Goal: Task Accomplishment & Management: Use online tool/utility

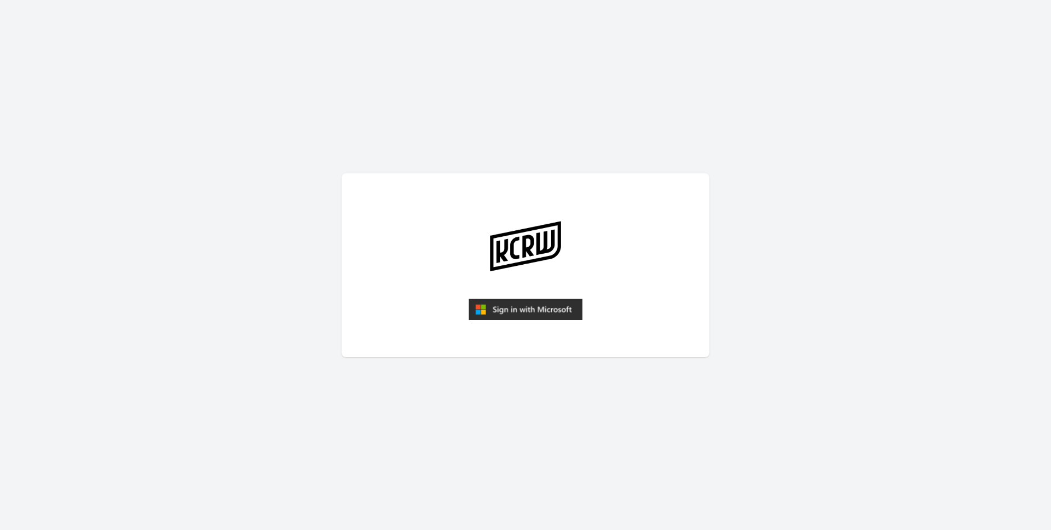
click at [533, 313] on img "submit" at bounding box center [526, 310] width 114 height 22
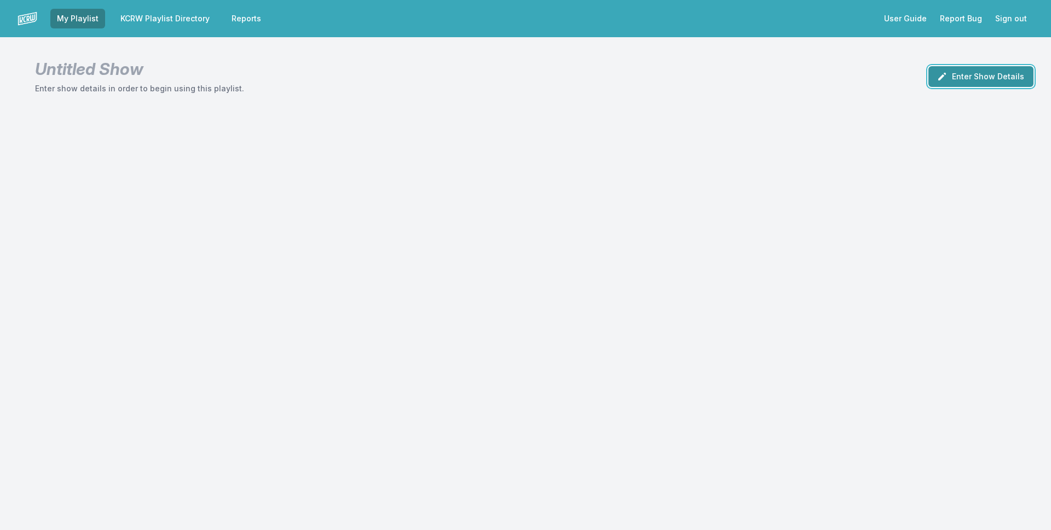
click at [968, 78] on button "Enter Show Details" at bounding box center [980, 76] width 105 height 21
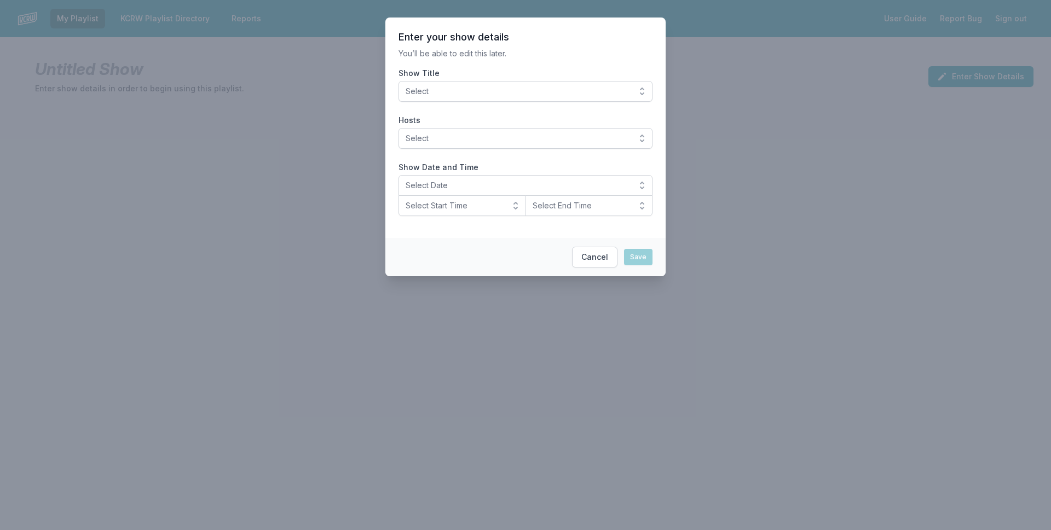
click at [568, 99] on button "Select" at bounding box center [526, 91] width 254 height 21
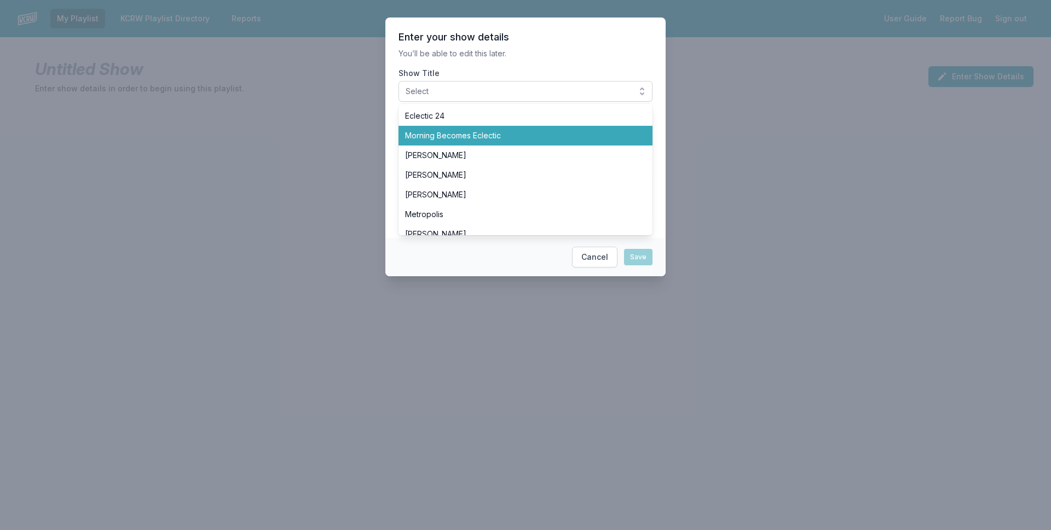
click at [556, 144] on li "Morning Becomes Eclectic" at bounding box center [526, 136] width 254 height 20
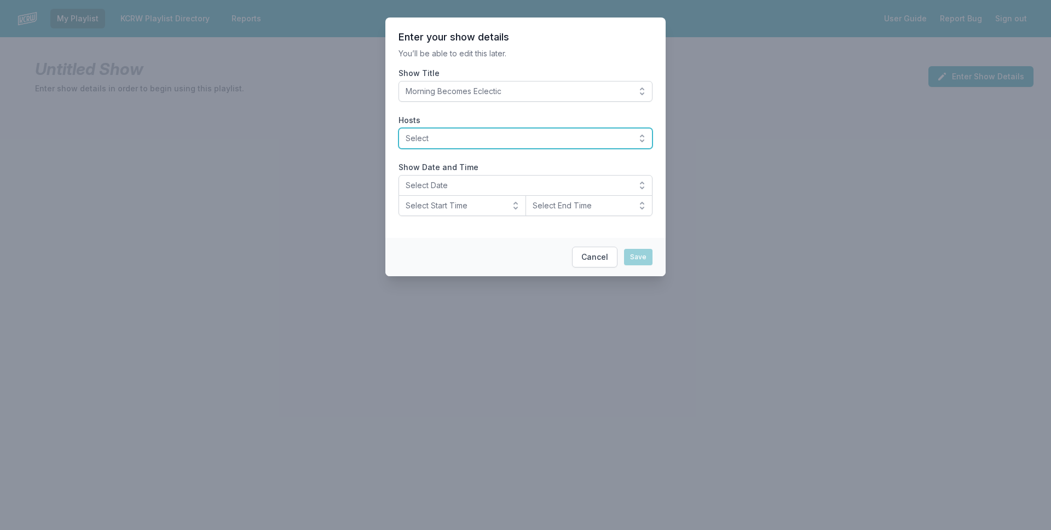
click at [487, 136] on span "Select" at bounding box center [518, 138] width 224 height 11
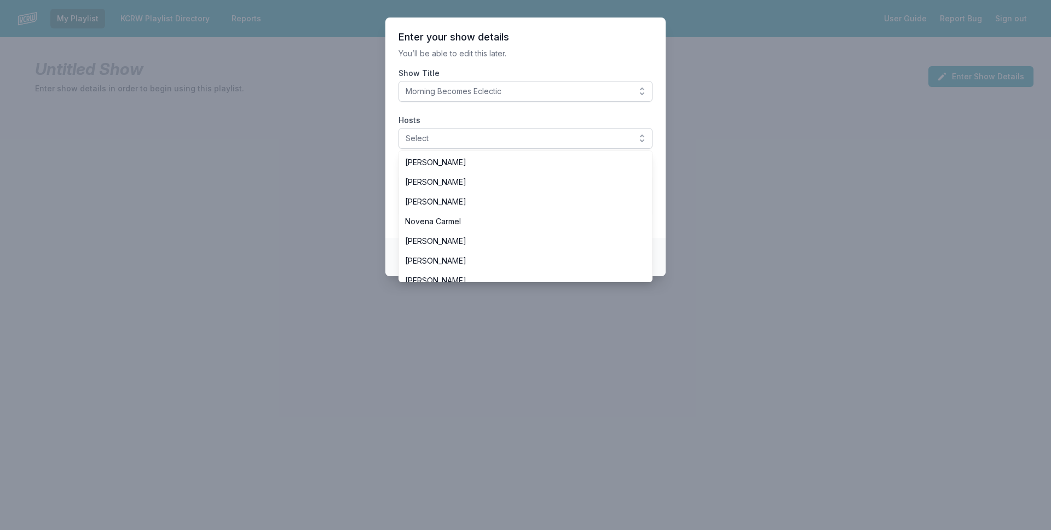
scroll to position [219, 0]
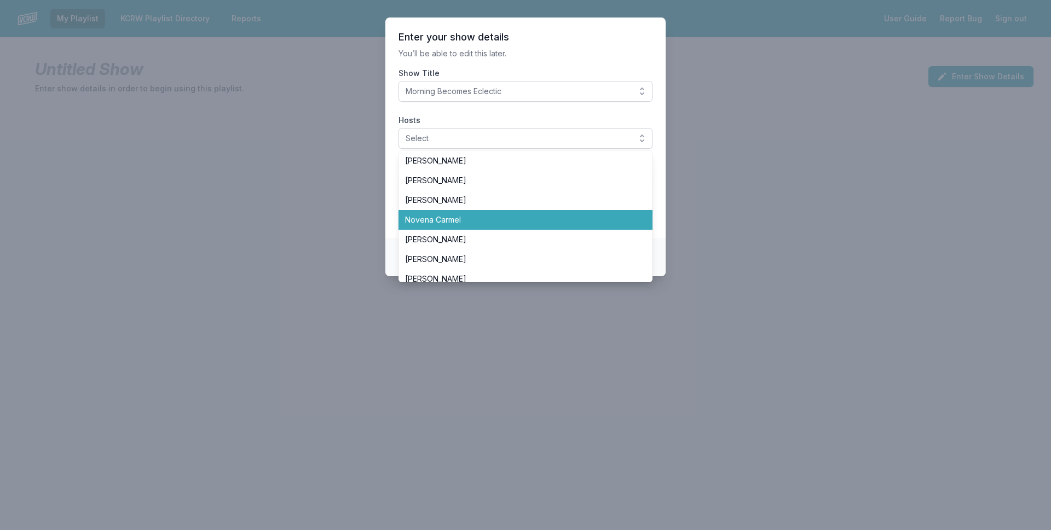
click at [424, 222] on span "Novena Carmel" at bounding box center [519, 220] width 228 height 11
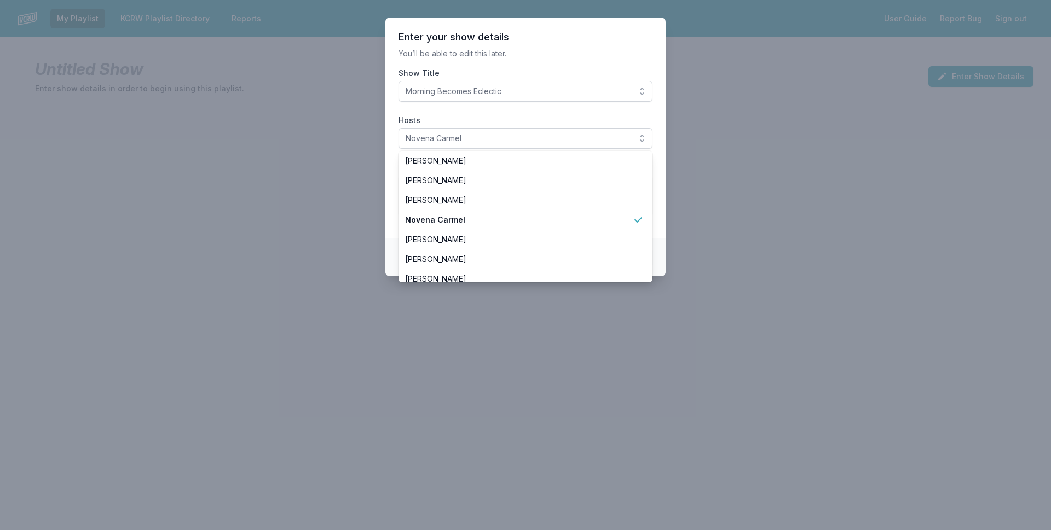
click at [532, 66] on section "Enter your show details You’ll be able to edit this later. Show Title Morning B…" at bounding box center [525, 128] width 280 height 221
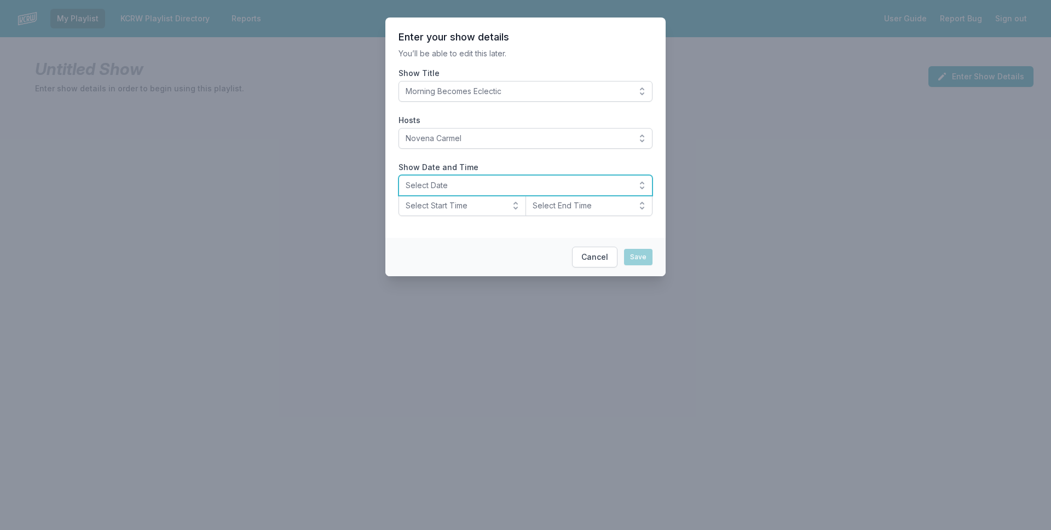
click at [490, 184] on span "Select Date" at bounding box center [518, 185] width 224 height 11
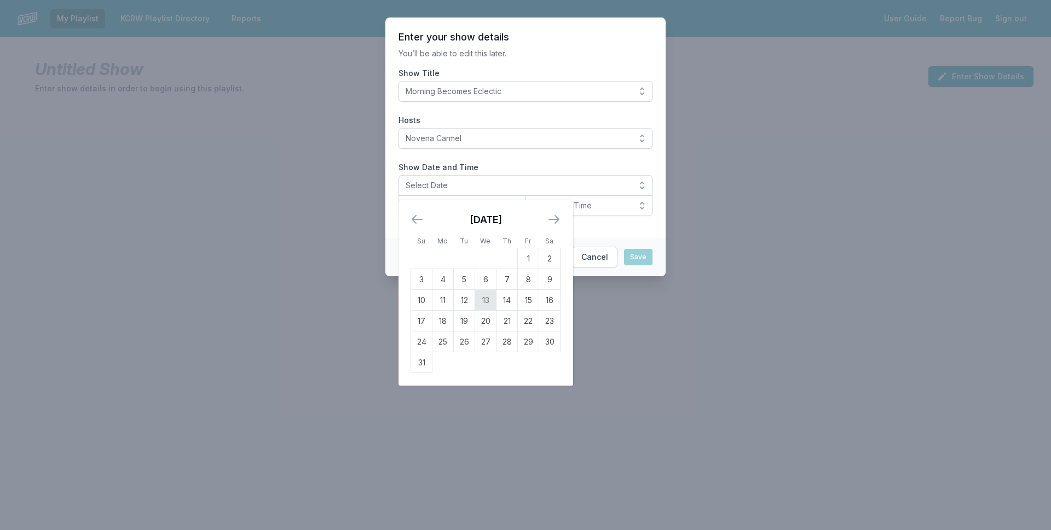
click at [489, 299] on td "13" at bounding box center [485, 300] width 21 height 21
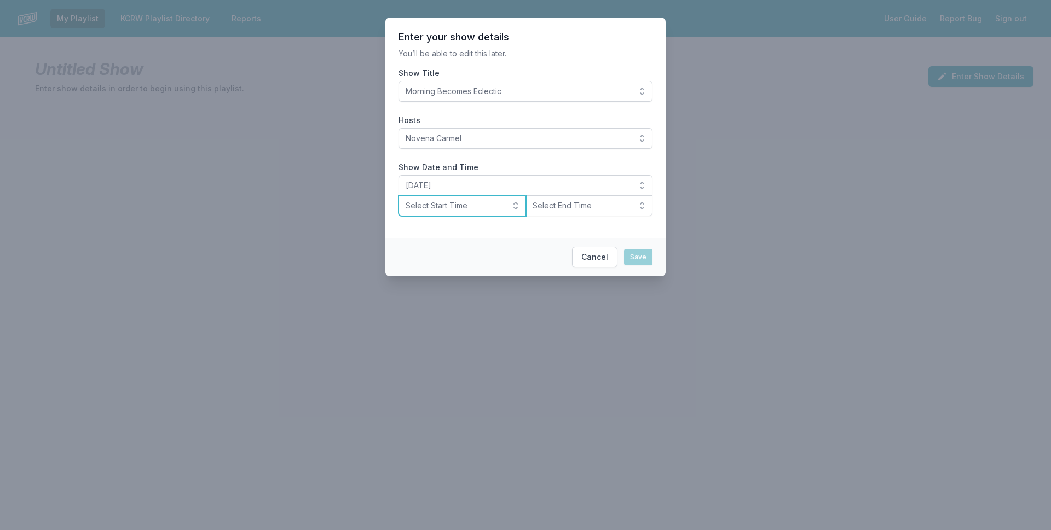
click at [483, 215] on button "Select Start Time" at bounding box center [463, 205] width 128 height 21
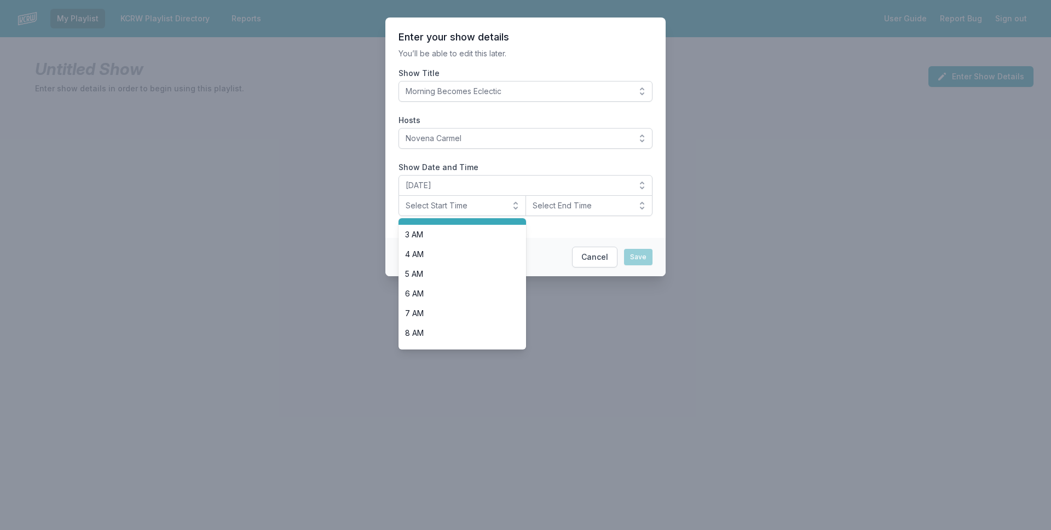
scroll to position [109, 0]
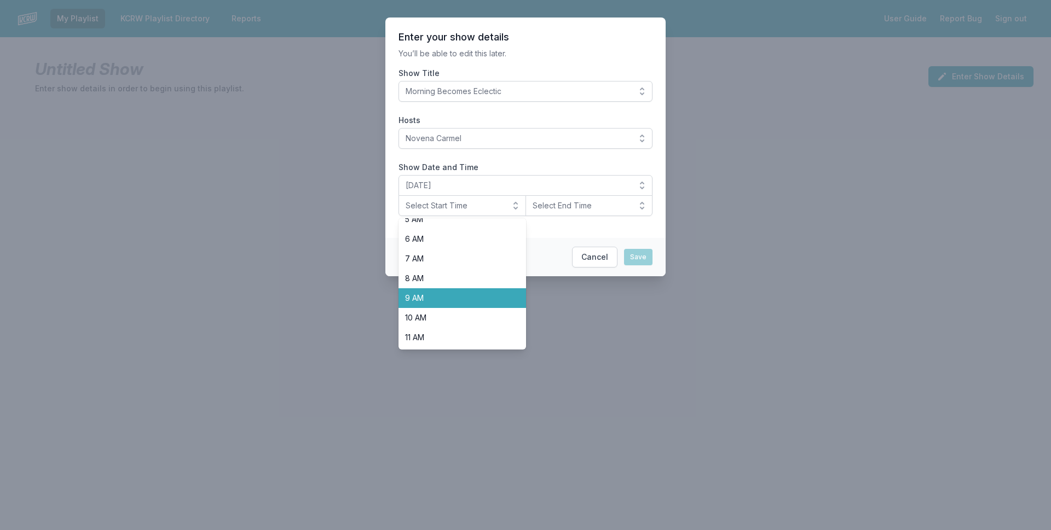
click at [456, 294] on span "9 AM" at bounding box center [455, 298] width 101 height 11
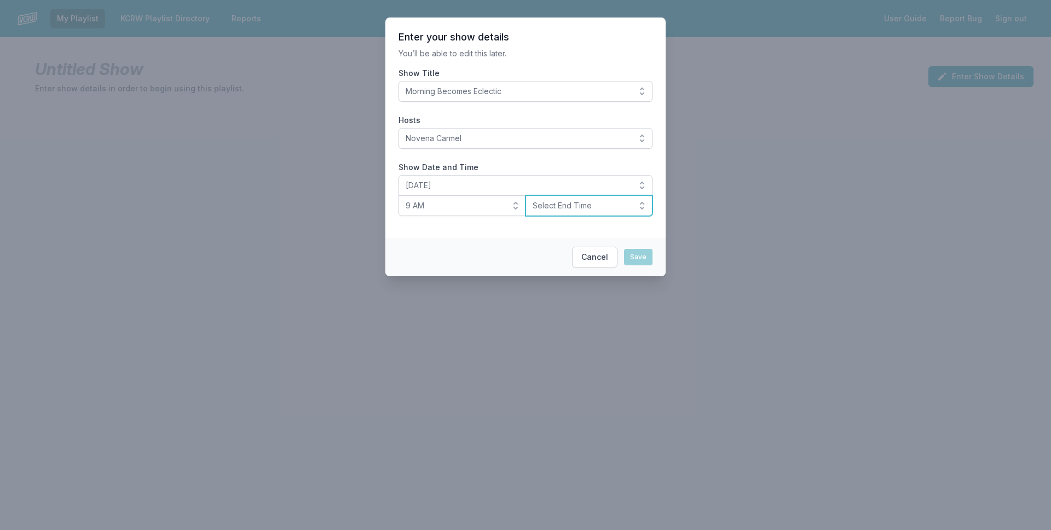
click at [568, 212] on button "Select End Time" at bounding box center [590, 205] width 128 height 21
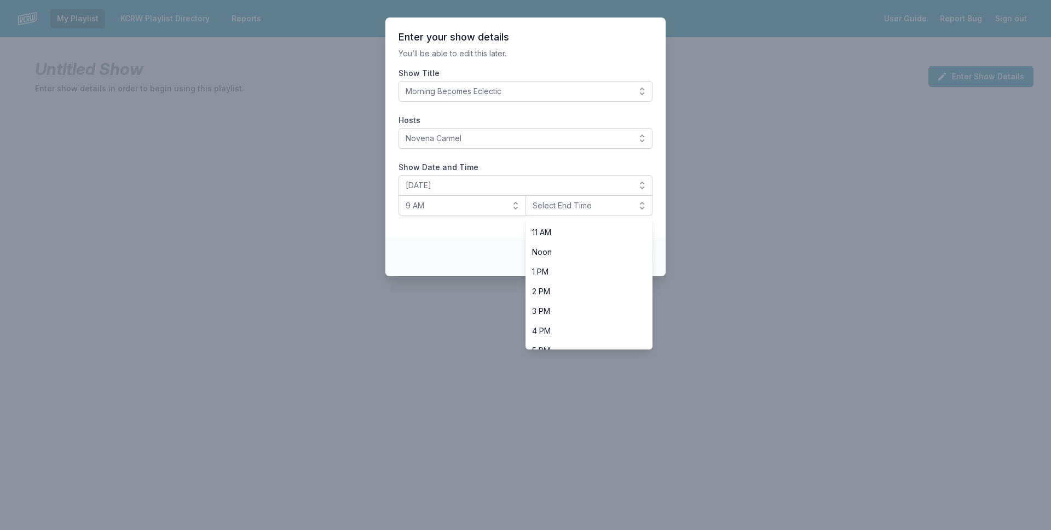
scroll to position [219, 0]
click at [576, 251] on span "Noon" at bounding box center [582, 248] width 101 height 11
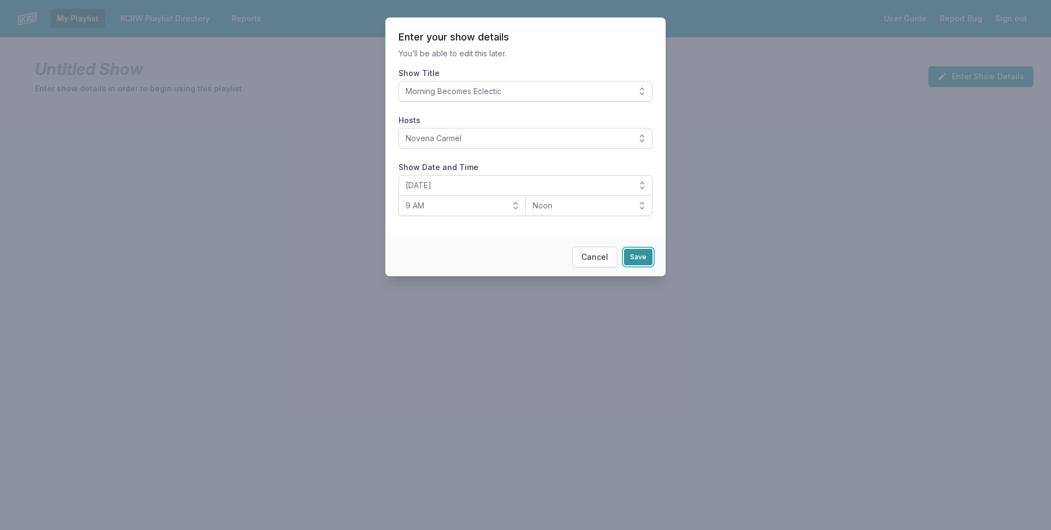
click at [645, 259] on button "Save" at bounding box center [638, 257] width 28 height 16
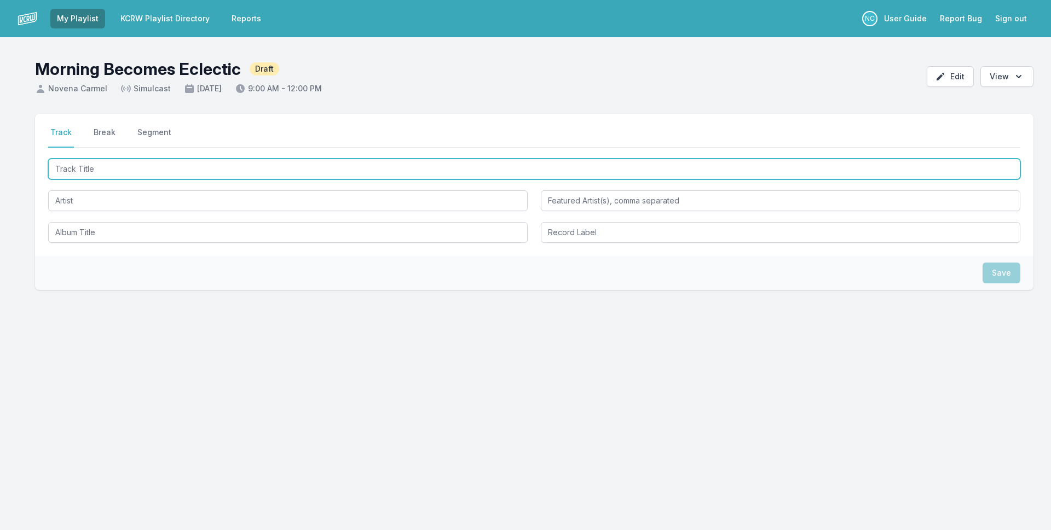
click at [203, 166] on input "Track Title" at bounding box center [534, 169] width 972 height 21
type input "Go Down Easy"
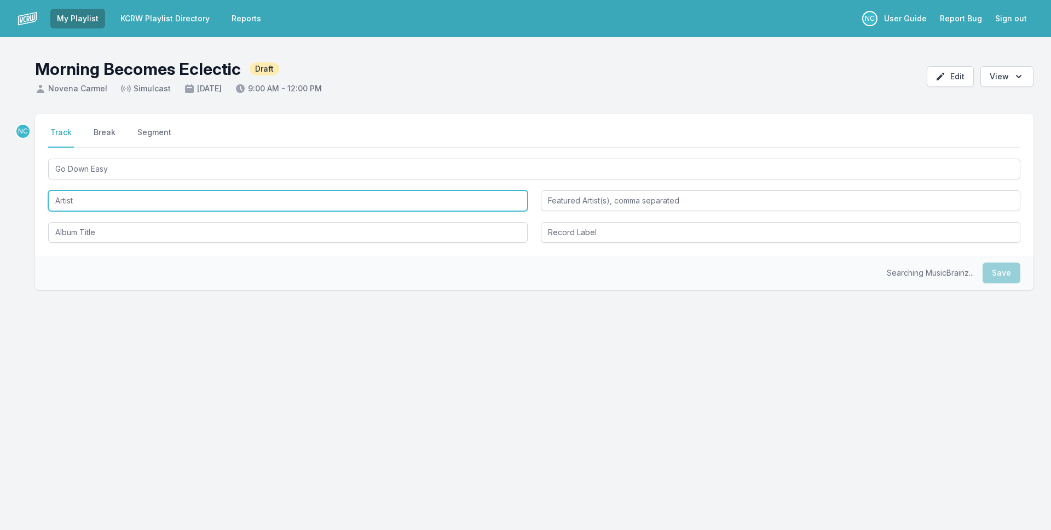
click at [332, 211] on input "Artist" at bounding box center [288, 200] width 480 height 21
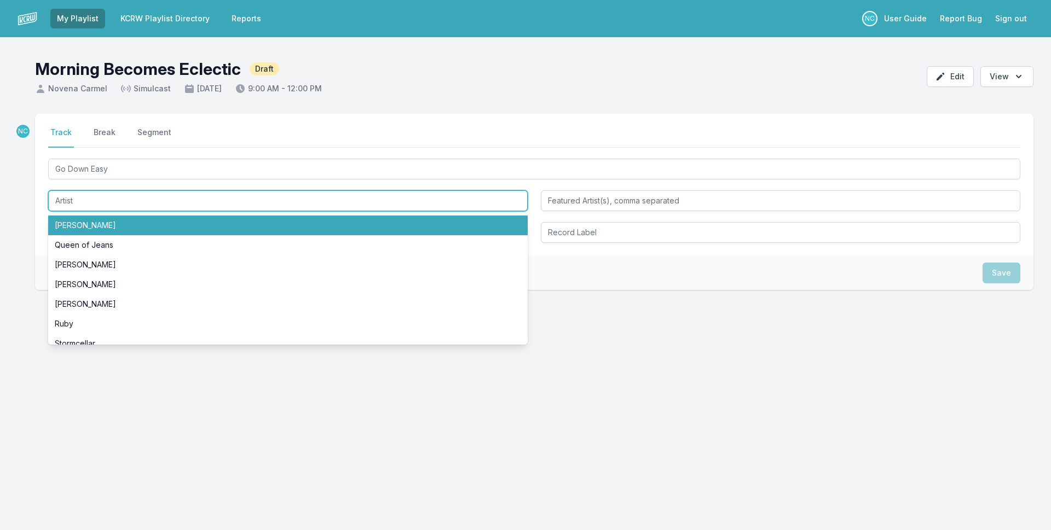
click at [331, 223] on li "[PERSON_NAME]" at bounding box center [288, 226] width 480 height 20
type input "[PERSON_NAME]"
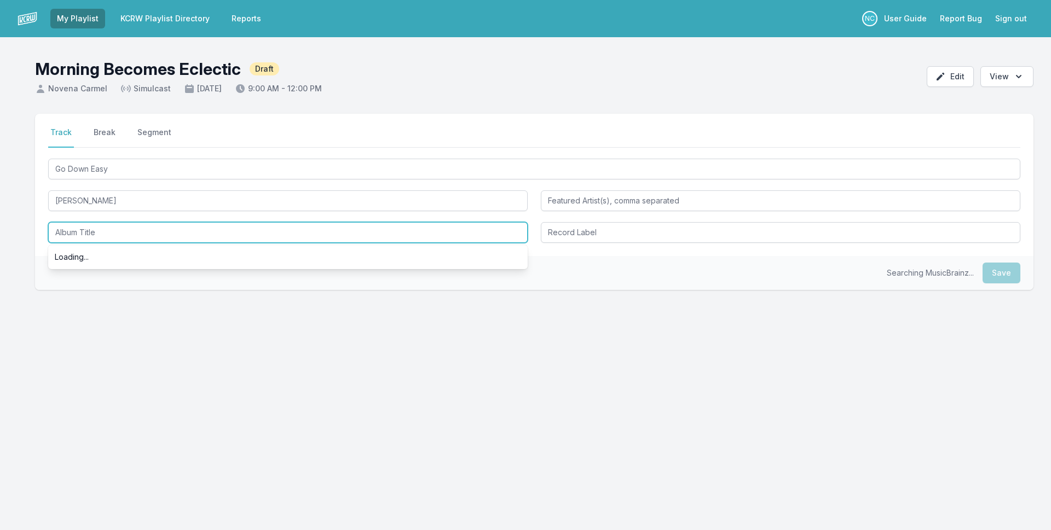
click at [320, 234] on input "Album Title" at bounding box center [288, 232] width 480 height 21
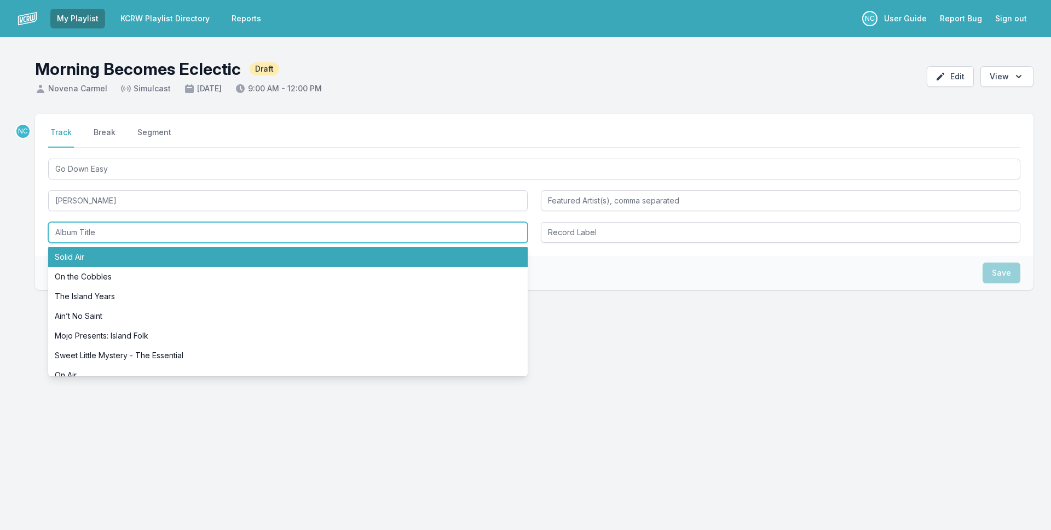
click at [318, 258] on li "Solid Air" at bounding box center [288, 257] width 480 height 20
type input "Solid Air"
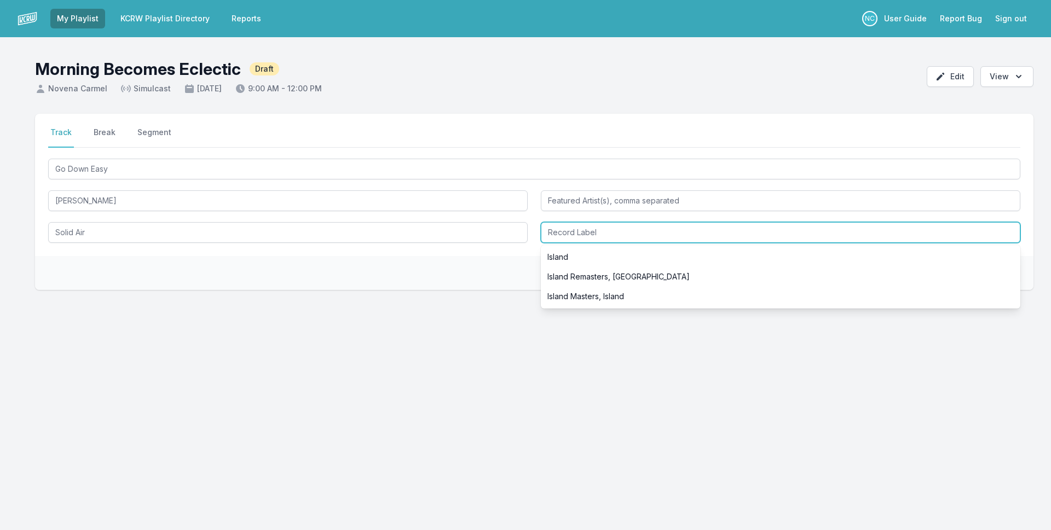
click at [634, 233] on input "Record Label" at bounding box center [781, 232] width 480 height 21
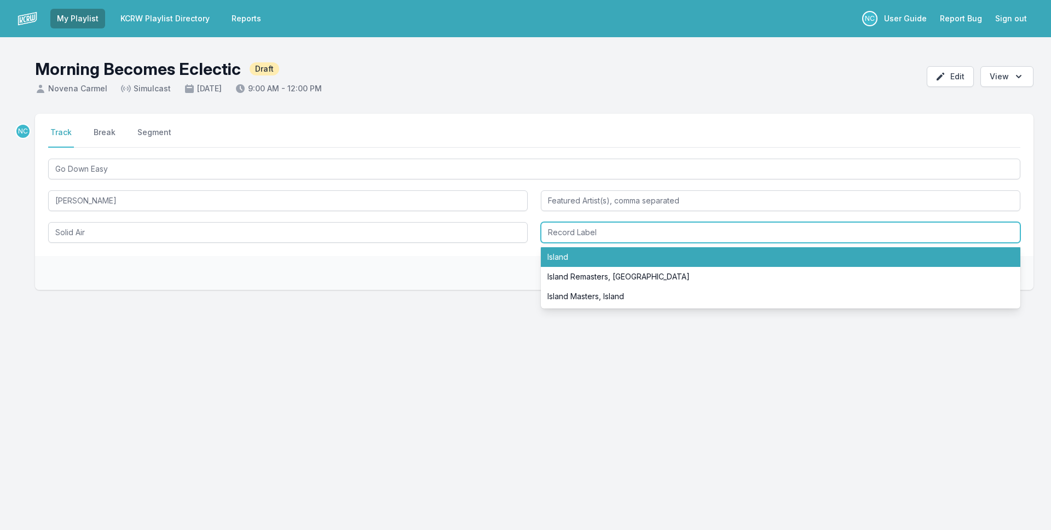
click at [628, 258] on li "Island" at bounding box center [781, 257] width 480 height 20
type input "Island"
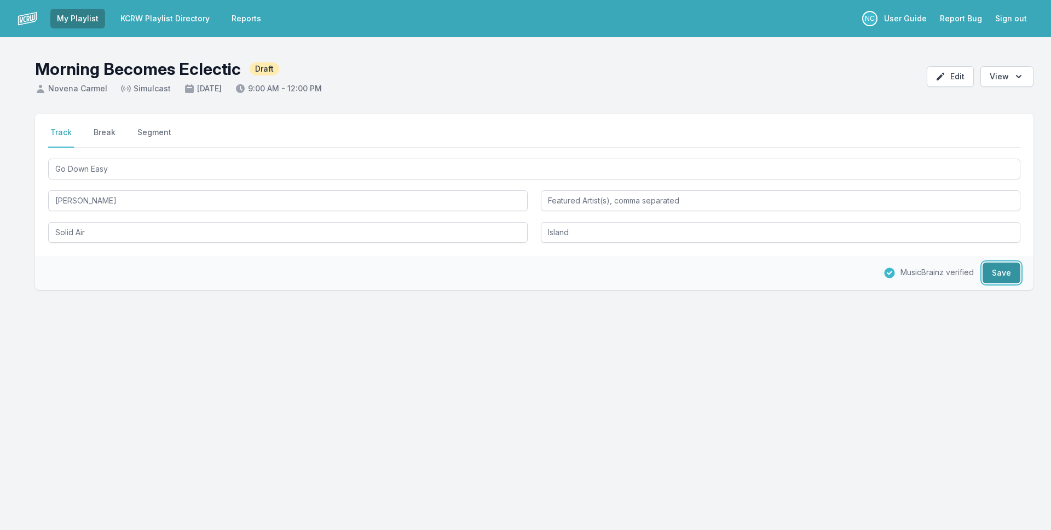
click at [1001, 272] on button "Save" at bounding box center [1002, 273] width 38 height 21
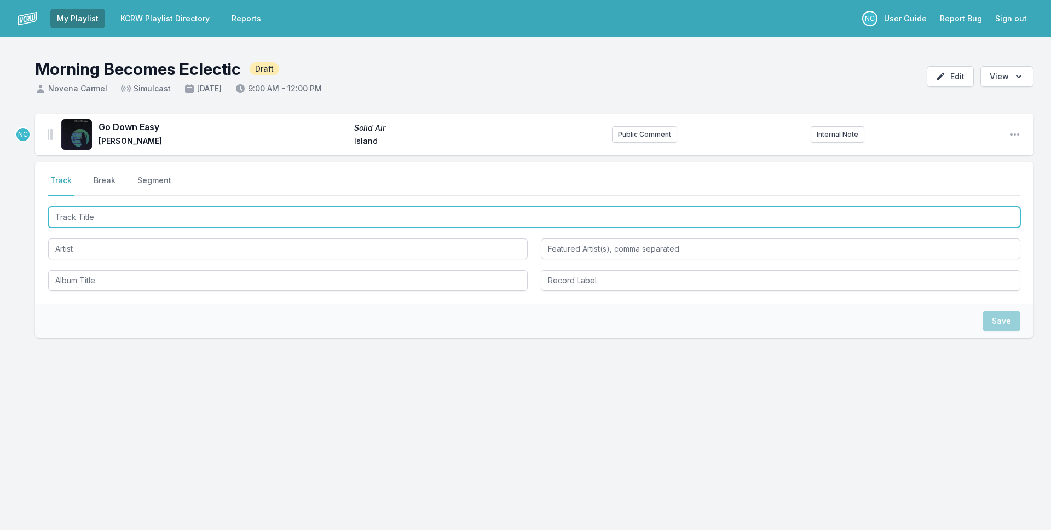
click at [399, 220] on input "Track Title" at bounding box center [534, 217] width 972 height 21
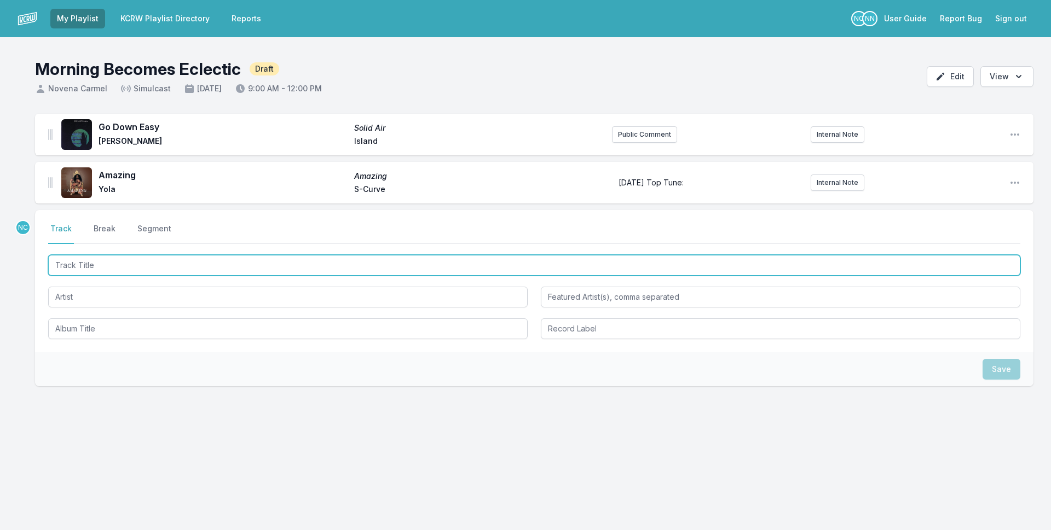
paste input "Mágica"
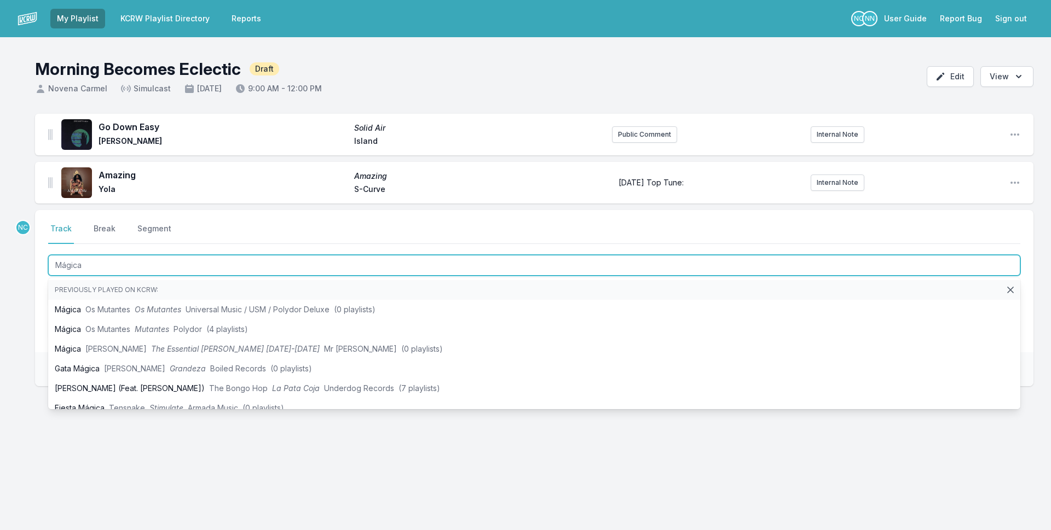
type input "Mágica"
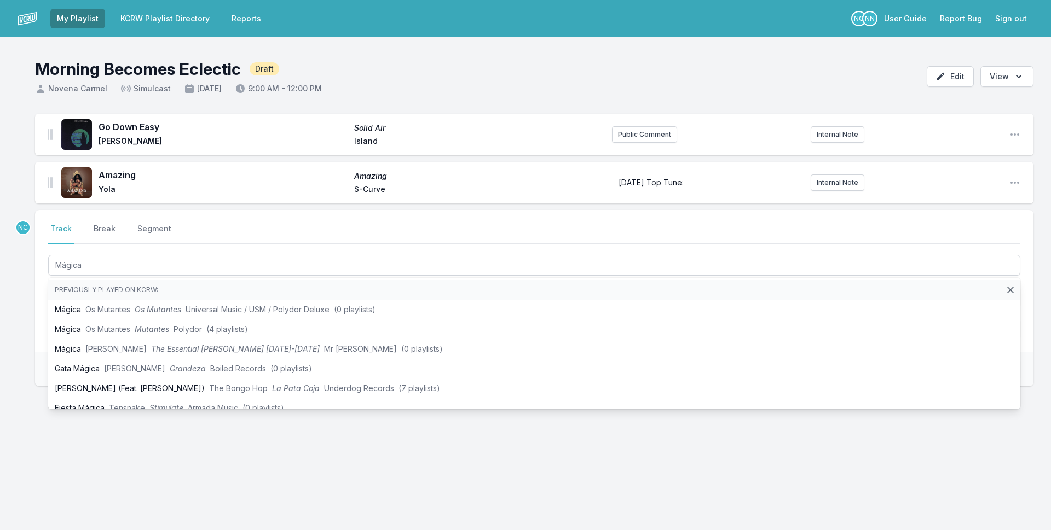
click at [15, 300] on div "Go Down Easy Solid Air [PERSON_NAME] Island Public Comment Internal Note Open p…" at bounding box center [525, 303] width 1051 height 378
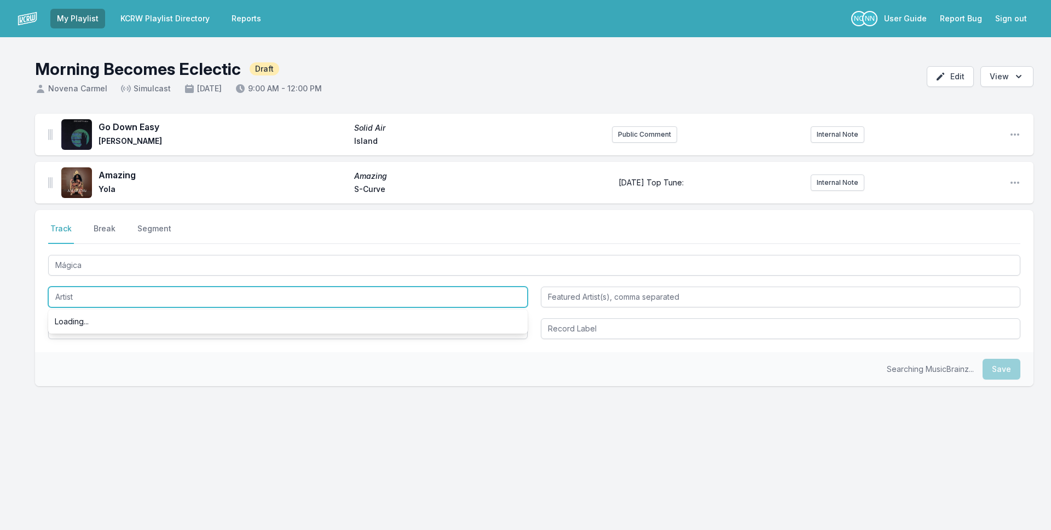
click at [91, 298] on input "Artist" at bounding box center [288, 297] width 480 height 21
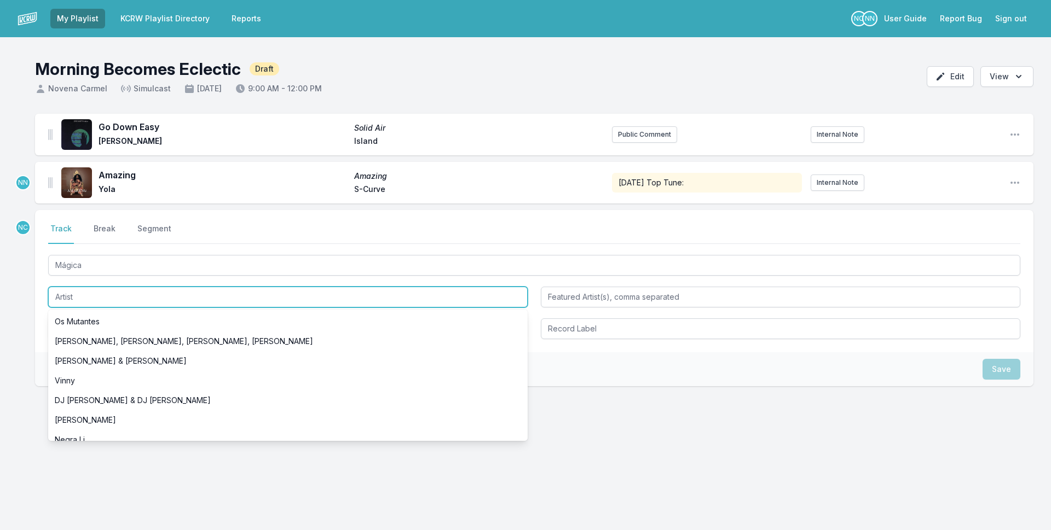
paste input "El [PERSON_NAME] Affair"
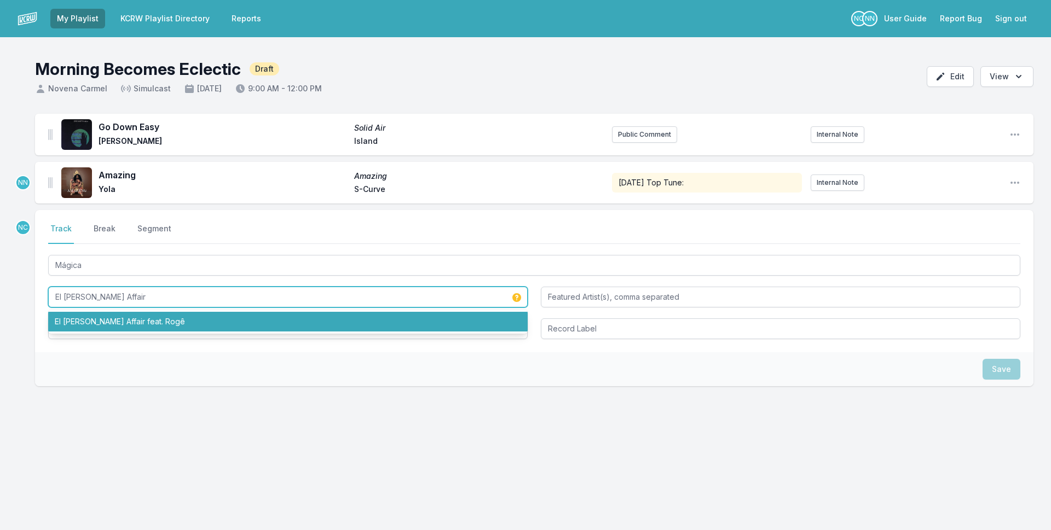
click at [102, 329] on li "El [PERSON_NAME] Affair feat. Rogê" at bounding box center [288, 322] width 480 height 20
type input "El [PERSON_NAME] Affair"
type input "Rogê"
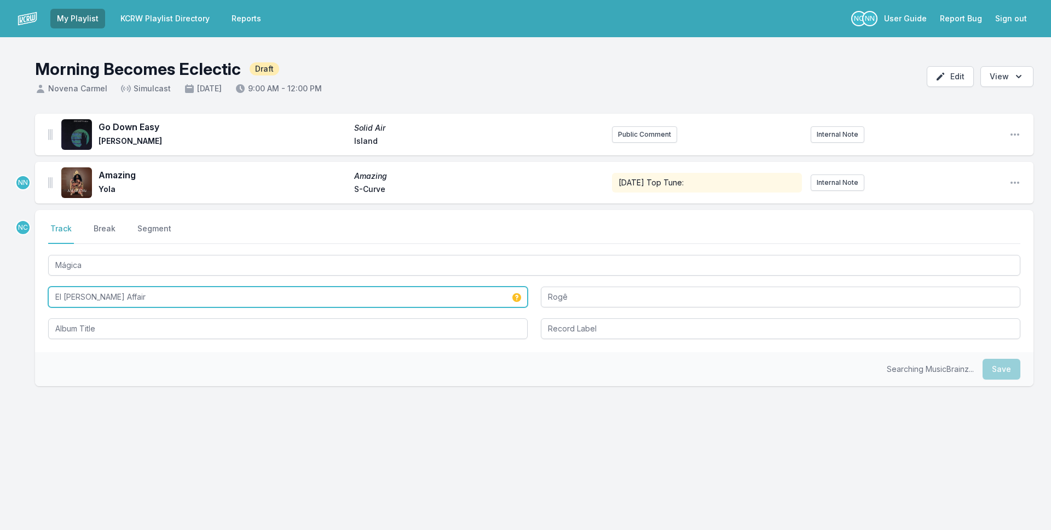
type input "El [PERSON_NAME] Affair"
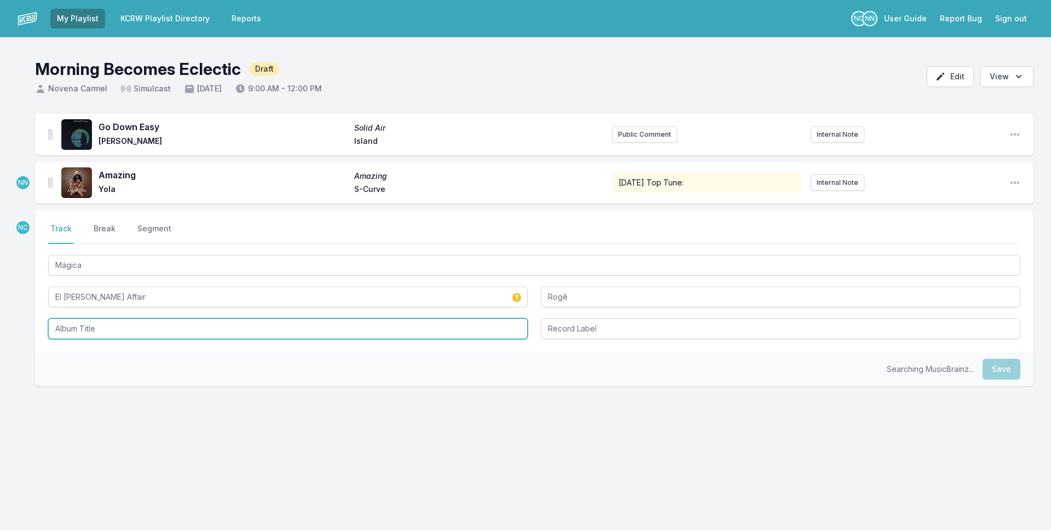
click at [101, 335] on input "Album Title" at bounding box center [288, 329] width 480 height 21
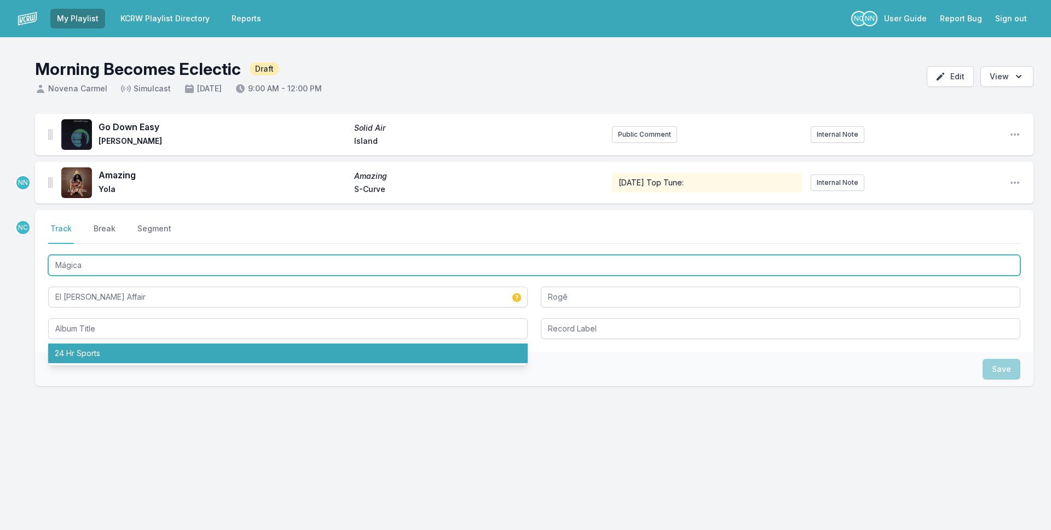
click at [96, 268] on input "Mágica" at bounding box center [534, 265] width 972 height 21
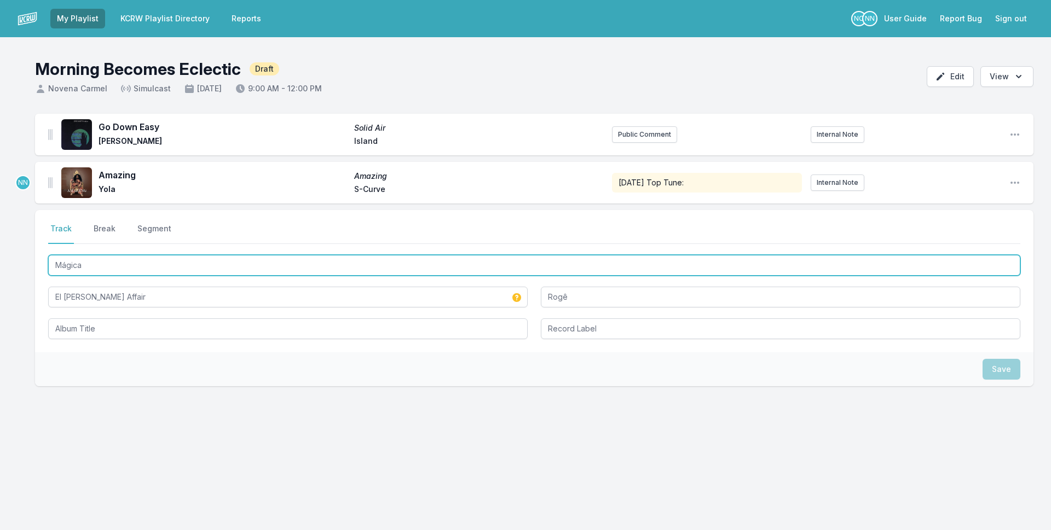
click at [96, 268] on input "Mágica" at bounding box center [534, 265] width 972 height 21
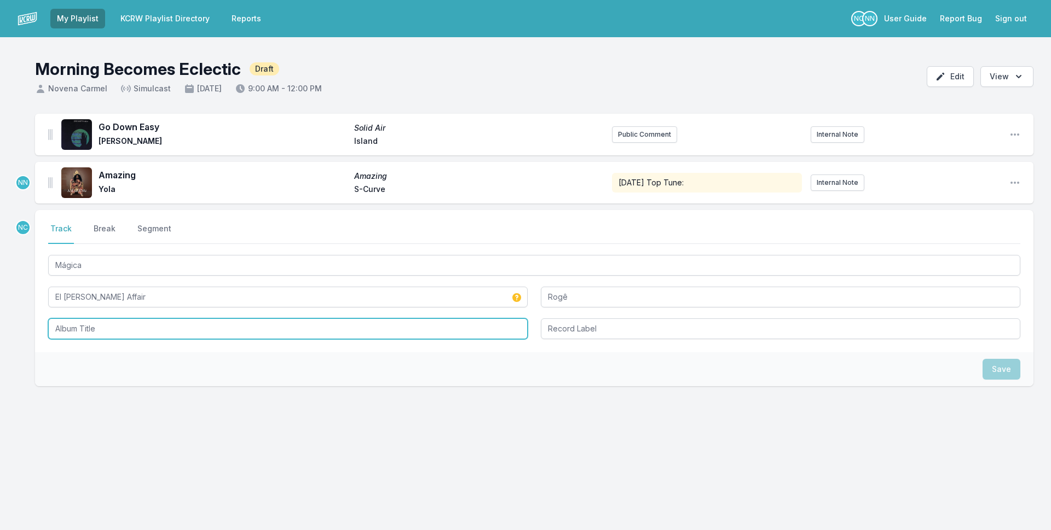
click at [82, 331] on input "Album Title" at bounding box center [288, 329] width 480 height 21
paste input "Mágica"
type input "Mágica"
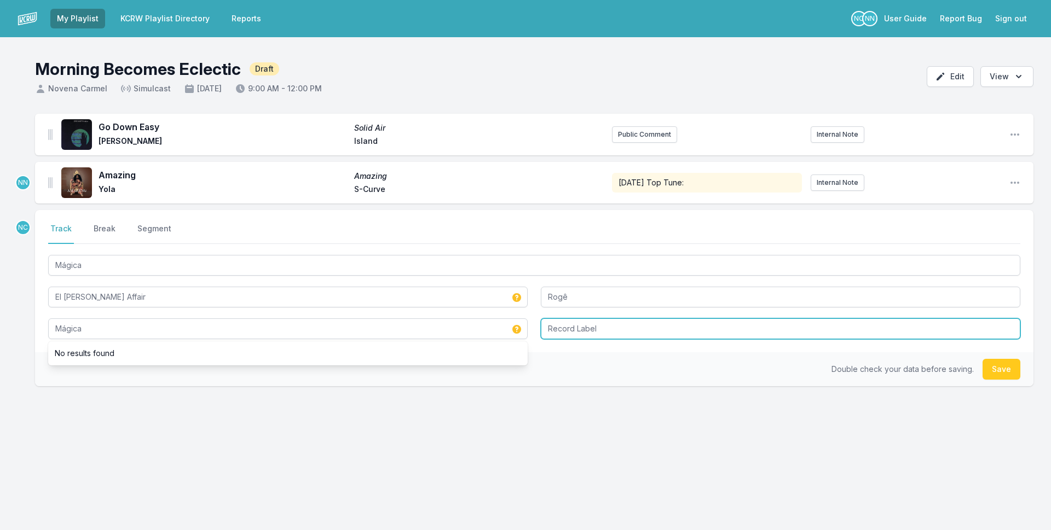
click at [624, 337] on input "Record Label" at bounding box center [781, 329] width 480 height 21
type input "Big Crown"
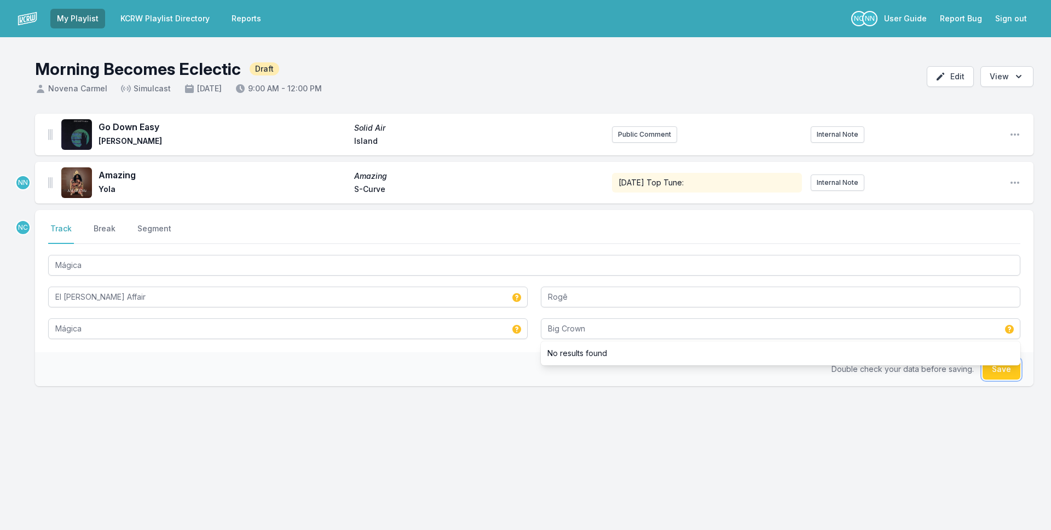
click at [997, 374] on button "Save" at bounding box center [1002, 369] width 38 height 21
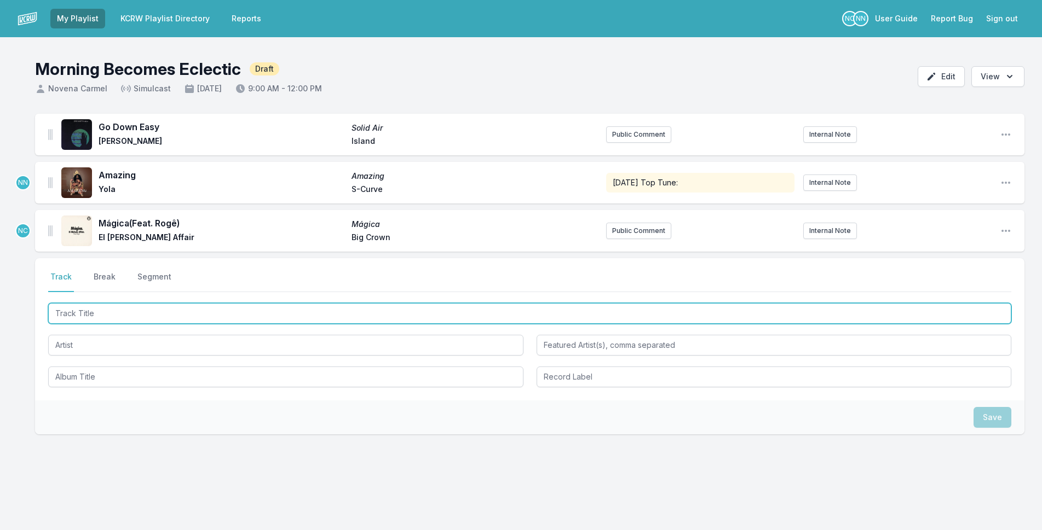
click at [103, 310] on input "Track Title" at bounding box center [529, 313] width 963 height 21
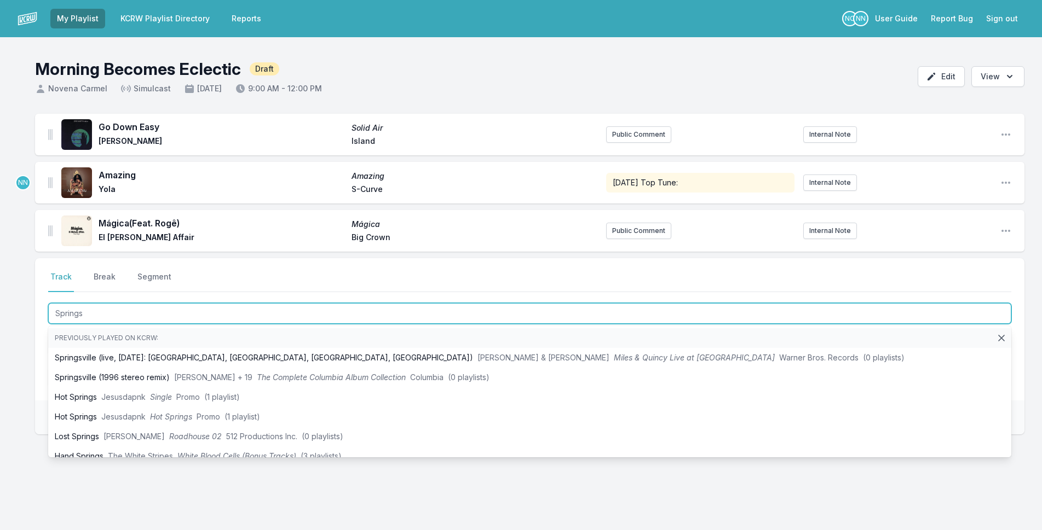
type input "Springs"
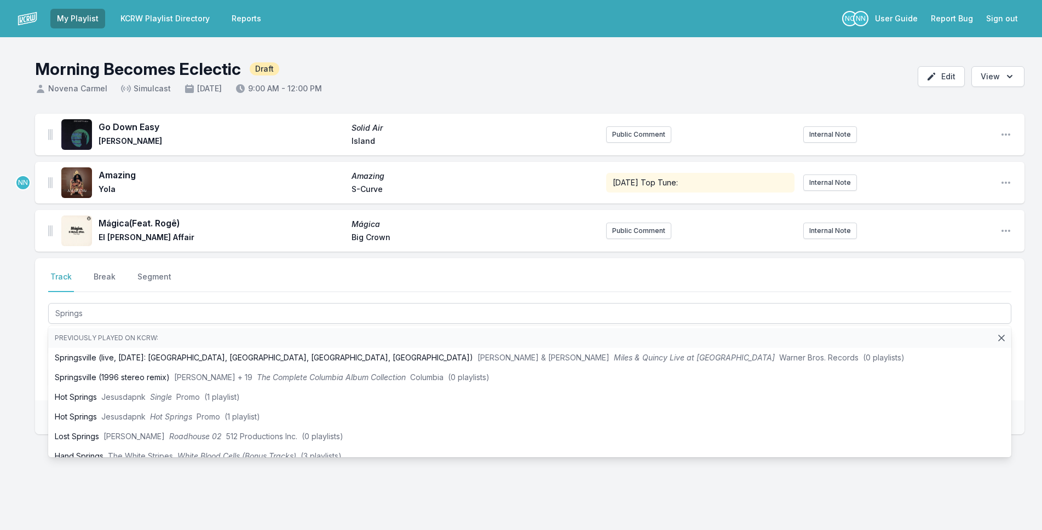
click at [21, 341] on div "Go Down Easy Solid Air [PERSON_NAME] Island Public Comment Internal Note Open p…" at bounding box center [521, 327] width 1042 height 426
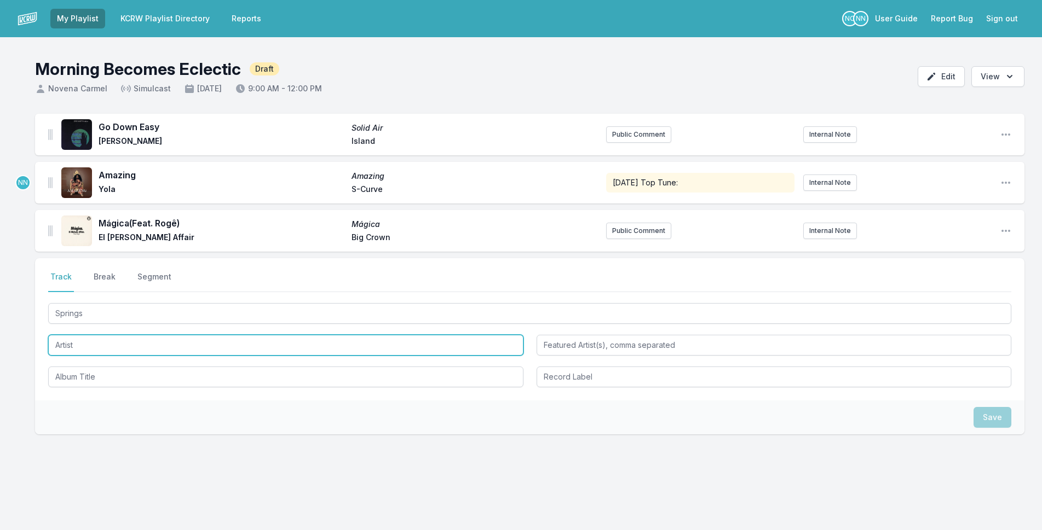
click at [94, 341] on input "Artist" at bounding box center [285, 345] width 475 height 21
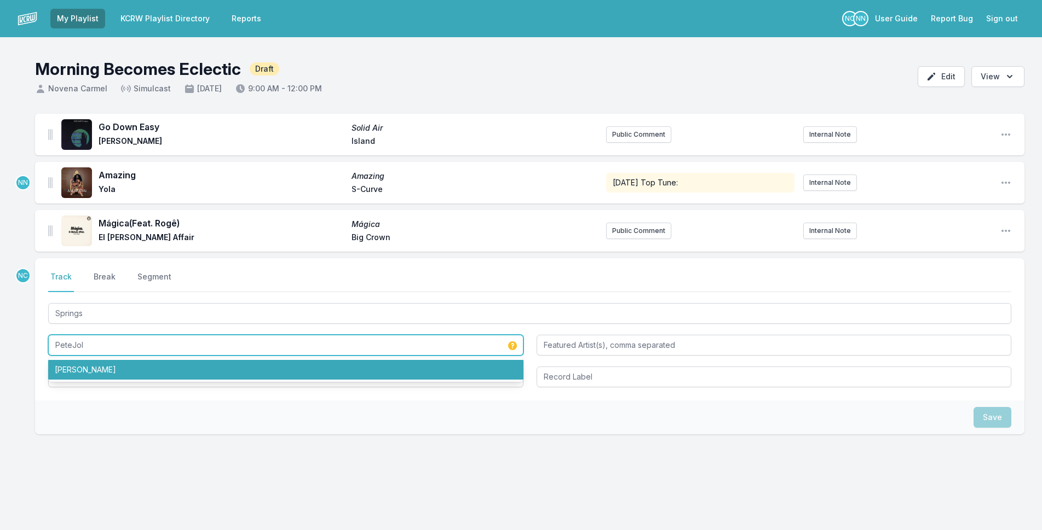
click at [221, 376] on li "[PERSON_NAME]" at bounding box center [285, 370] width 475 height 20
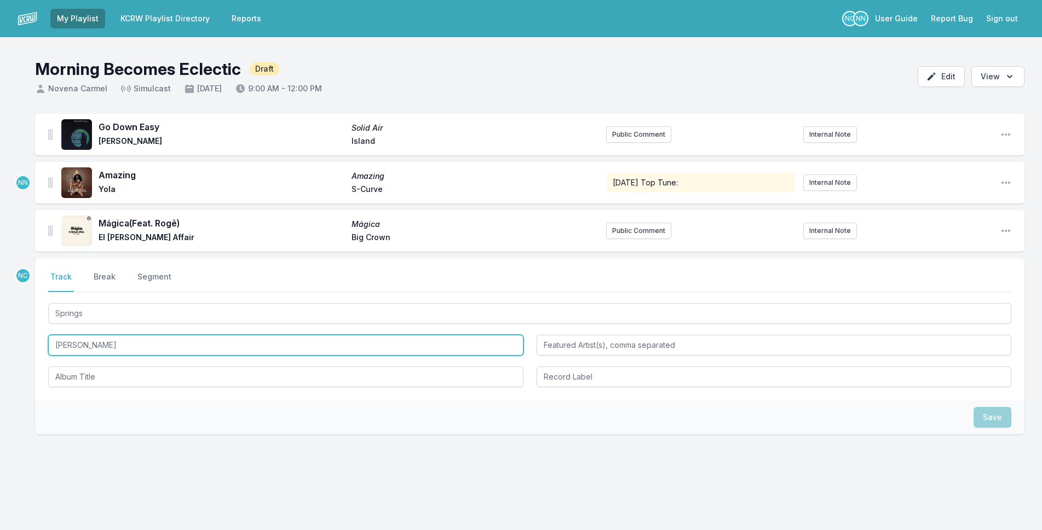
type input "[PERSON_NAME]"
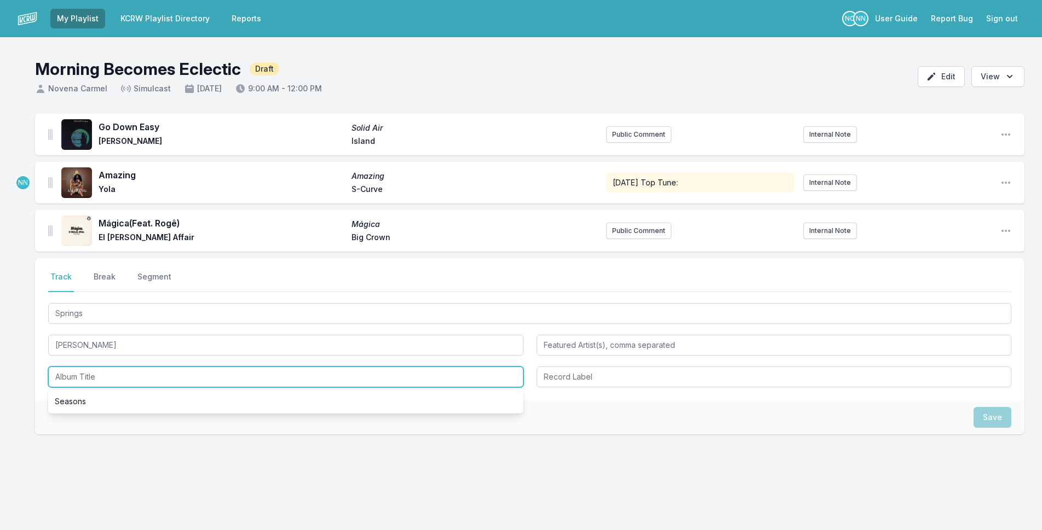
click at [105, 380] on input "Album Title" at bounding box center [285, 377] width 475 height 21
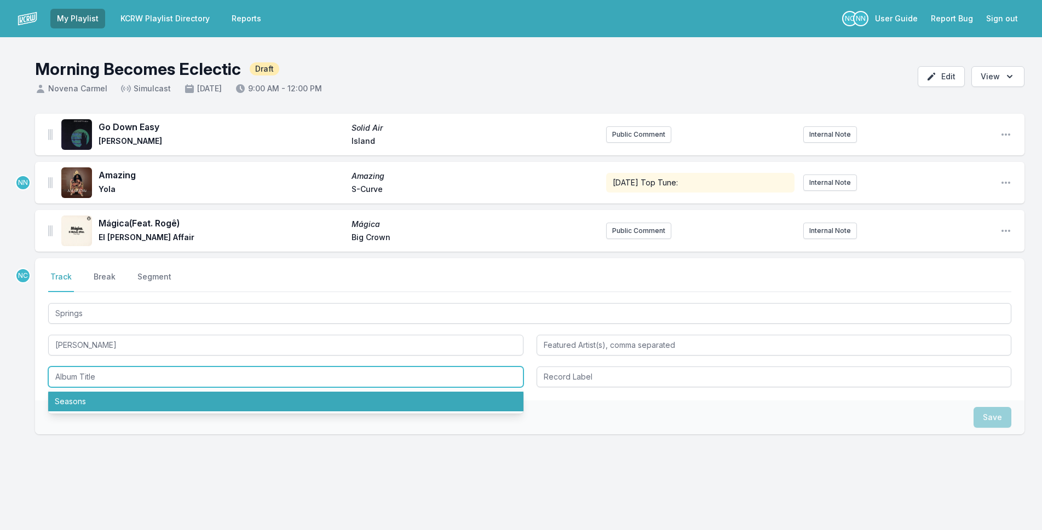
click at [116, 403] on li "Seasons" at bounding box center [285, 402] width 475 height 20
type input "Seasons"
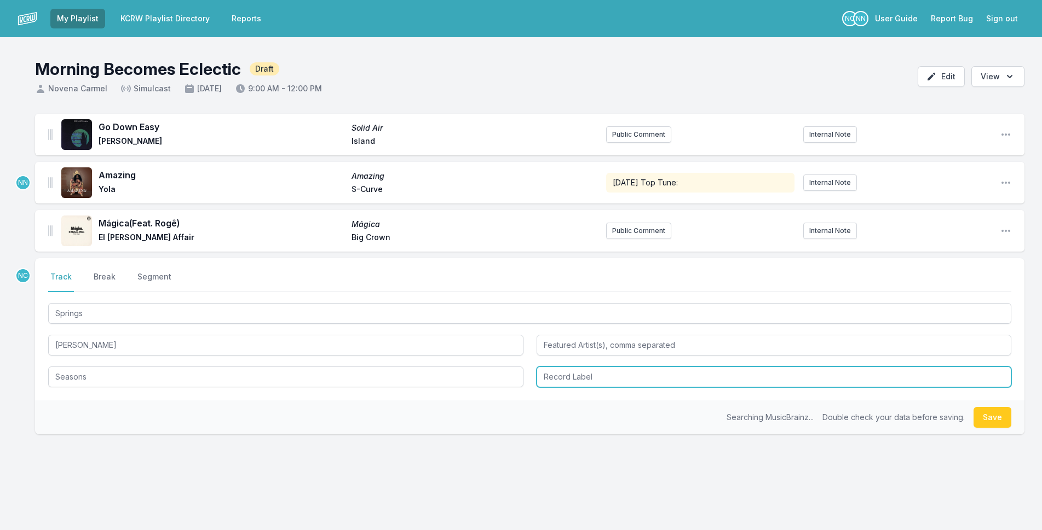
click at [650, 385] on input "Record Label" at bounding box center [773, 377] width 475 height 21
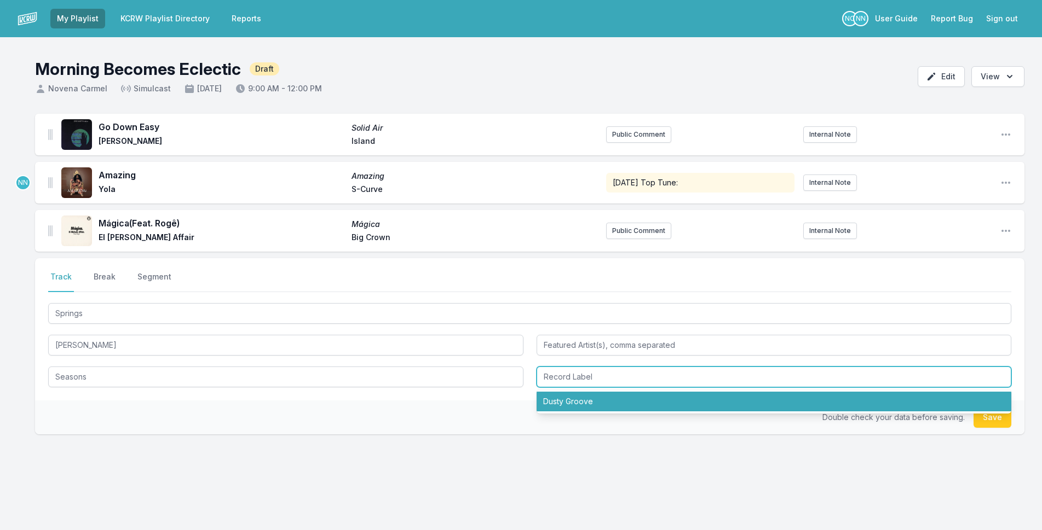
click at [654, 396] on li "Dusty Groove" at bounding box center [773, 402] width 475 height 20
type input "Dusty Groove"
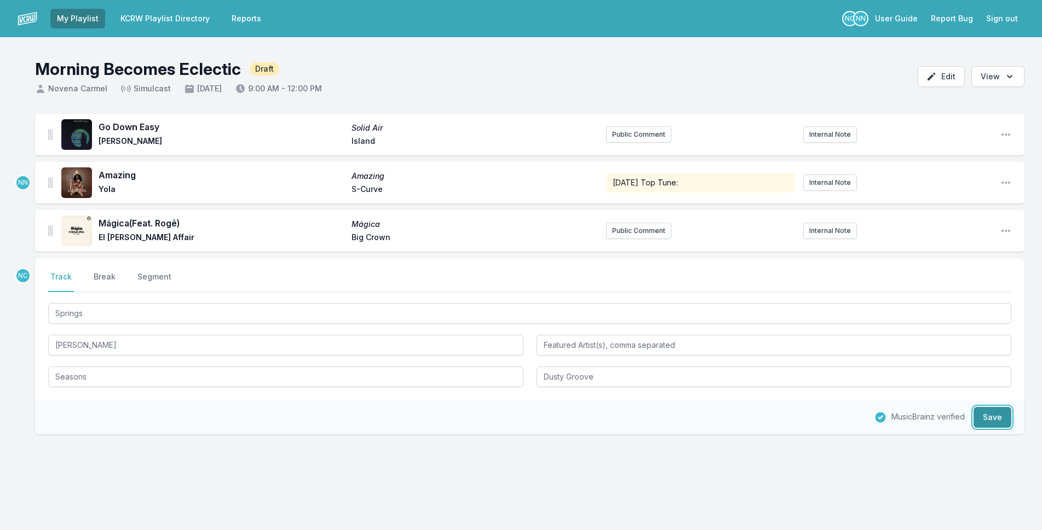
click at [991, 423] on button "Save" at bounding box center [992, 417] width 38 height 21
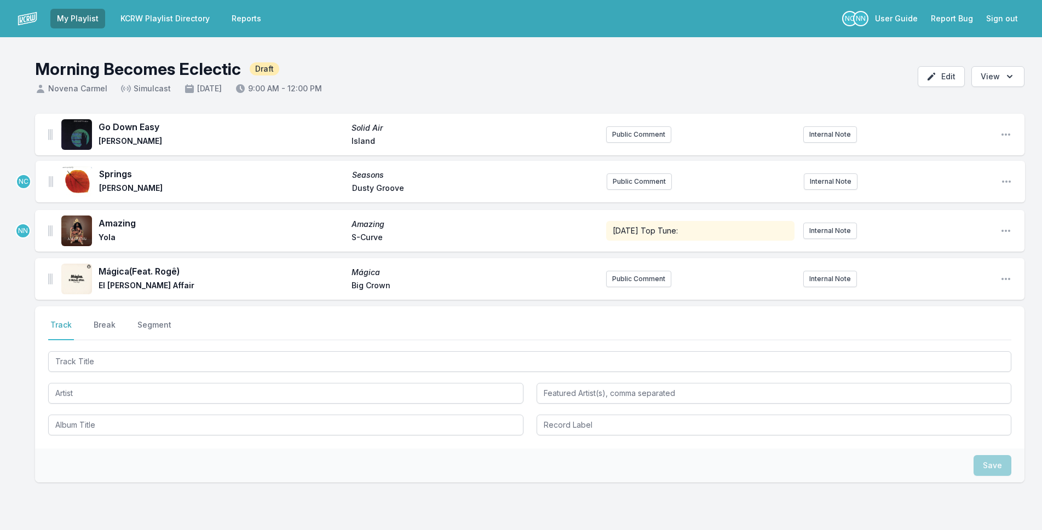
drag, startPoint x: 49, startPoint y: 280, endPoint x: 50, endPoint y: 178, distance: 101.3
click at [50, 178] on ul "Go Down Easy Solid Air [PERSON_NAME] Island Public Comment Internal Note Open p…" at bounding box center [529, 207] width 989 height 186
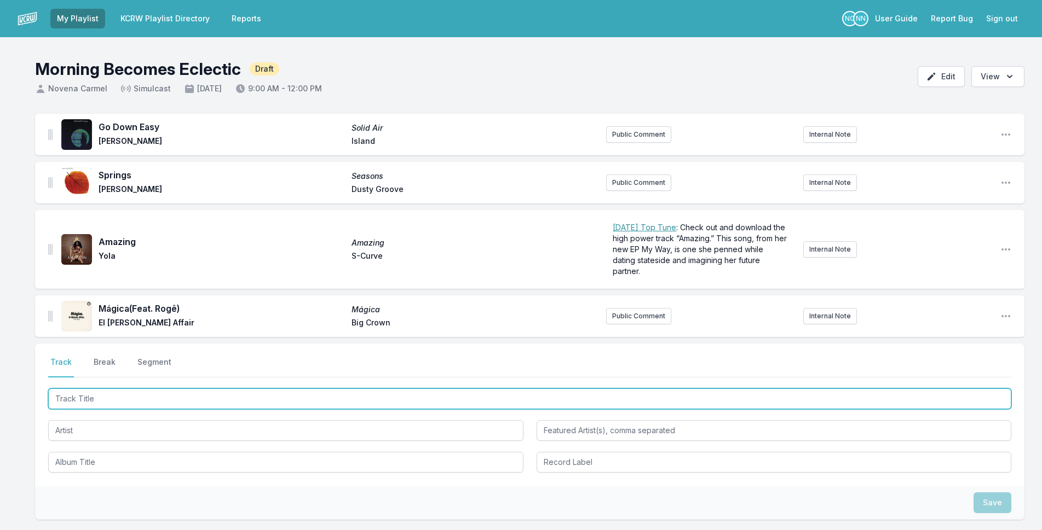
click at [251, 397] on input "Track Title" at bounding box center [529, 399] width 963 height 21
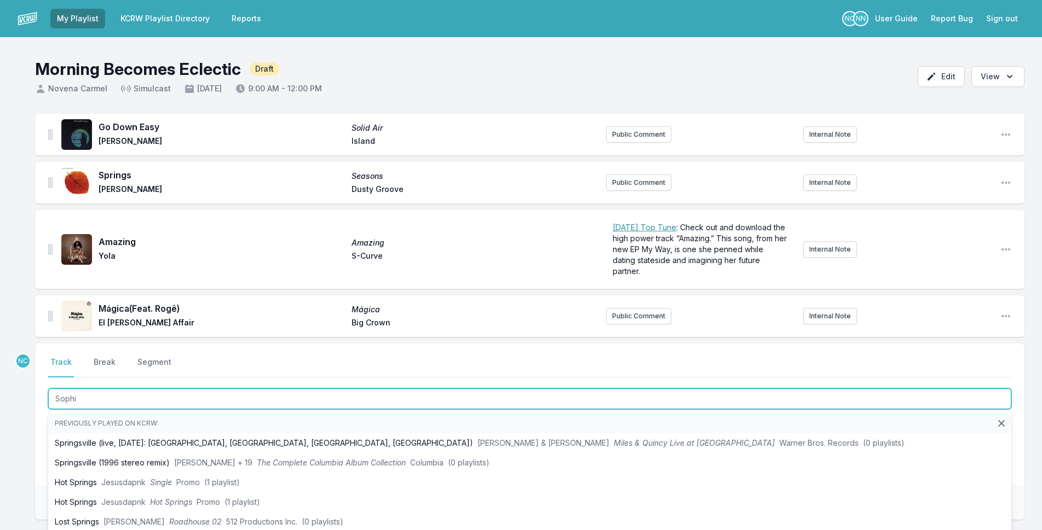
type input "[PERSON_NAME]"
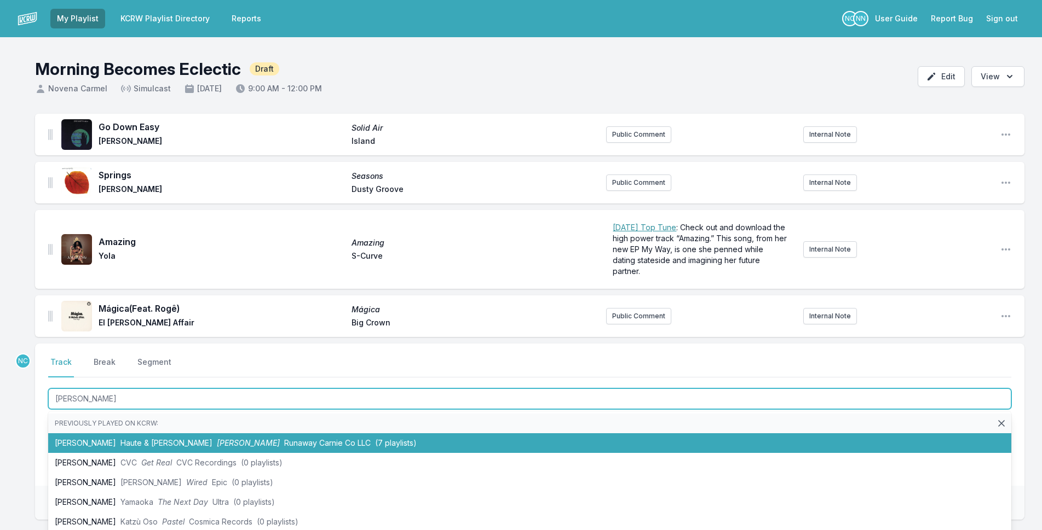
click at [412, 440] on li "[PERSON_NAME] & [PERSON_NAME] [PERSON_NAME] Co LLC (7 playlists)" at bounding box center [529, 444] width 963 height 20
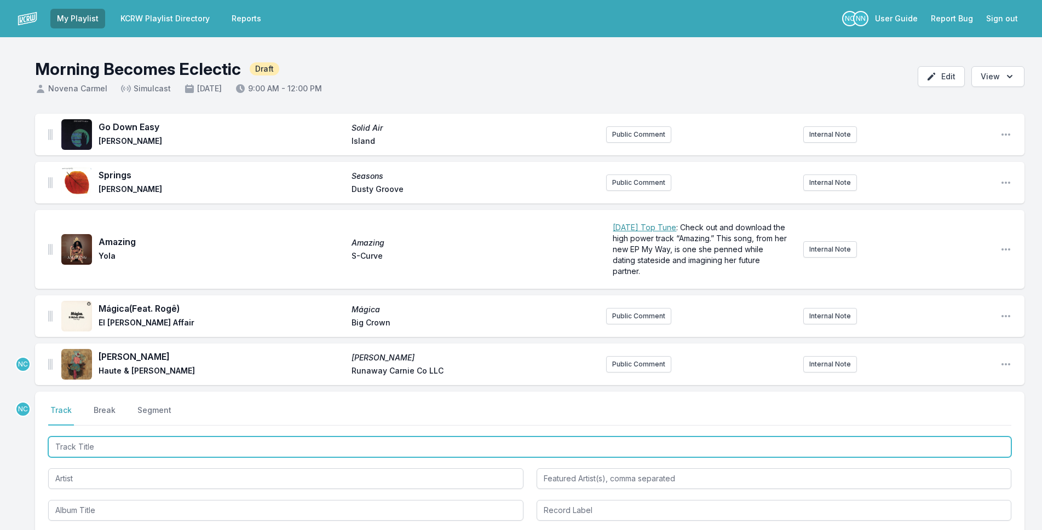
drag, startPoint x: 332, startPoint y: 444, endPoint x: 594, endPoint y: 408, distance: 264.8
click at [334, 444] on input "Track Title" at bounding box center [529, 447] width 963 height 21
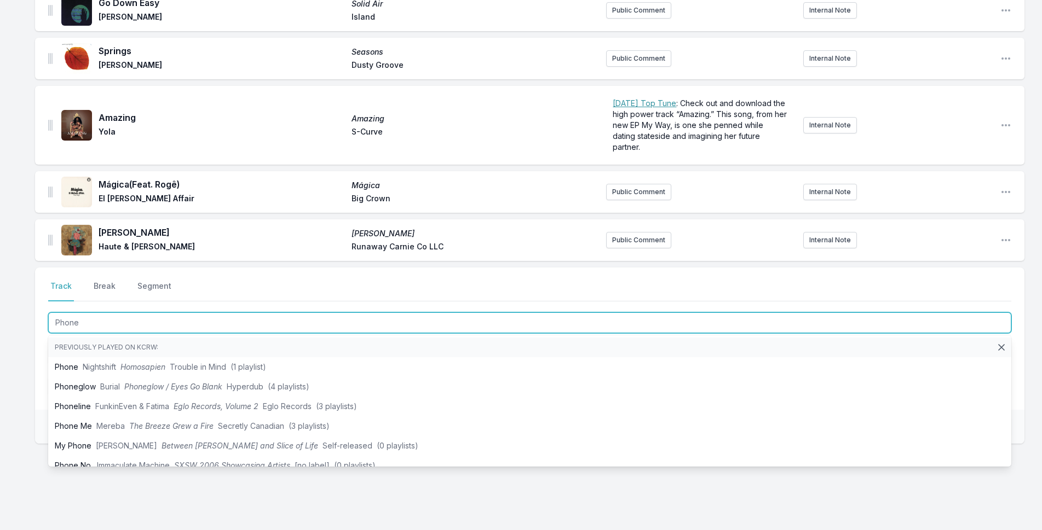
scroll to position [143, 0]
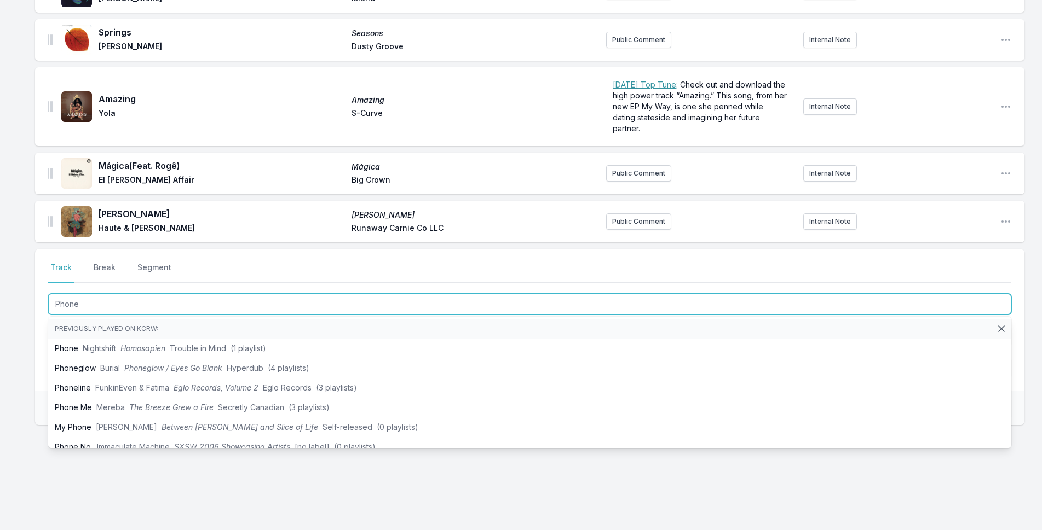
type input "Phone"
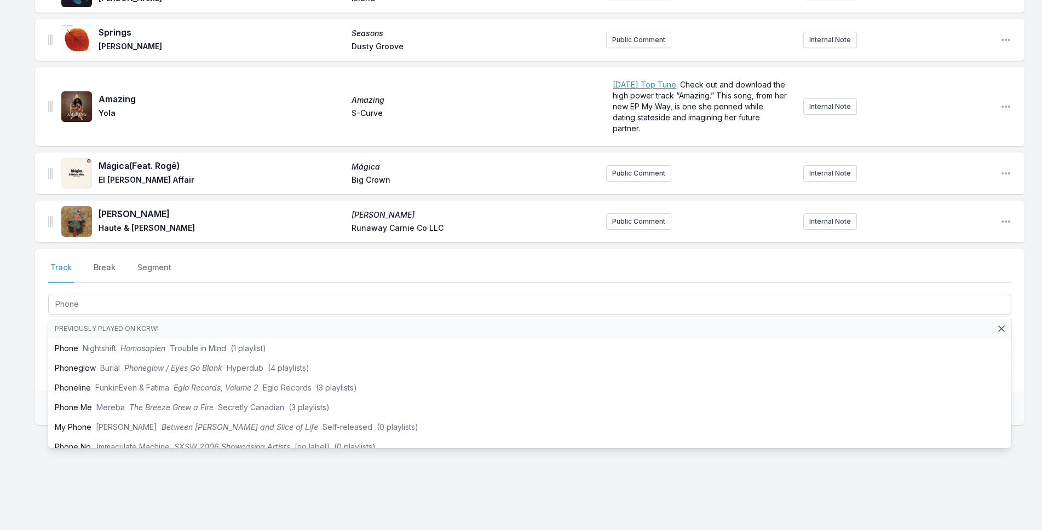
click at [2, 364] on div "Go Down Easy Solid Air [PERSON_NAME] Island Public Comment Internal Note Open p…" at bounding box center [521, 250] width 1042 height 559
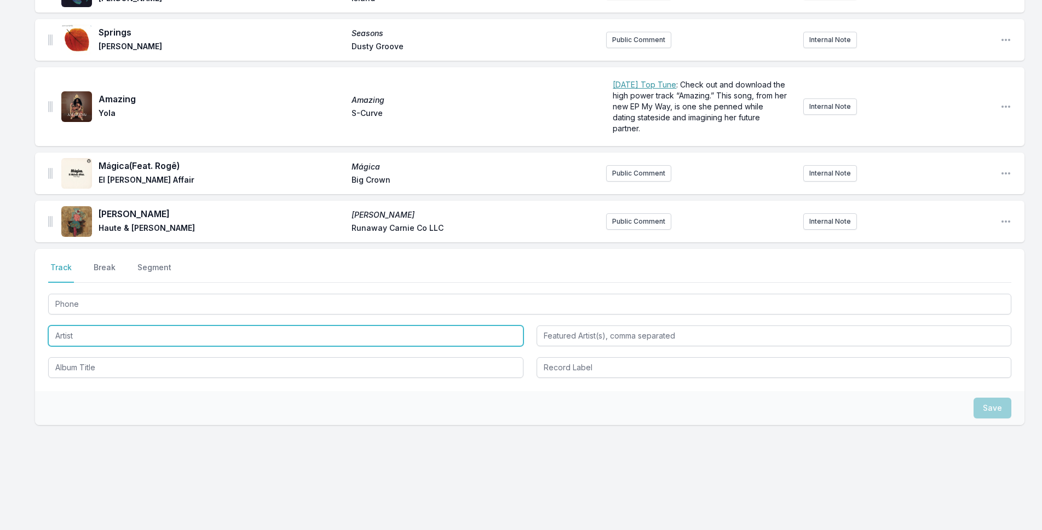
click at [117, 337] on input "Artist" at bounding box center [285, 336] width 475 height 21
type input "Foamboy"
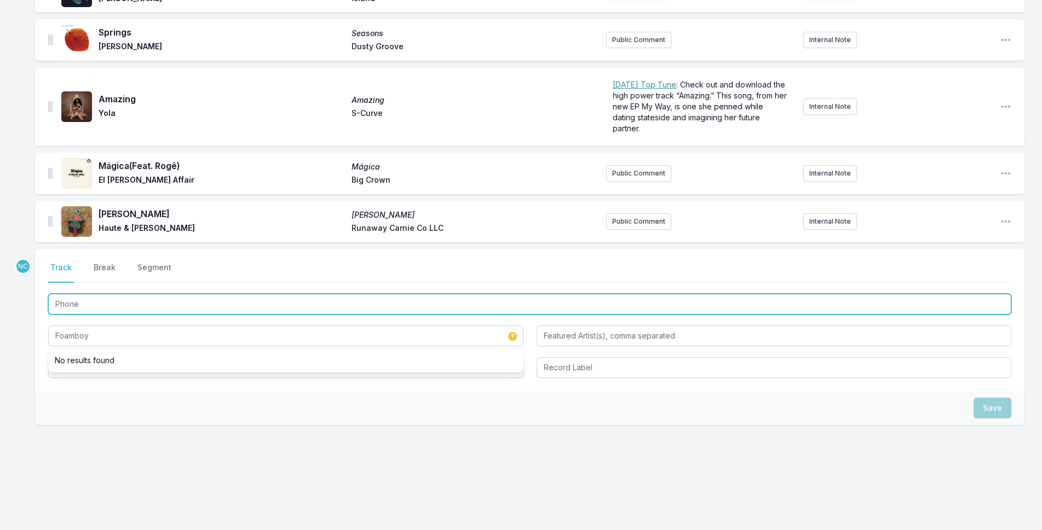
click at [124, 304] on input "Phone" at bounding box center [529, 304] width 963 height 21
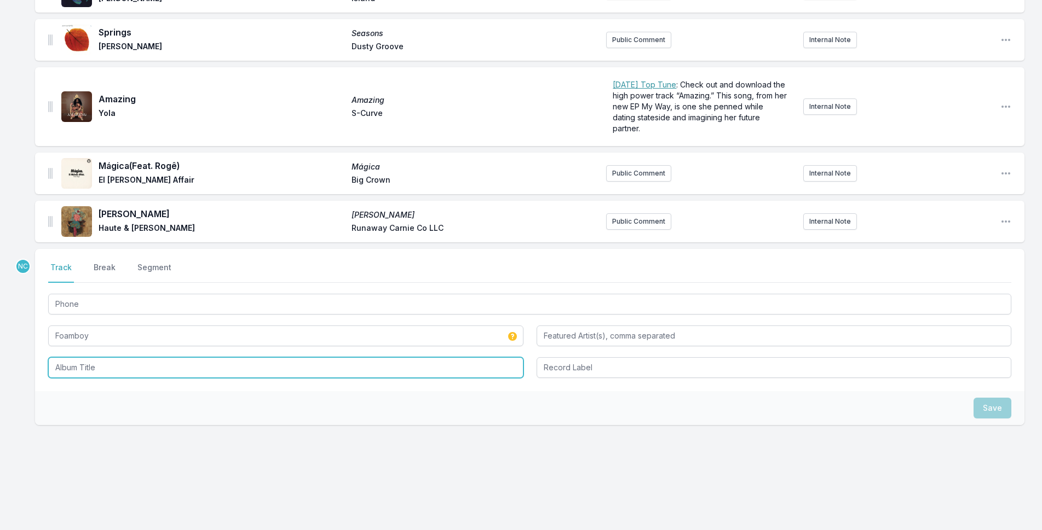
click at [110, 372] on input "Album Title" at bounding box center [285, 367] width 475 height 21
paste input "Phone"
type input "Phone"
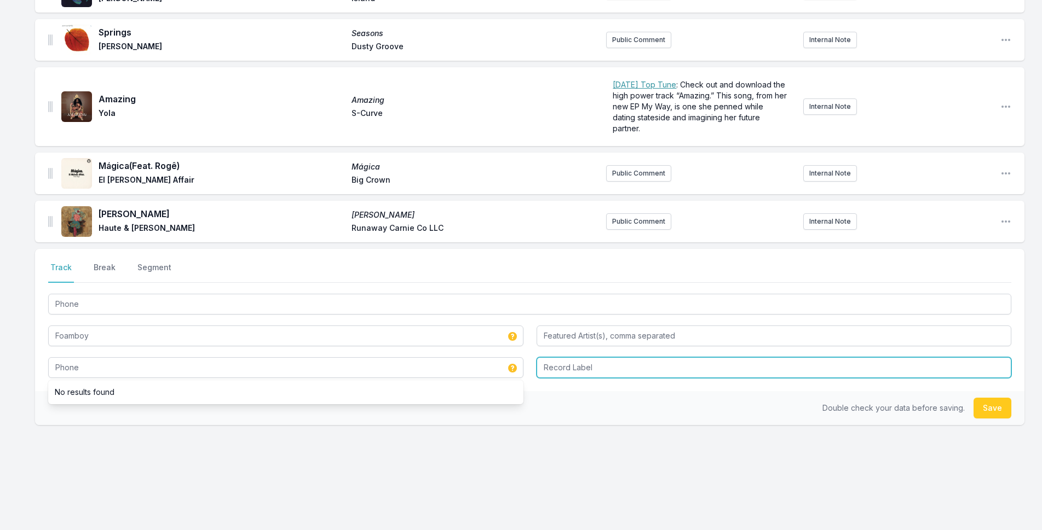
click at [590, 374] on input "Record Label" at bounding box center [773, 367] width 475 height 21
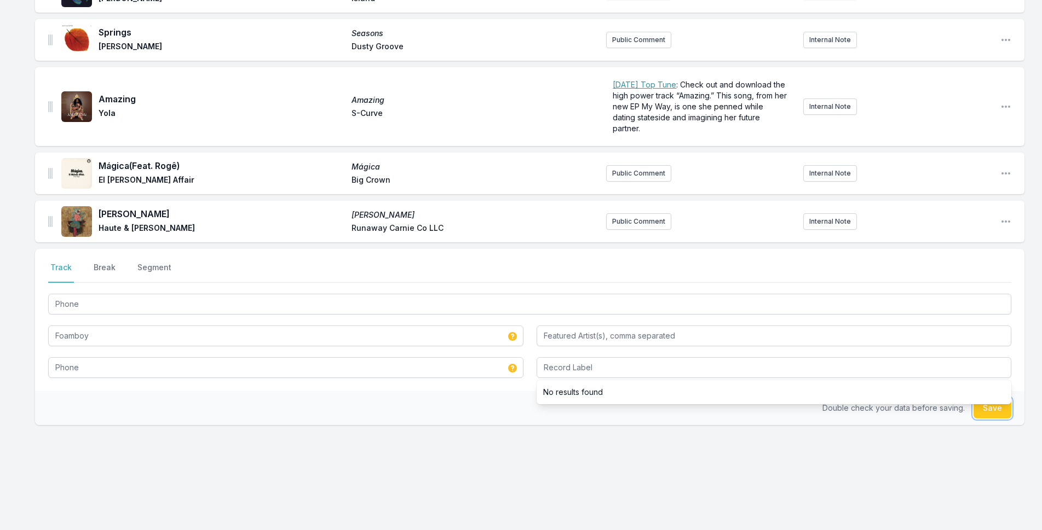
click at [1001, 408] on button "Save" at bounding box center [992, 408] width 38 height 21
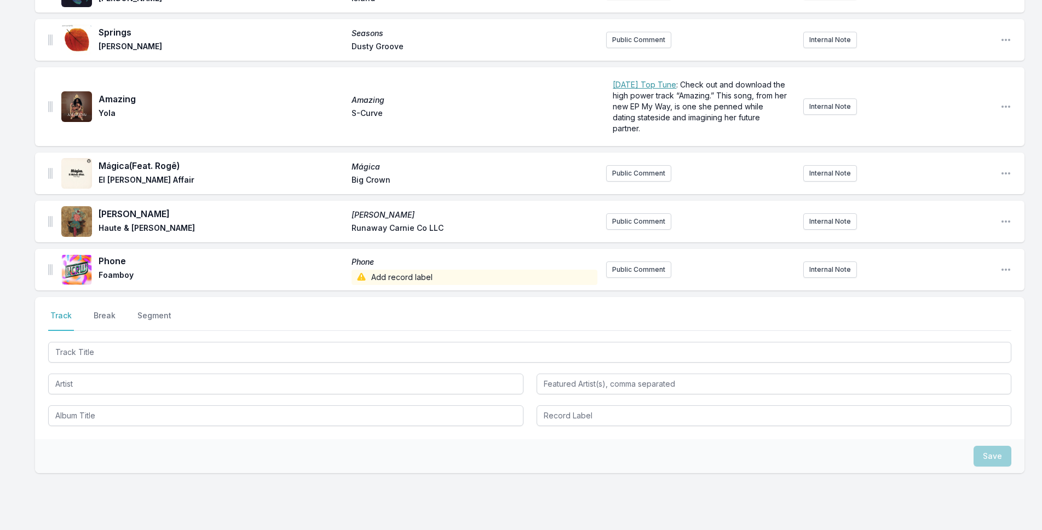
scroll to position [220, 0]
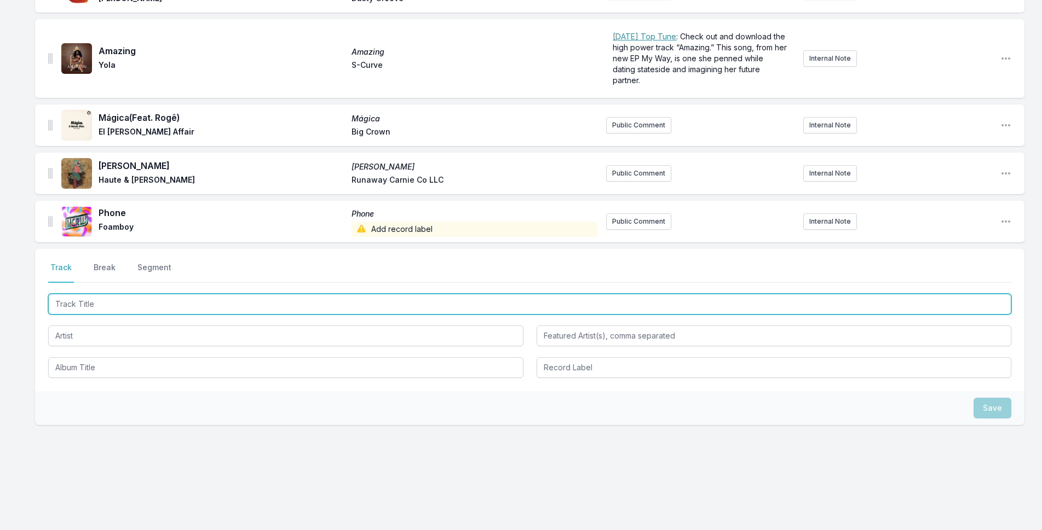
click at [129, 309] on input "Track Title" at bounding box center [529, 304] width 963 height 21
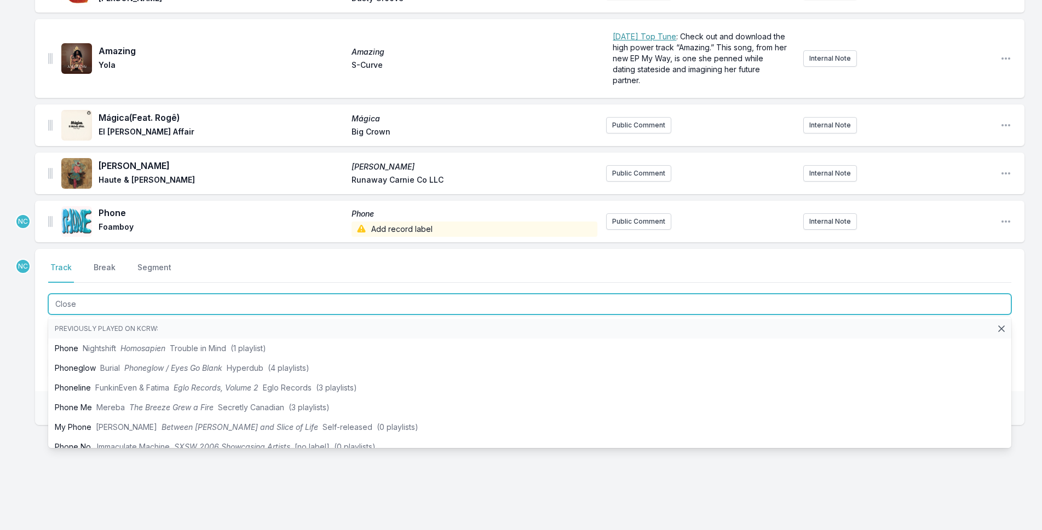
type input "Closer"
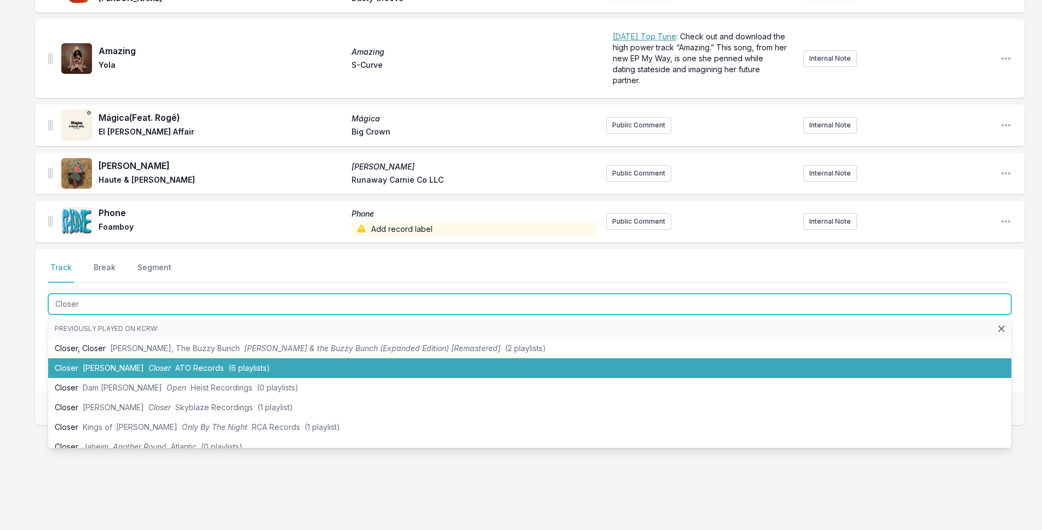
click at [263, 367] on li "Closer [PERSON_NAME] Closer ATO Records (6 playlists)" at bounding box center [529, 369] width 963 height 20
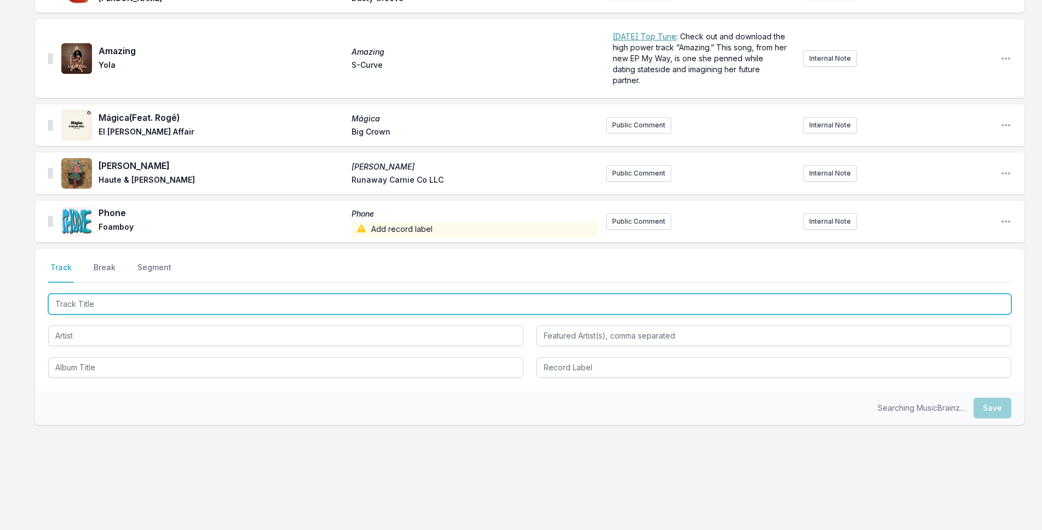
scroll to position [268, 0]
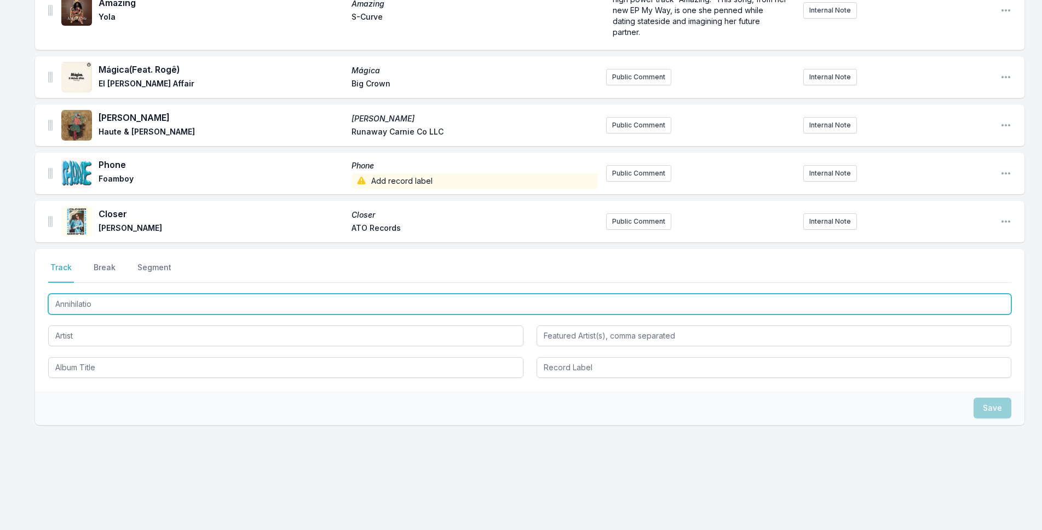
type input "Annihilation"
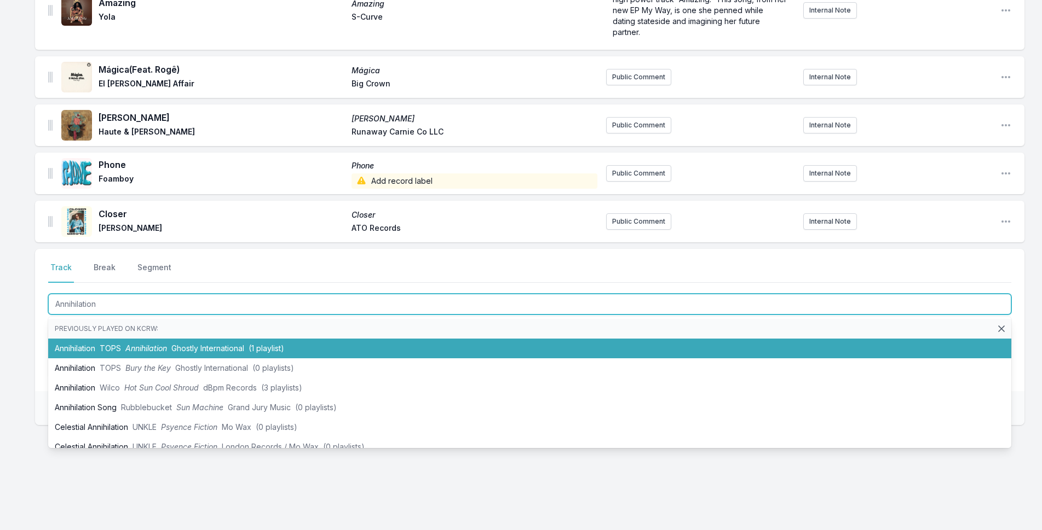
click at [289, 354] on li "Annihilation TOPS Annihilation Ghostly International (1 playlist)" at bounding box center [529, 349] width 963 height 20
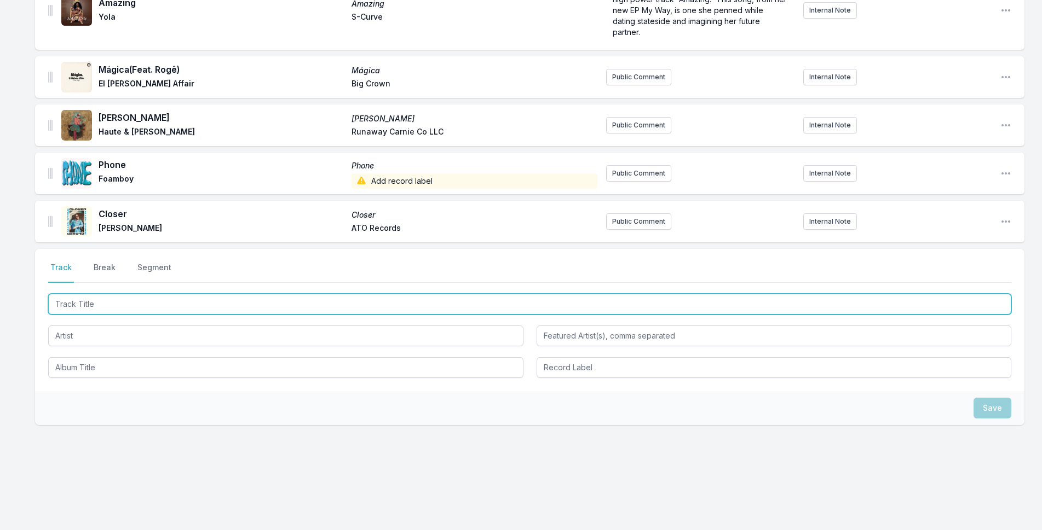
scroll to position [316, 0]
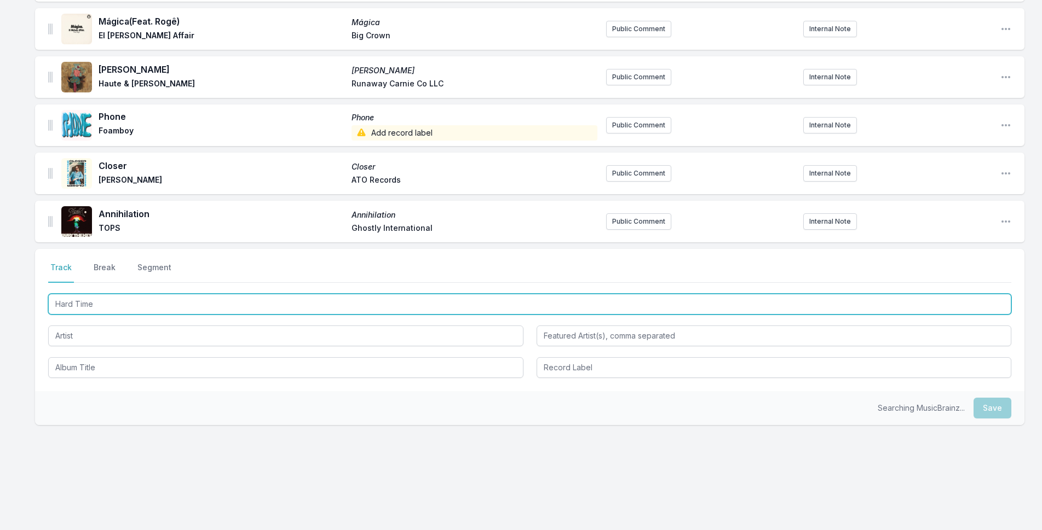
type input "Hard Times"
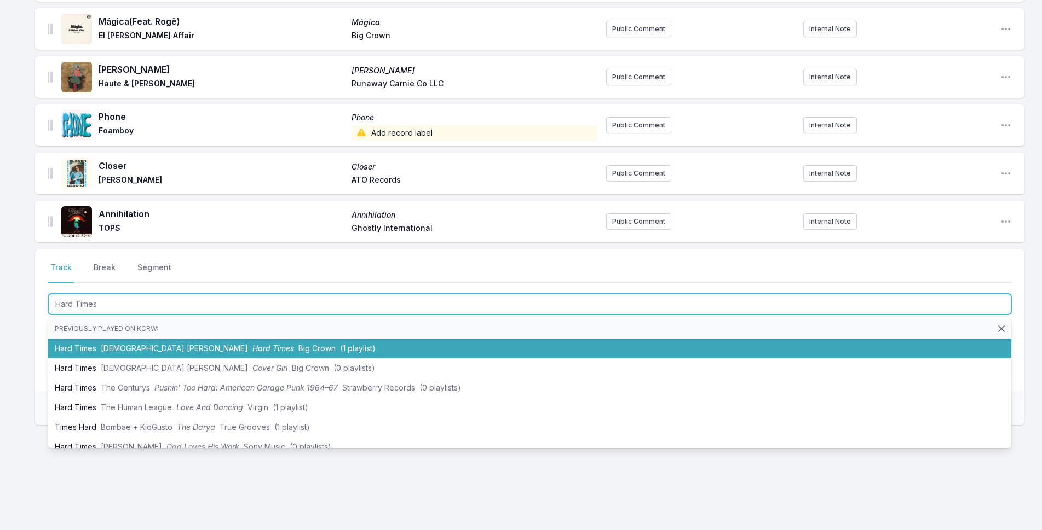
click at [252, 347] on span "Hard Times" at bounding box center [273, 348] width 42 height 9
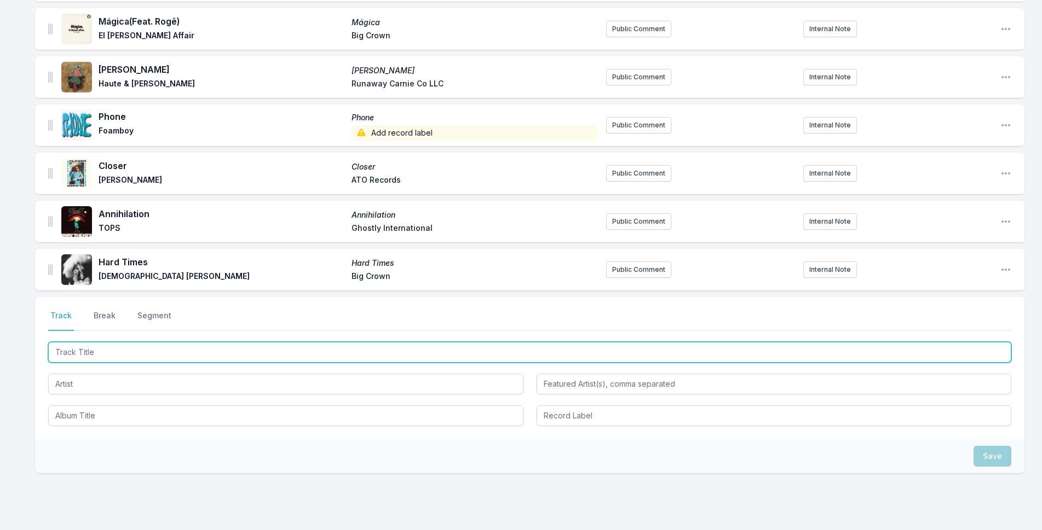
scroll to position [364, 0]
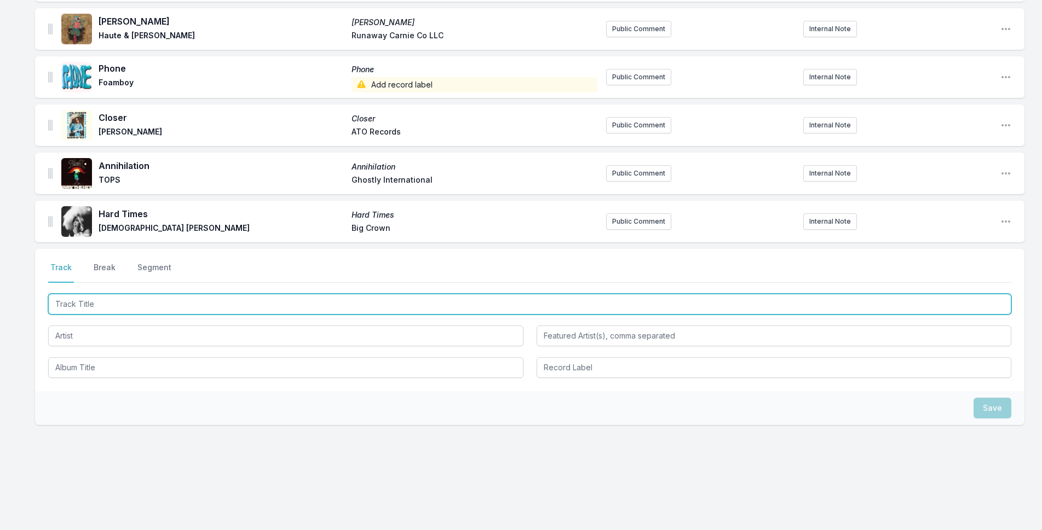
click at [545, 307] on input "Track Title" at bounding box center [529, 304] width 963 height 21
type input "Nayland Rock"
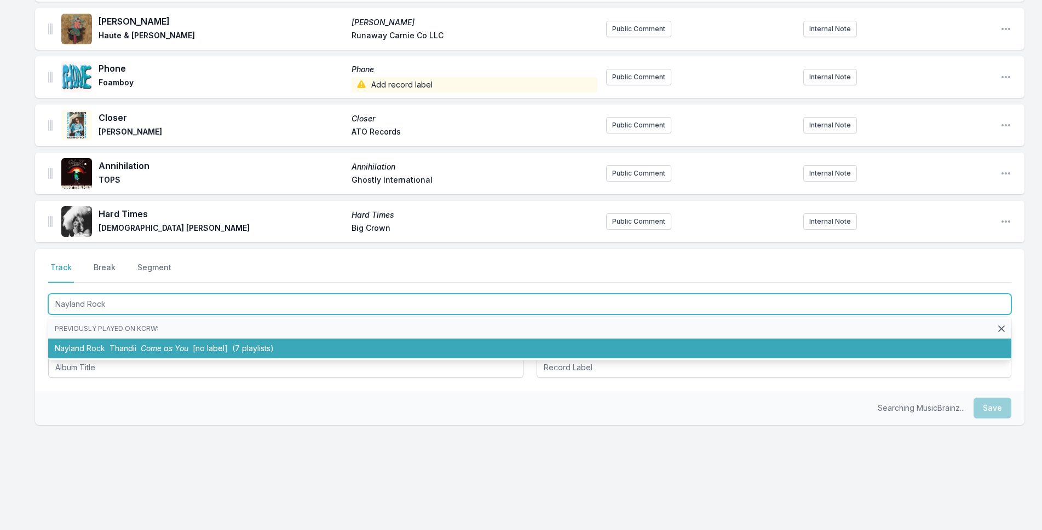
click at [147, 351] on span "Come as You" at bounding box center [165, 348] width 48 height 9
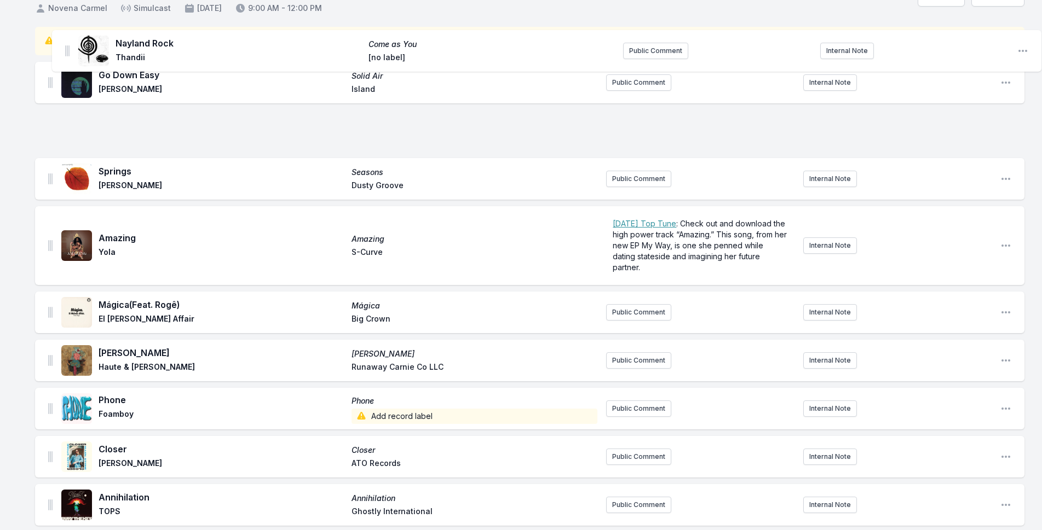
scroll to position [71, 0]
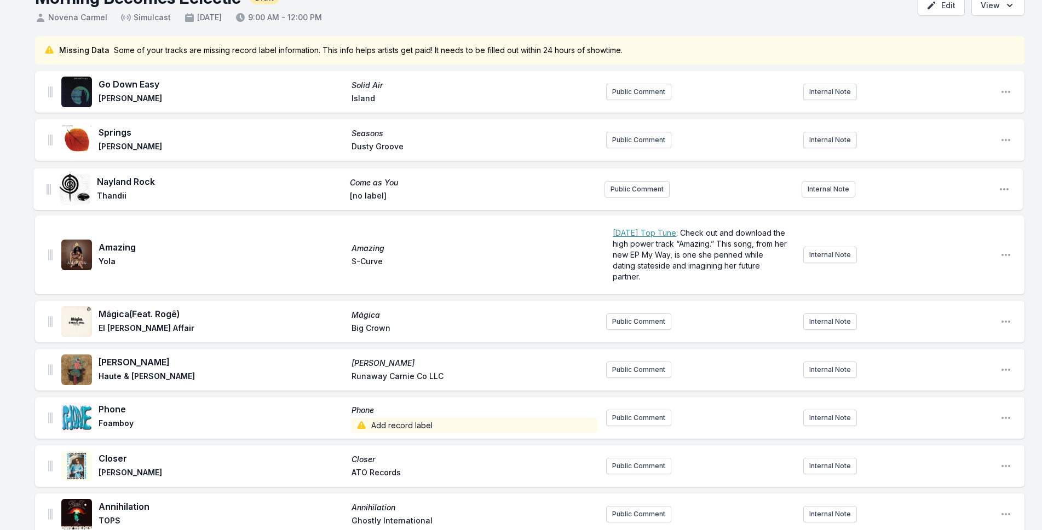
drag, startPoint x: 49, startPoint y: 331, endPoint x: 50, endPoint y: 184, distance: 146.7
click at [50, 184] on ul "Go Down Easy Solid Air [PERSON_NAME] Island Public Comment Internal Note Open p…" at bounding box center [529, 327] width 989 height 512
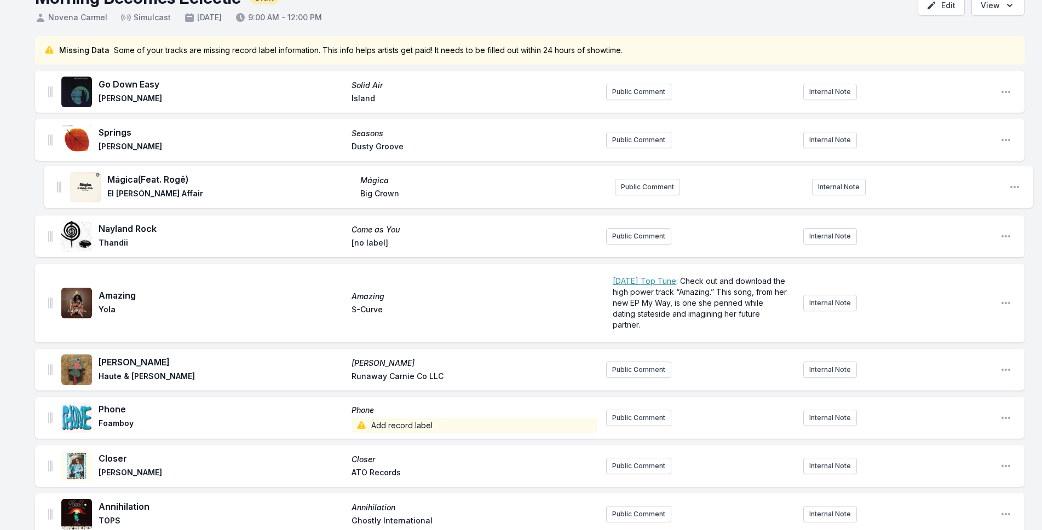
drag, startPoint x: 51, startPoint y: 319, endPoint x: 61, endPoint y: 177, distance: 141.6
click at [61, 177] on ul "Go Down Easy Solid Air [PERSON_NAME] Island Public Comment Internal Note Open p…" at bounding box center [529, 327] width 989 height 512
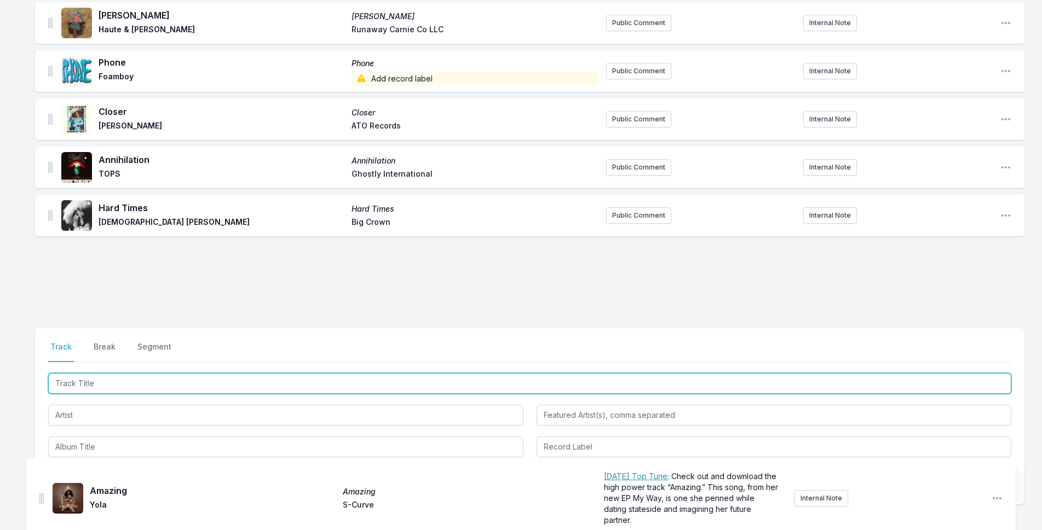
scroll to position [412, 0]
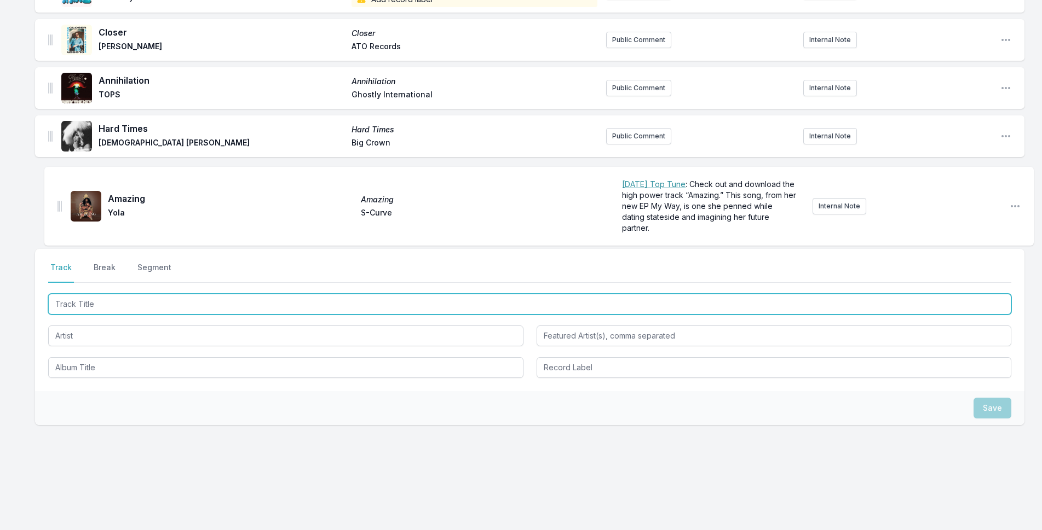
drag, startPoint x: 52, startPoint y: 303, endPoint x: 61, endPoint y: 209, distance: 94.6
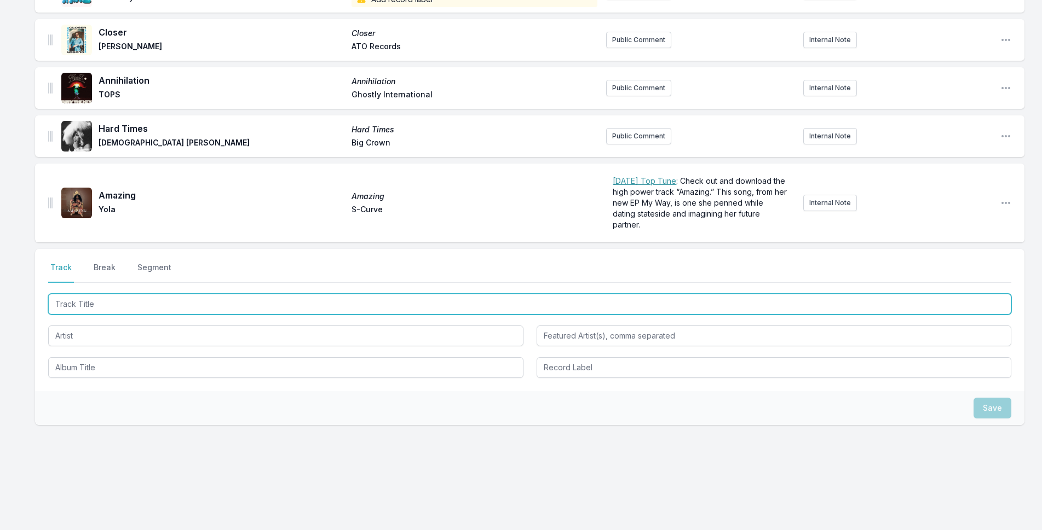
click at [353, 306] on input "Track Title" at bounding box center [529, 304] width 963 height 21
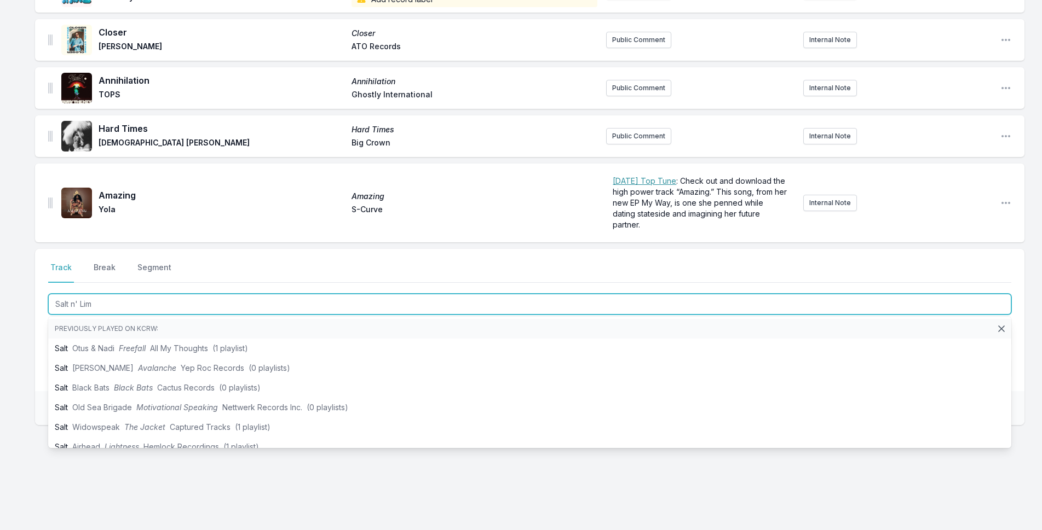
type input "Salt n' Lime"
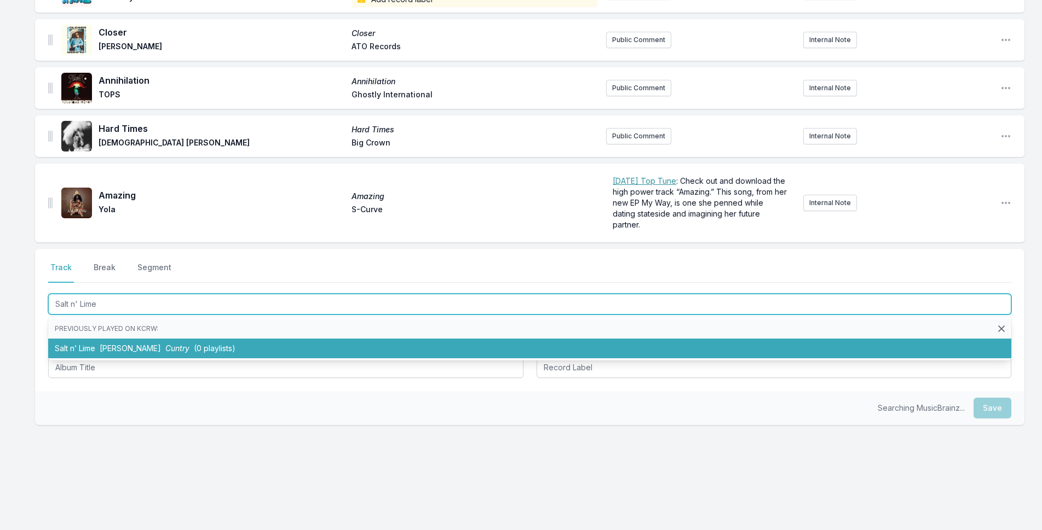
click at [239, 344] on li "Salt n’ Lime [PERSON_NAME] Cuntry (0 playlists)" at bounding box center [529, 349] width 963 height 20
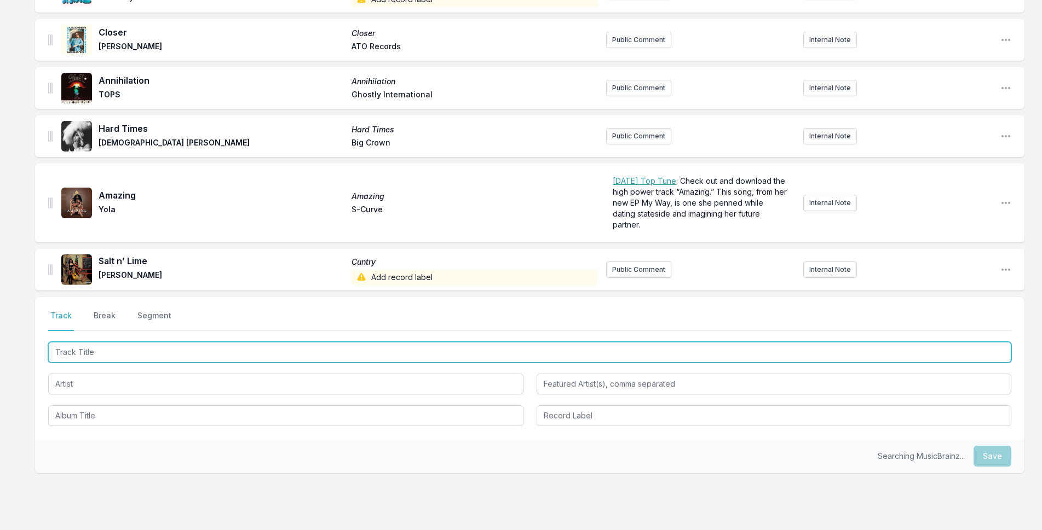
scroll to position [460, 0]
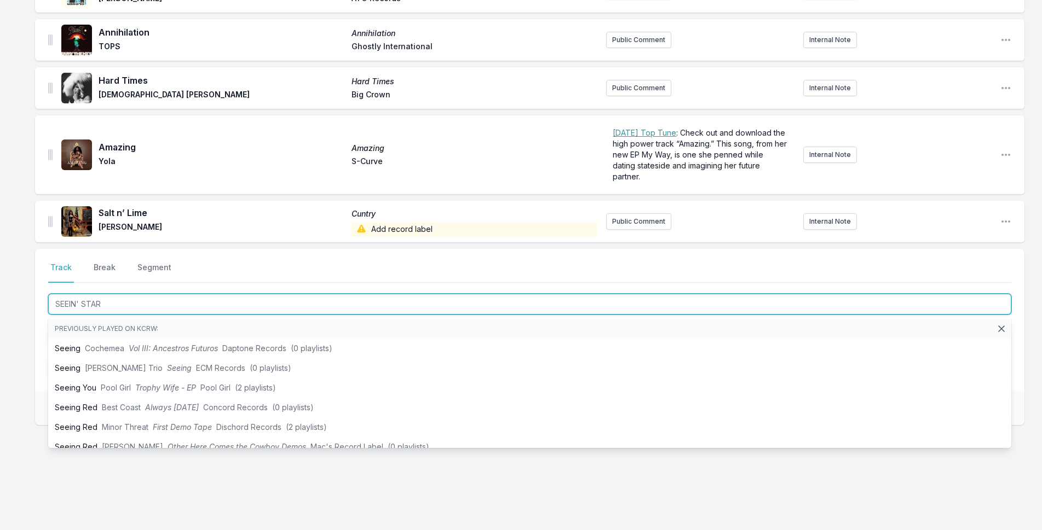
type input "SEEIN' STARS"
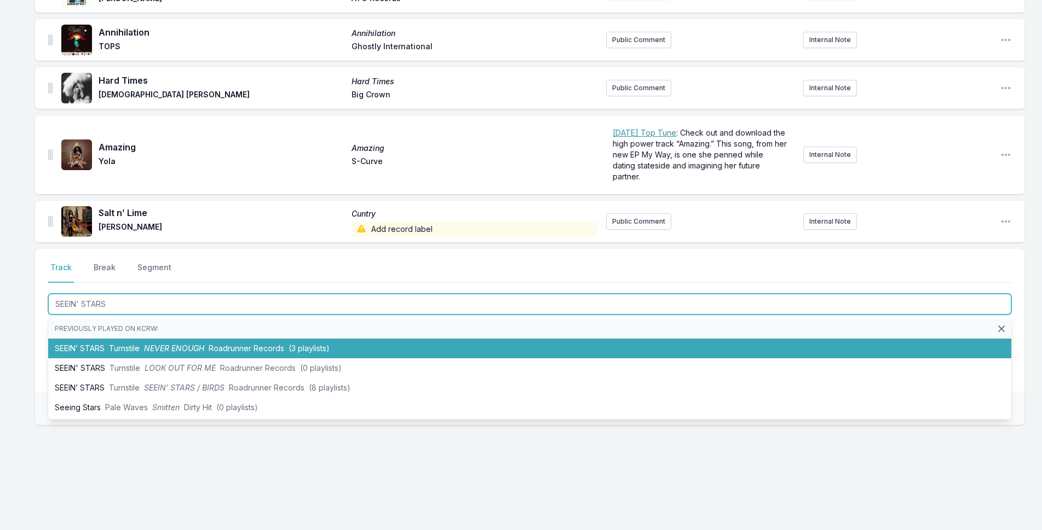
click at [152, 353] on span "NEVER ENOUGH" at bounding box center [174, 348] width 60 height 9
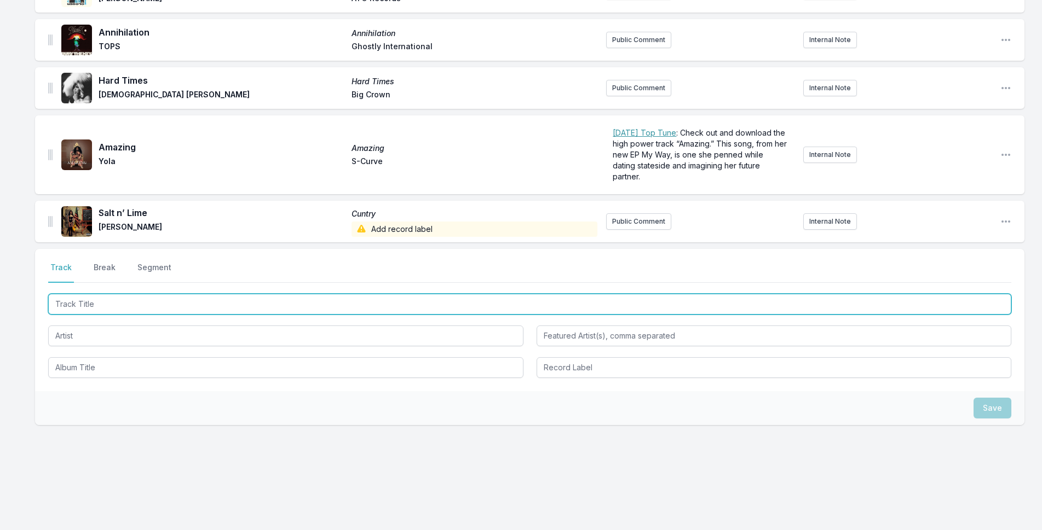
scroll to position [509, 0]
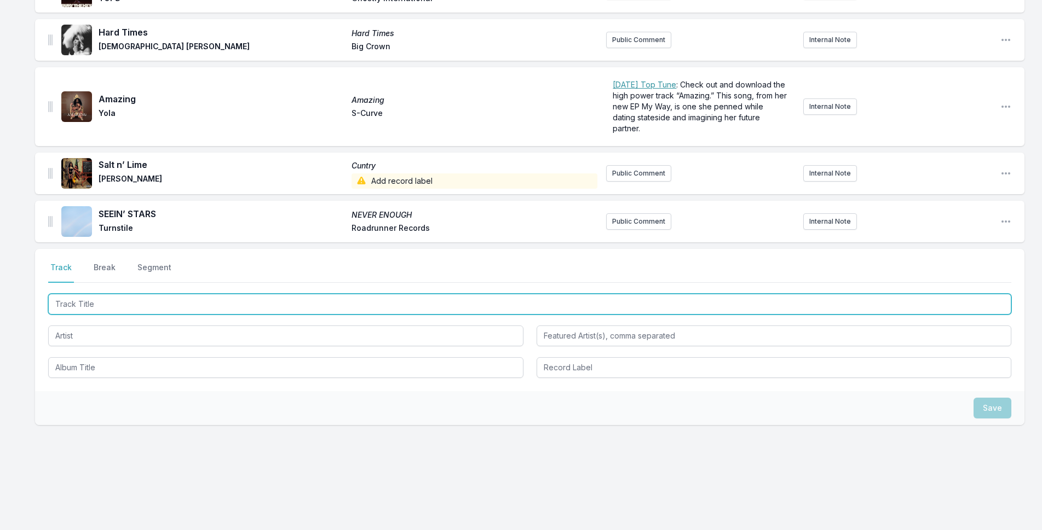
click at [457, 298] on input "Track Title" at bounding box center [529, 304] width 963 height 21
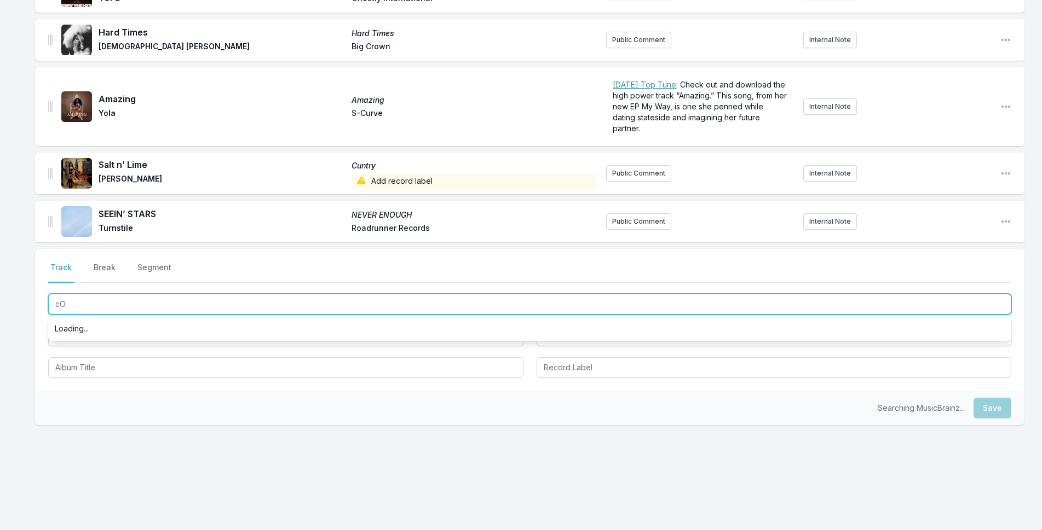
type input "c"
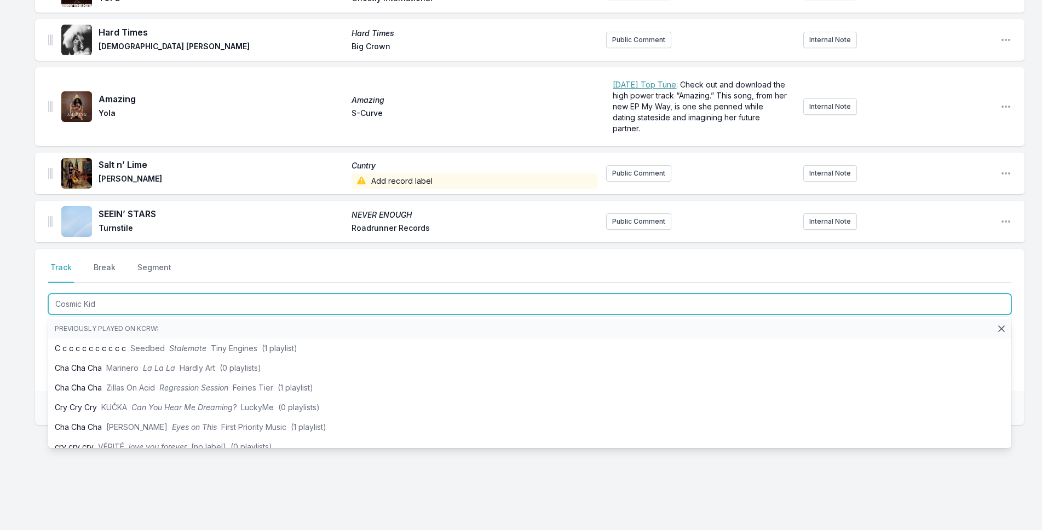
type input "Cosmic Kids"
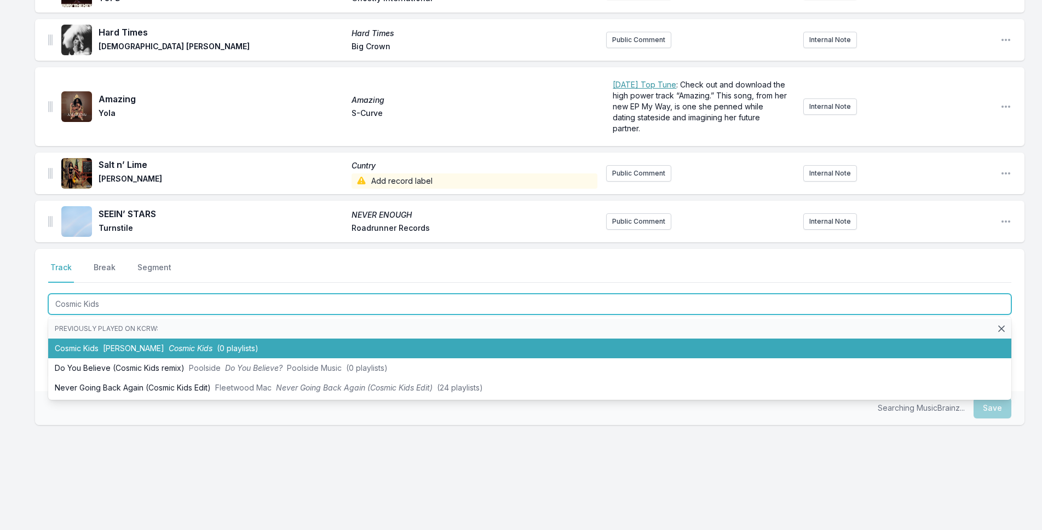
click at [217, 345] on span "(0 playlists)" at bounding box center [238, 348] width 42 height 9
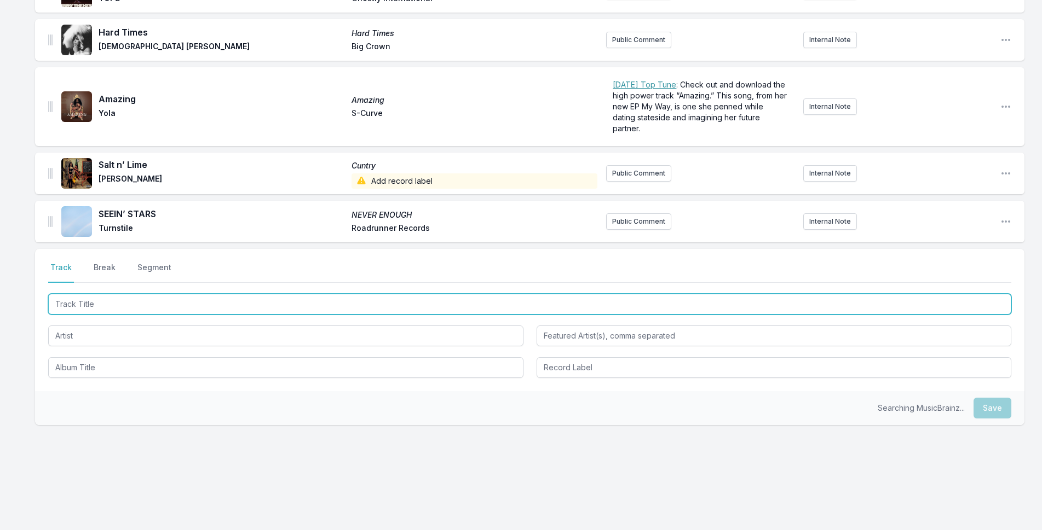
scroll to position [557, 0]
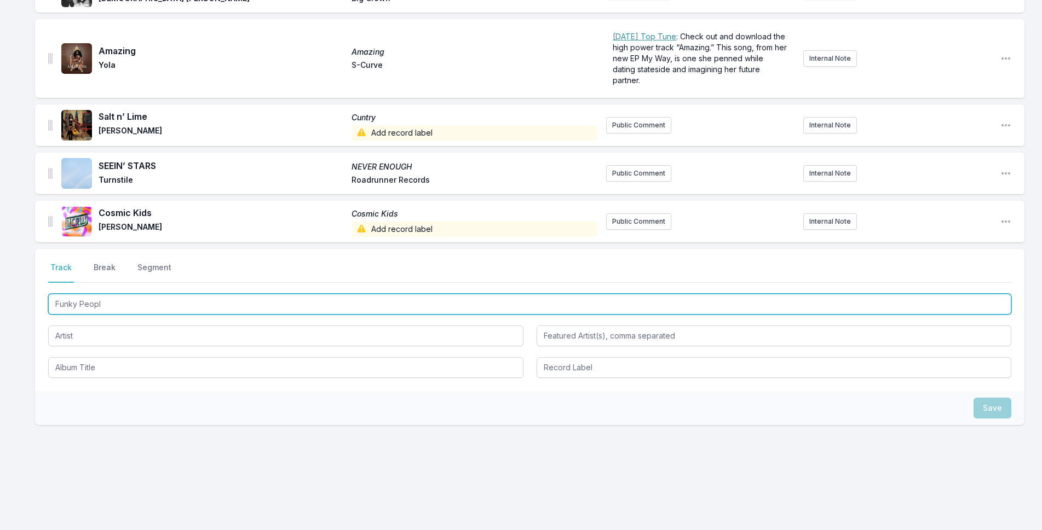
type input "Funky People"
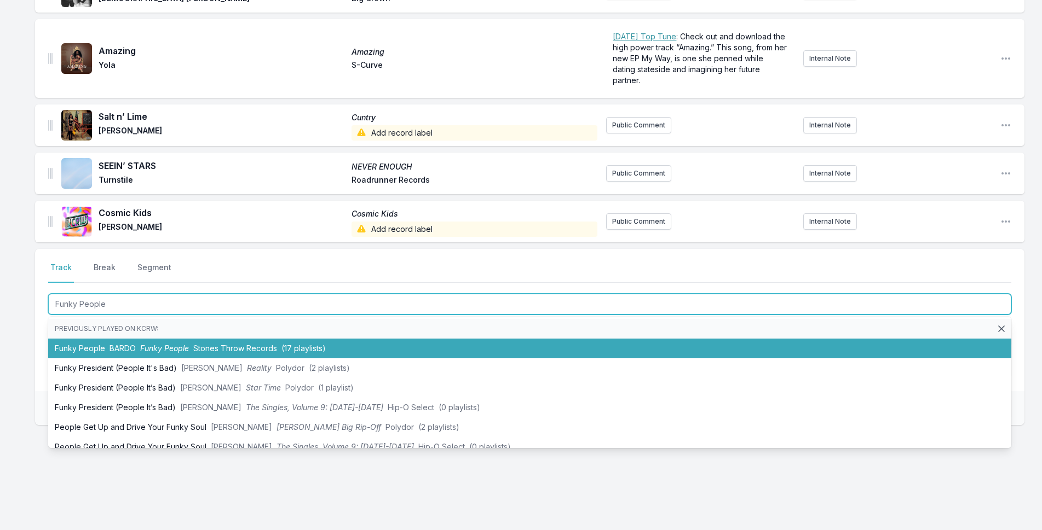
click at [167, 347] on span "Funky People" at bounding box center [164, 348] width 49 height 9
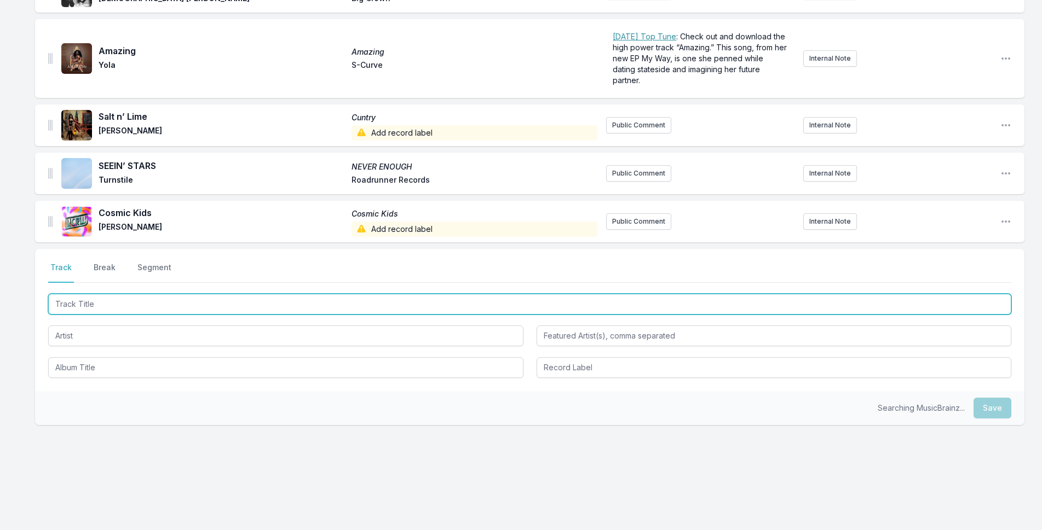
scroll to position [605, 0]
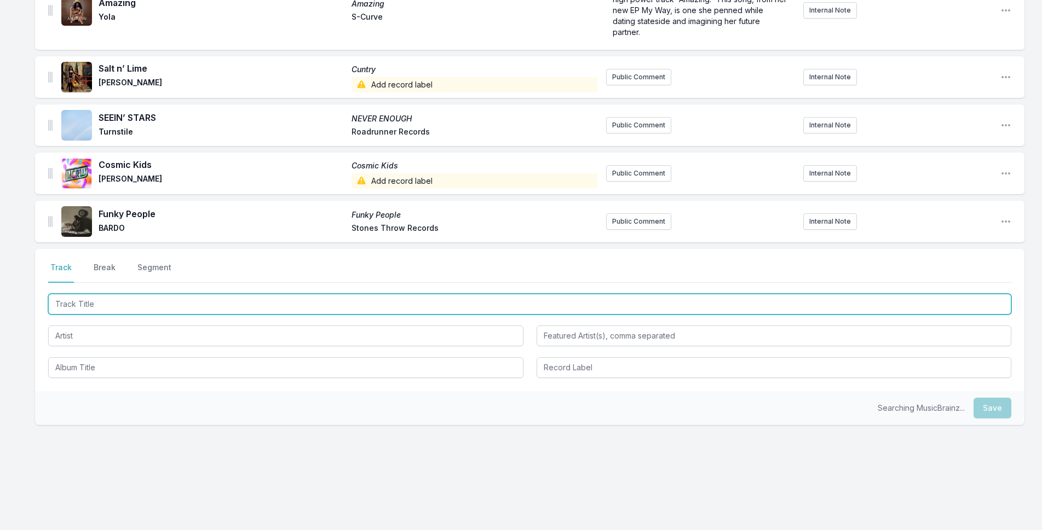
click at [129, 310] on input "Track Title" at bounding box center [529, 304] width 963 height 21
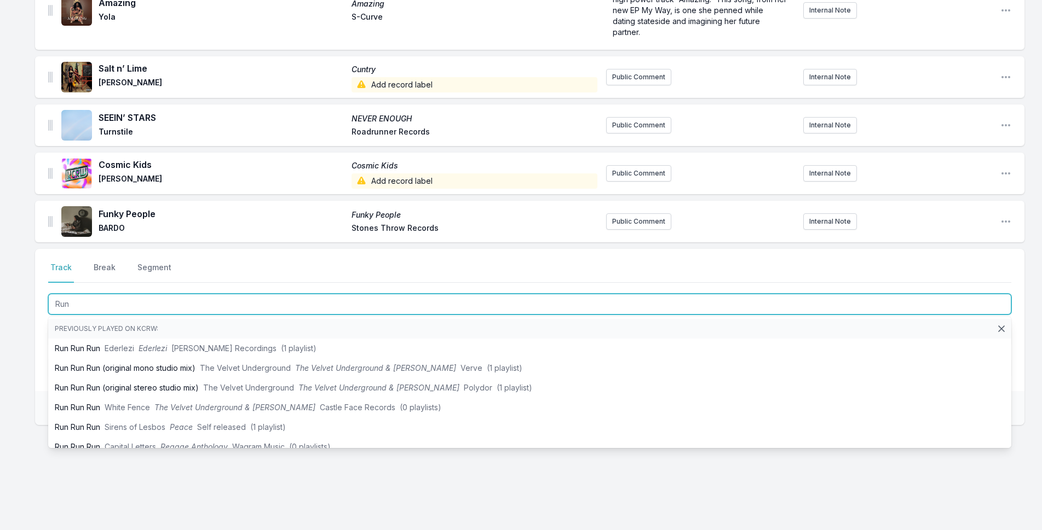
type input "Run"
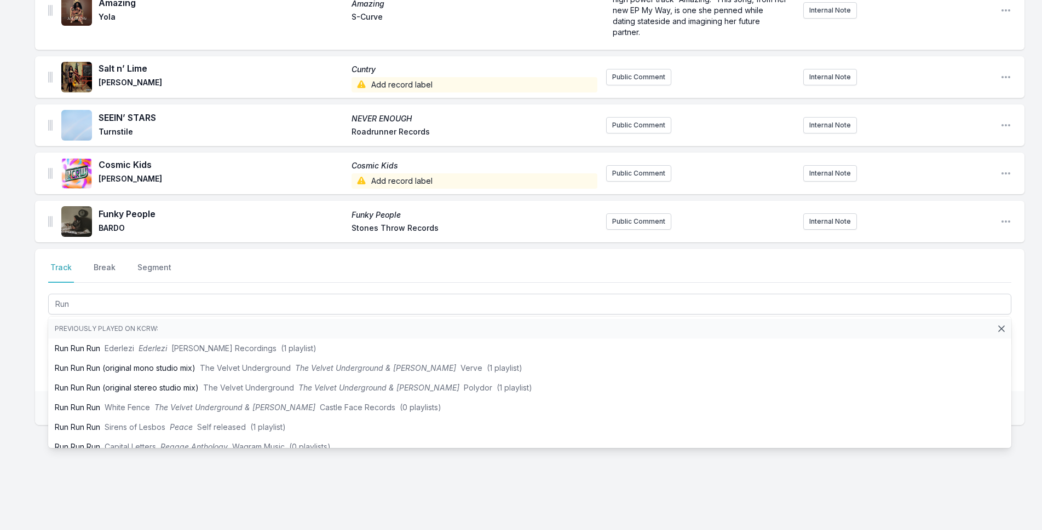
click at [17, 348] on div "Missing Data Some of your tracks are missing record label information. This inf…" at bounding box center [521, 16] width 1042 height 1028
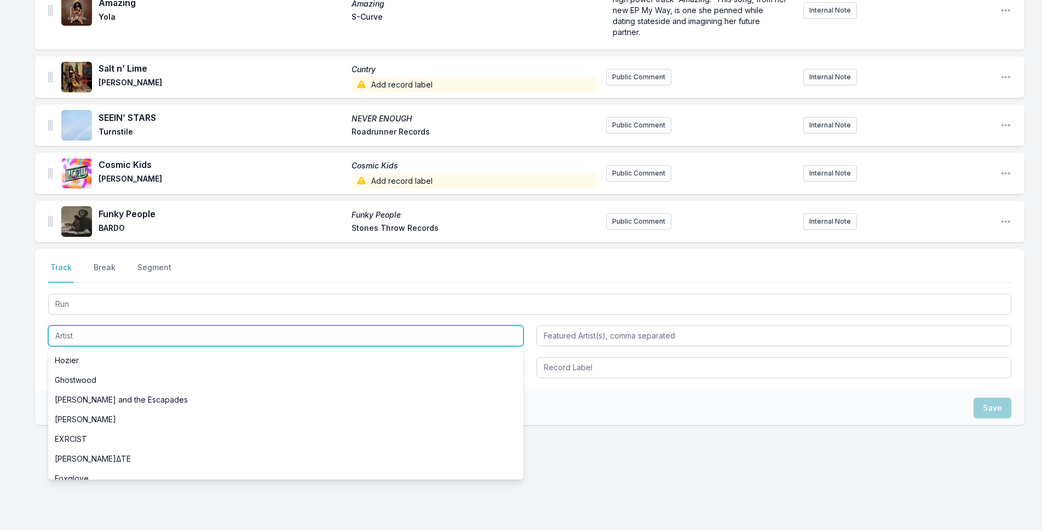
click at [112, 339] on input "Artist" at bounding box center [285, 336] width 475 height 21
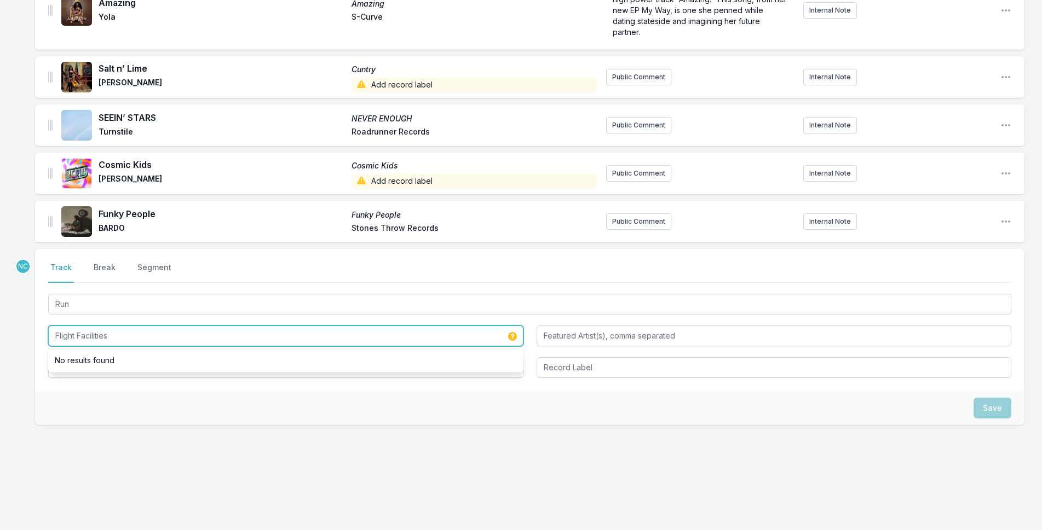
type input "Flight Facilities"
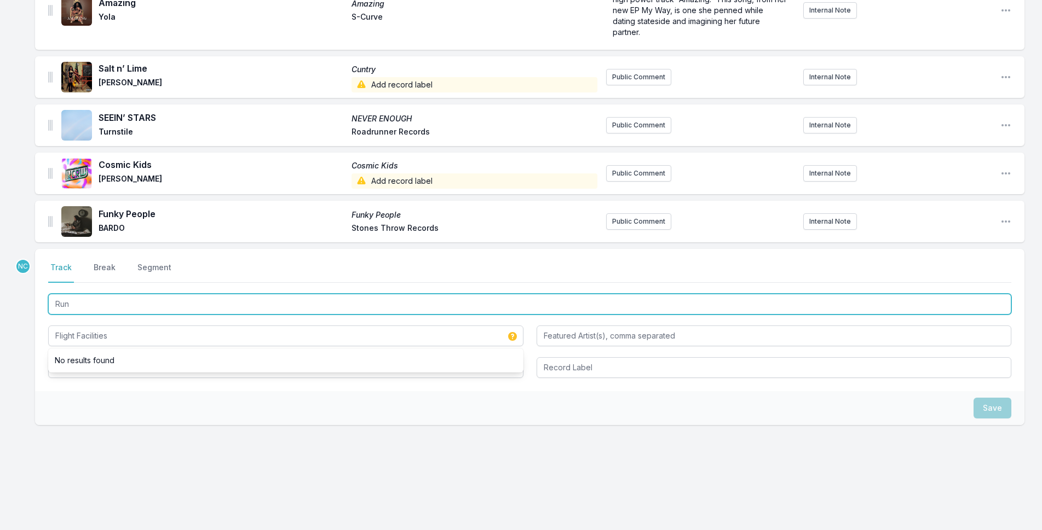
click at [95, 304] on input "Run" at bounding box center [529, 304] width 963 height 21
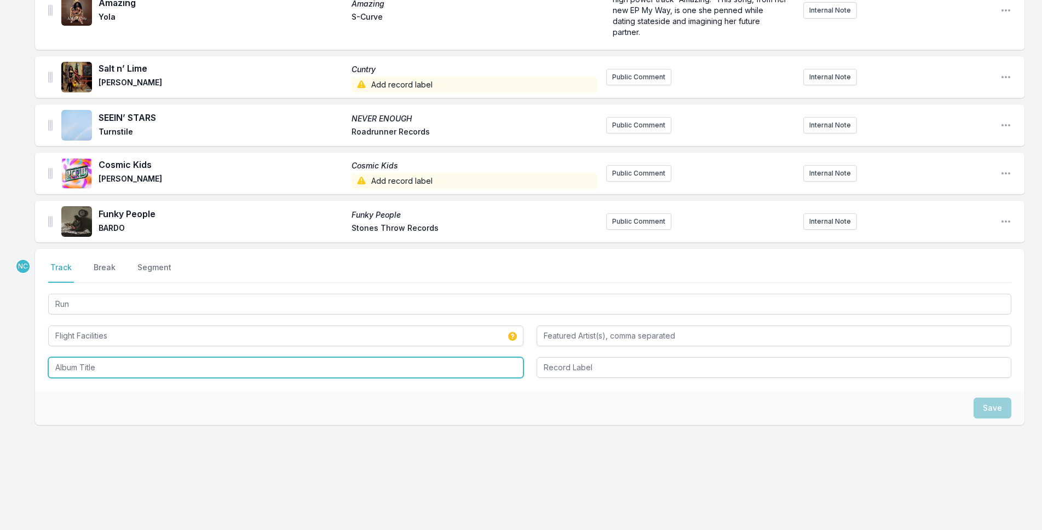
click at [104, 366] on input "Album Title" at bounding box center [285, 367] width 475 height 21
paste input "Run"
type input "Run"
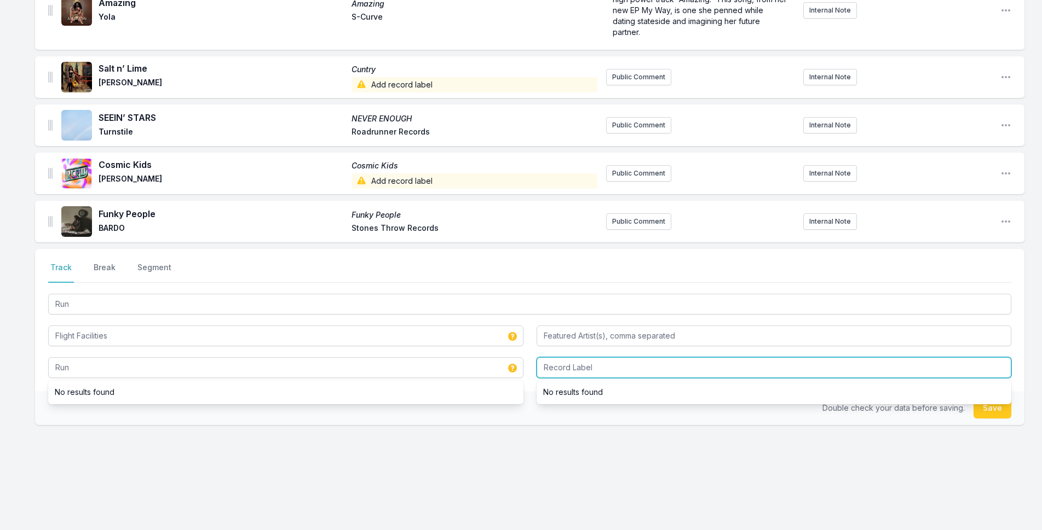
click at [698, 377] on input "Record Label" at bounding box center [773, 367] width 475 height 21
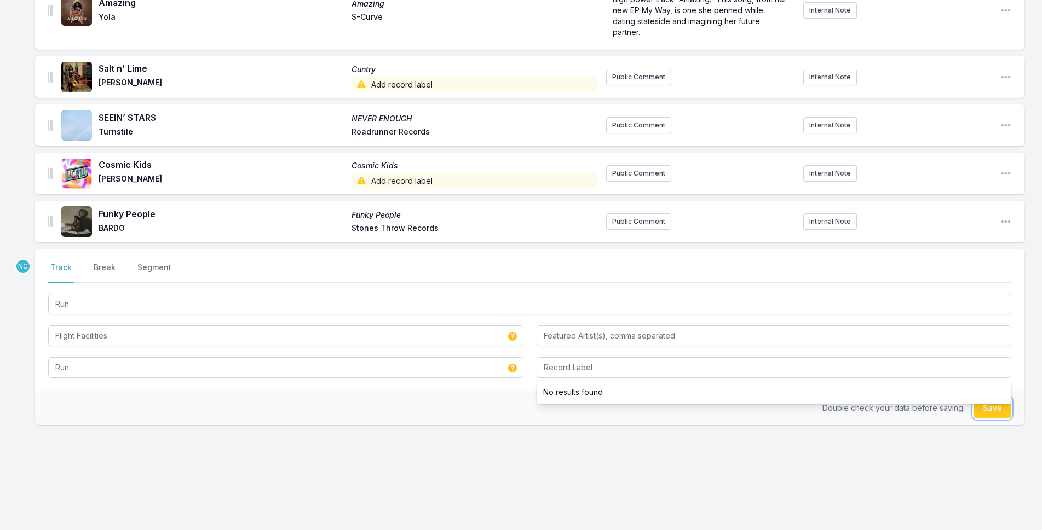
click at [986, 411] on button "Save" at bounding box center [992, 408] width 38 height 21
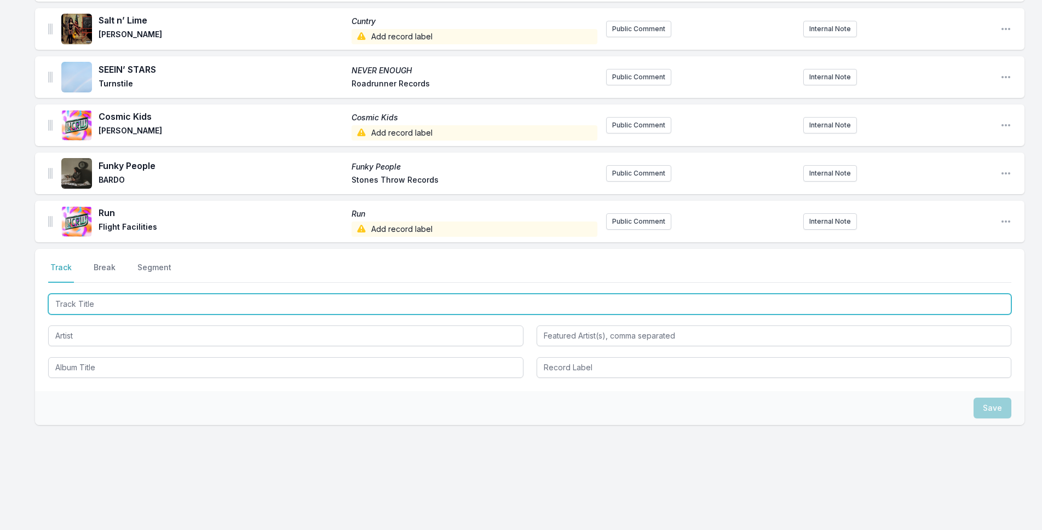
click at [112, 307] on input "Track Title" at bounding box center [529, 304] width 963 height 21
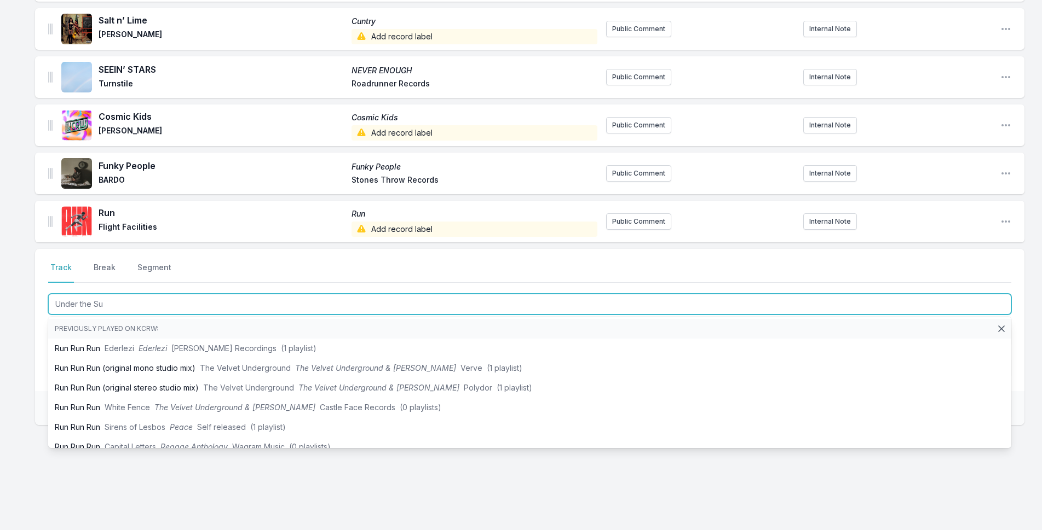
type input "Under the Sun"
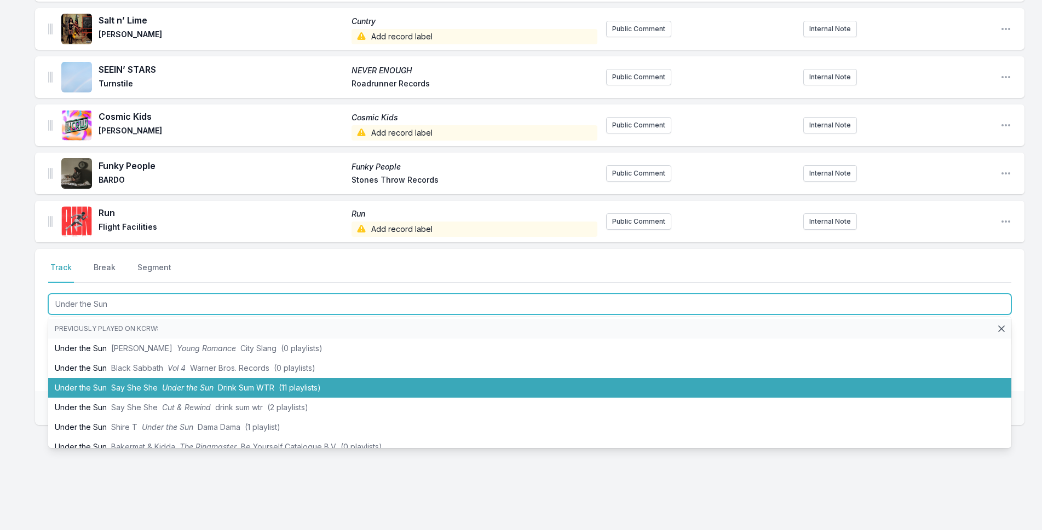
click at [136, 395] on li "Under the Sun Say She She Under the Sun Drink Sum WTR (11 playlists)" at bounding box center [529, 388] width 963 height 20
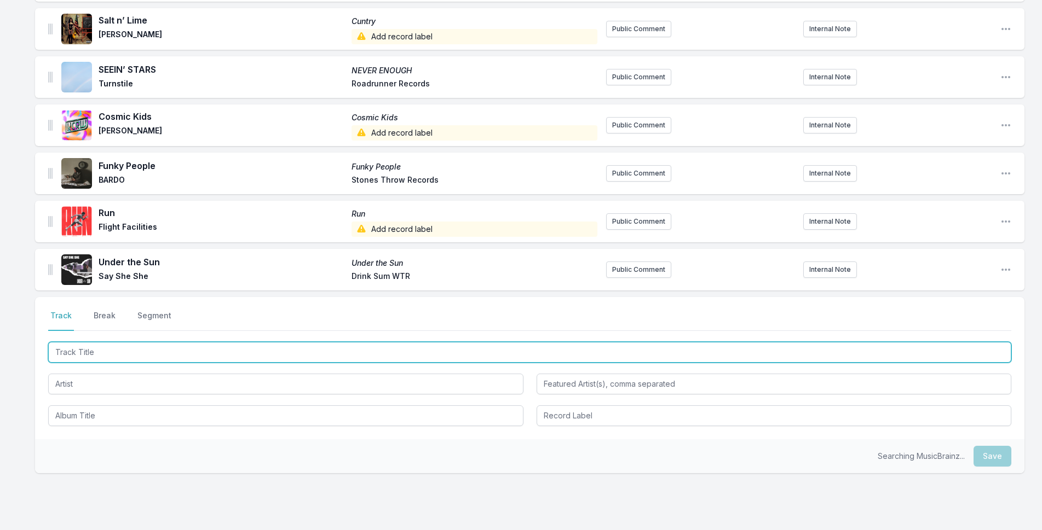
scroll to position [701, 0]
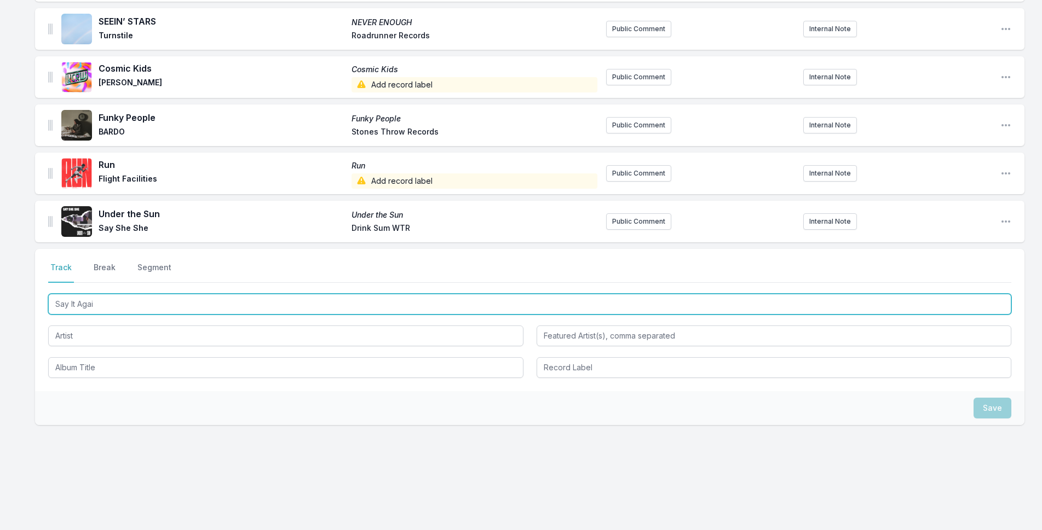
type input "Say It Again"
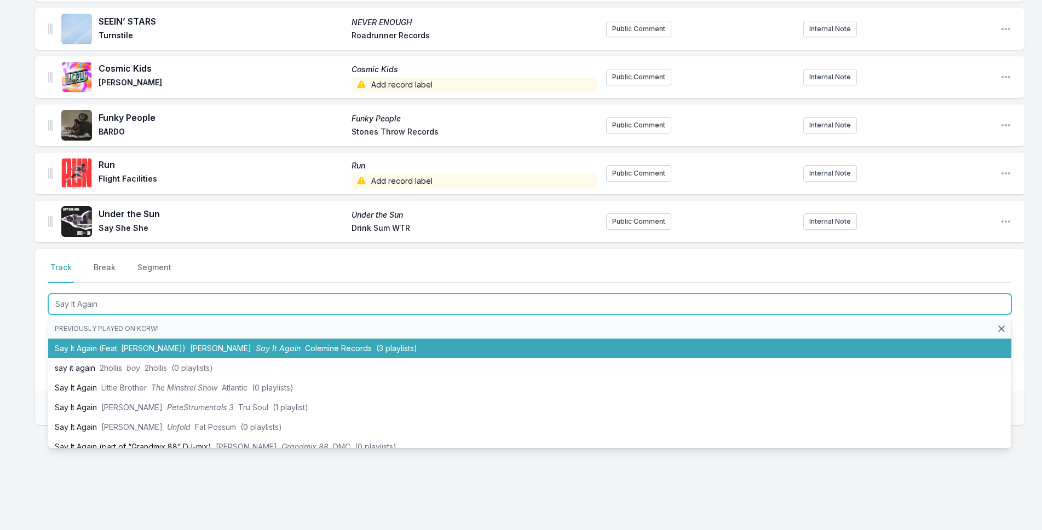
click at [157, 350] on li "Say It Again (Feat. [PERSON_NAME]) [PERSON_NAME] Say It Again Colemine Records …" at bounding box center [529, 349] width 963 height 20
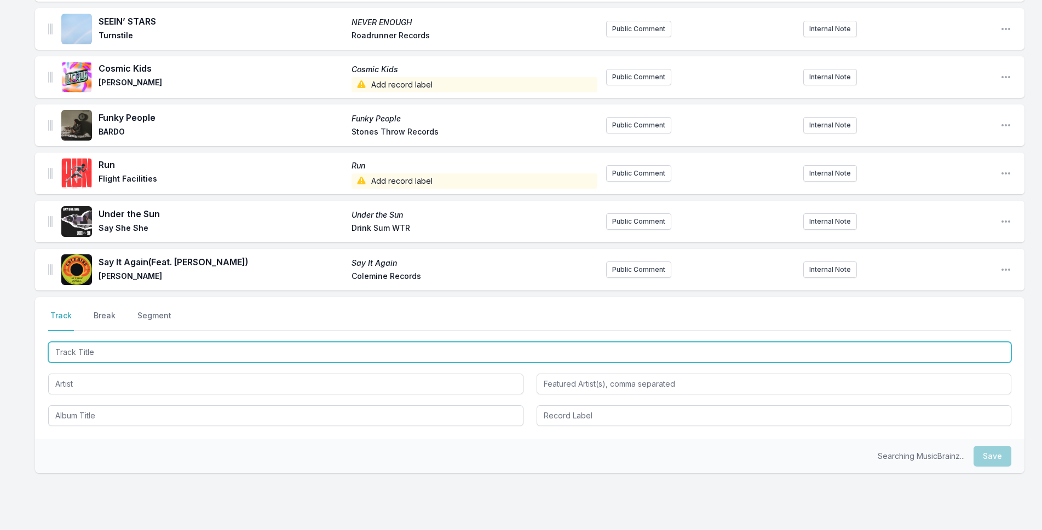
scroll to position [749, 0]
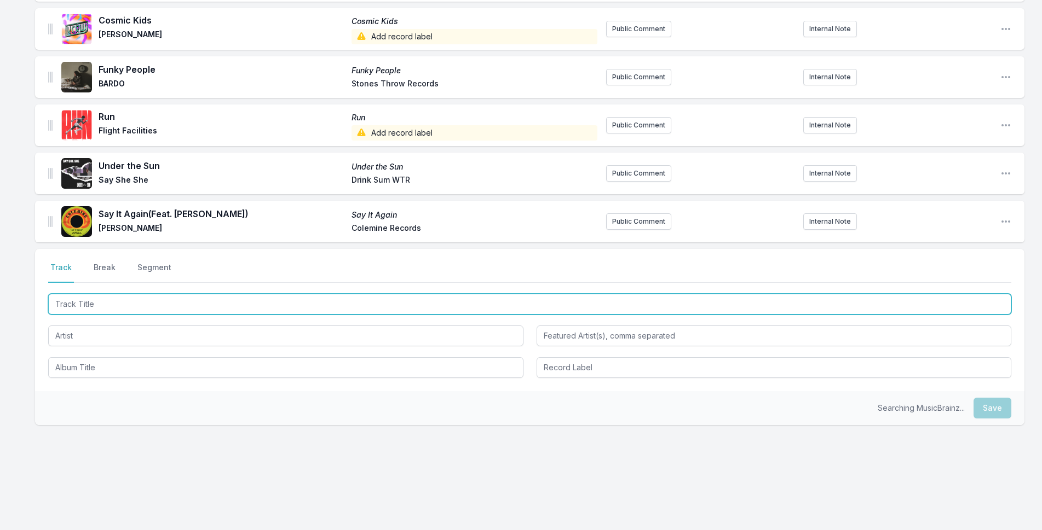
click at [132, 304] on input "Track Title" at bounding box center [529, 304] width 963 height 21
type input "Stay"
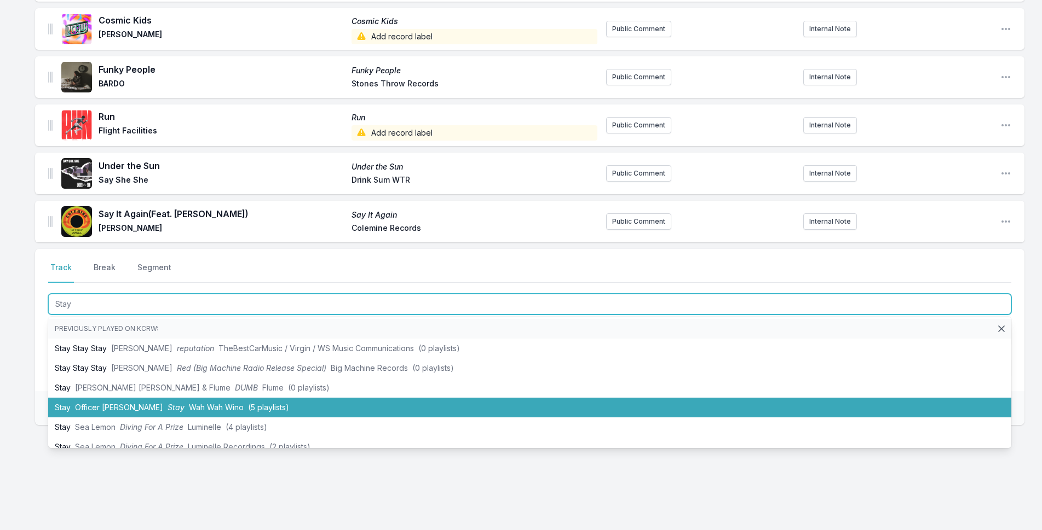
click at [142, 411] on li "Stay Officer [PERSON_NAME] (5 playlists)" at bounding box center [529, 408] width 963 height 20
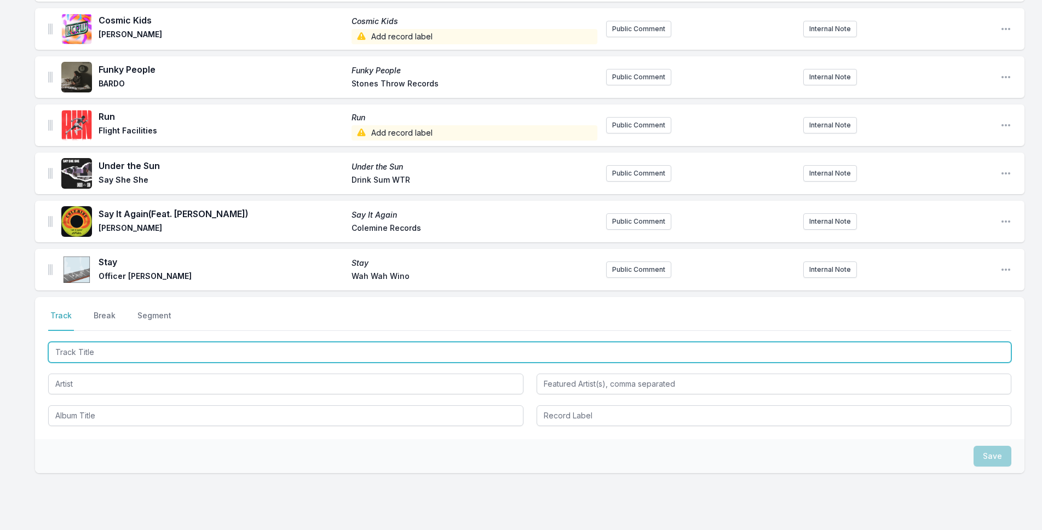
scroll to position [798, 0]
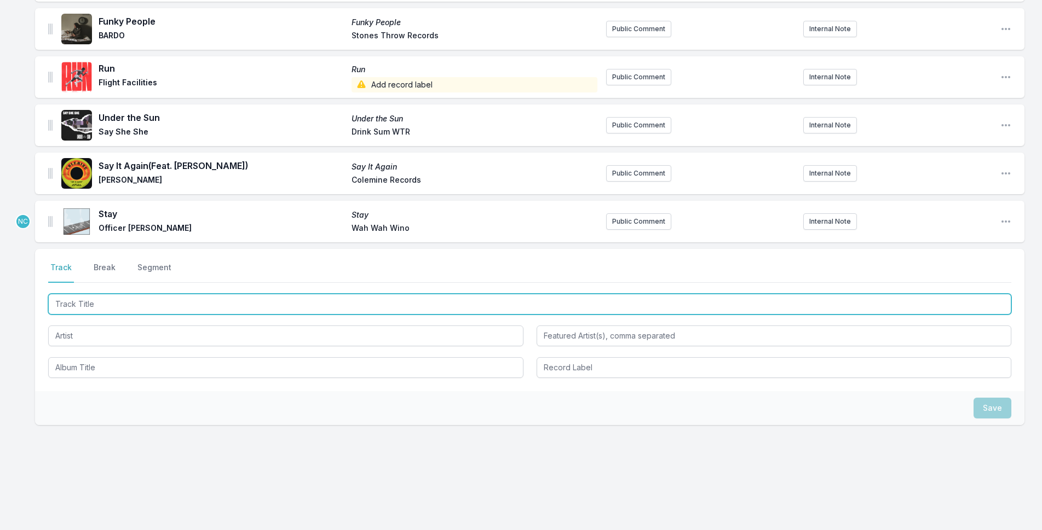
click at [103, 307] on input "Track Title" at bounding box center [529, 304] width 963 height 21
type input "Be Sweet"
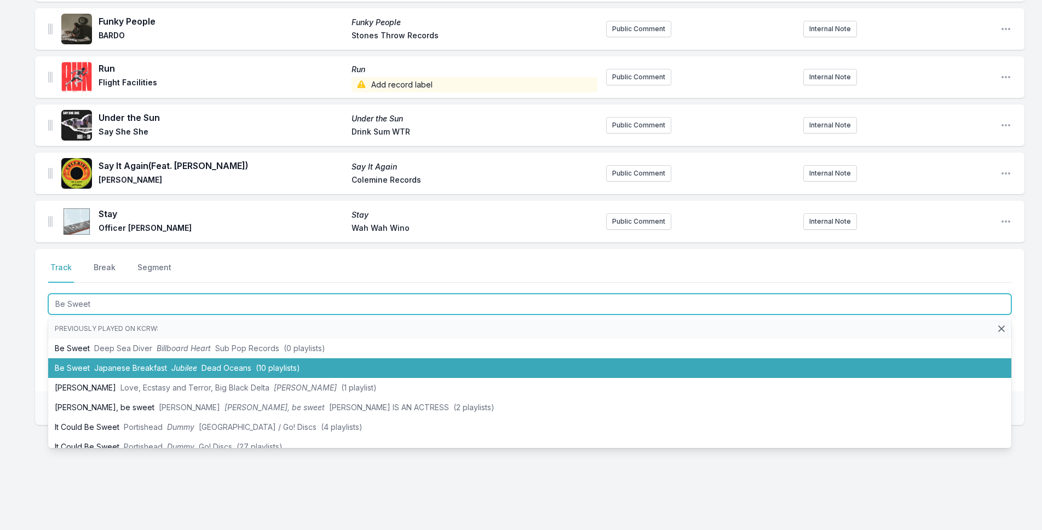
click at [118, 367] on span "Japanese Breakfast" at bounding box center [130, 367] width 73 height 9
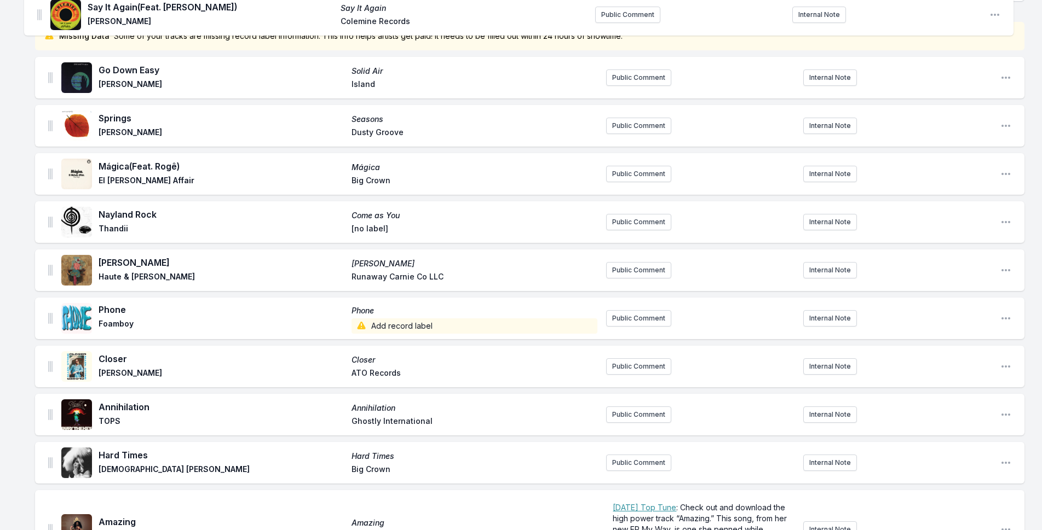
scroll to position [0, 0]
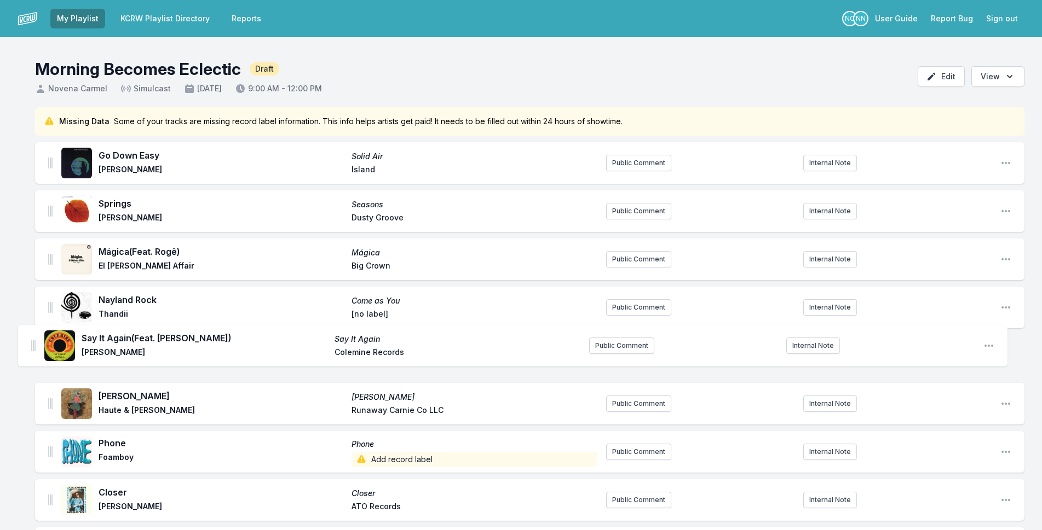
drag, startPoint x: 49, startPoint y: 124, endPoint x: 33, endPoint y: 341, distance: 217.9
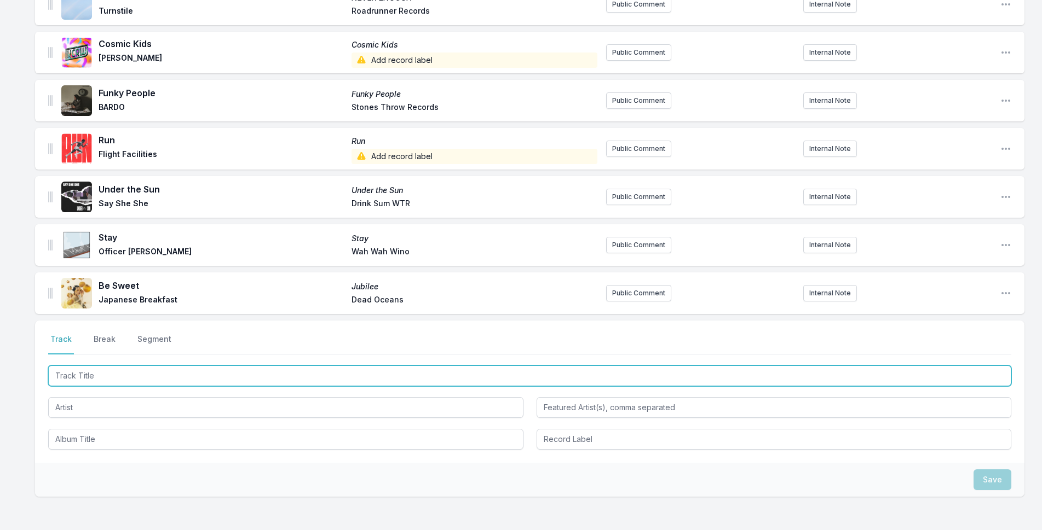
scroll to position [846, 0]
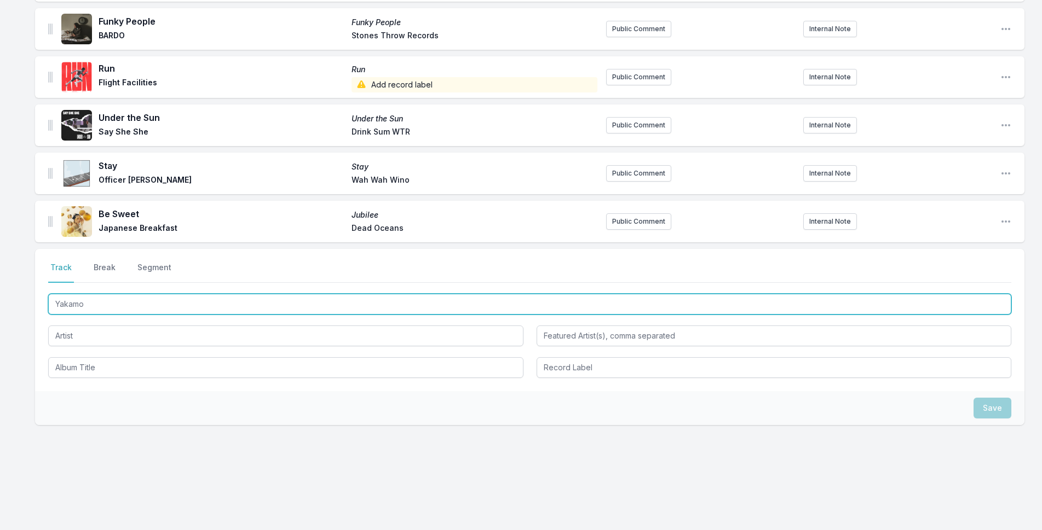
type input "Yakamoz"
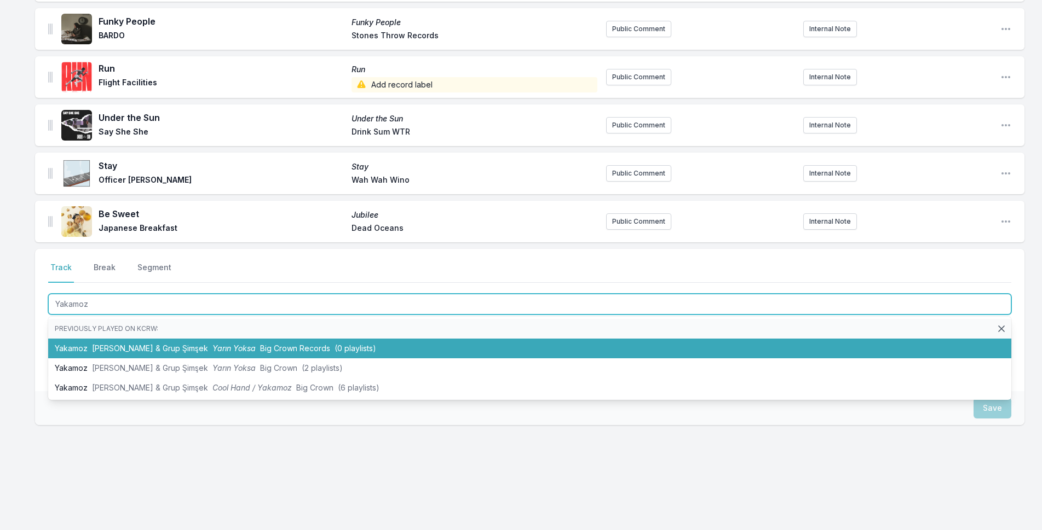
click at [299, 355] on li "[PERSON_NAME] & Grup Şimşek Yarın Yoksa Big Crown Records (0 playlists)" at bounding box center [529, 349] width 963 height 20
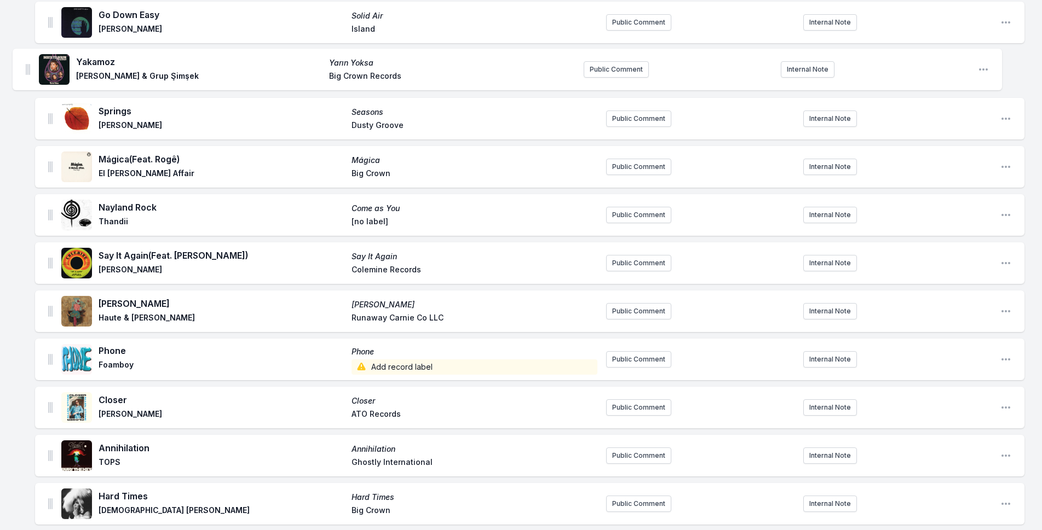
scroll to position [119, 0]
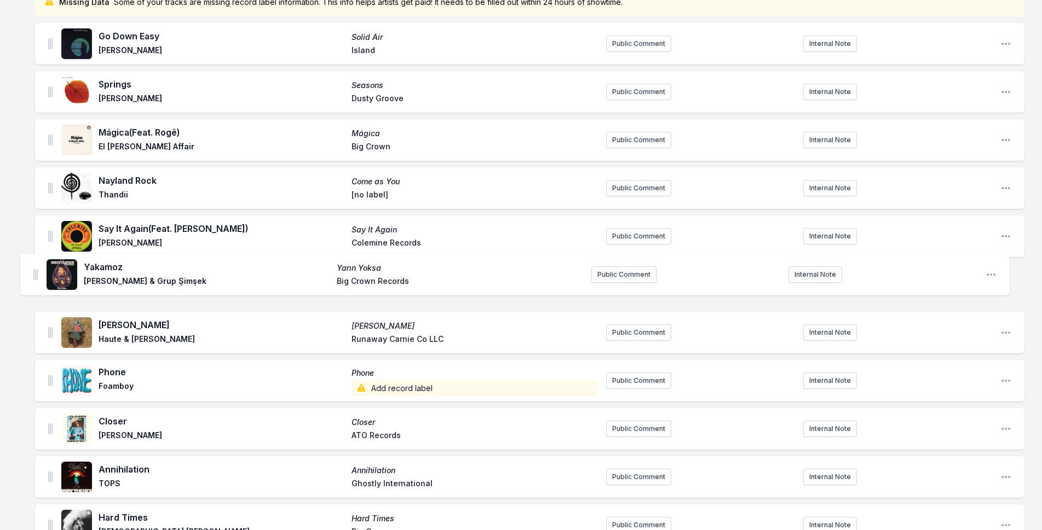
drag, startPoint x: 49, startPoint y: 220, endPoint x: 33, endPoint y: 264, distance: 47.3
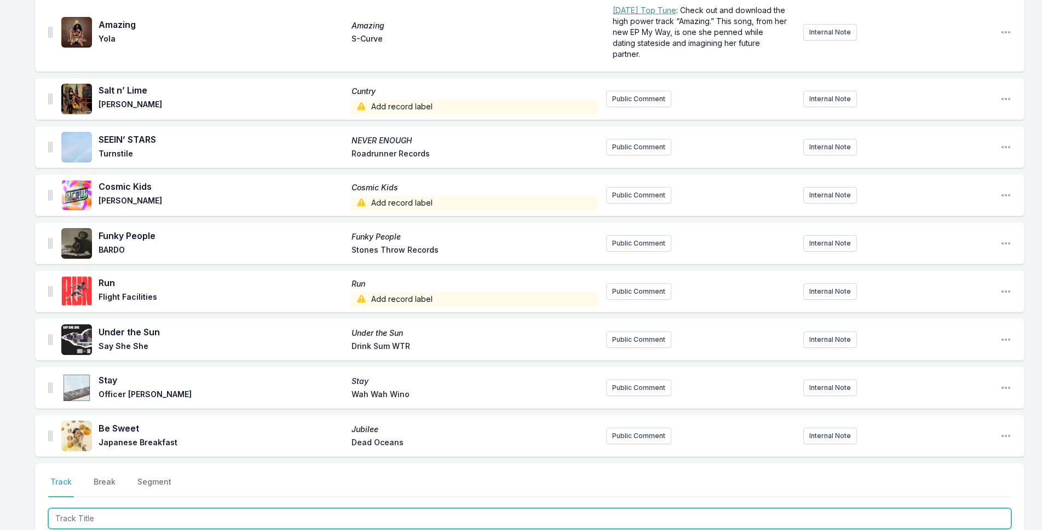
scroll to position [886, 0]
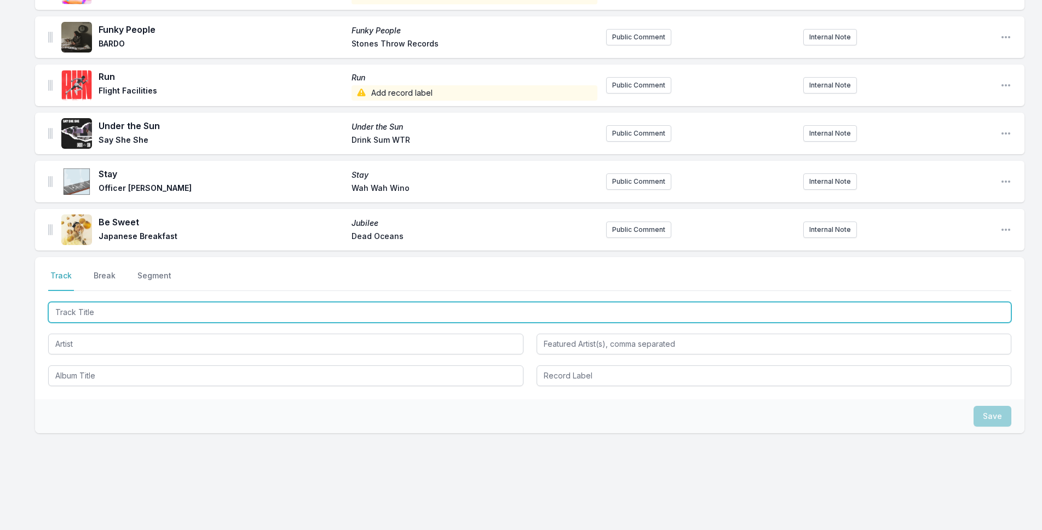
click at [158, 316] on input "Track Title" at bounding box center [529, 312] width 963 height 21
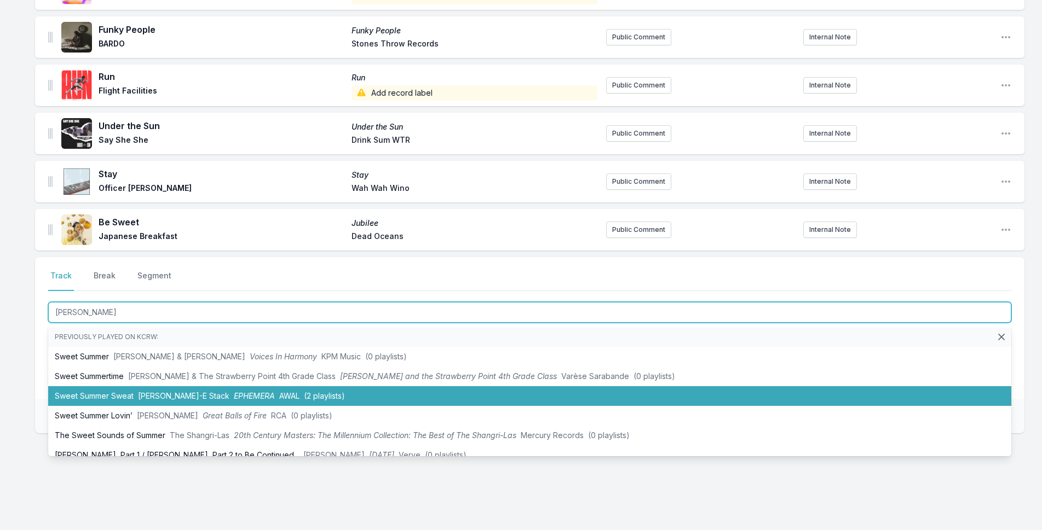
scroll to position [11, 0]
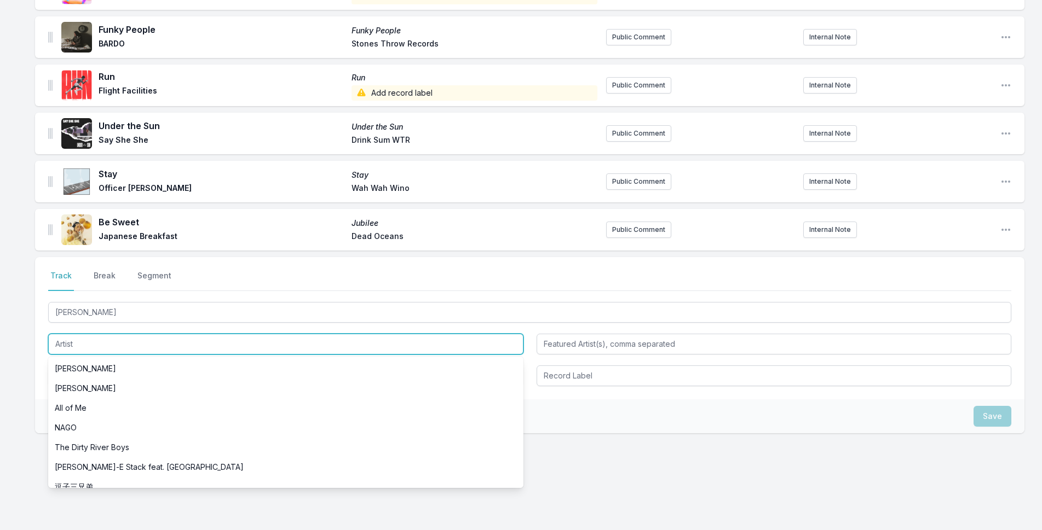
click at [105, 343] on input "Artist" at bounding box center [285, 344] width 475 height 21
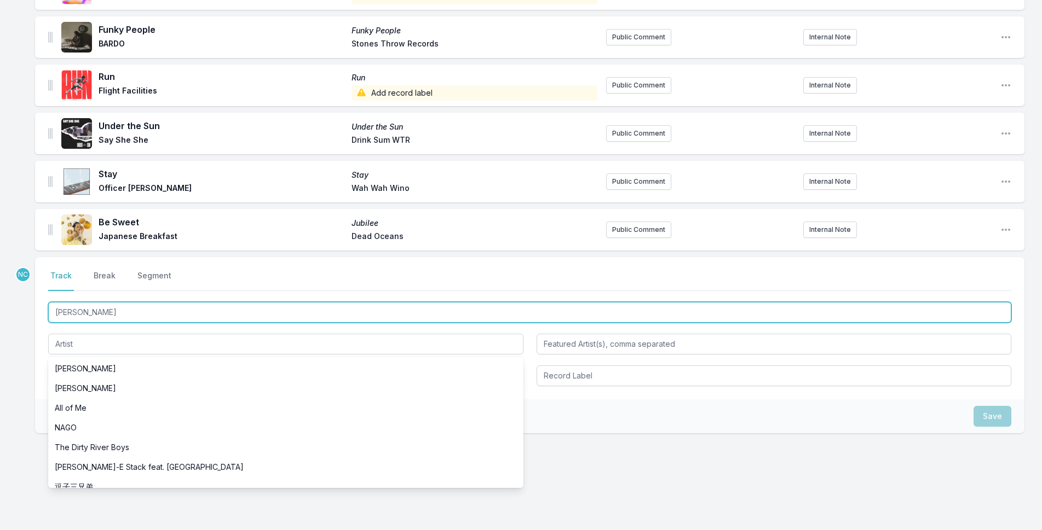
drag, startPoint x: 124, startPoint y: 308, endPoint x: 103, endPoint y: 310, distance: 20.9
click at [103, 310] on input "[PERSON_NAME]" at bounding box center [529, 312] width 963 height 21
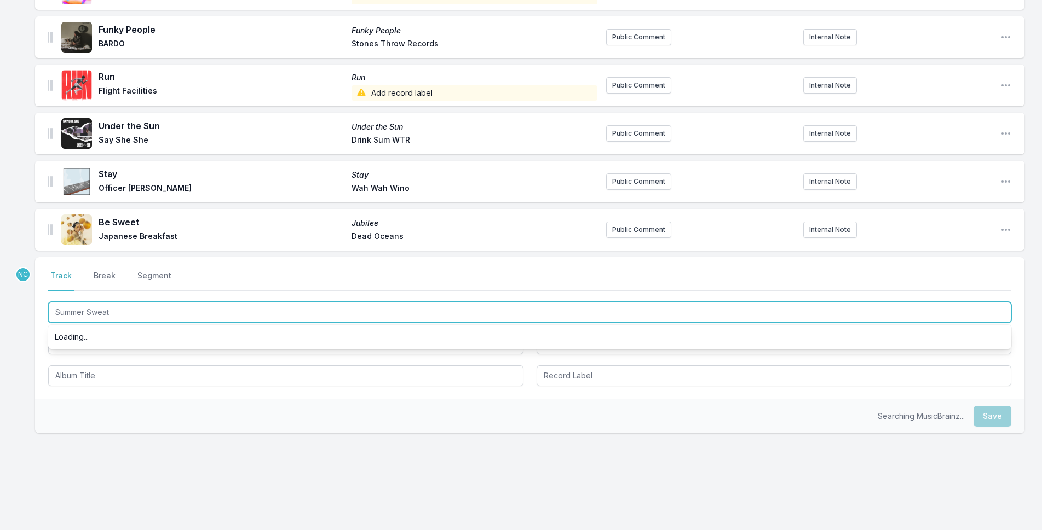
scroll to position [0, 0]
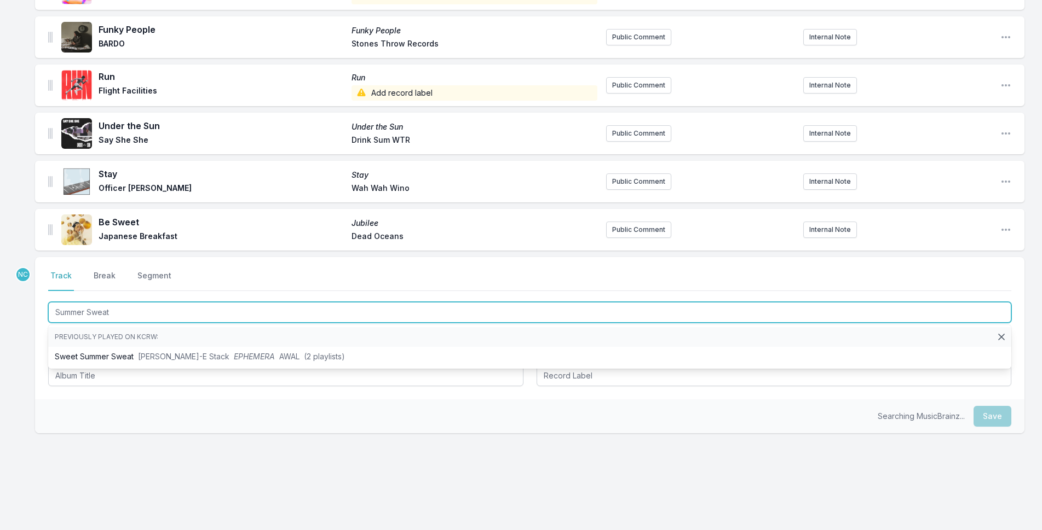
type input "Summer Sweat"
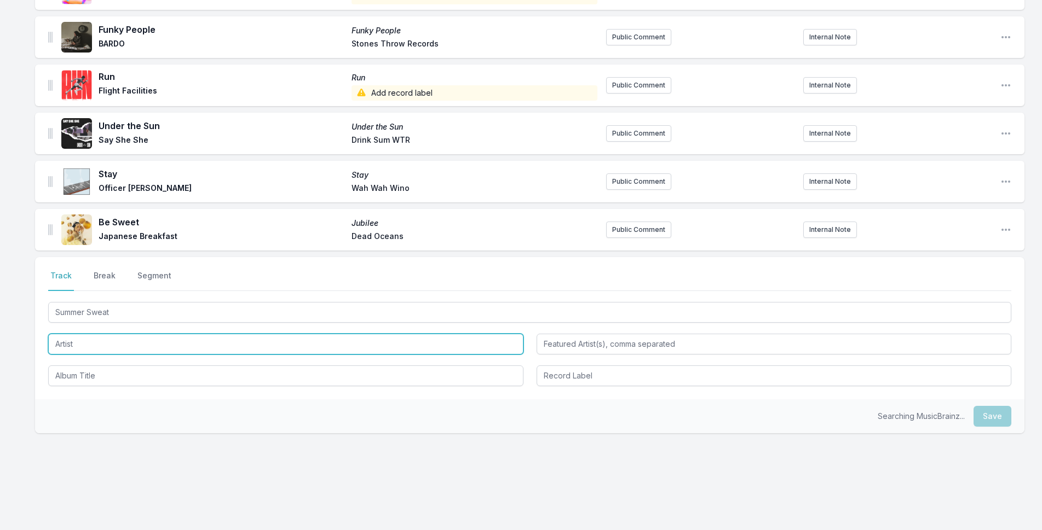
click at [83, 348] on input "Artist" at bounding box center [285, 344] width 475 height 21
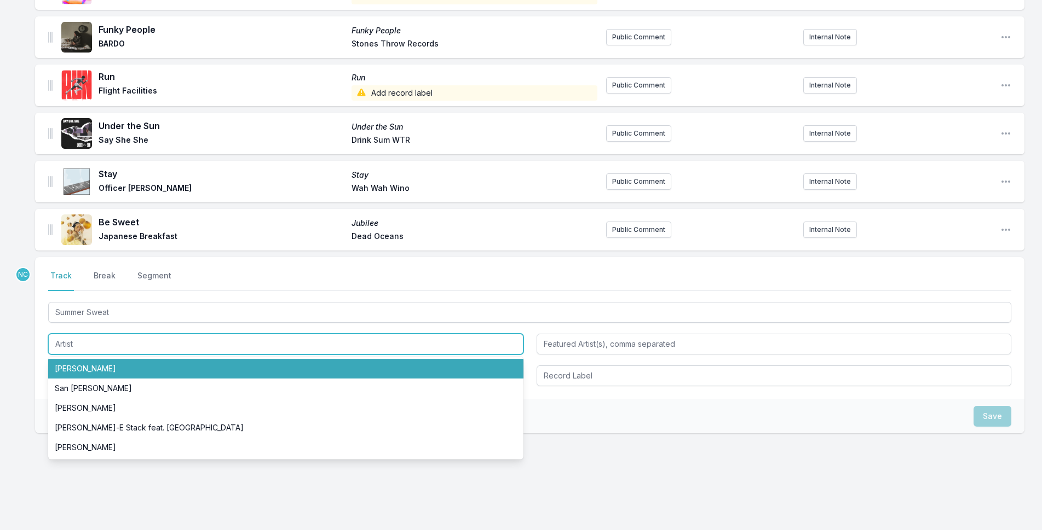
click at [91, 369] on li "[PERSON_NAME]" at bounding box center [285, 369] width 475 height 20
type input "[PERSON_NAME]"
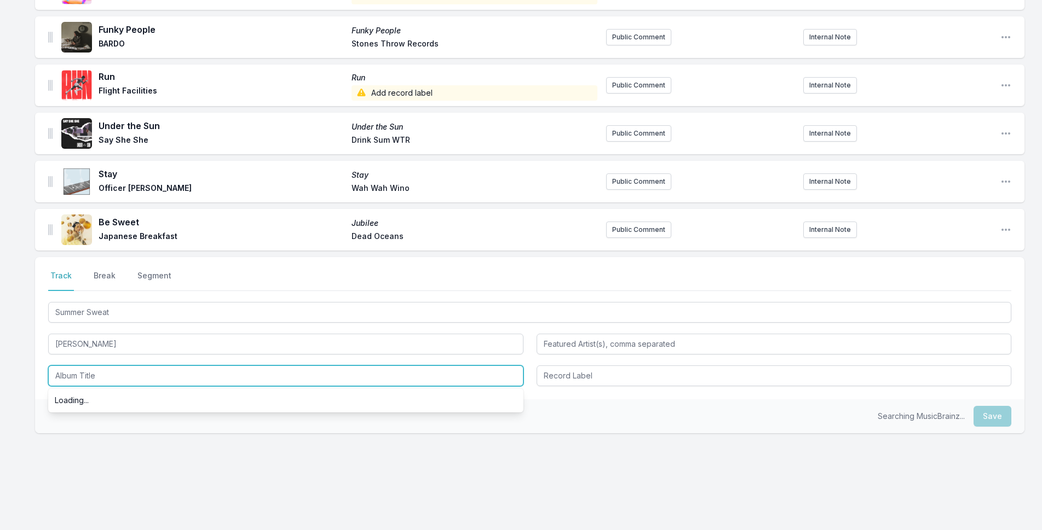
click at [92, 372] on input "Album Title" at bounding box center [285, 376] width 475 height 21
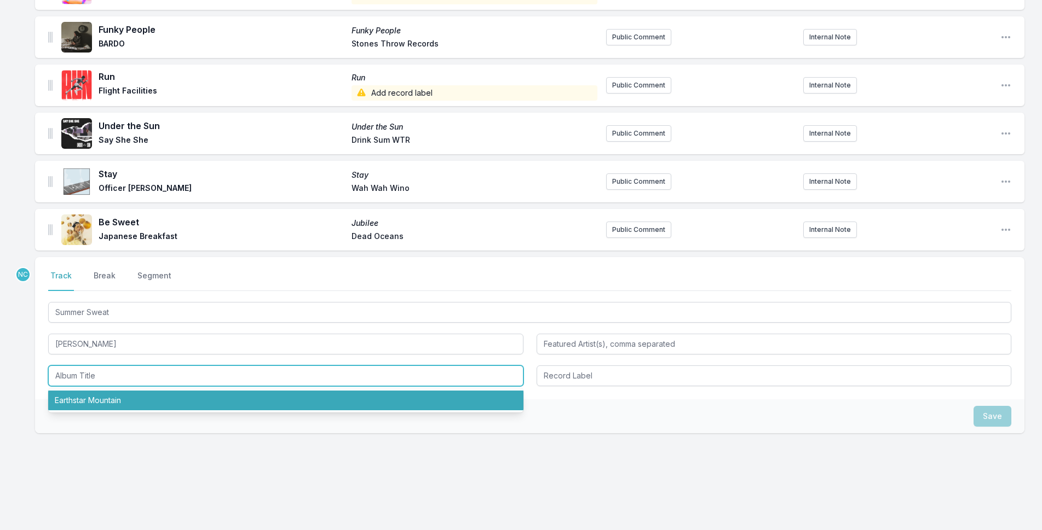
click at [93, 396] on li "Earthstar Mountain" at bounding box center [285, 401] width 475 height 20
type input "Earthstar Mountain"
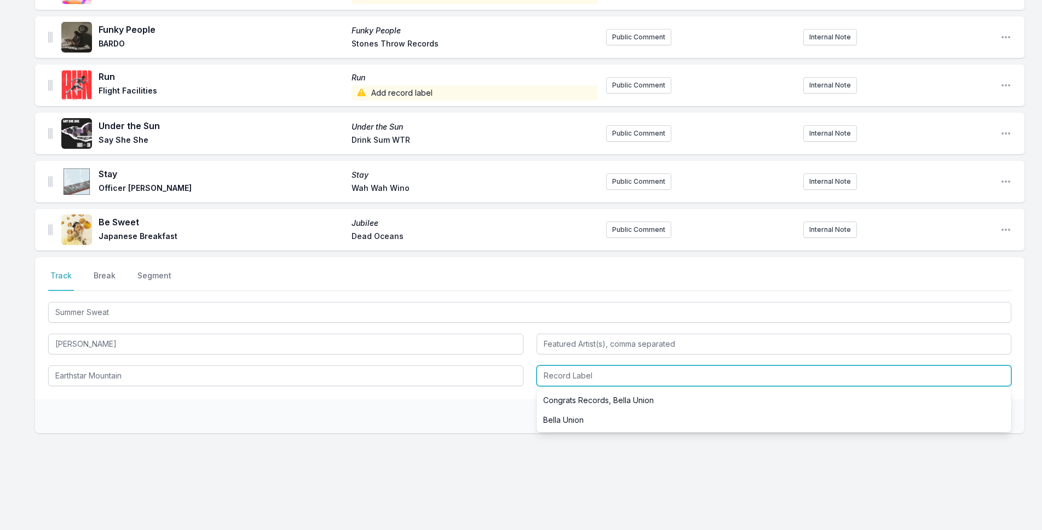
click at [576, 373] on input "Record Label" at bounding box center [773, 376] width 475 height 21
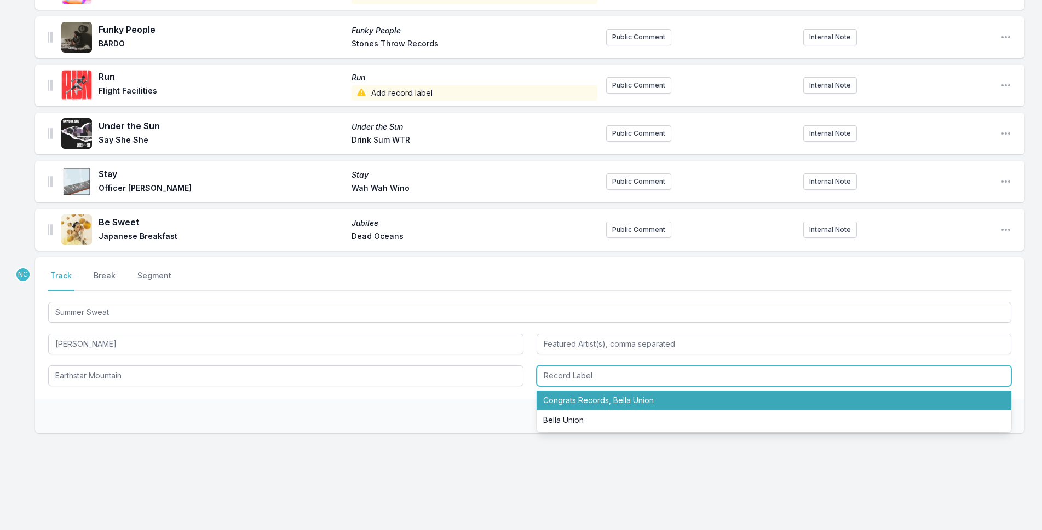
click at [584, 399] on li "Congrats Records, Bella Union" at bounding box center [773, 401] width 475 height 20
type input "Congrats Records, Bella Union"
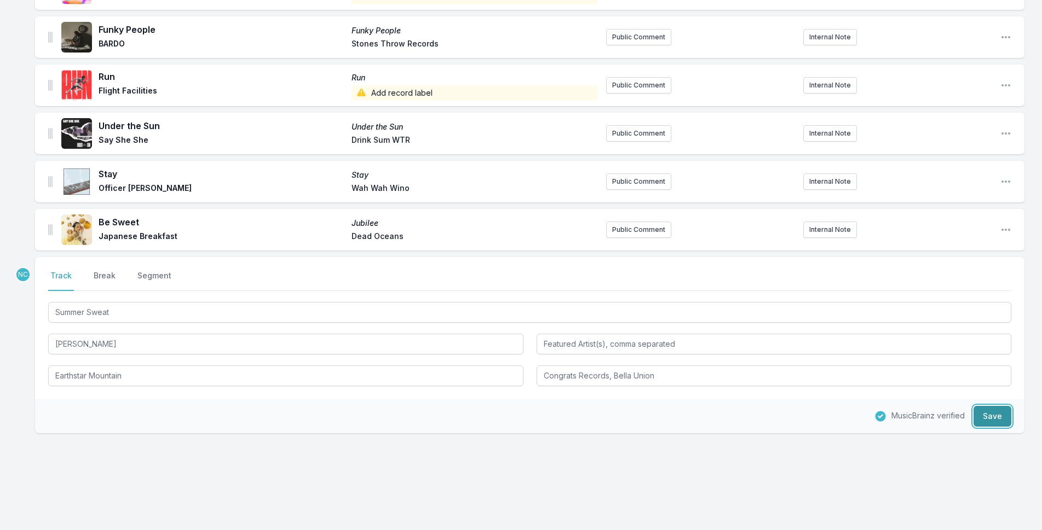
click at [990, 413] on button "Save" at bounding box center [992, 416] width 38 height 21
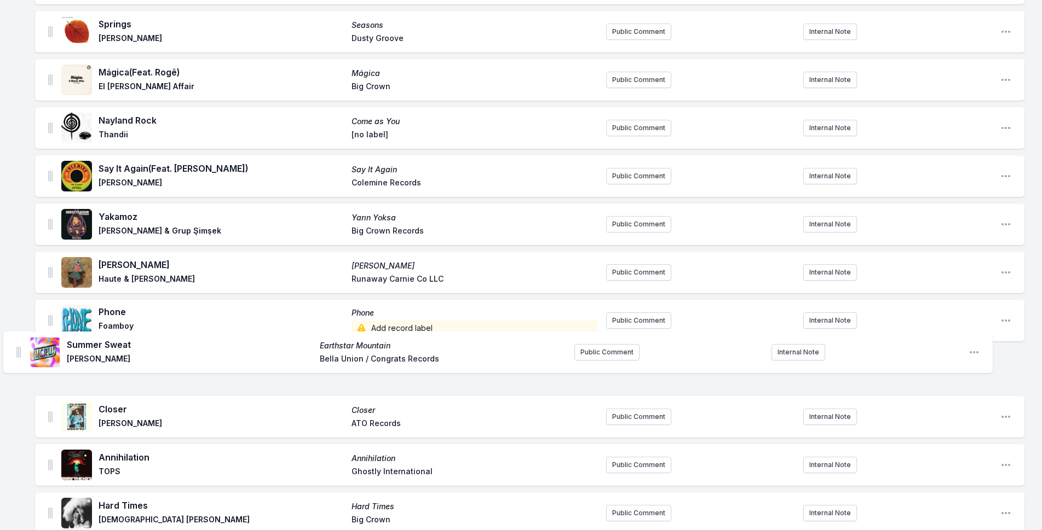
scroll to position [180, 0]
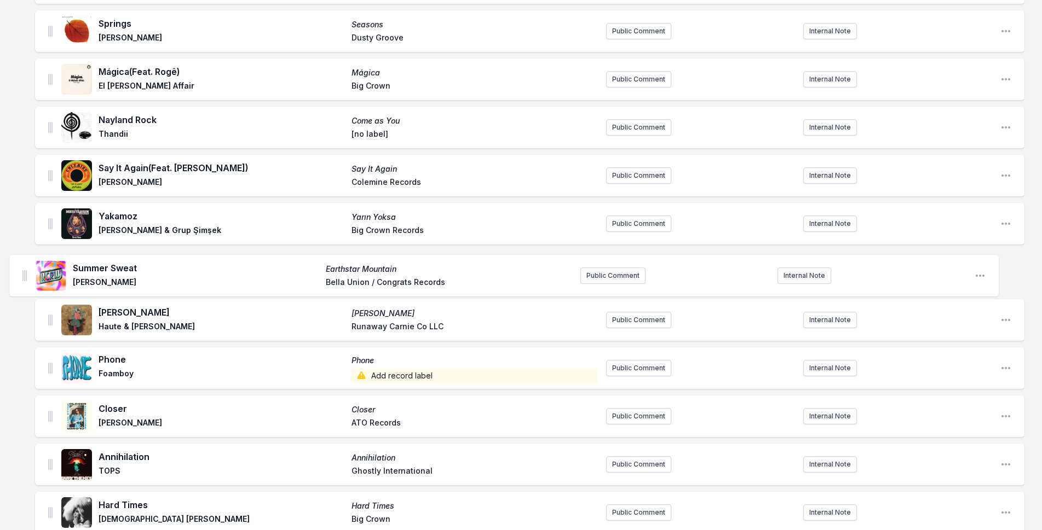
drag, startPoint x: 51, startPoint y: 230, endPoint x: 25, endPoint y: 273, distance: 49.4
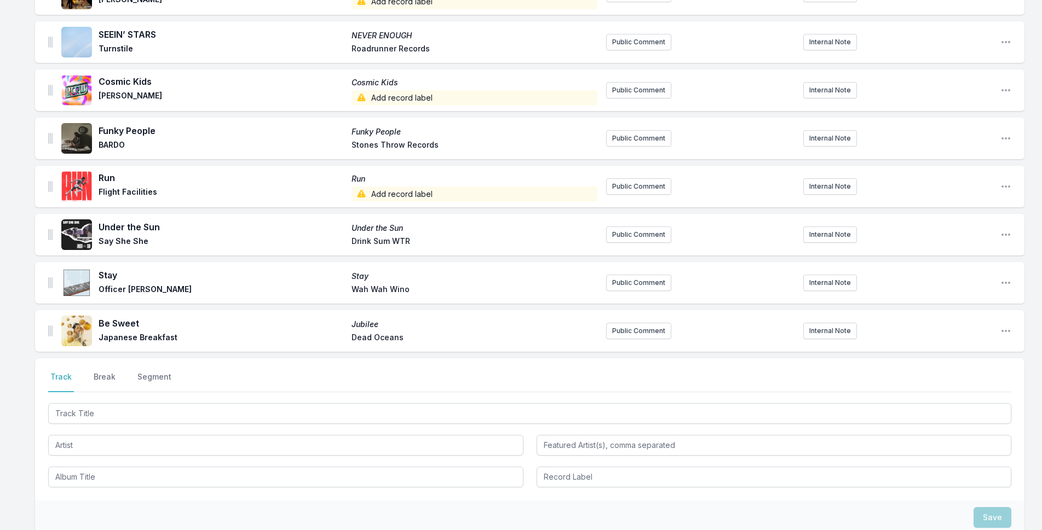
scroll to position [942, 0]
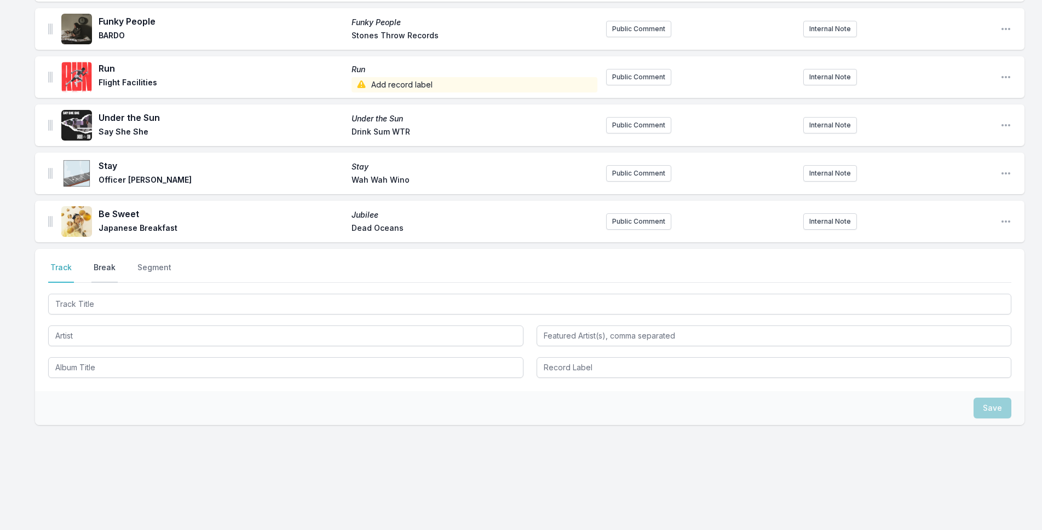
click at [102, 267] on button "Break" at bounding box center [104, 272] width 26 height 21
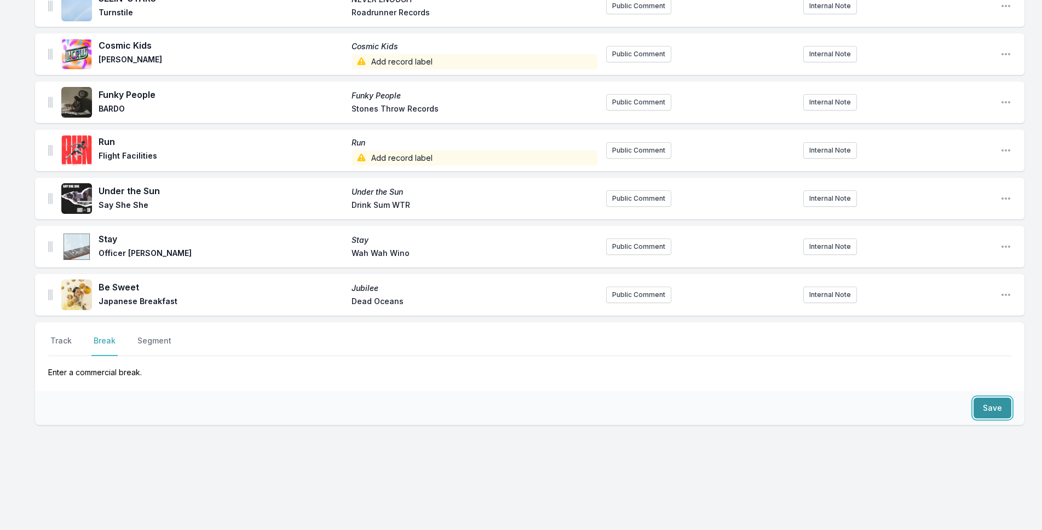
click at [985, 412] on button "Save" at bounding box center [992, 408] width 38 height 21
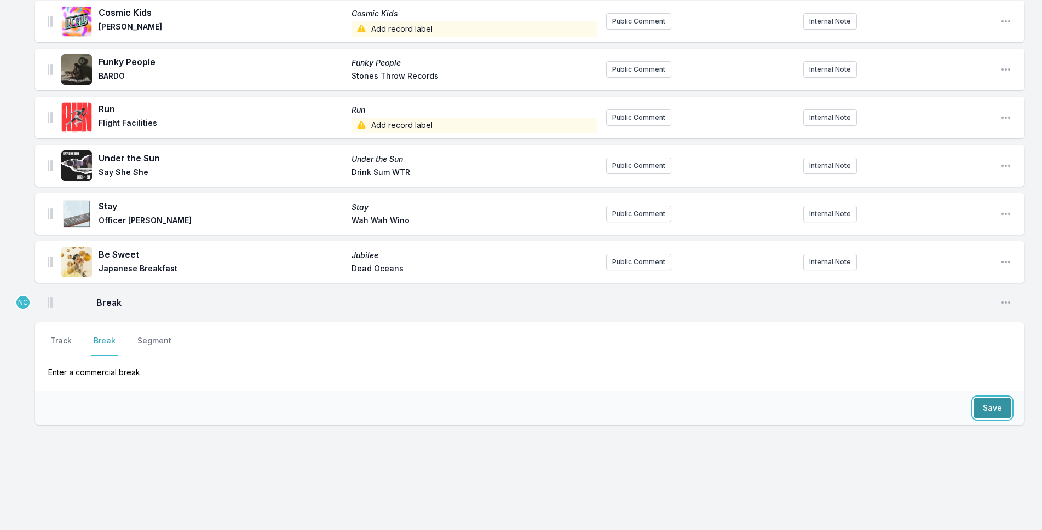
click at [985, 412] on button "Save" at bounding box center [992, 408] width 38 height 21
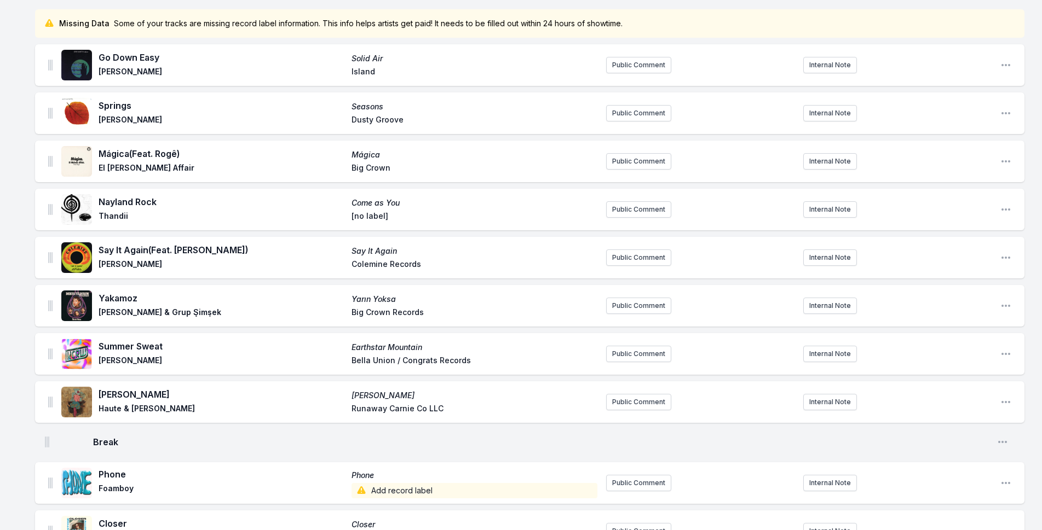
scroll to position [99, 0]
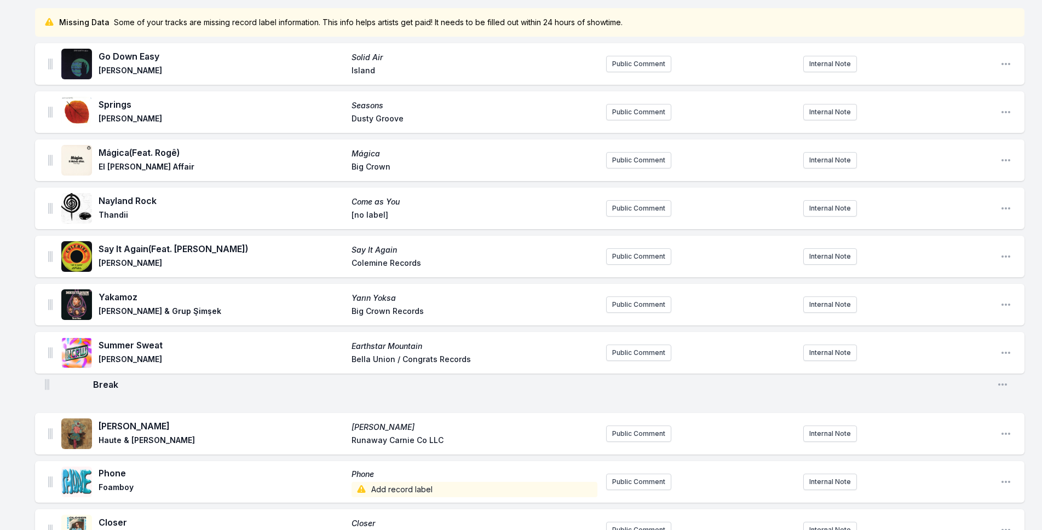
drag, startPoint x: 50, startPoint y: 269, endPoint x: 47, endPoint y: 377, distance: 107.3
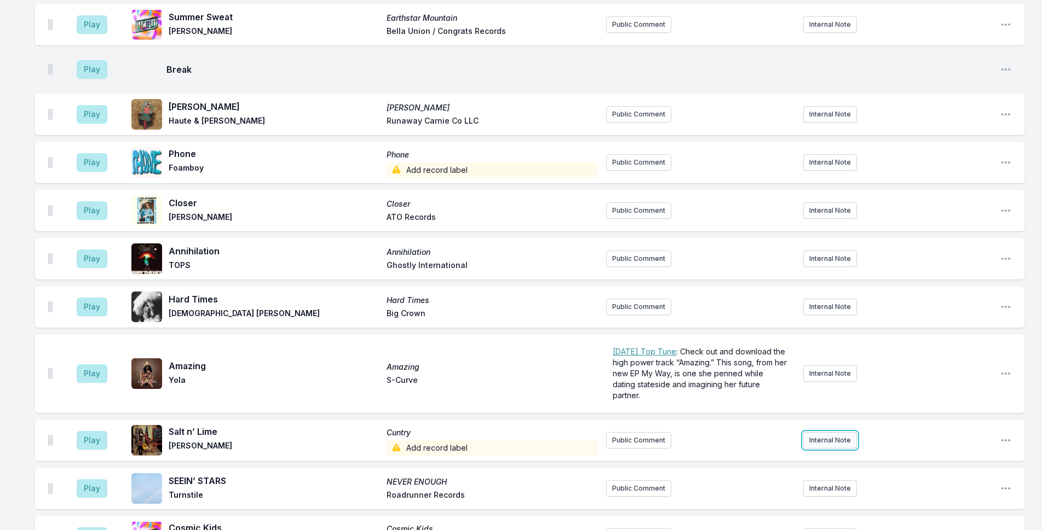
click at [835, 443] on button "Internal Note" at bounding box center [830, 440] width 54 height 16
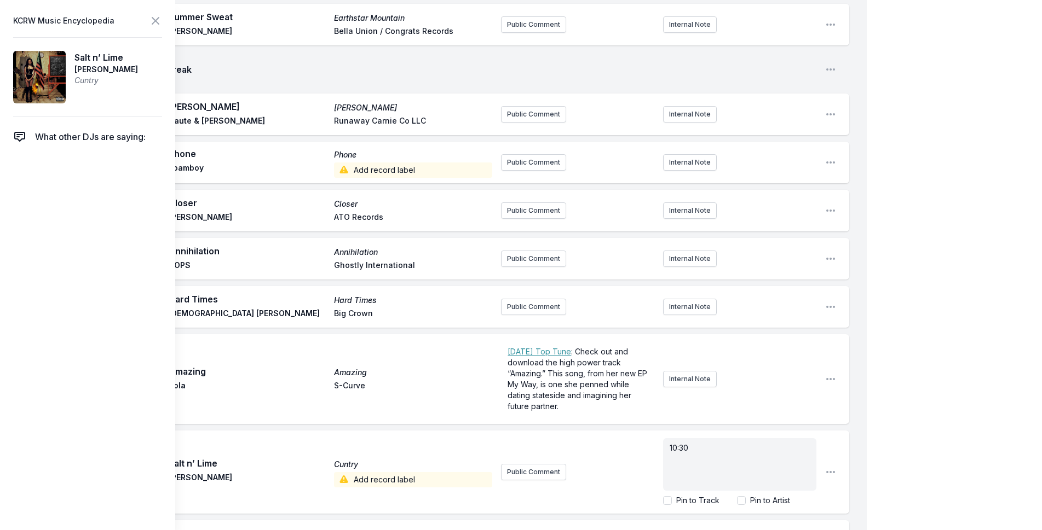
click at [935, 377] on div "My Playlist KCRW Playlist Directory Reports NC NN User Guide Report Bug Sign ou…" at bounding box center [521, 339] width 1042 height 1535
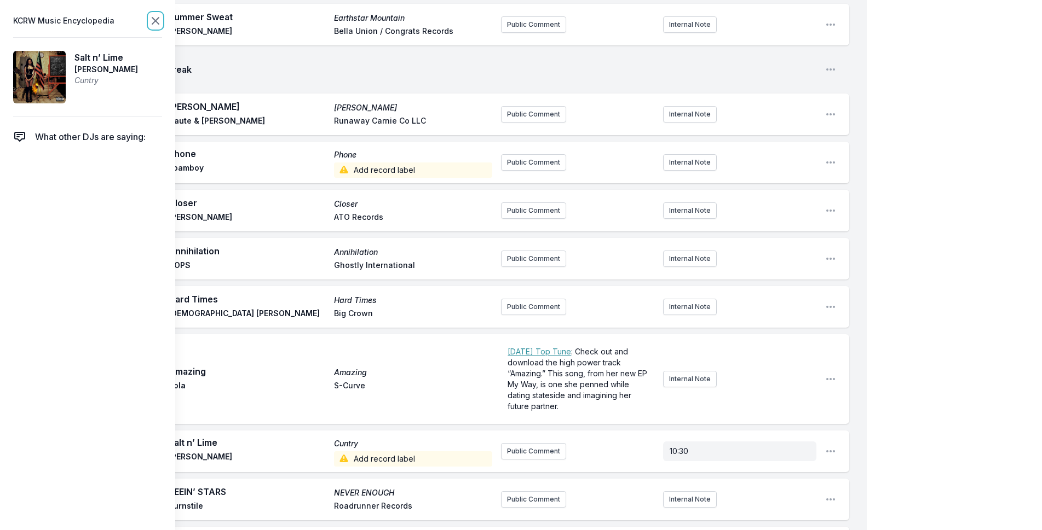
click at [154, 22] on icon at bounding box center [155, 21] width 7 height 7
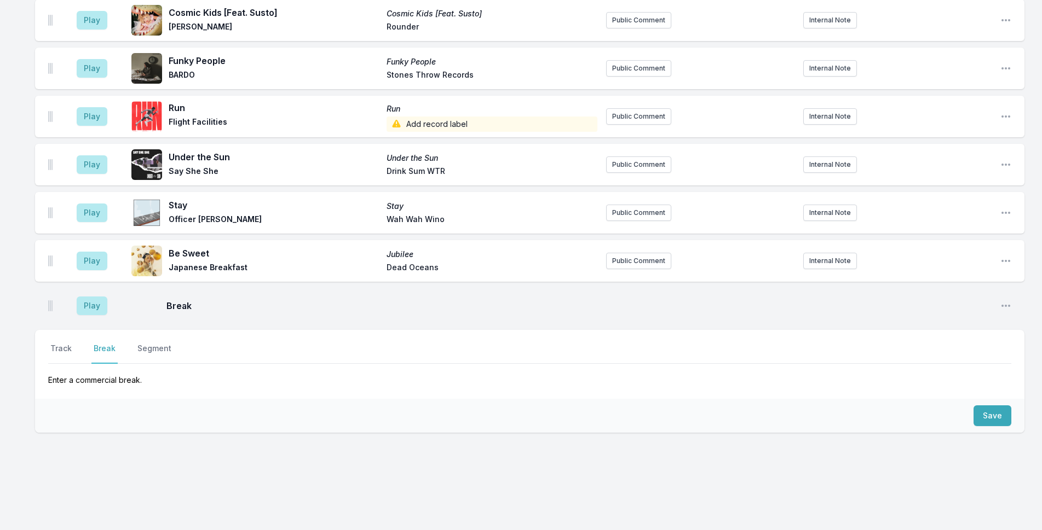
scroll to position [952, 0]
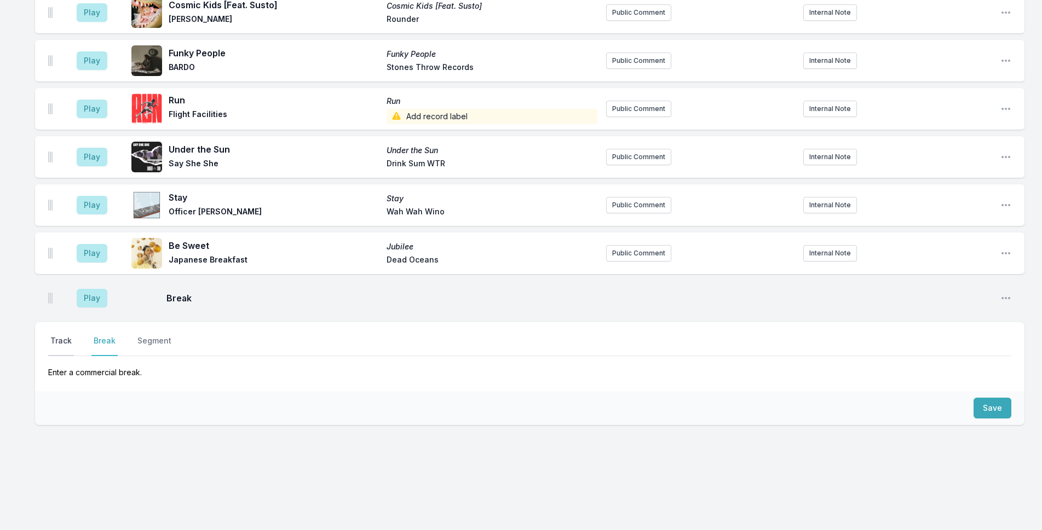
click at [60, 344] on button "Track" at bounding box center [61, 346] width 26 height 21
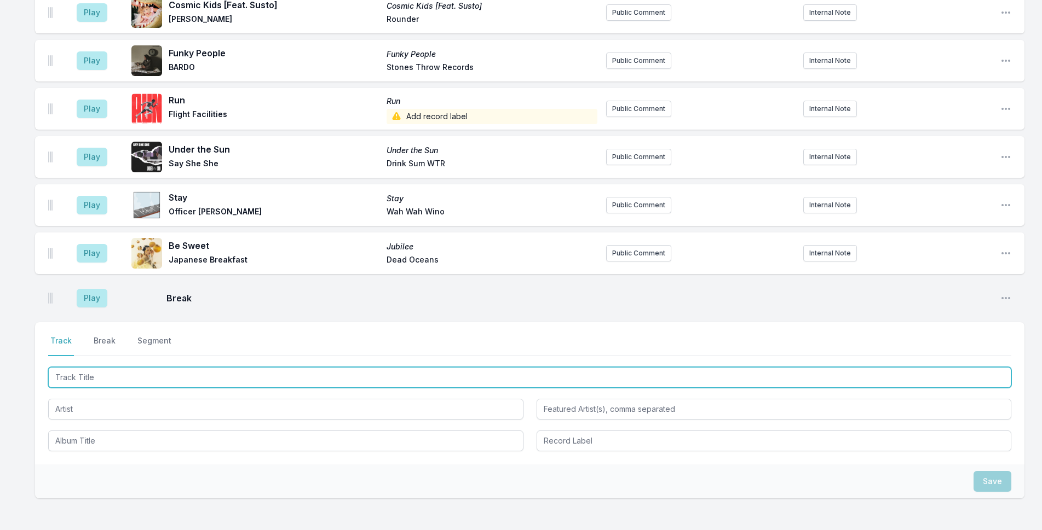
click at [126, 376] on input "Track Title" at bounding box center [529, 377] width 963 height 21
type input "If It Matters"
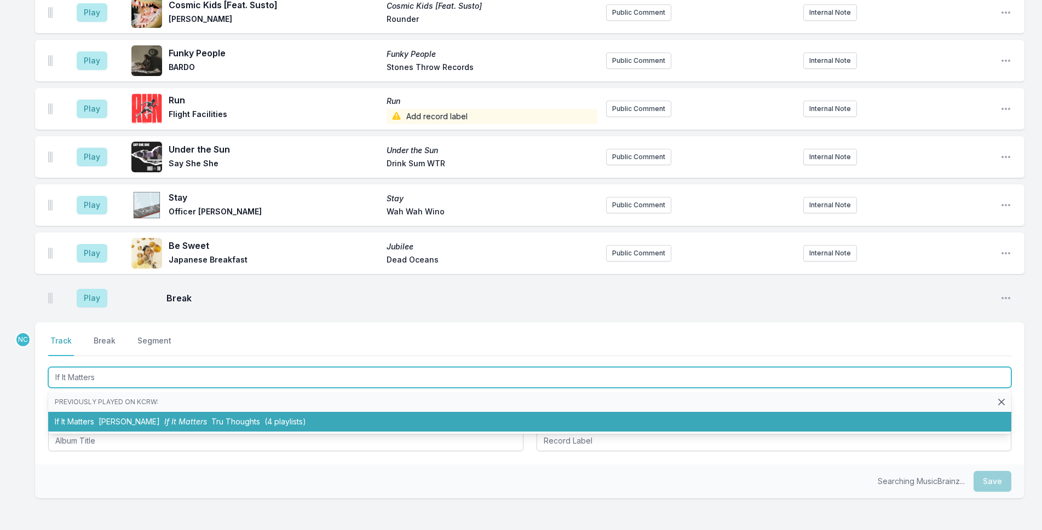
click at [154, 423] on span "[PERSON_NAME]" at bounding box center [129, 421] width 61 height 9
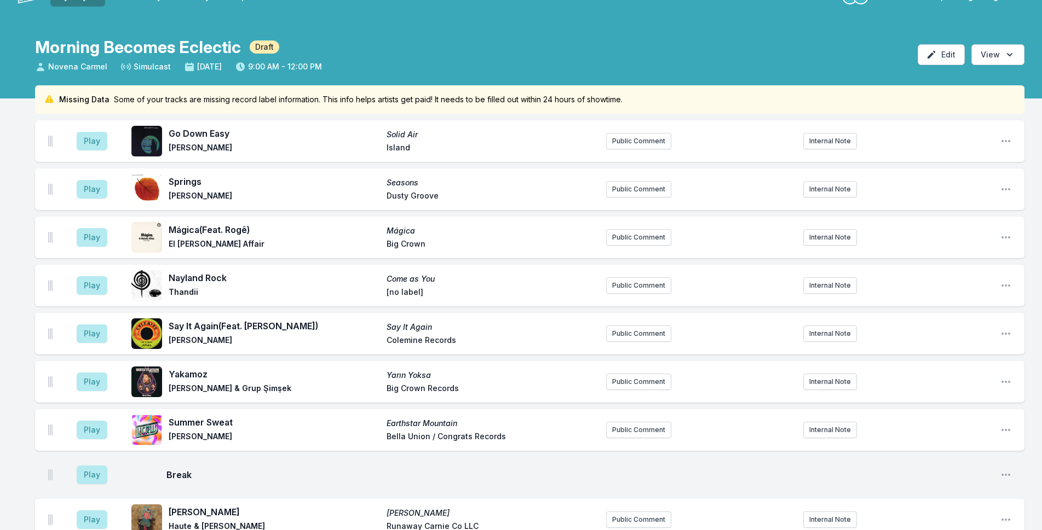
scroll to position [0, 0]
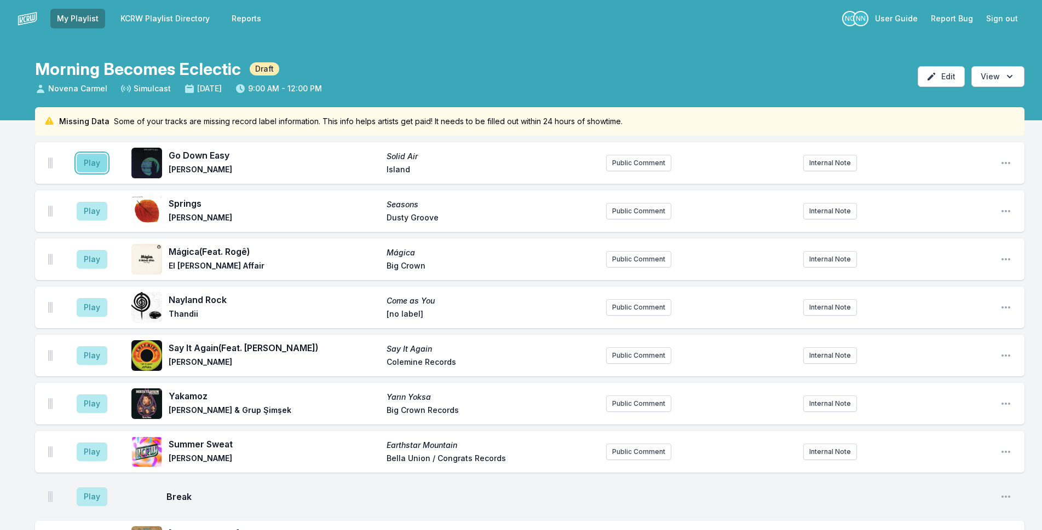
click at [95, 164] on button "Play" at bounding box center [92, 163] width 31 height 19
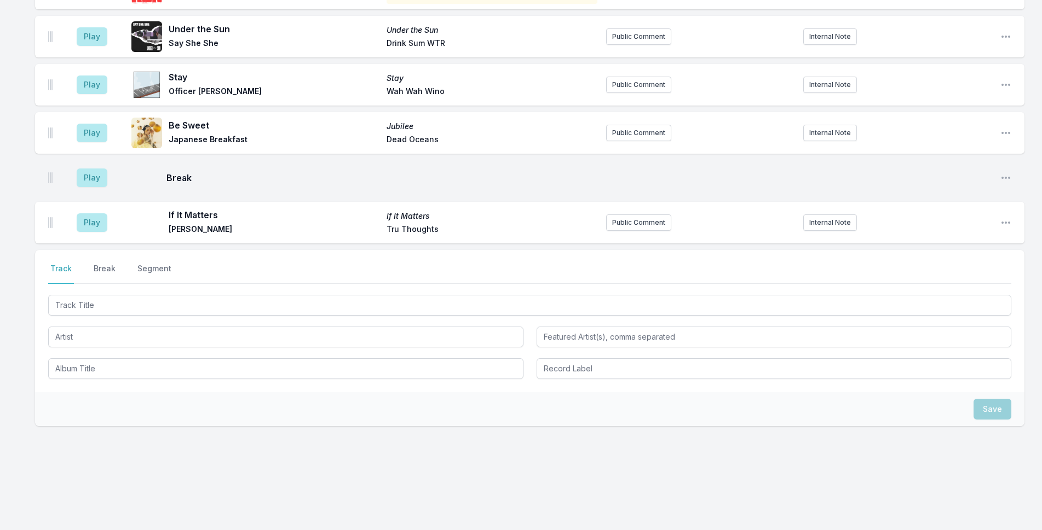
scroll to position [1076, 0]
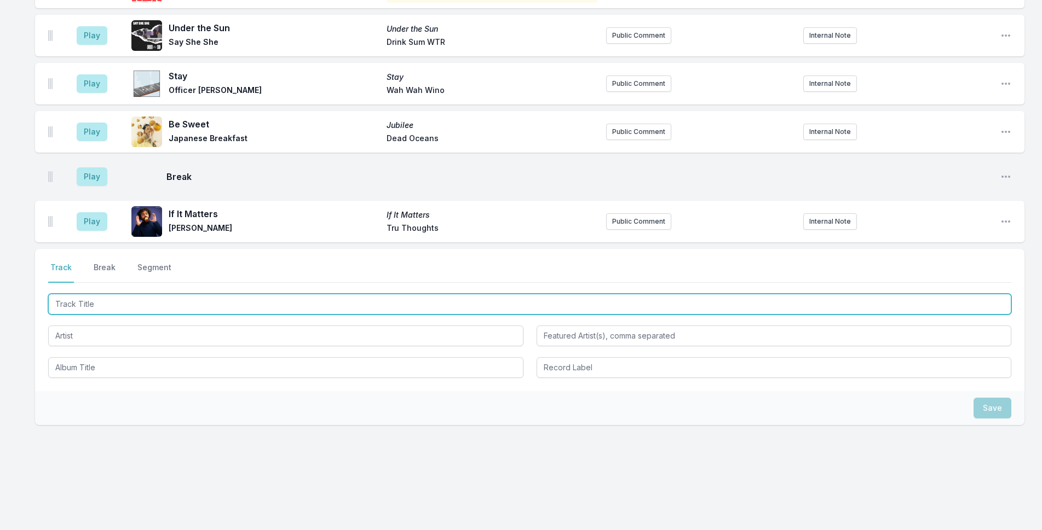
click at [225, 305] on input "Track Title" at bounding box center [529, 304] width 963 height 21
type input "Paradise"
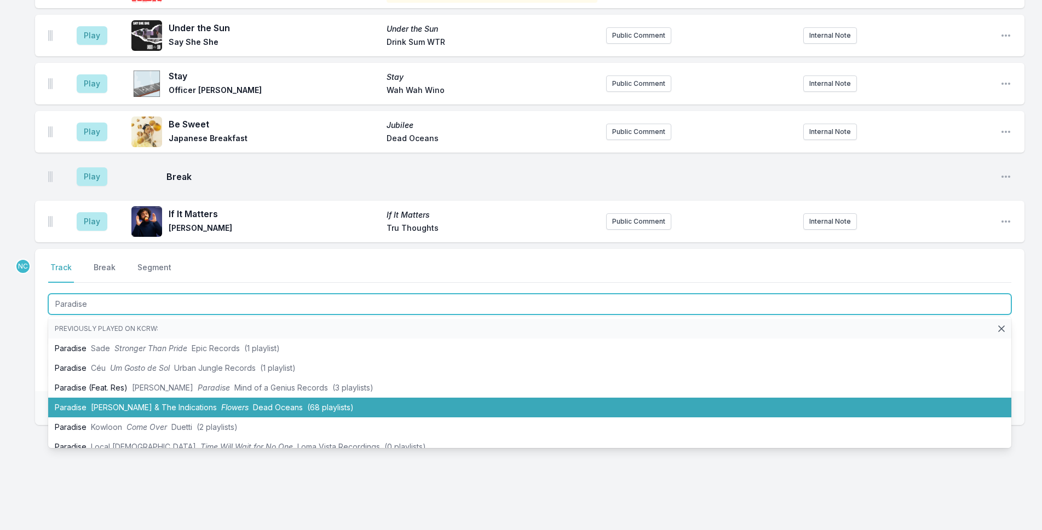
click at [216, 402] on li "Paradise [PERSON_NAME] & The Indications Flowers Dead Oceans (68 playlists)" at bounding box center [529, 408] width 963 height 20
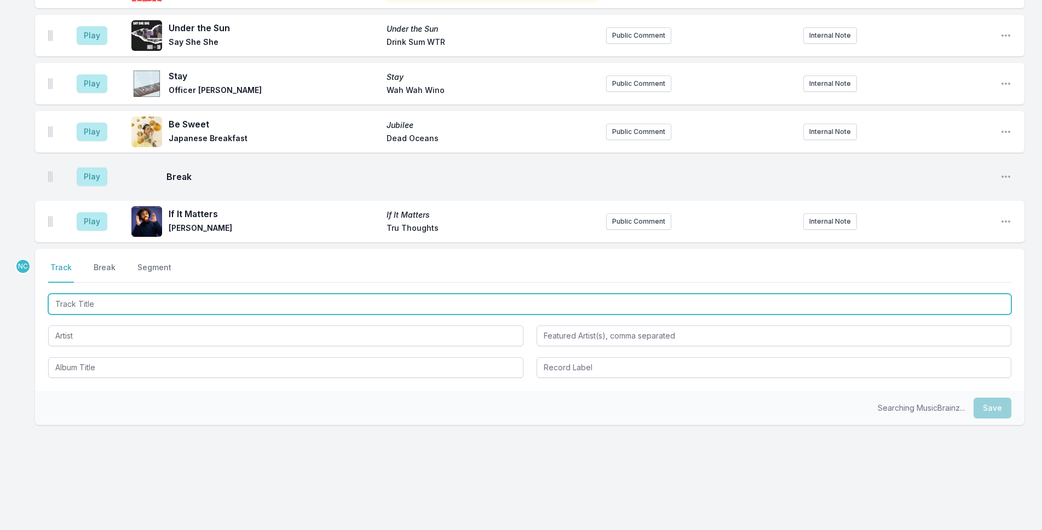
scroll to position [1124, 0]
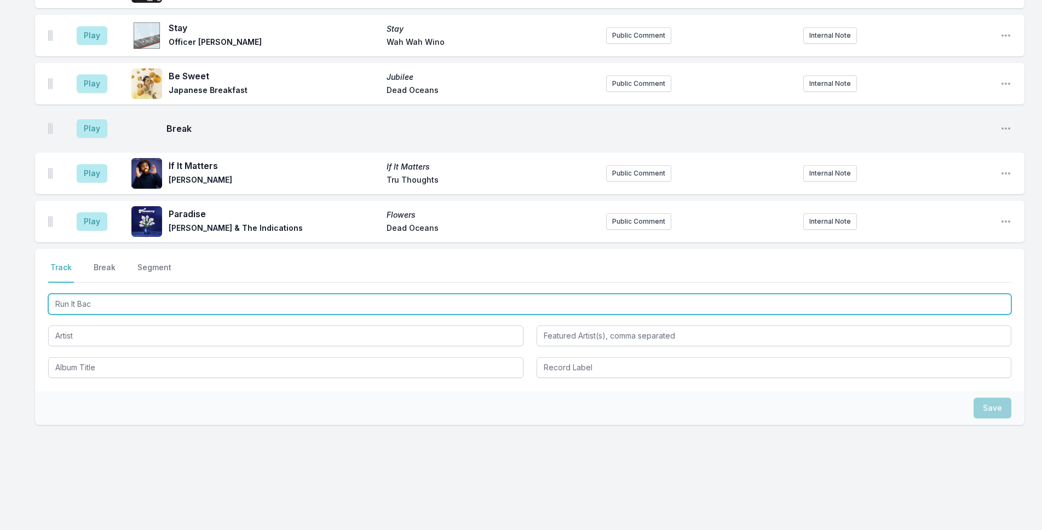
type input "Run It Back"
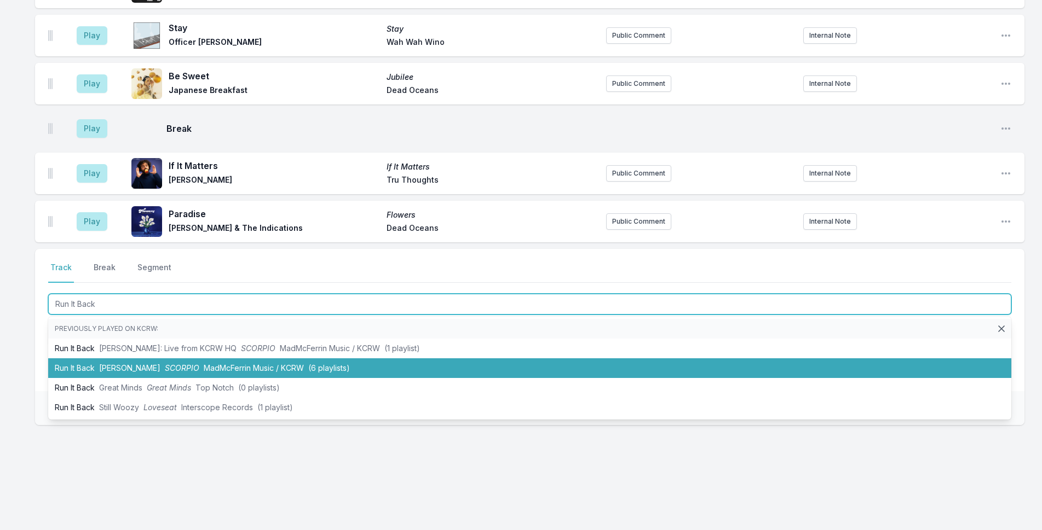
click at [228, 363] on span "MadMcFerrin Music / KCRW" at bounding box center [254, 367] width 100 height 9
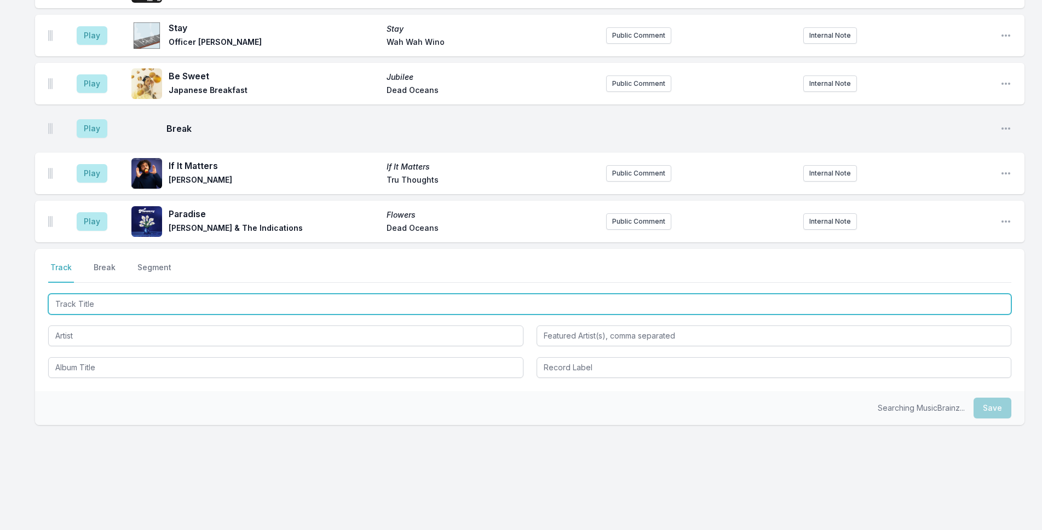
scroll to position [1172, 0]
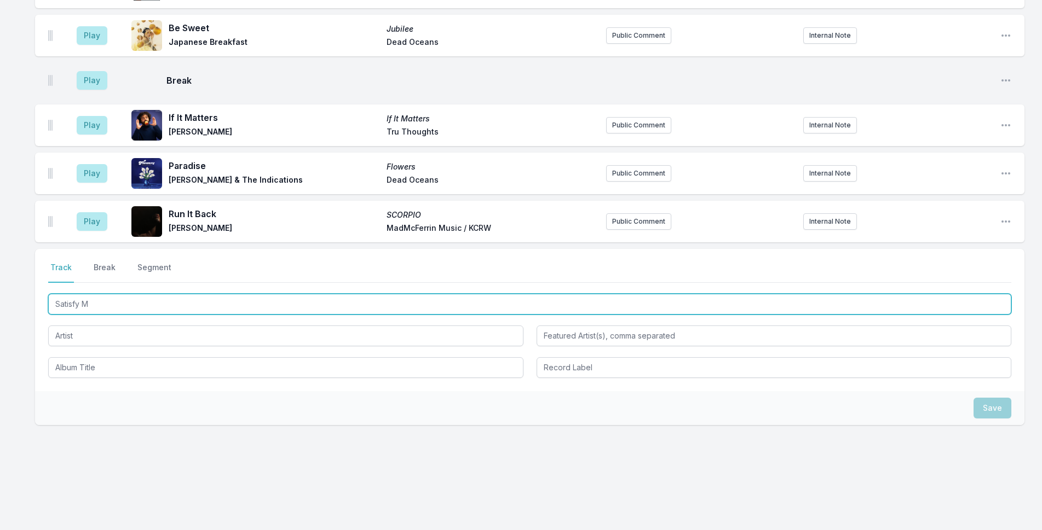
type input "Satisfy Me"
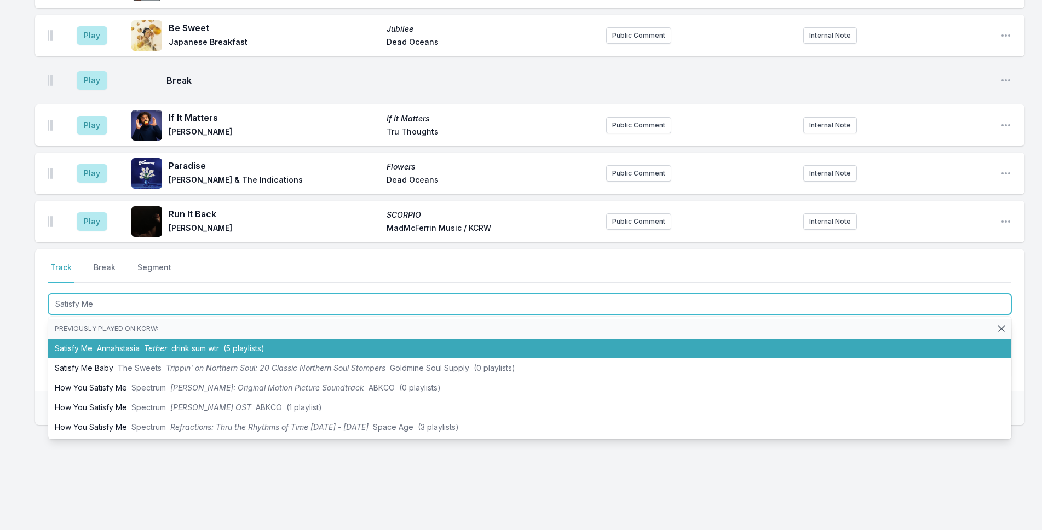
click at [85, 347] on li "Satisfy Me [PERSON_NAME] drink sum wtr (5 playlists)" at bounding box center [529, 349] width 963 height 20
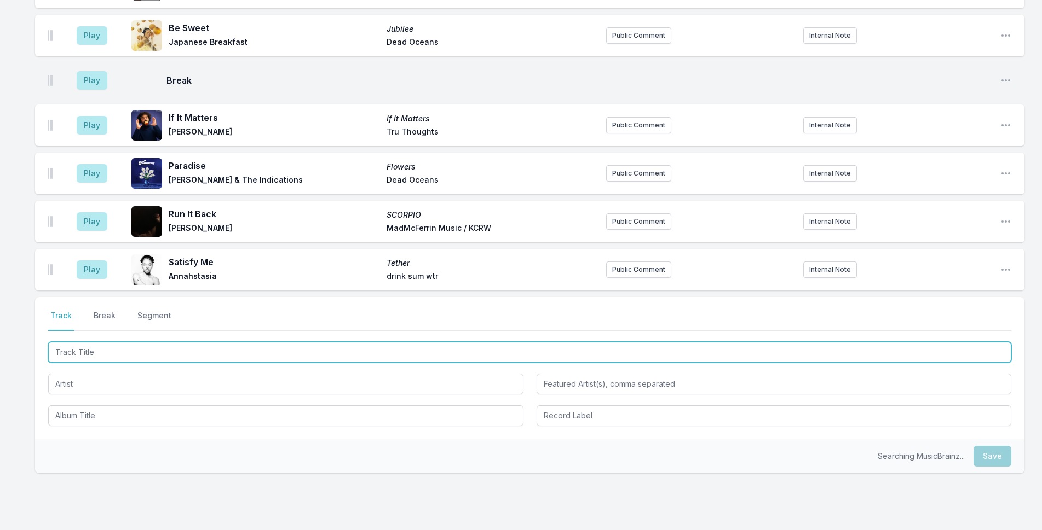
scroll to position [1220, 0]
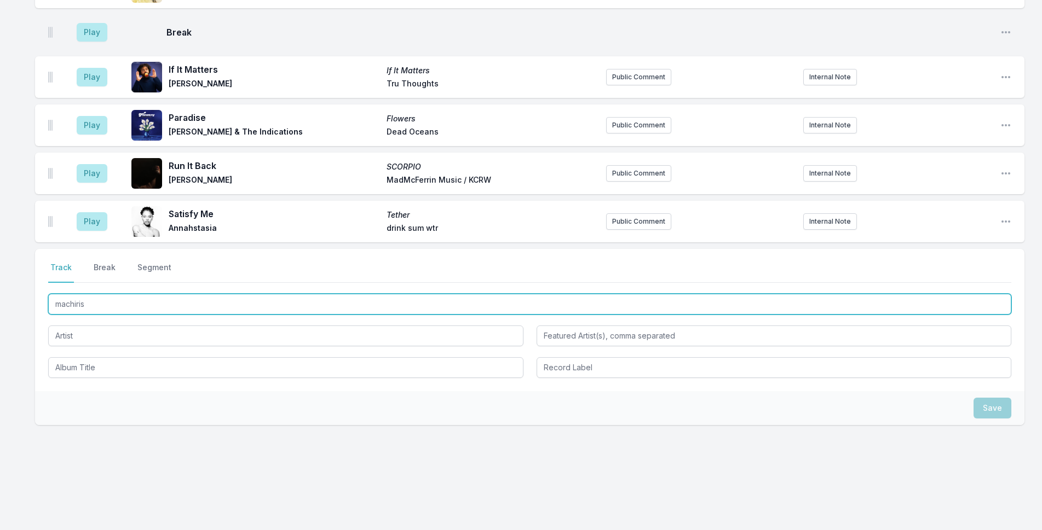
type input "machiriso"
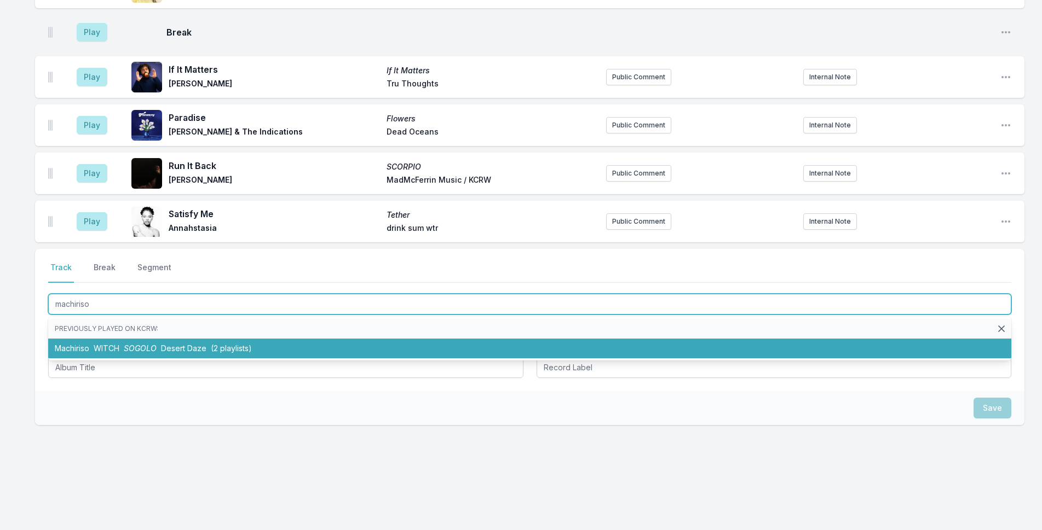
click at [130, 348] on span "SOGOLO" at bounding box center [140, 348] width 33 height 9
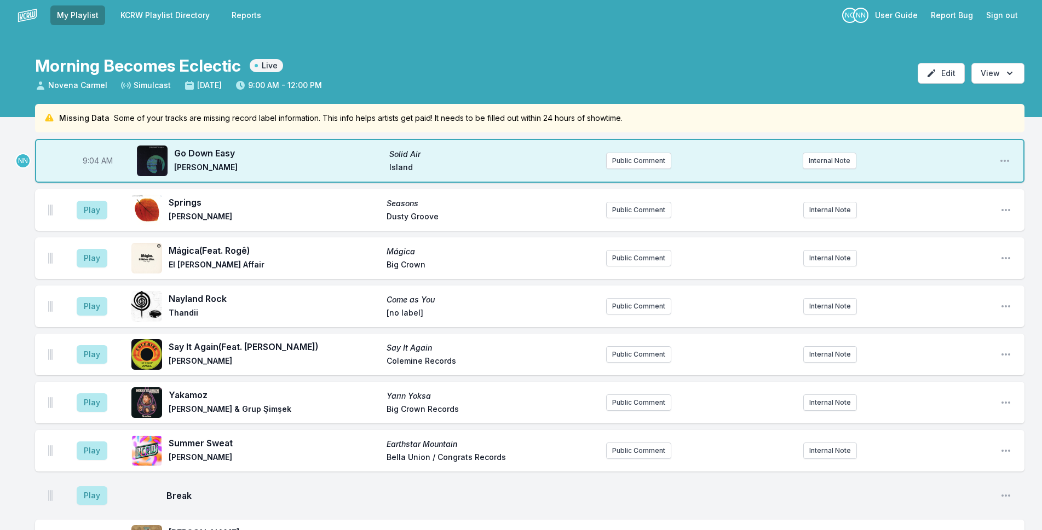
scroll to position [0, 0]
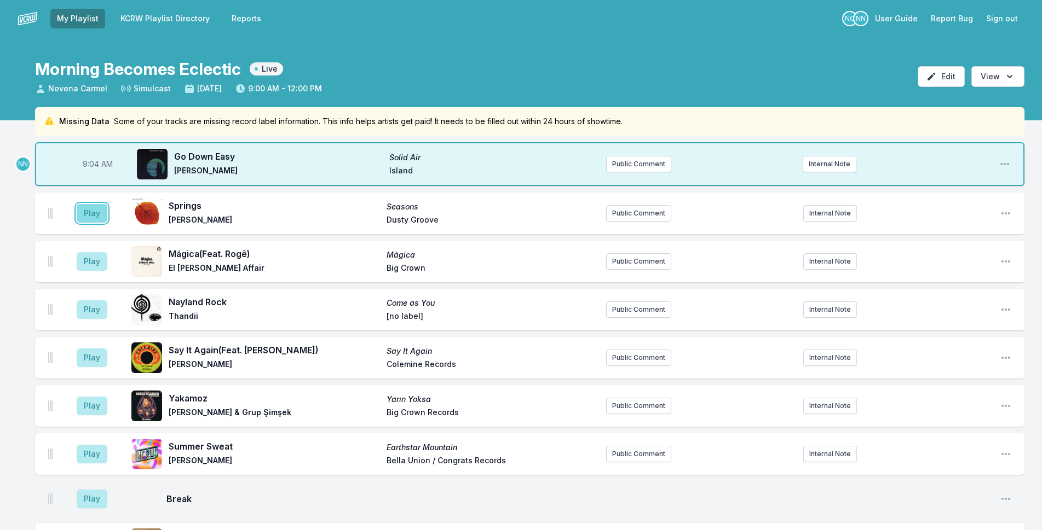
click at [86, 214] on button "Play" at bounding box center [92, 213] width 31 height 19
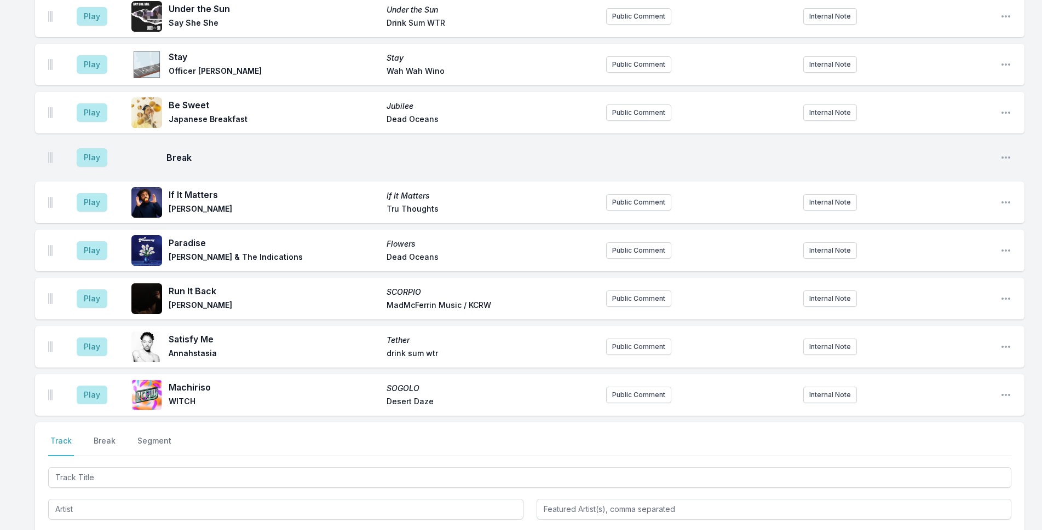
scroll to position [1268, 0]
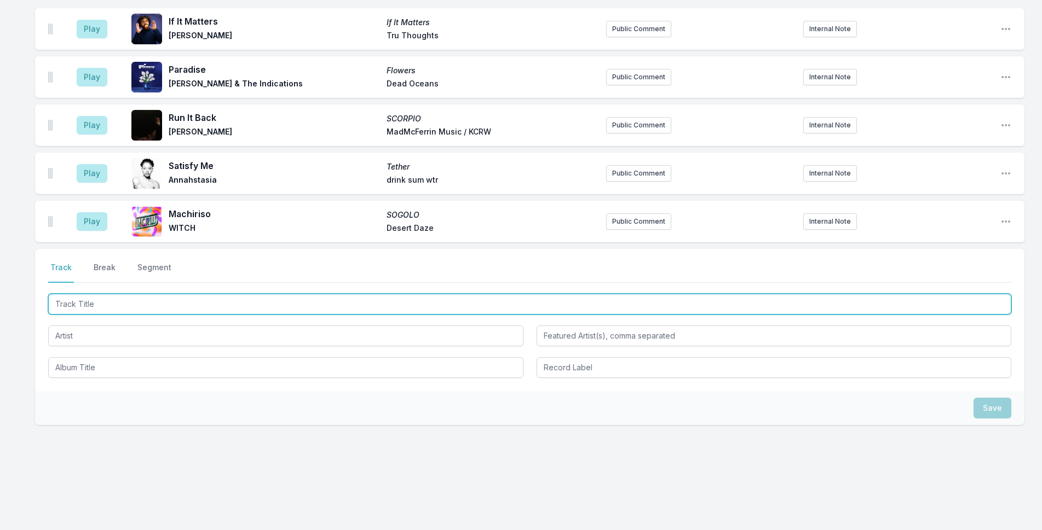
click at [186, 298] on input "Track Title" at bounding box center [529, 304] width 963 height 21
type input "Set Free"
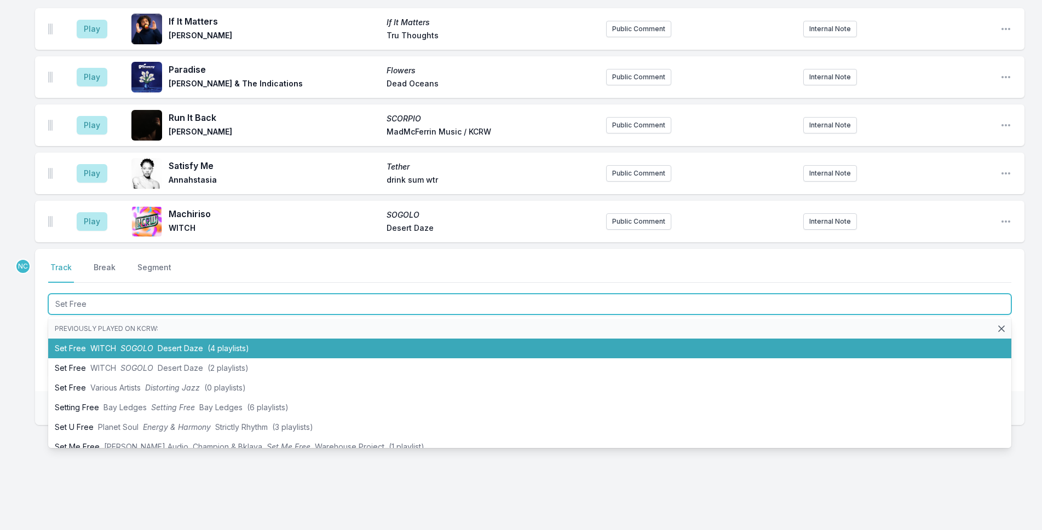
click at [208, 349] on span "(4 playlists)" at bounding box center [228, 348] width 42 height 9
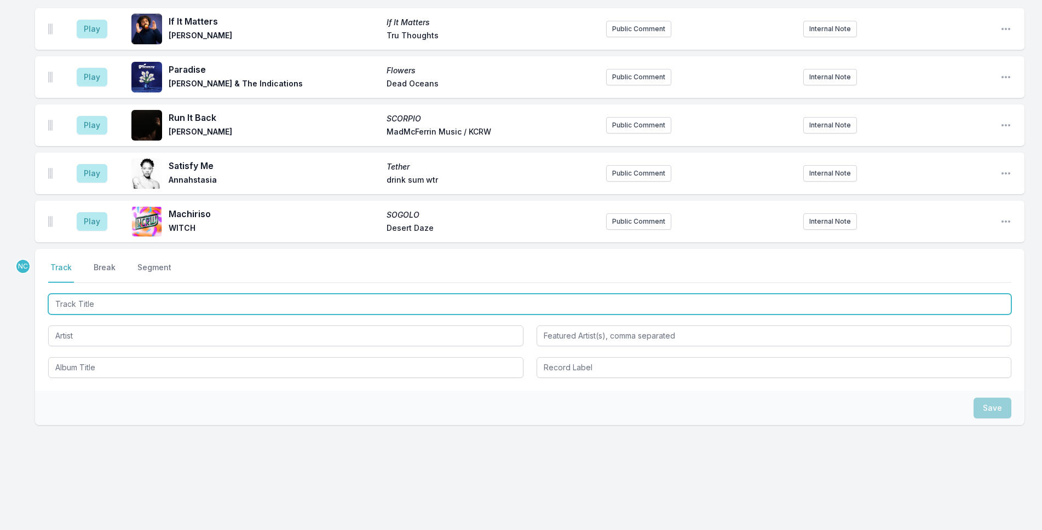
scroll to position [1317, 0]
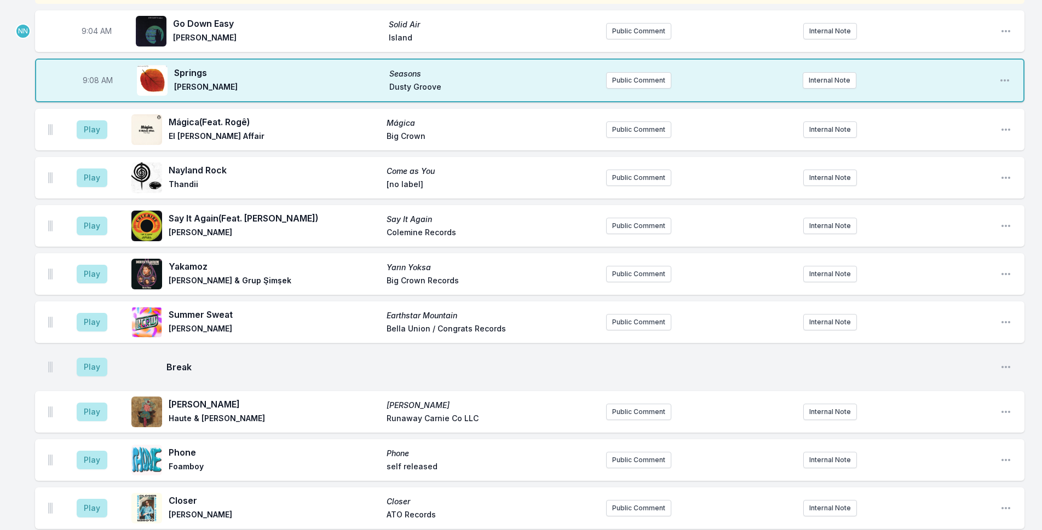
scroll to position [112, 0]
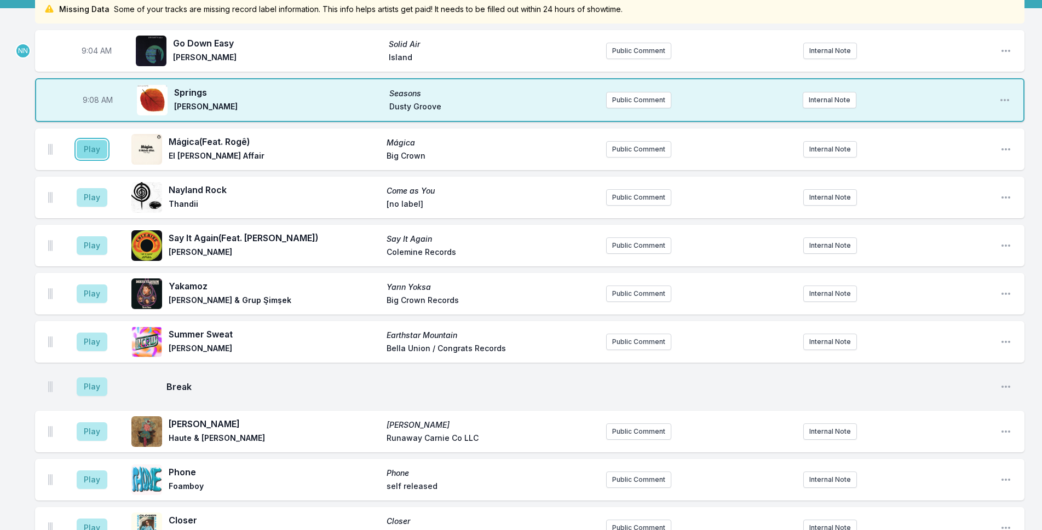
click at [101, 149] on button "Play" at bounding box center [92, 149] width 31 height 19
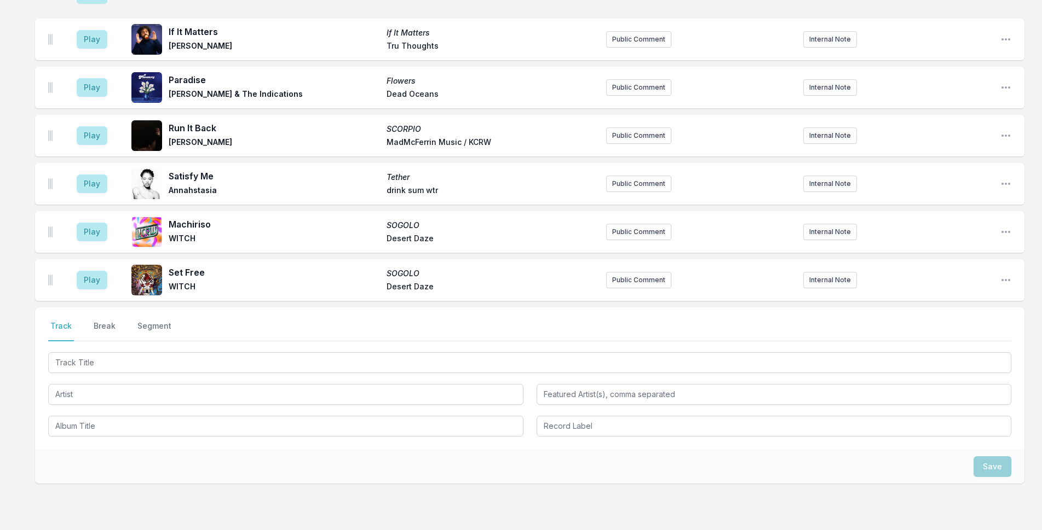
scroll to position [1317, 0]
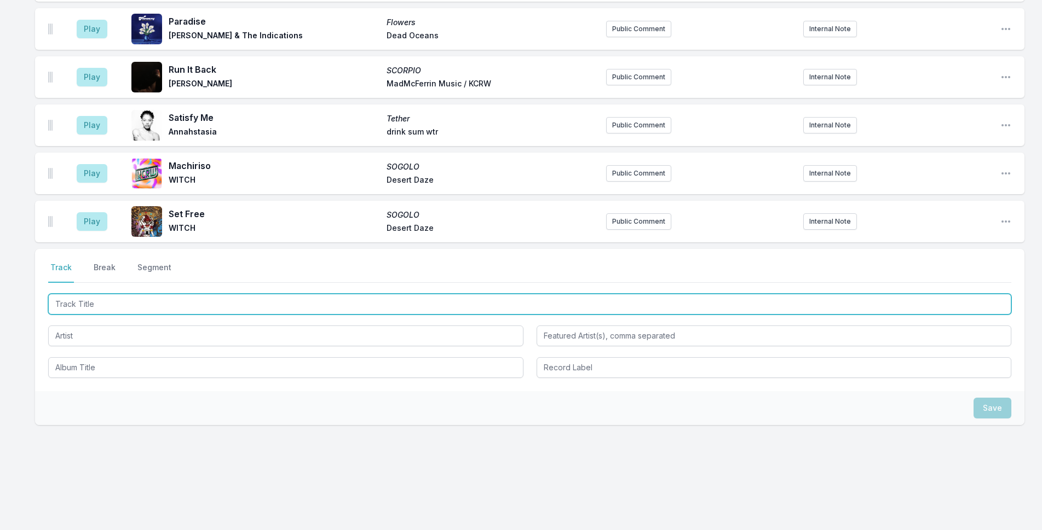
click at [204, 307] on input "Track Title" at bounding box center [529, 304] width 963 height 21
type input "Hit it All"
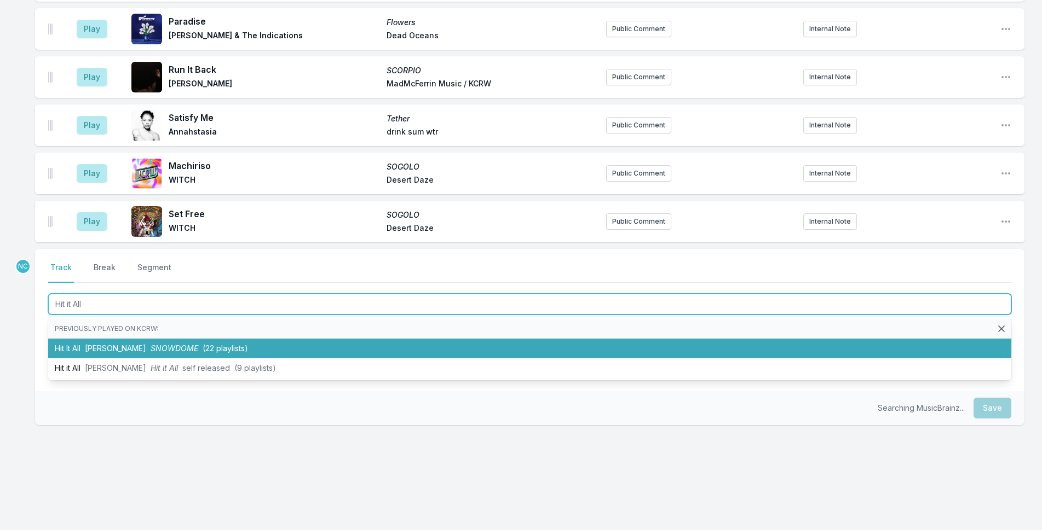
click at [217, 343] on li "Hit It All [PERSON_NAME] SNOWDOME (22 playlists)" at bounding box center [529, 349] width 963 height 20
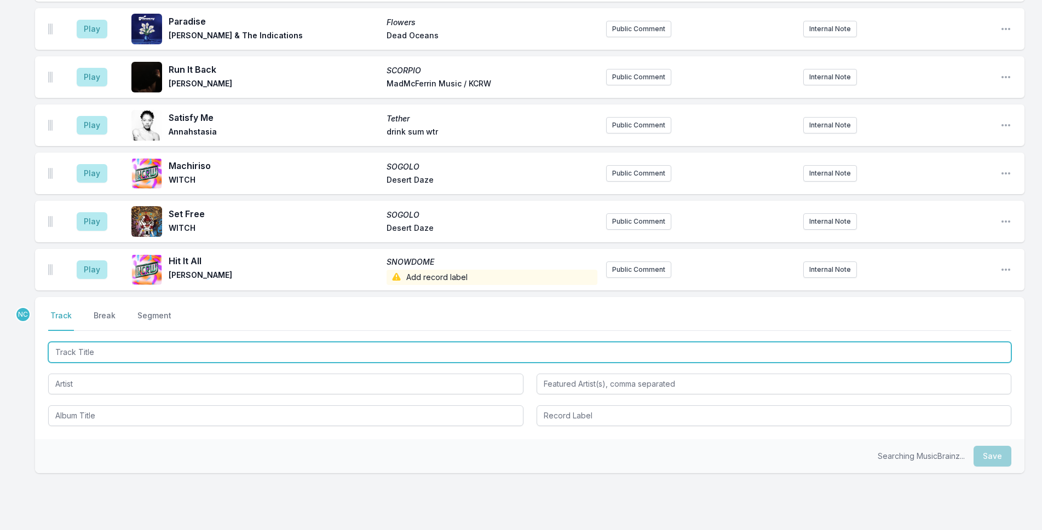
scroll to position [1365, 0]
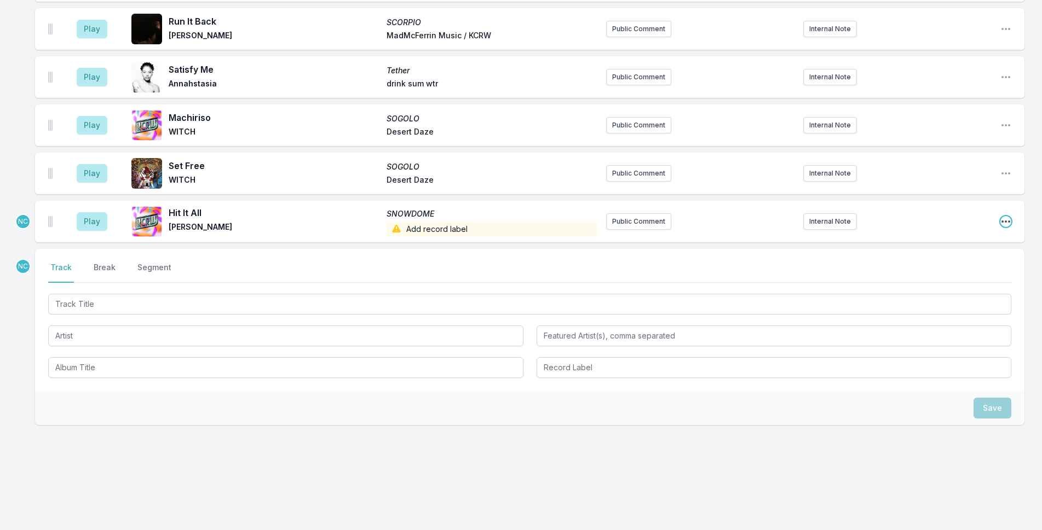
click at [1005, 223] on icon "Open playlist item options" at bounding box center [1005, 221] width 11 height 11
click at [983, 260] on button "Edit Track Details" at bounding box center [949, 263] width 123 height 20
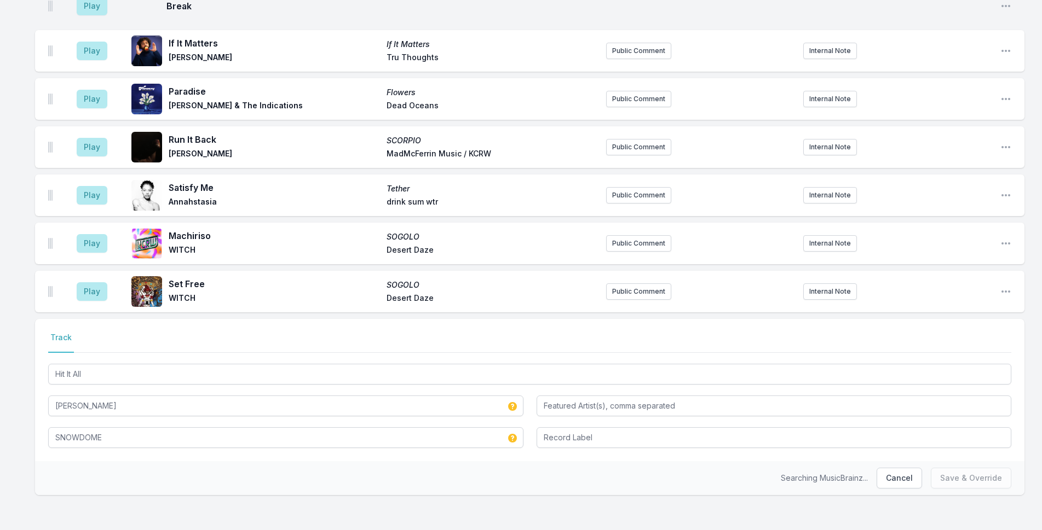
scroll to position [1246, 0]
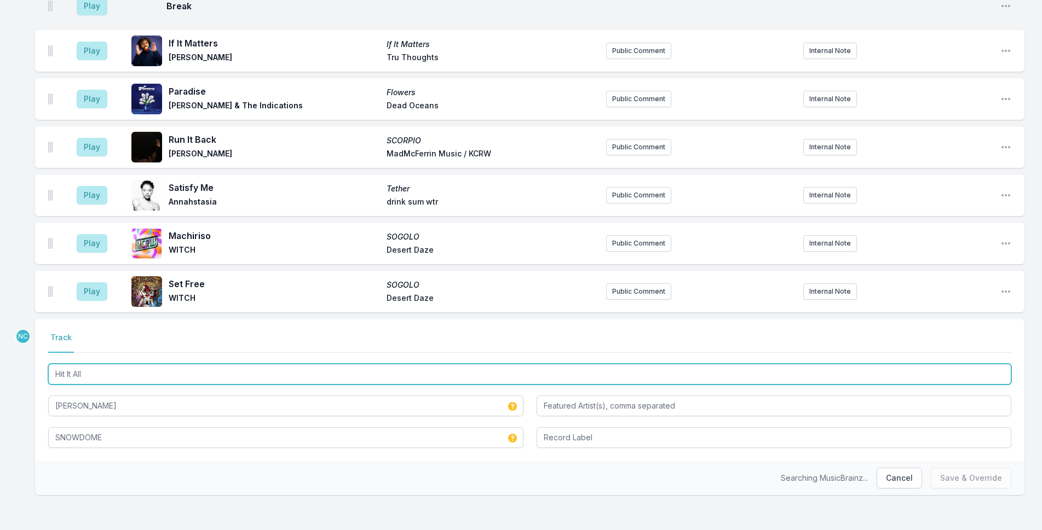
click at [103, 368] on input "Hit It All" at bounding box center [529, 374] width 963 height 21
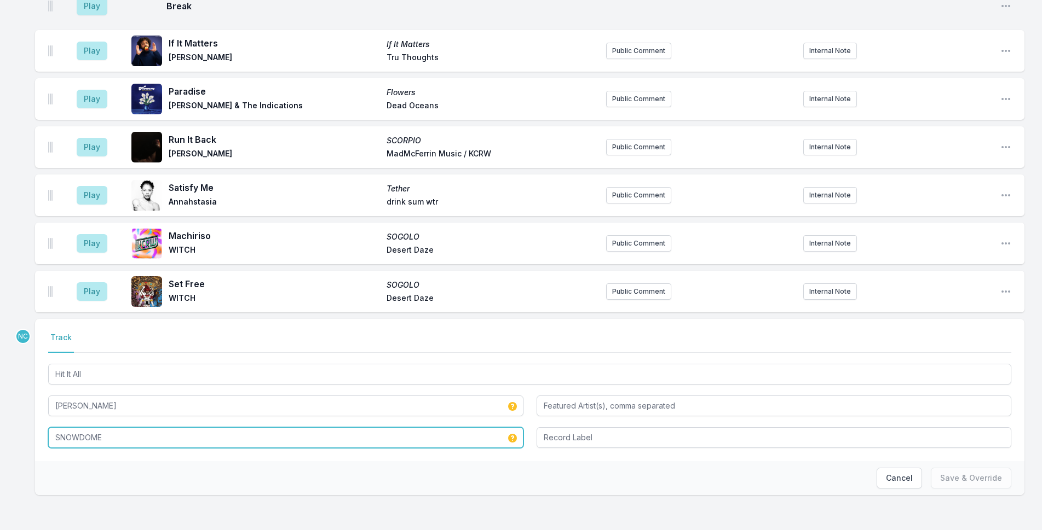
click at [136, 436] on input "SNOWDOME" at bounding box center [285, 438] width 475 height 21
paste input "Hit It All"
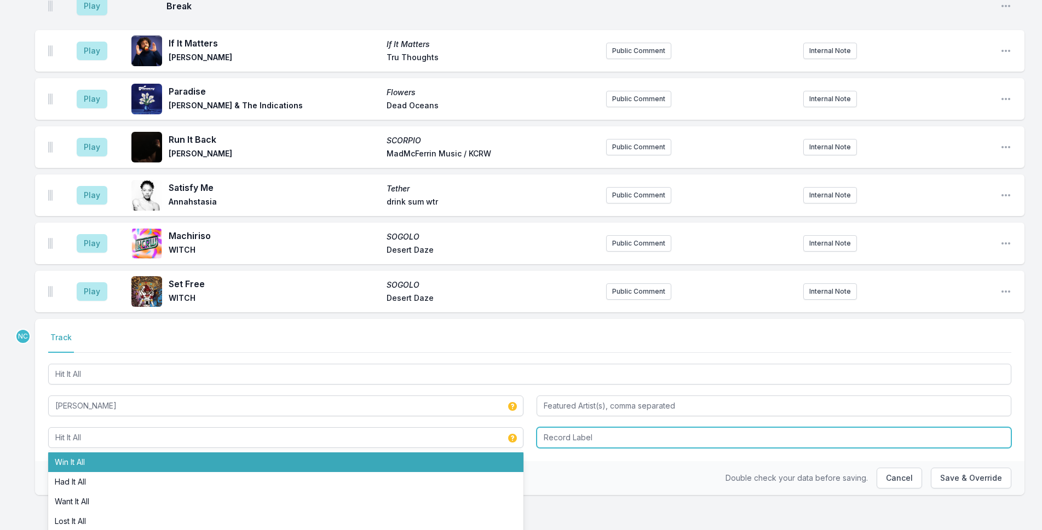
click at [603, 443] on input "Record Label" at bounding box center [773, 438] width 475 height 21
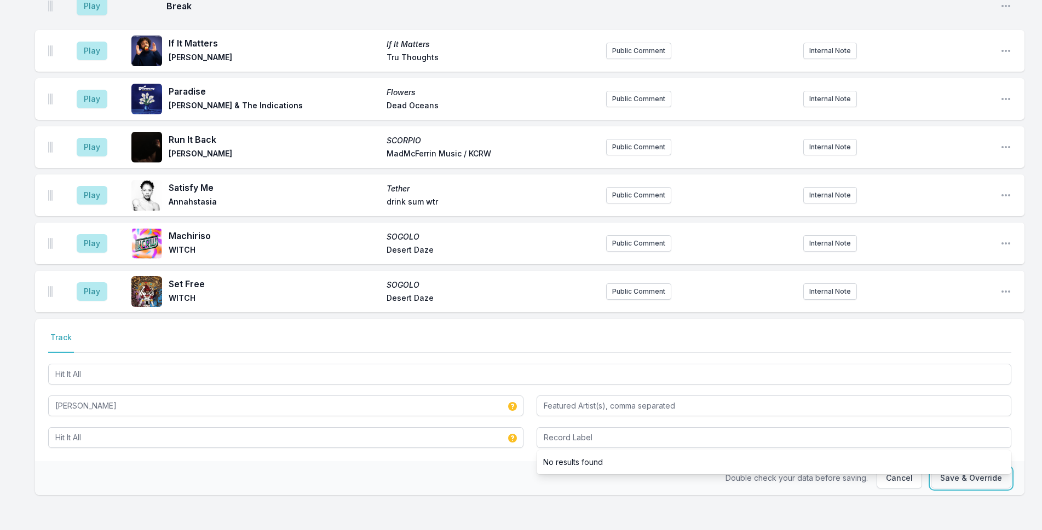
click at [980, 483] on button "Save & Override" at bounding box center [971, 478] width 80 height 21
type input "SNOWDOME"
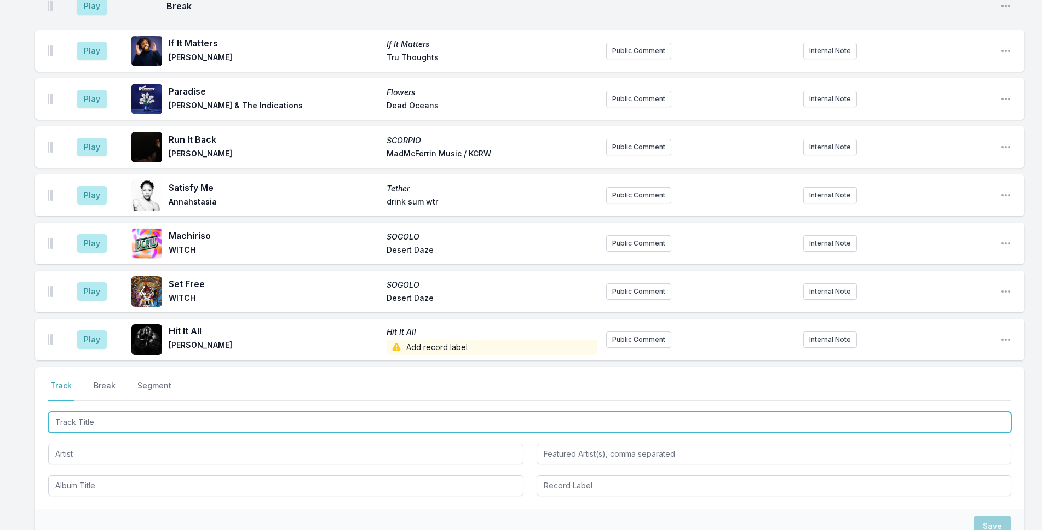
click at [198, 418] on input "Track Title" at bounding box center [529, 422] width 963 height 21
type input "Dominoes"
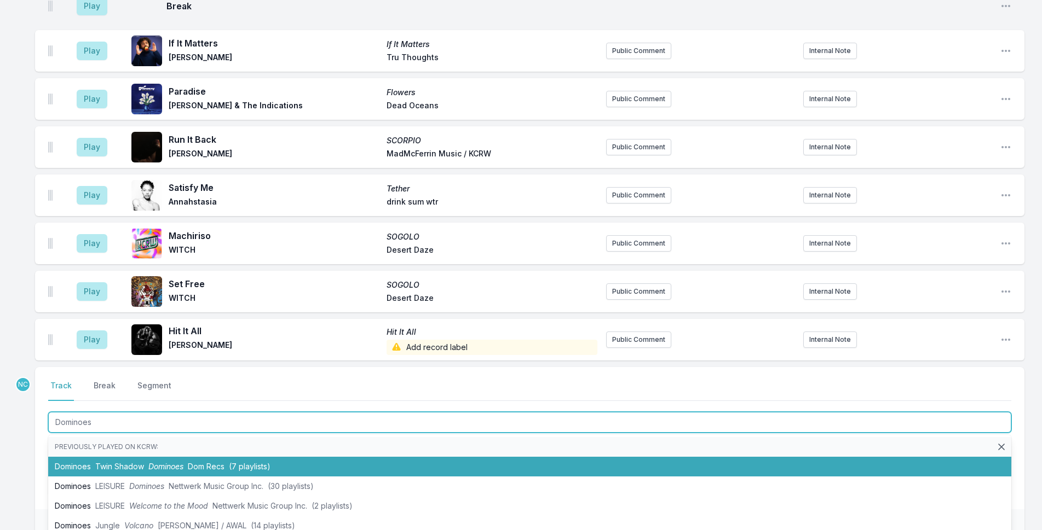
click at [228, 463] on li "Dominoes Twin Shadow Dominoes Dom Recs (7 playlists)" at bounding box center [529, 467] width 963 height 20
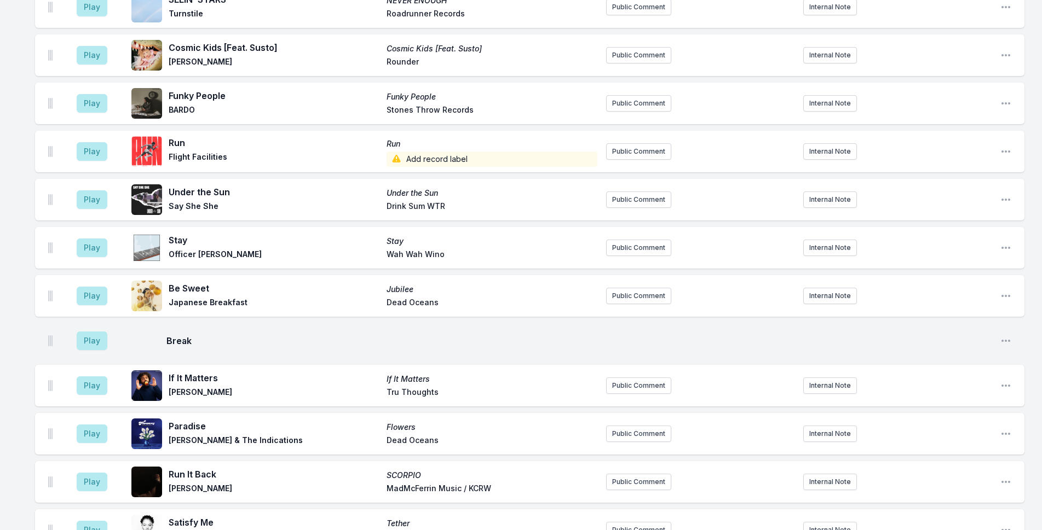
scroll to position [1295, 0]
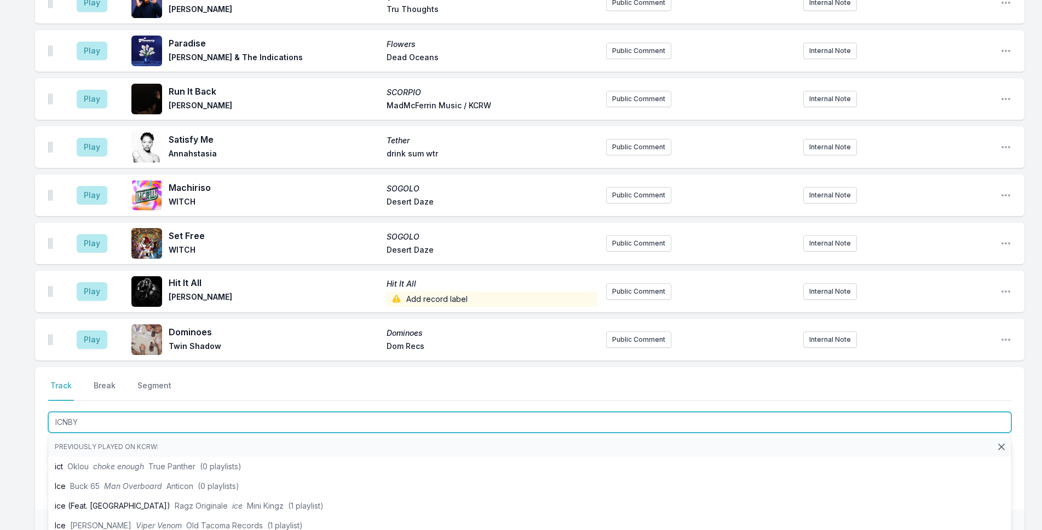
type input "ICNBYH"
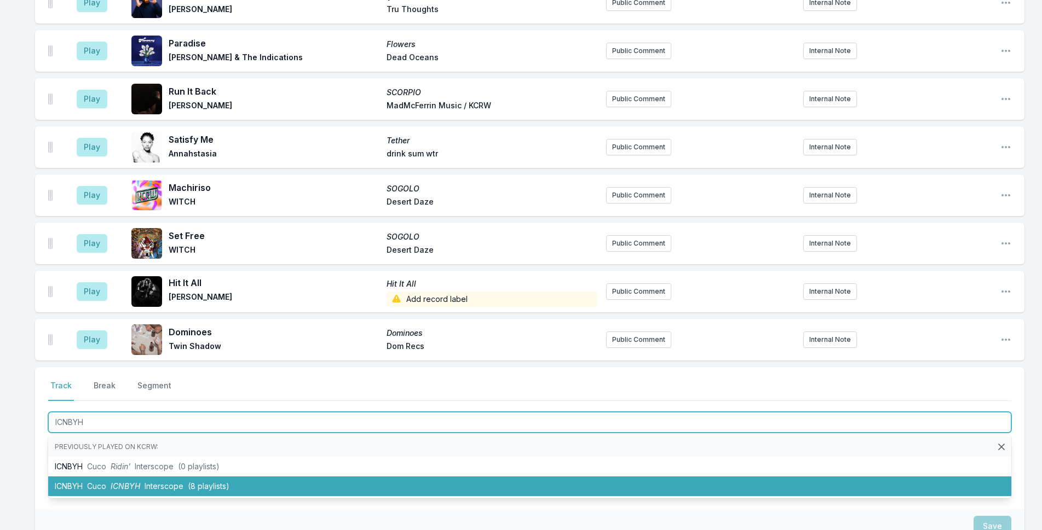
click at [116, 489] on span "ICNBYH" at bounding box center [126, 486] width 30 height 9
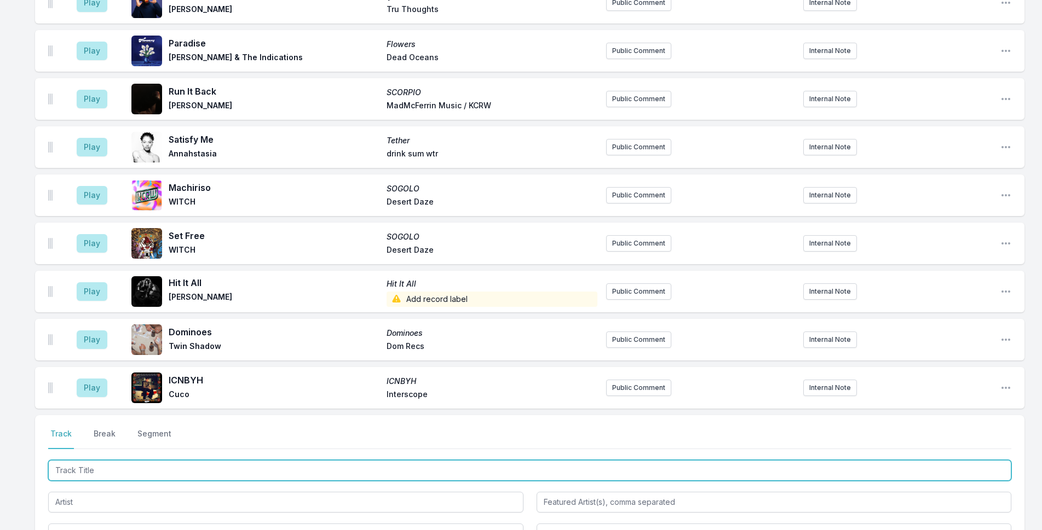
scroll to position [1343, 0]
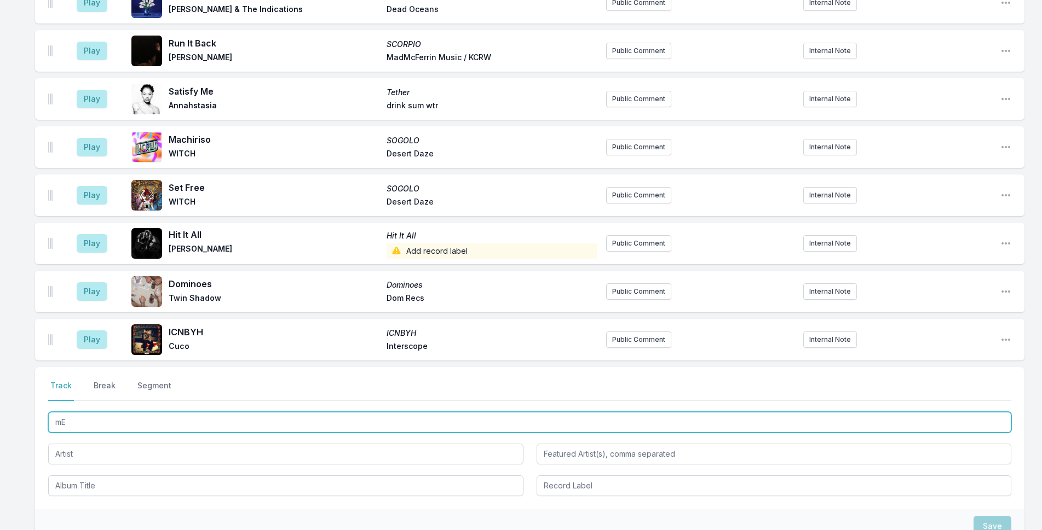
type input "m"
type input "Me Pasa"
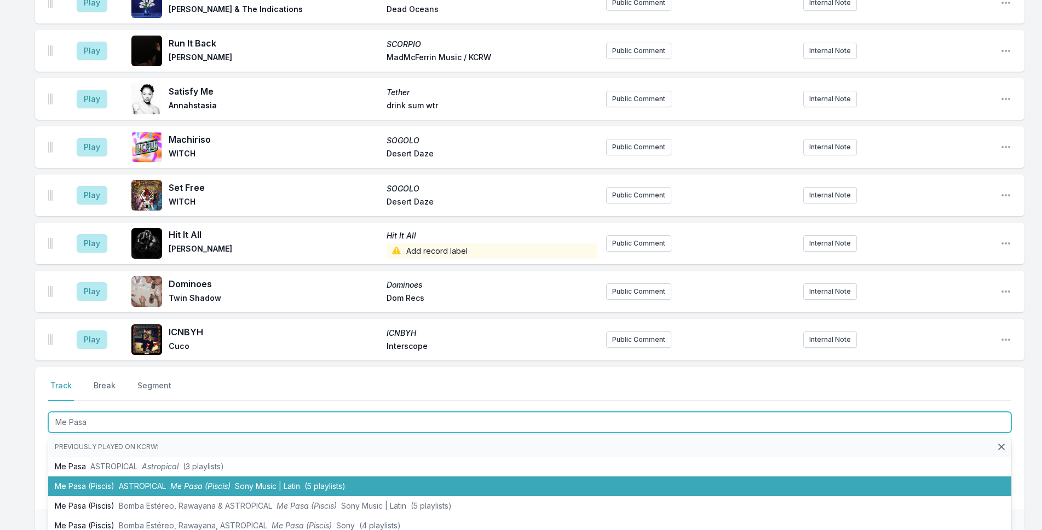
click at [166, 480] on li "Me Pasa (Piscis) ASTROPICAL Me Pasa (Piscis) Sony Music | Latin (5 playlists)" at bounding box center [529, 487] width 963 height 20
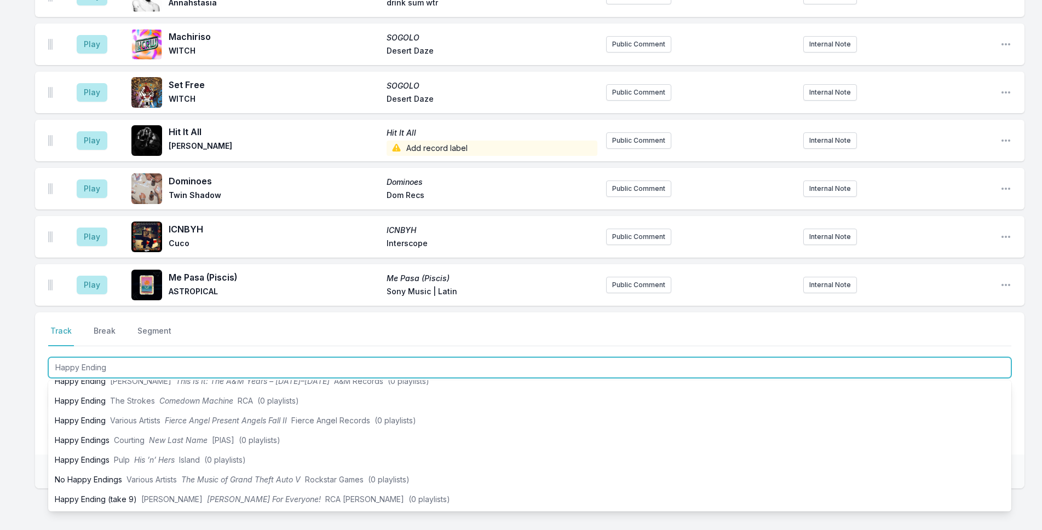
scroll to position [164, 0]
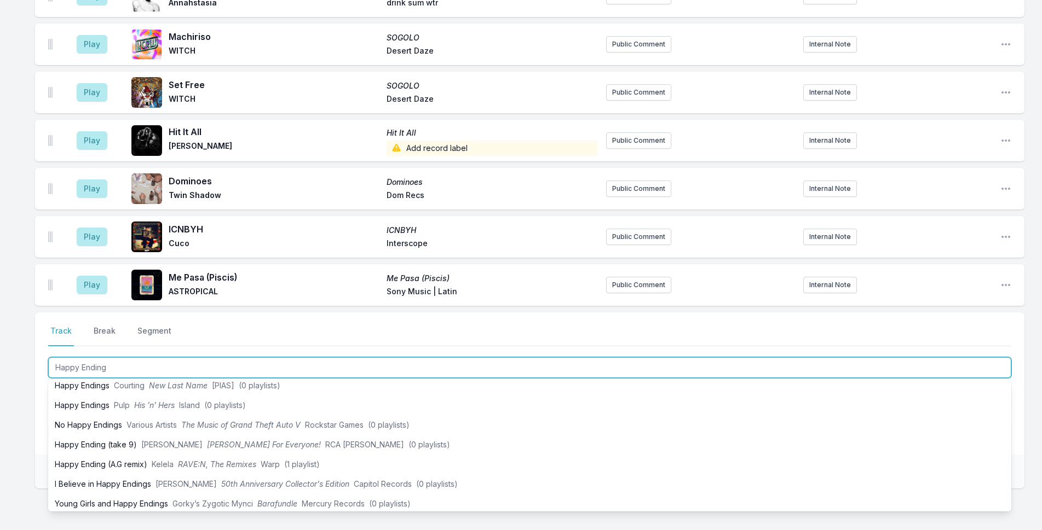
type input "Happy Ending"
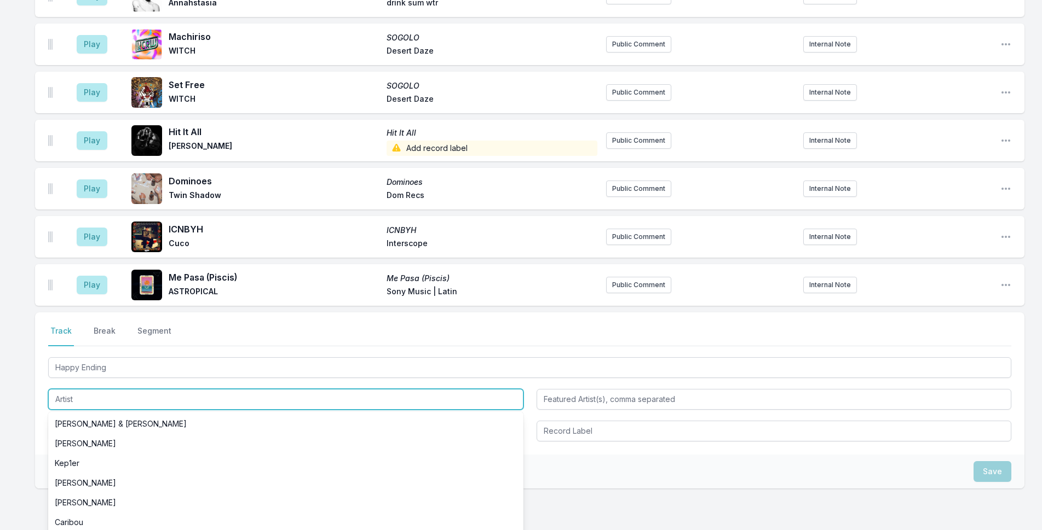
click at [125, 400] on input "Artist" at bounding box center [285, 399] width 475 height 21
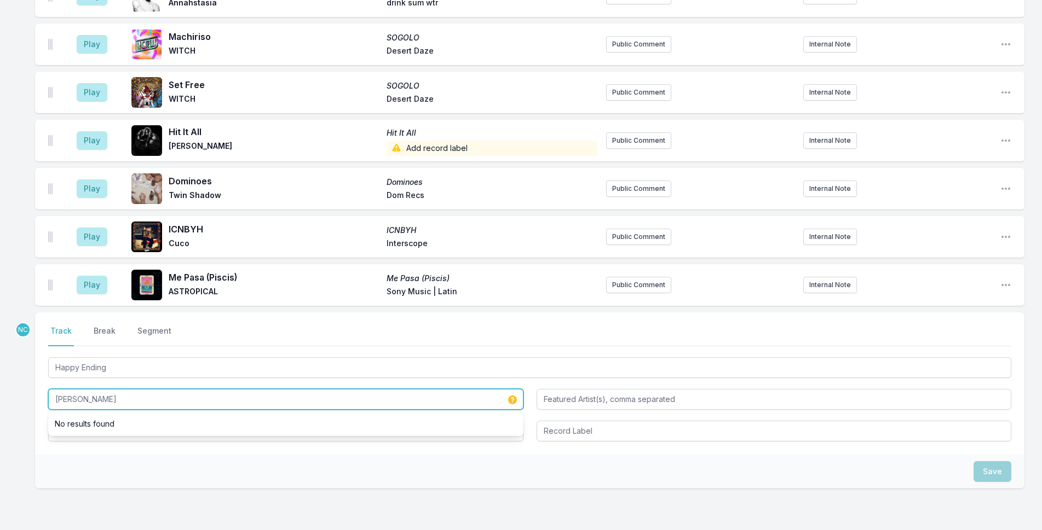
type input "[PERSON_NAME]"
click at [137, 457] on div "Save" at bounding box center [529, 472] width 989 height 34
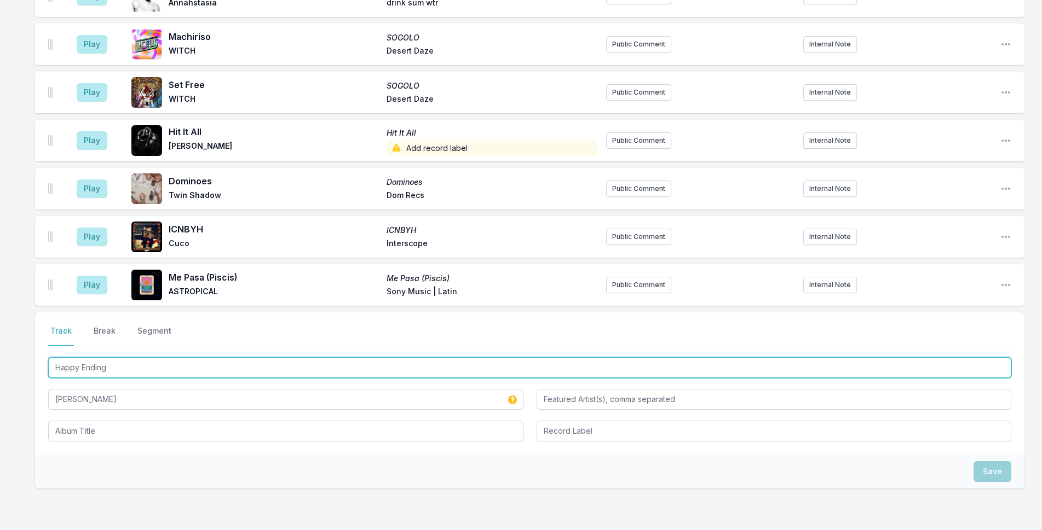
click at [148, 373] on input "Happy Ending" at bounding box center [529, 367] width 963 height 21
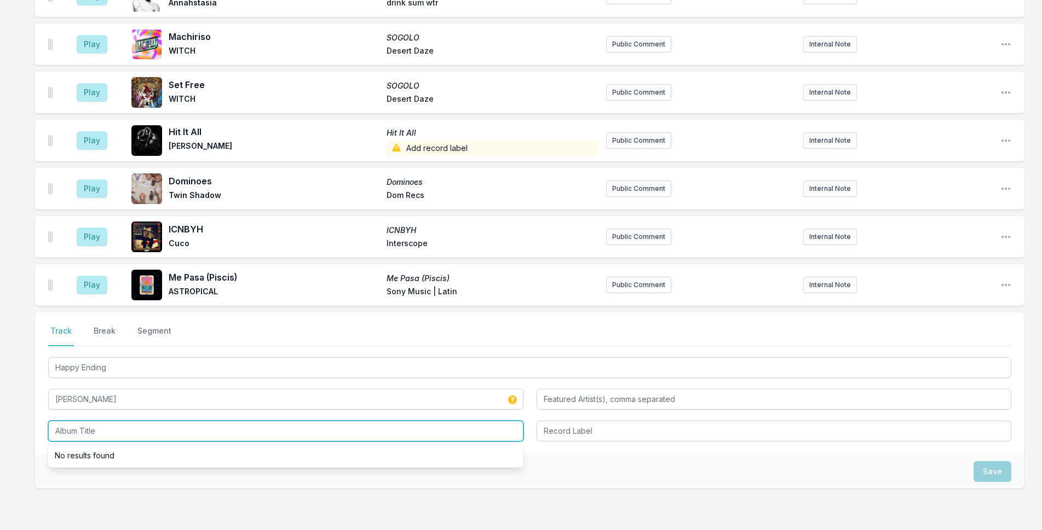
click at [158, 436] on input "Album Title" at bounding box center [285, 431] width 475 height 21
paste input "Happy Ending"
type input "Happy Ending"
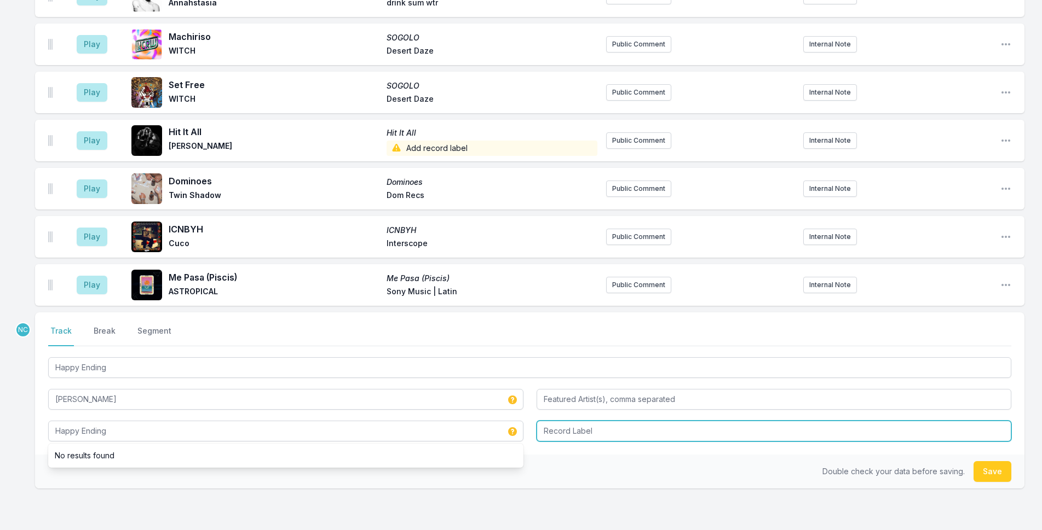
click at [625, 431] on input "Record Label" at bounding box center [773, 431] width 475 height 21
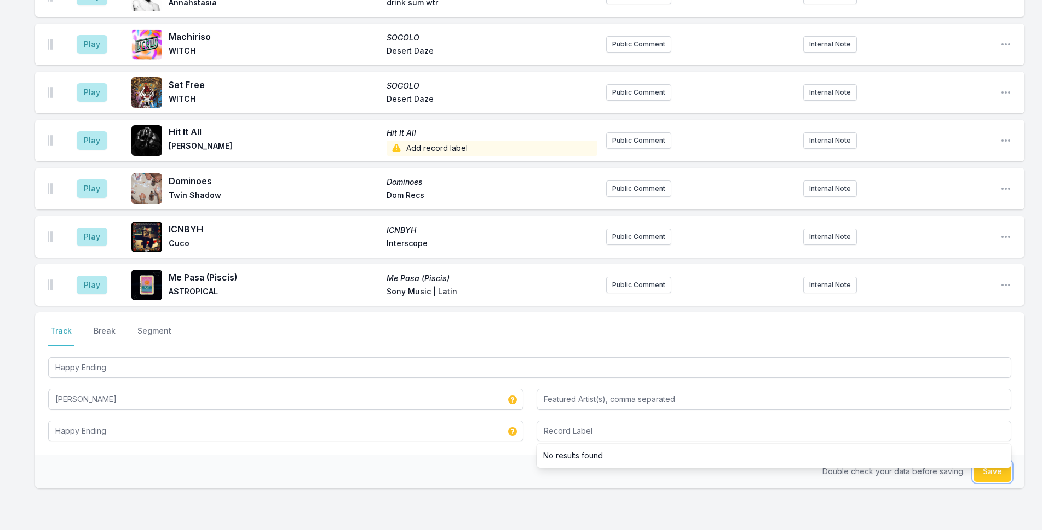
click at [1001, 479] on button "Save" at bounding box center [992, 471] width 38 height 21
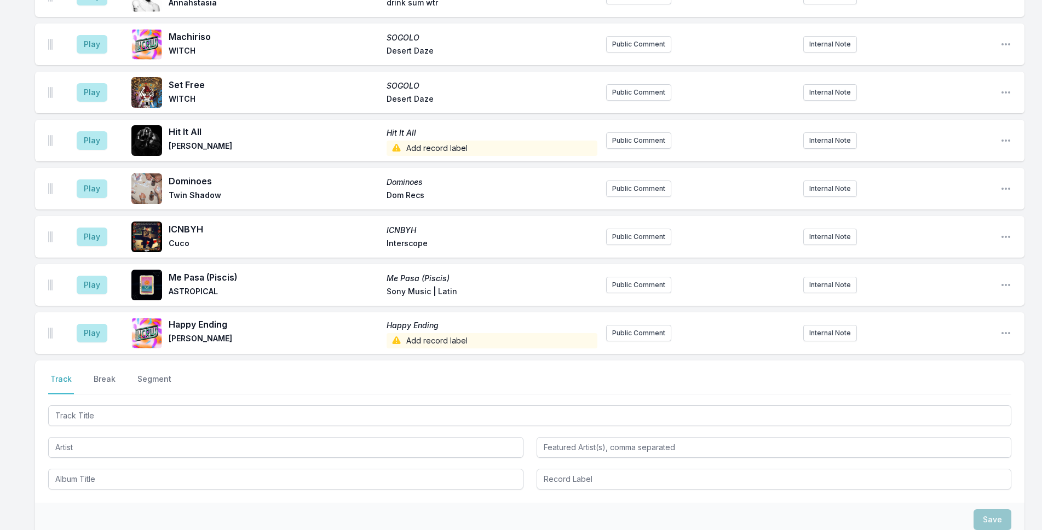
scroll to position [1494, 0]
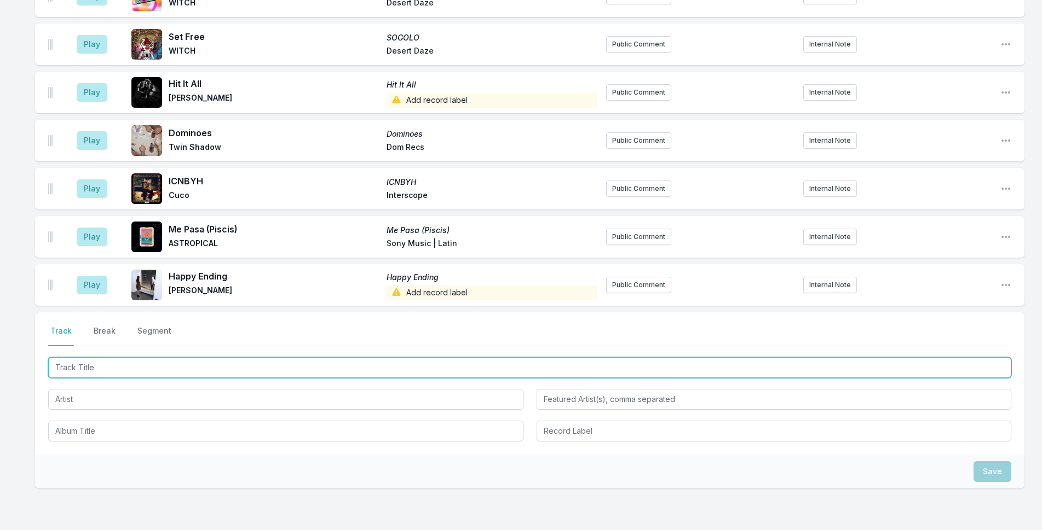
click at [434, 369] on input "Track Title" at bounding box center [529, 367] width 963 height 21
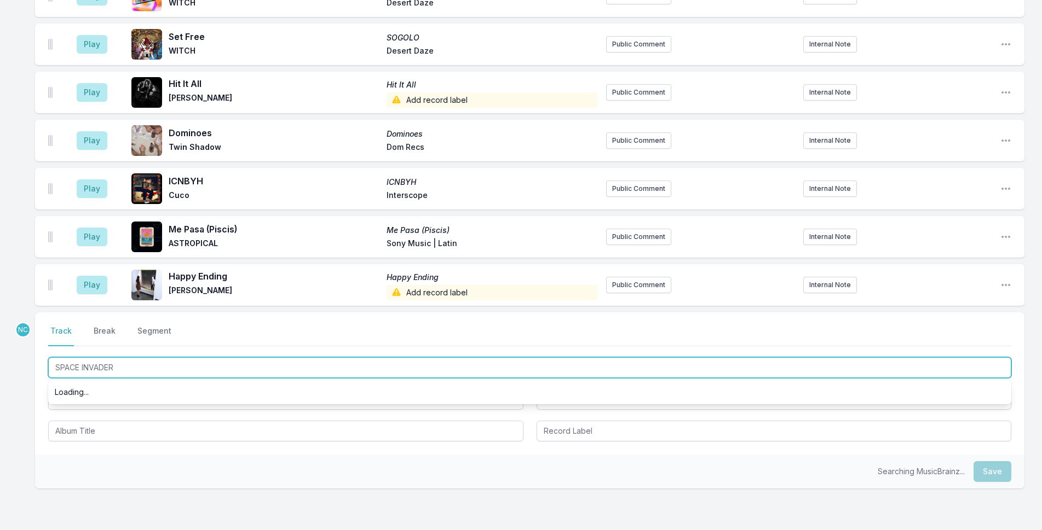
scroll to position [0, 0]
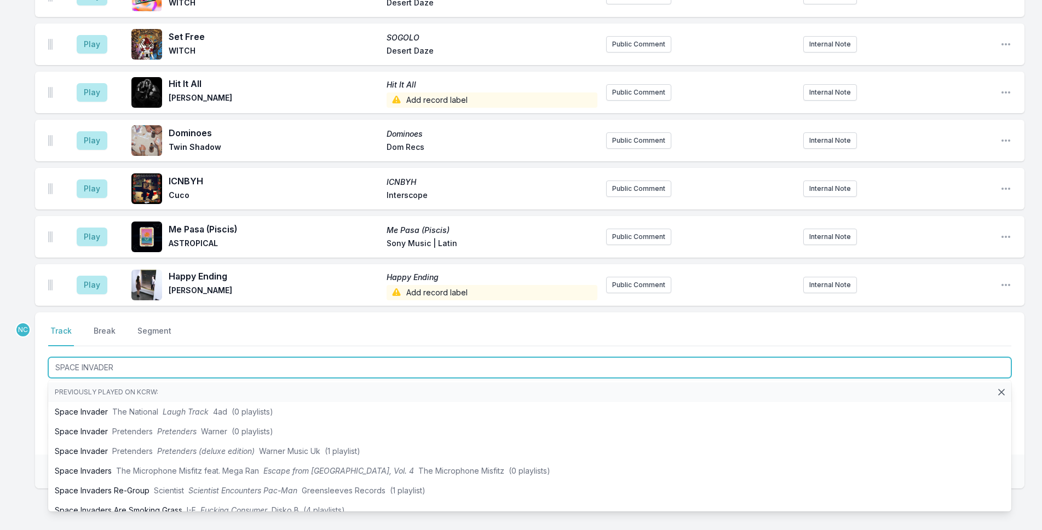
type input "SPACE INVADER"
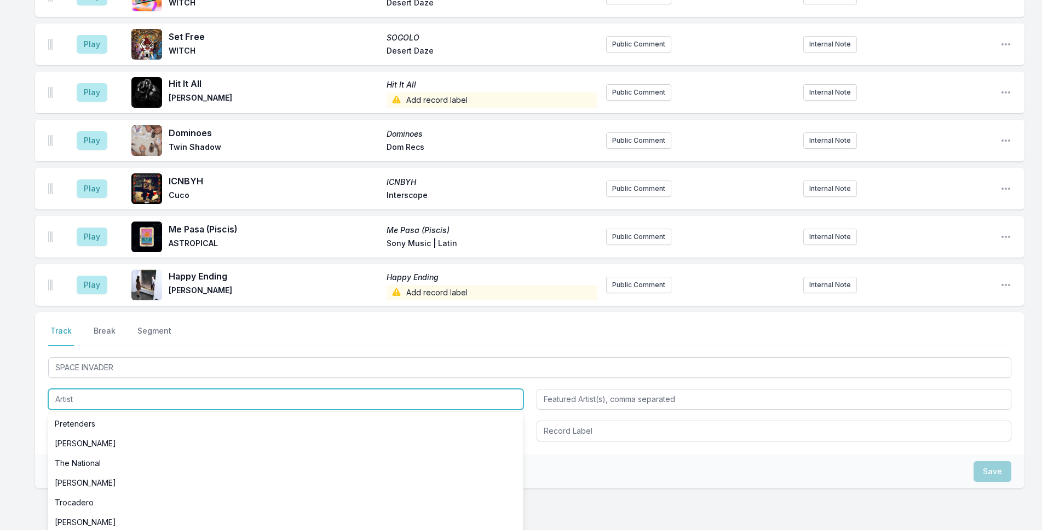
click at [130, 402] on input "Artist" at bounding box center [285, 399] width 475 height 21
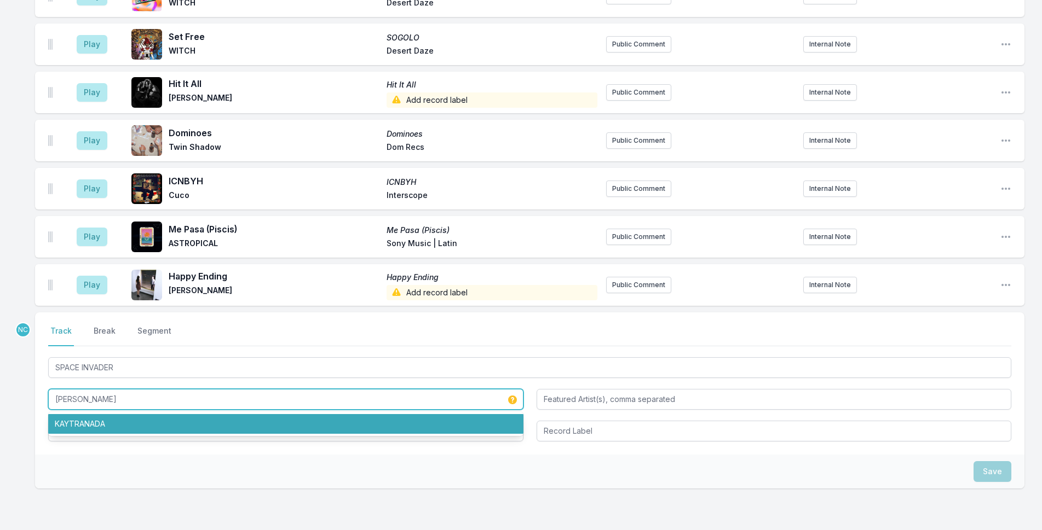
click at [125, 421] on li "KAYTRANADA" at bounding box center [285, 424] width 475 height 20
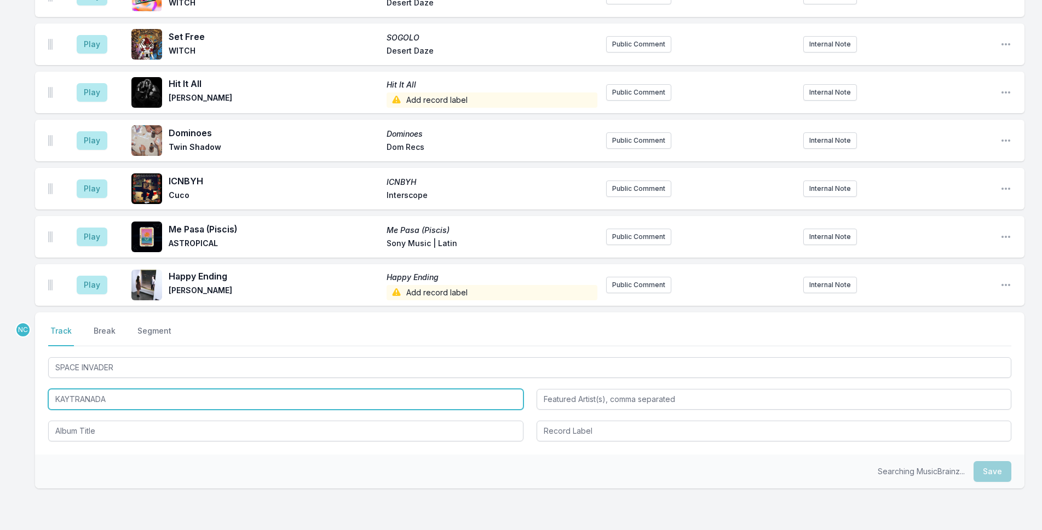
type input "KAYTRANADA"
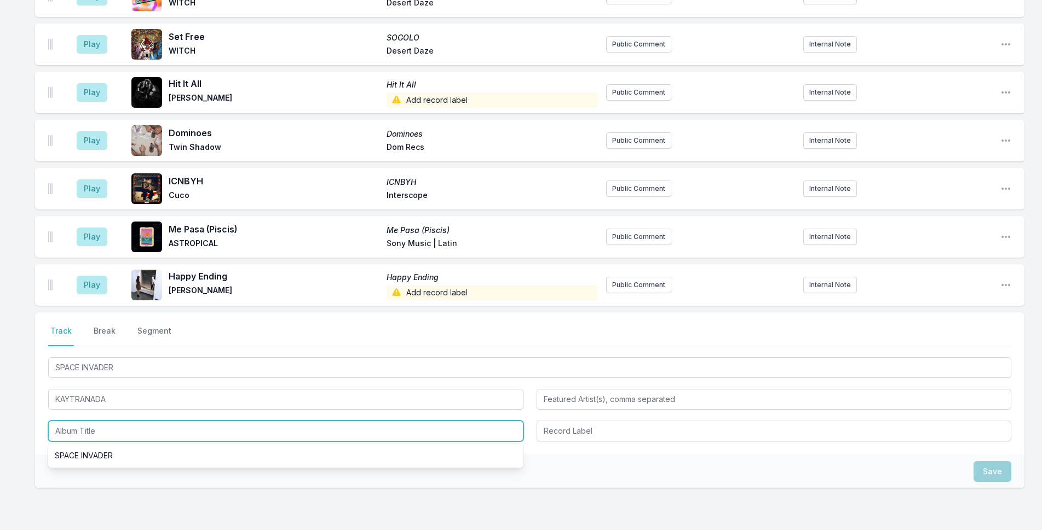
click at [126, 430] on input "Album Title" at bounding box center [285, 431] width 475 height 21
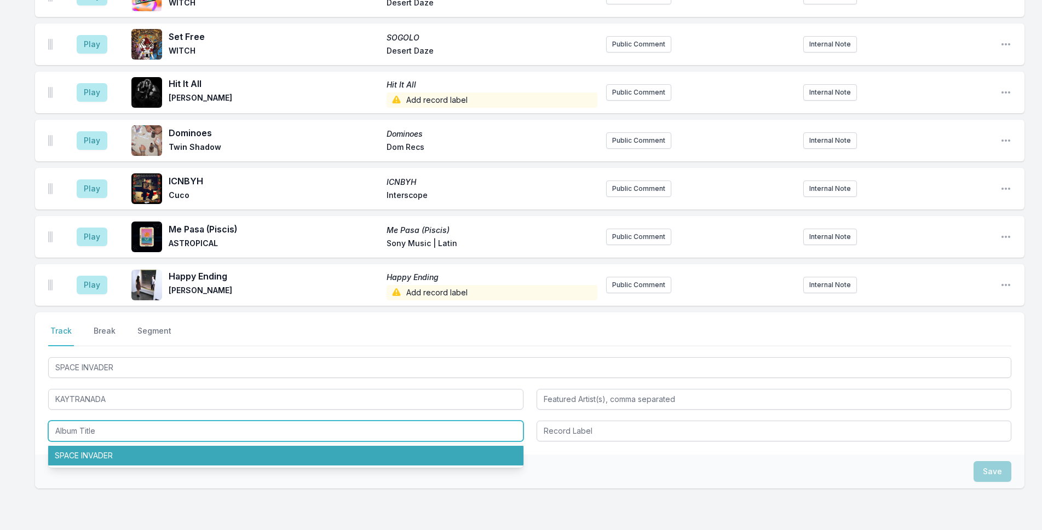
click at [132, 450] on li "SPACE INVADER" at bounding box center [285, 456] width 475 height 20
type input "SPACE INVADER"
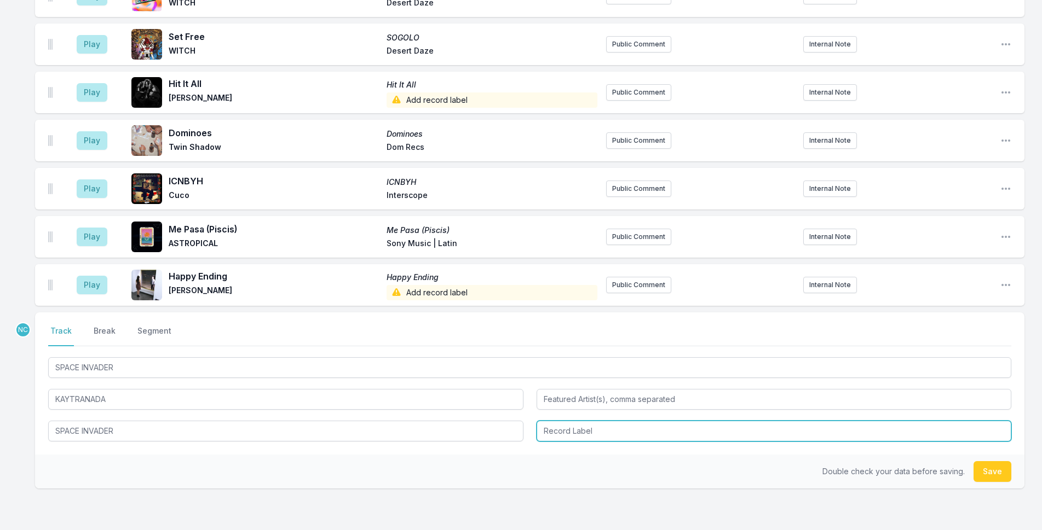
click at [698, 439] on input "Record Label" at bounding box center [773, 431] width 475 height 21
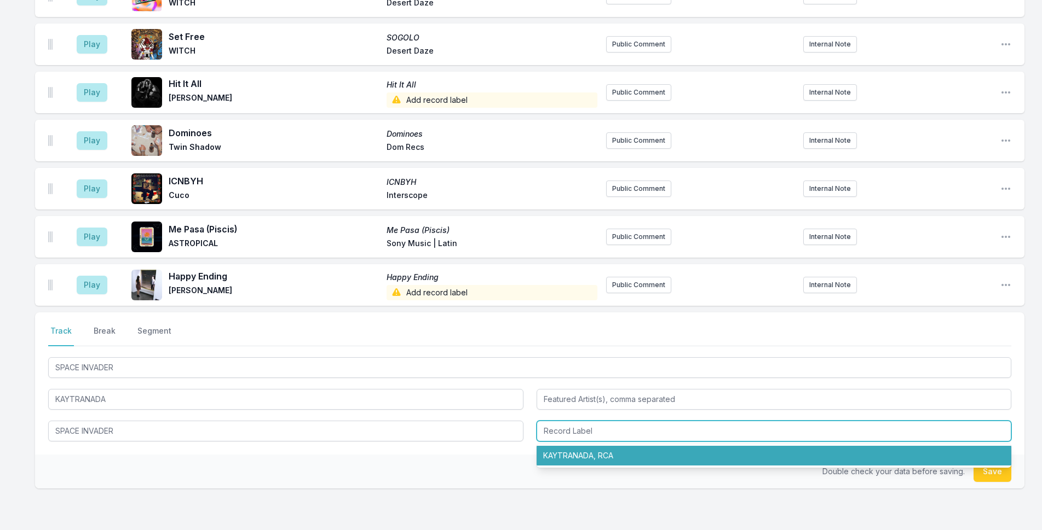
click at [703, 455] on li "KAYTRANADA, RCA" at bounding box center [773, 456] width 475 height 20
type input "KAYTRANADA, RCA"
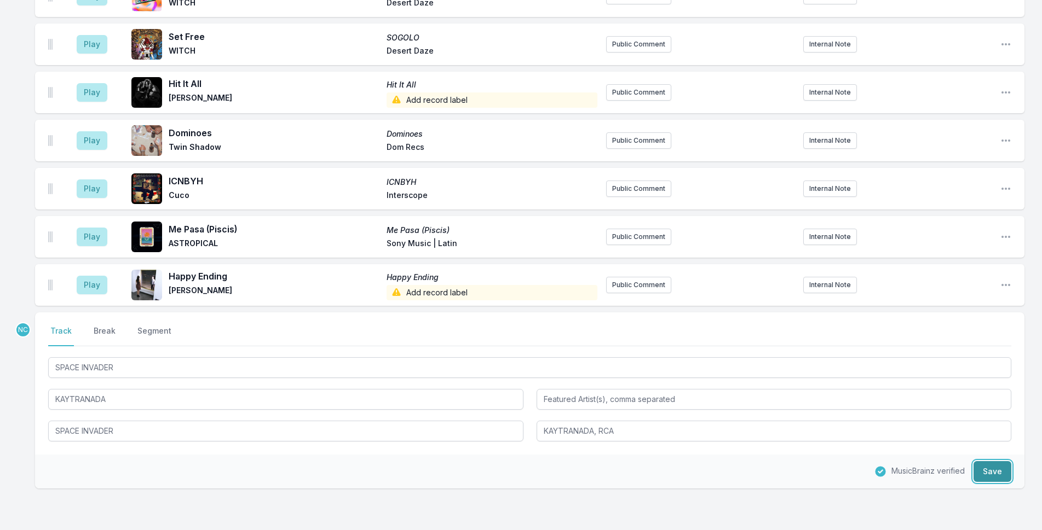
click at [992, 467] on button "Save" at bounding box center [992, 471] width 38 height 21
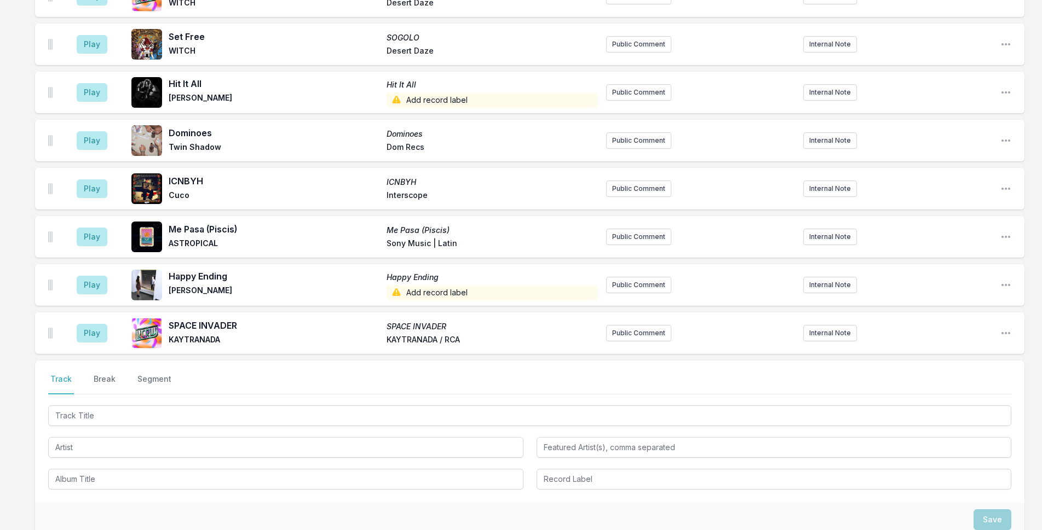
scroll to position [1542, 0]
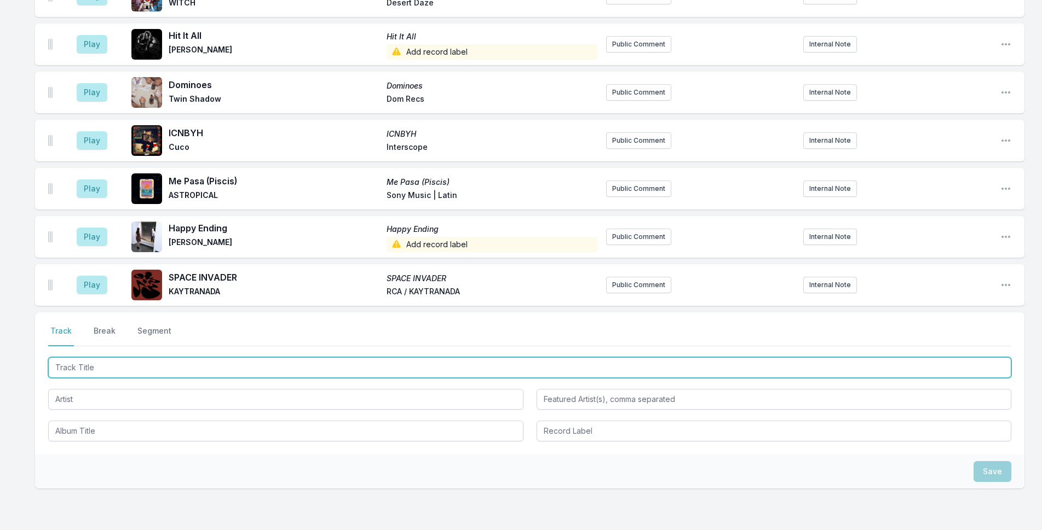
click at [247, 366] on input "Track Title" at bounding box center [529, 367] width 963 height 21
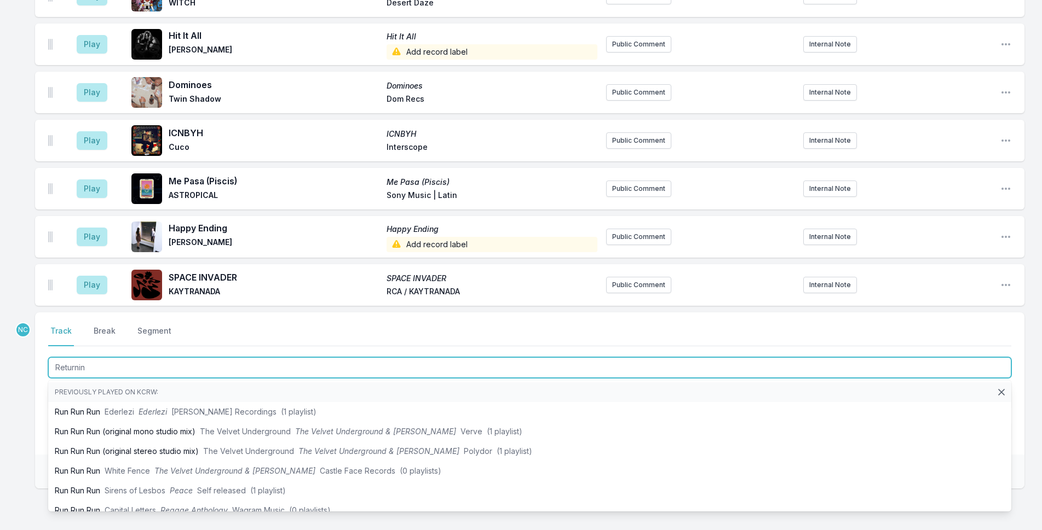
type input "Returning"
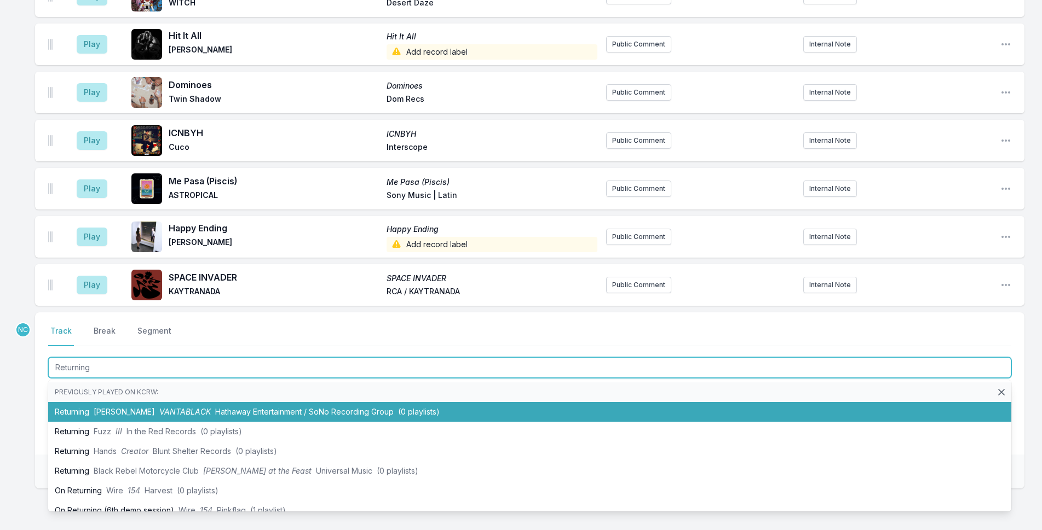
click at [247, 409] on span "Hathaway Entertainment / SoNo Recording Group" at bounding box center [304, 411] width 178 height 9
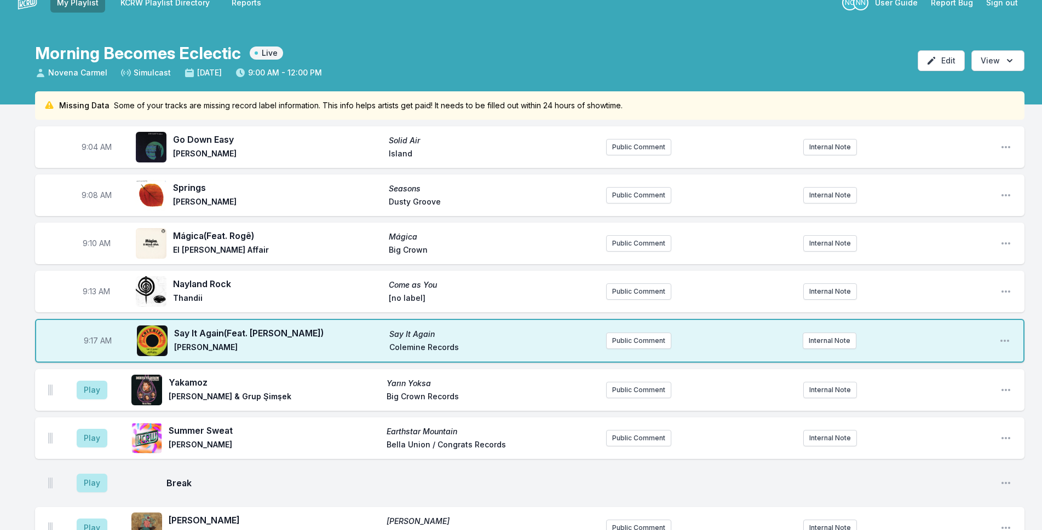
scroll to position [3, 0]
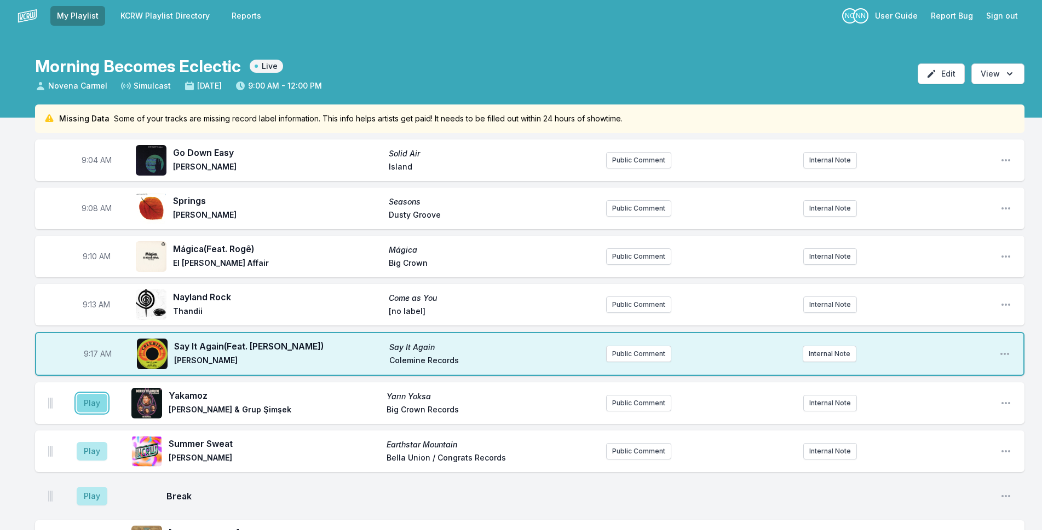
click at [91, 407] on button "Play" at bounding box center [92, 403] width 31 height 19
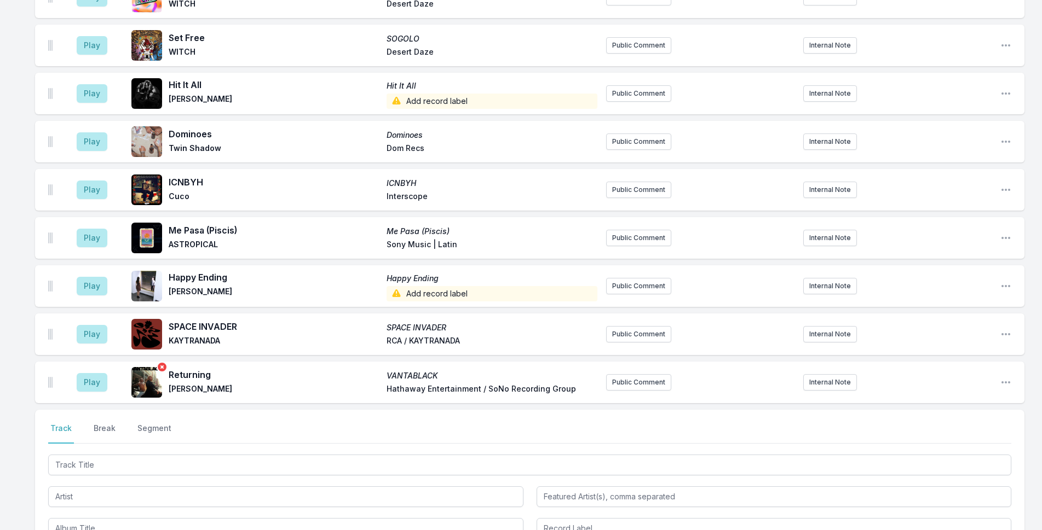
scroll to position [1654, 0]
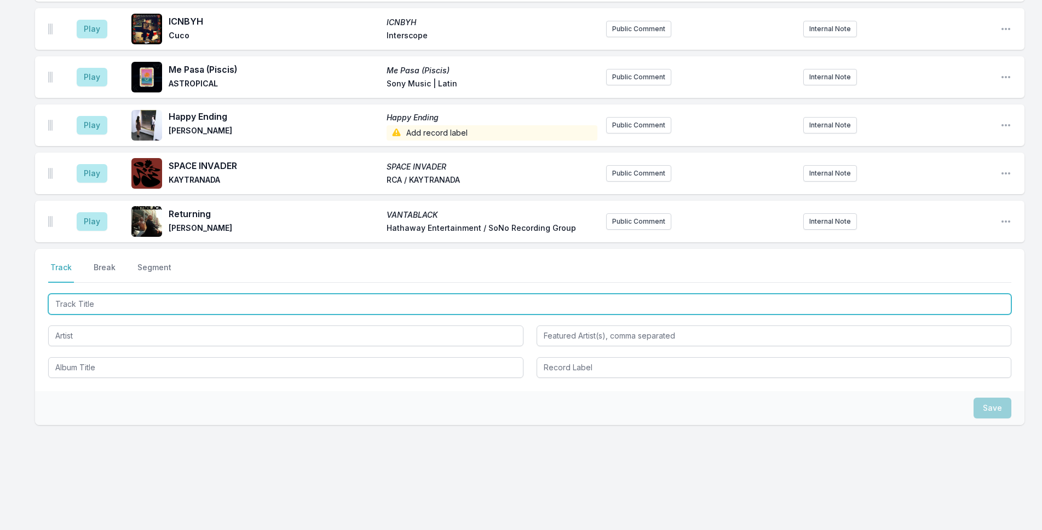
click at [164, 307] on input "Track Title" at bounding box center [529, 304] width 963 height 21
type input "Your Love"
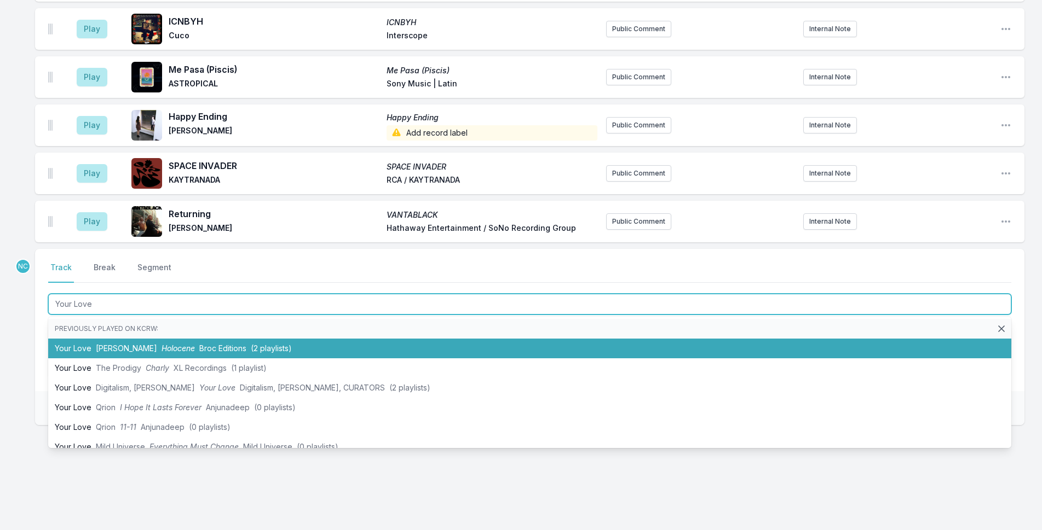
click at [199, 345] on span "Broc Editions" at bounding box center [222, 348] width 47 height 9
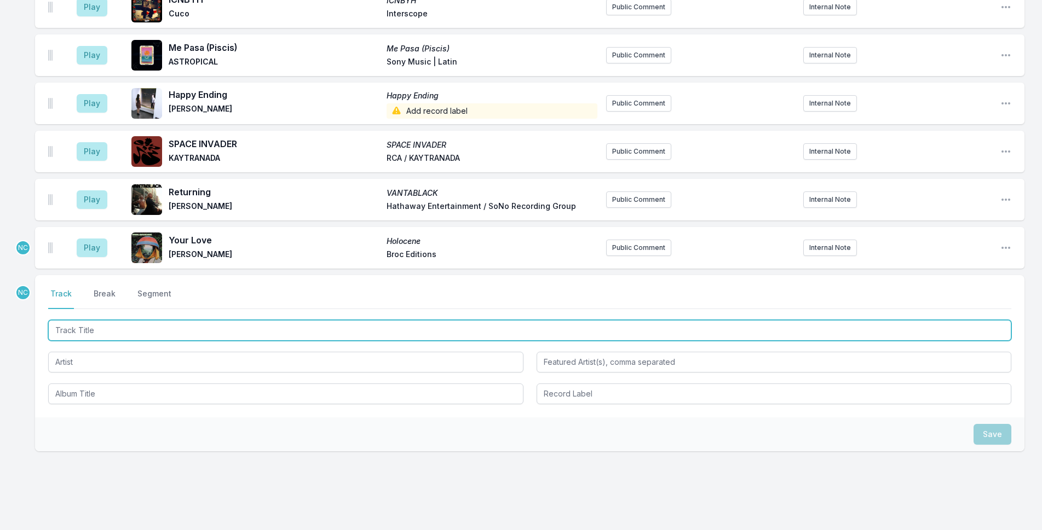
scroll to position [1728, 0]
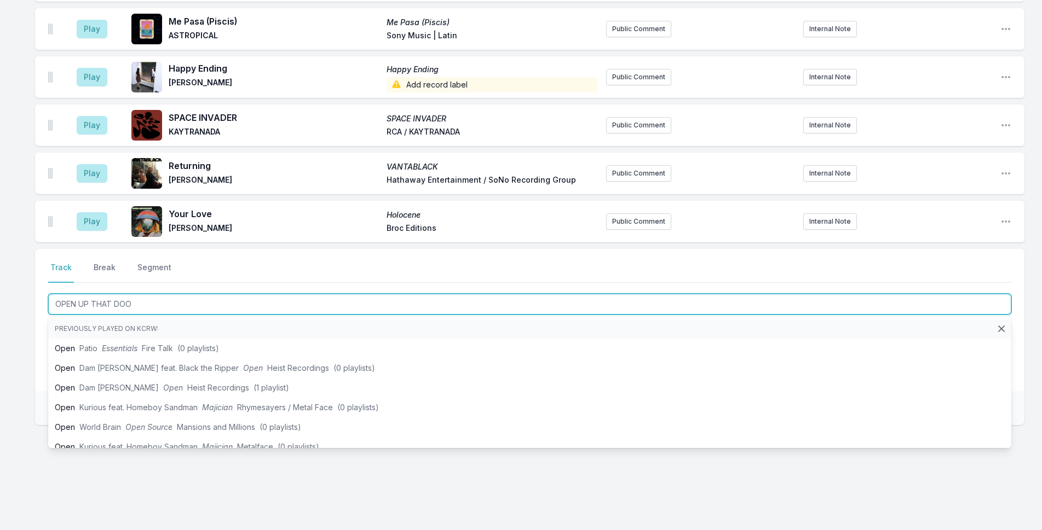
type input "OPEN UP THAT DOOR"
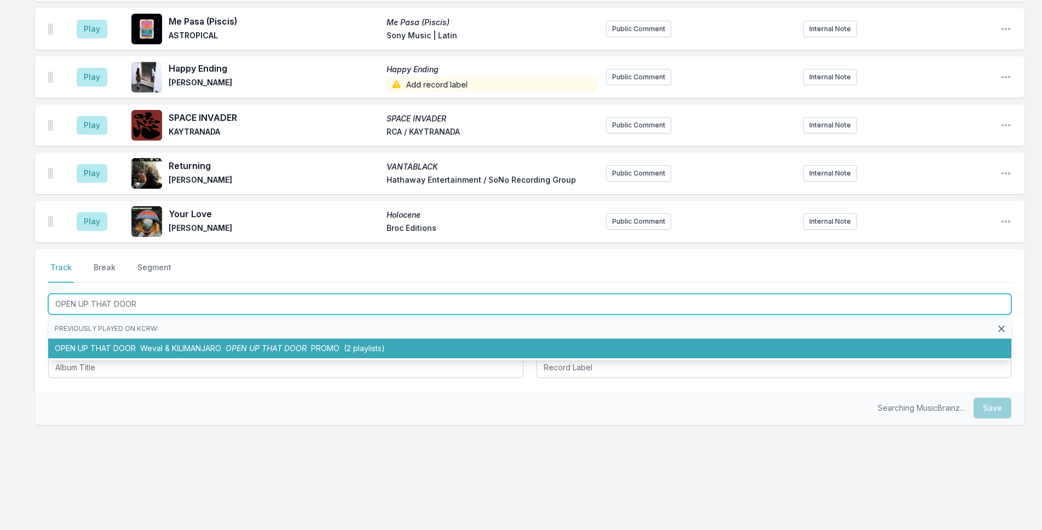
click at [290, 349] on span "OPEN UP THAT DOOR" at bounding box center [266, 348] width 81 height 9
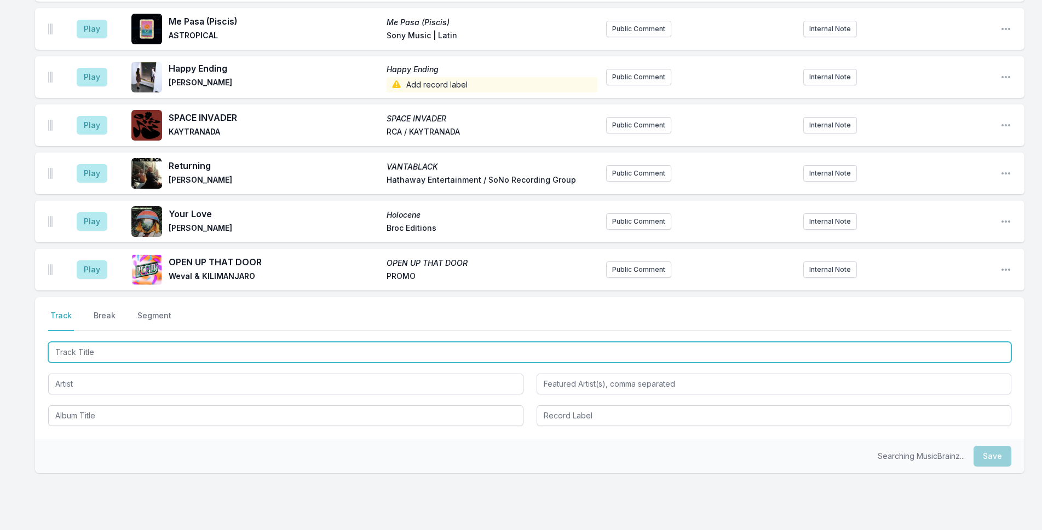
scroll to position [1776, 0]
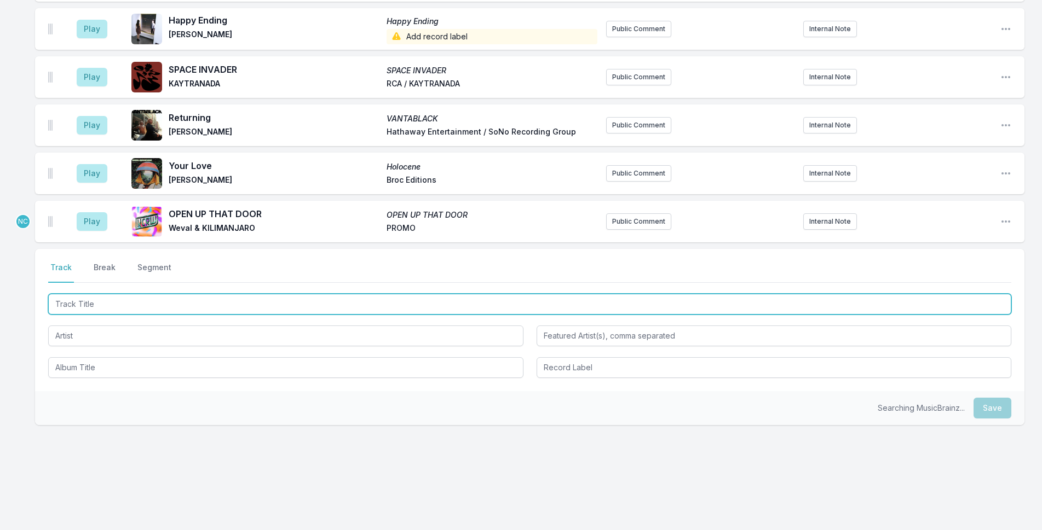
click at [275, 308] on input "Track Title" at bounding box center [529, 304] width 963 height 21
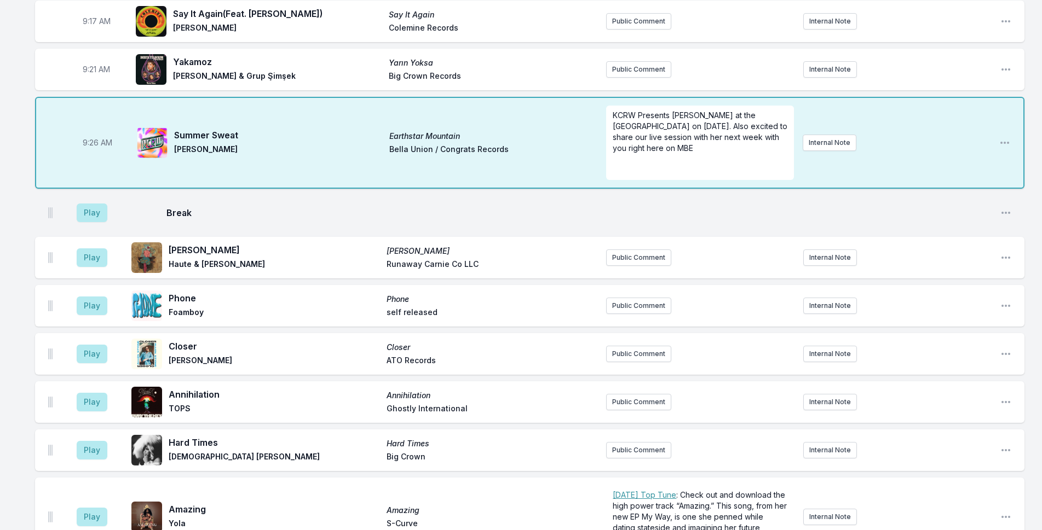
scroll to position [368, 0]
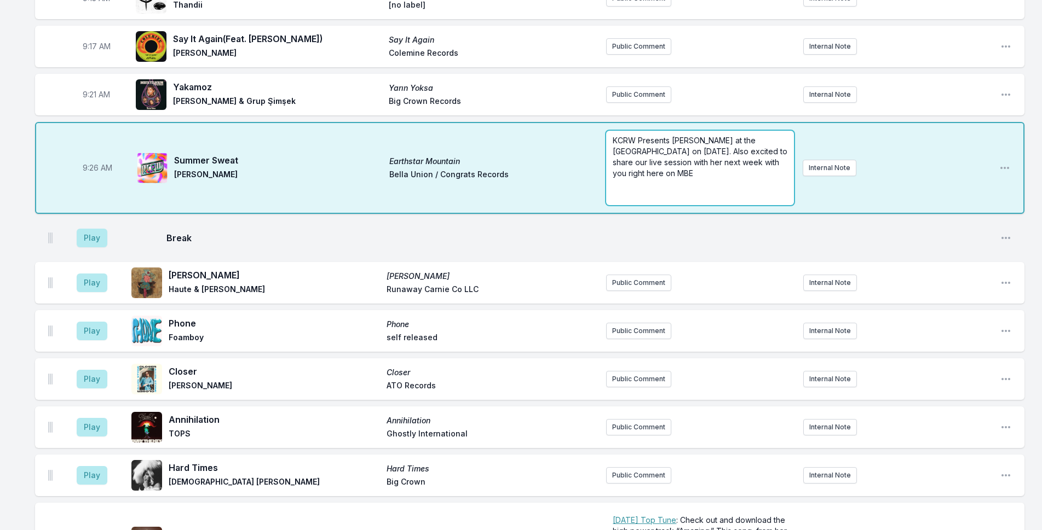
click at [640, 186] on form "KCRW Presents [PERSON_NAME] at the [GEOGRAPHIC_DATA] on [DATE]. Also excited to…" at bounding box center [700, 168] width 188 height 74
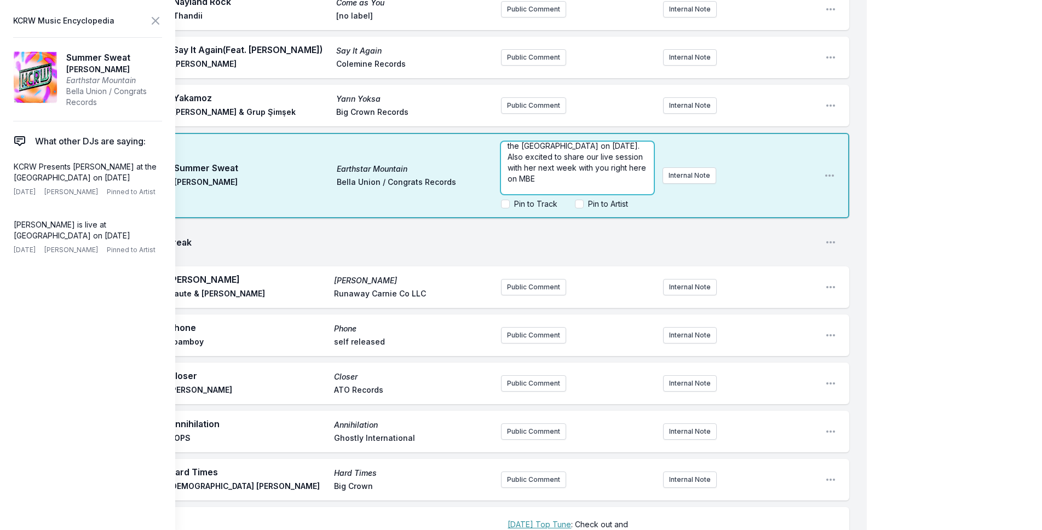
scroll to position [33, 0]
click at [557, 182] on p "﻿" at bounding box center [577, 184] width 140 height 11
drag, startPoint x: 976, startPoint y: 195, endPoint x: 965, endPoint y: 194, distance: 11.1
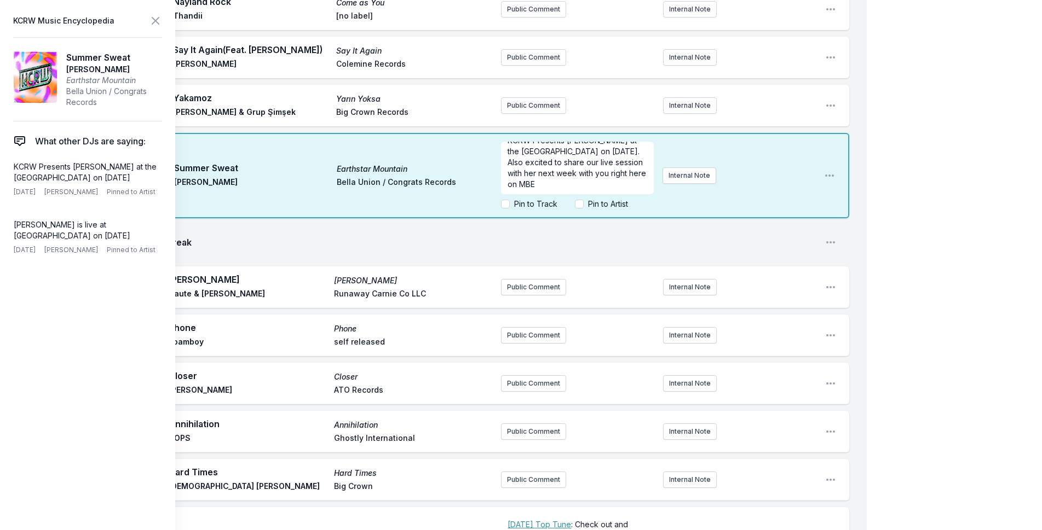
scroll to position [0, 0]
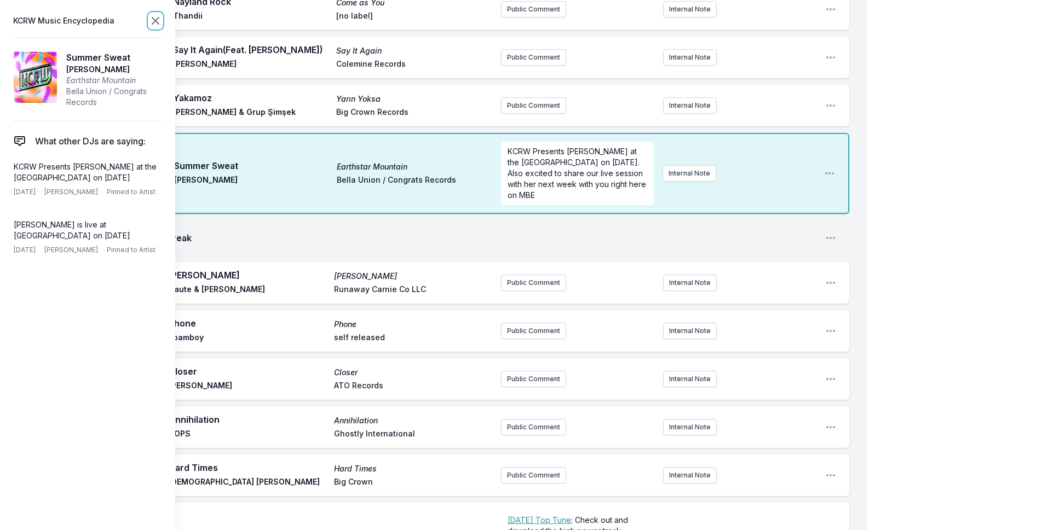
click at [157, 19] on icon at bounding box center [155, 20] width 13 height 13
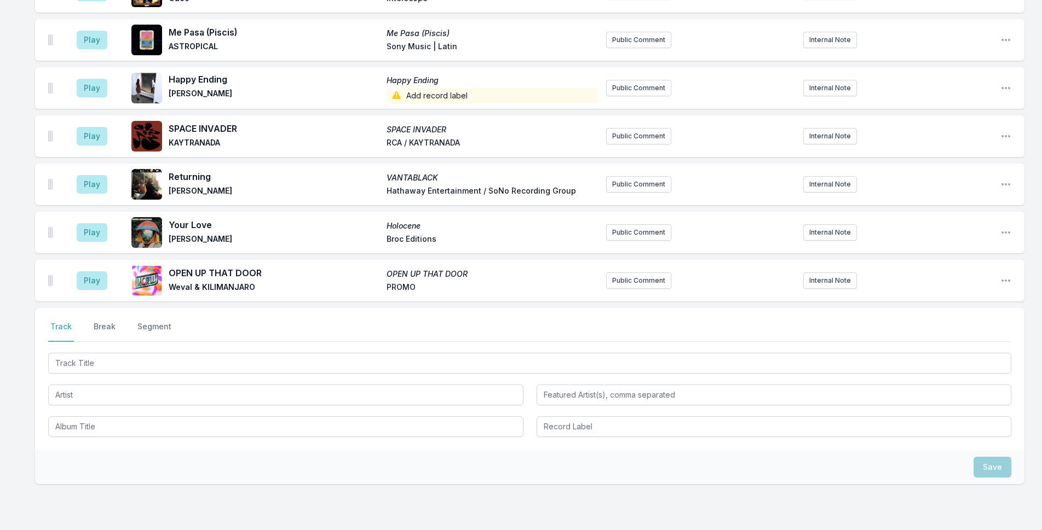
scroll to position [1792, 0]
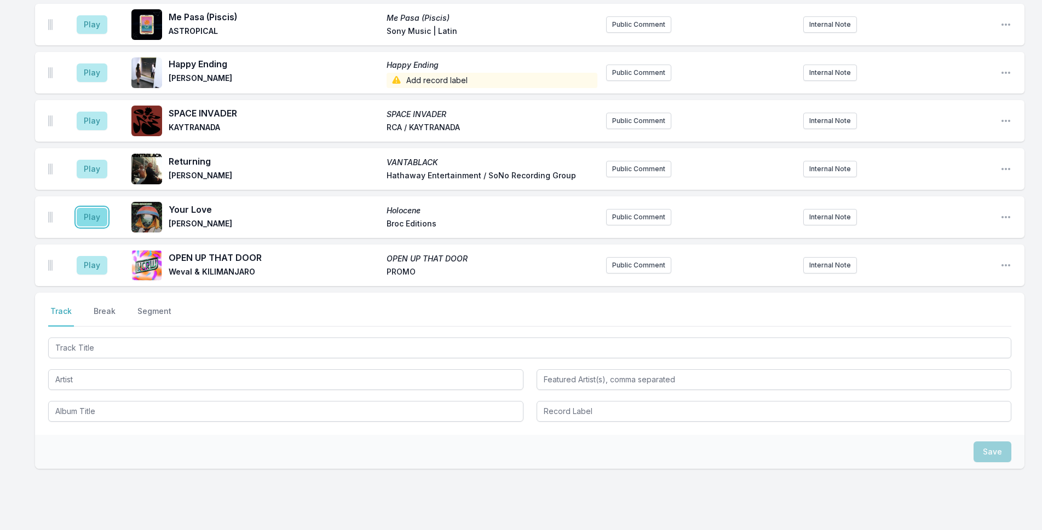
click at [84, 210] on button "Play" at bounding box center [92, 217] width 31 height 19
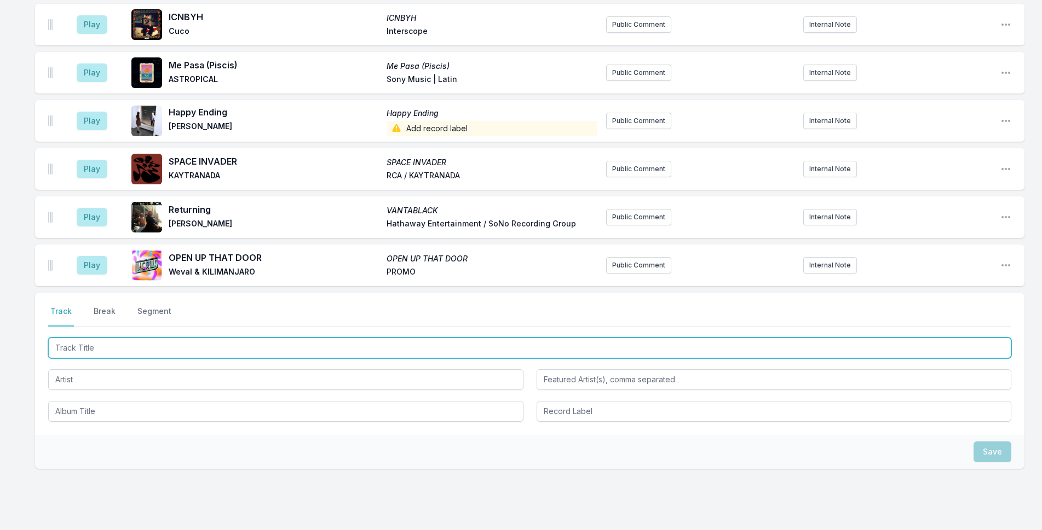
click at [238, 342] on input "Track Title" at bounding box center [529, 348] width 963 height 21
type input "i"
type input "U"
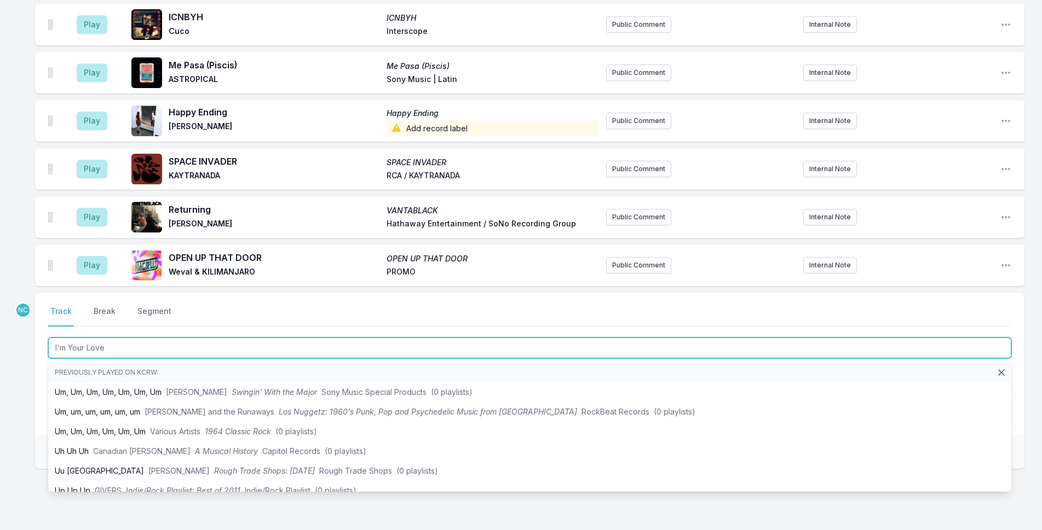
type input "I'm Your Lover"
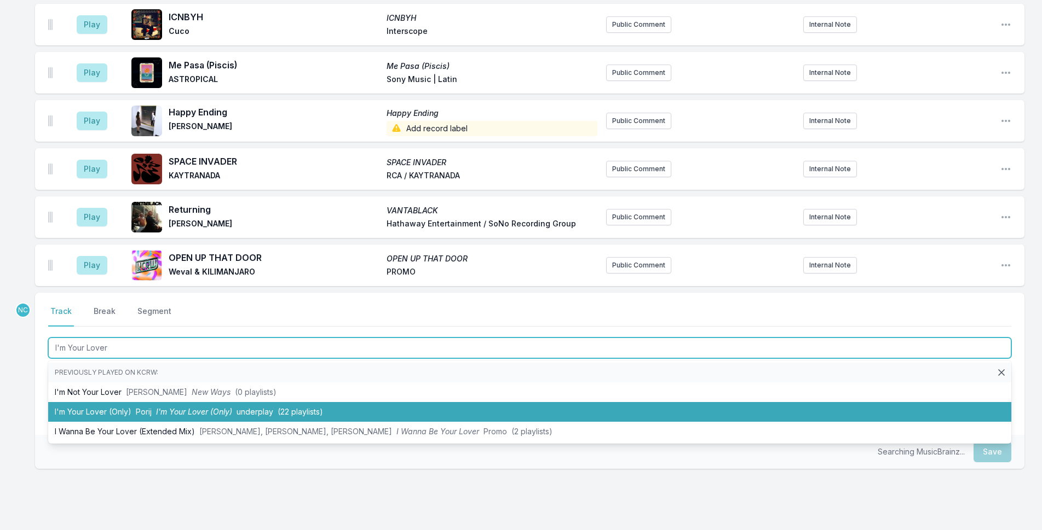
click at [235, 406] on li "I'm Your Lover (Only) Porij I'm Your Lover (Only) underplay (22 playlists)" at bounding box center [529, 412] width 963 height 20
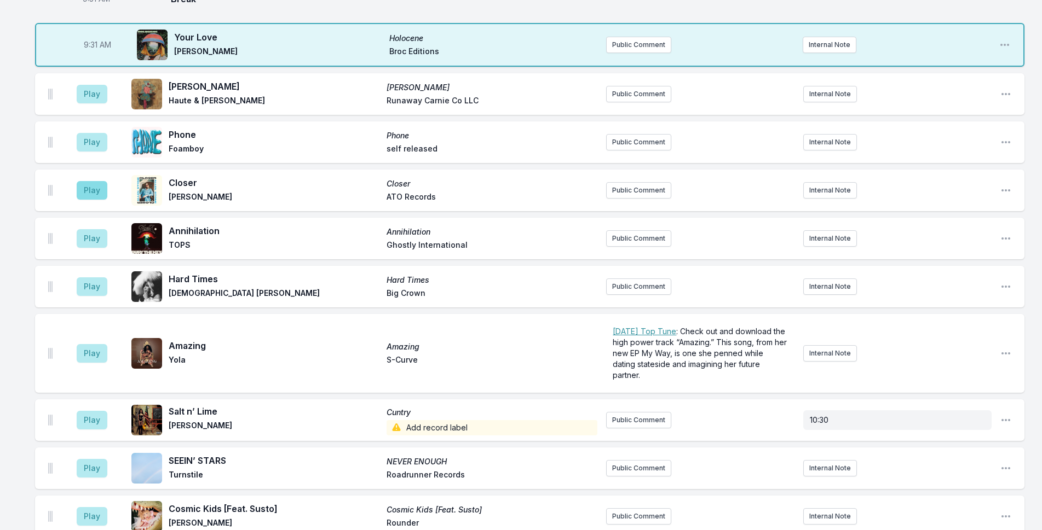
scroll to position [581, 0]
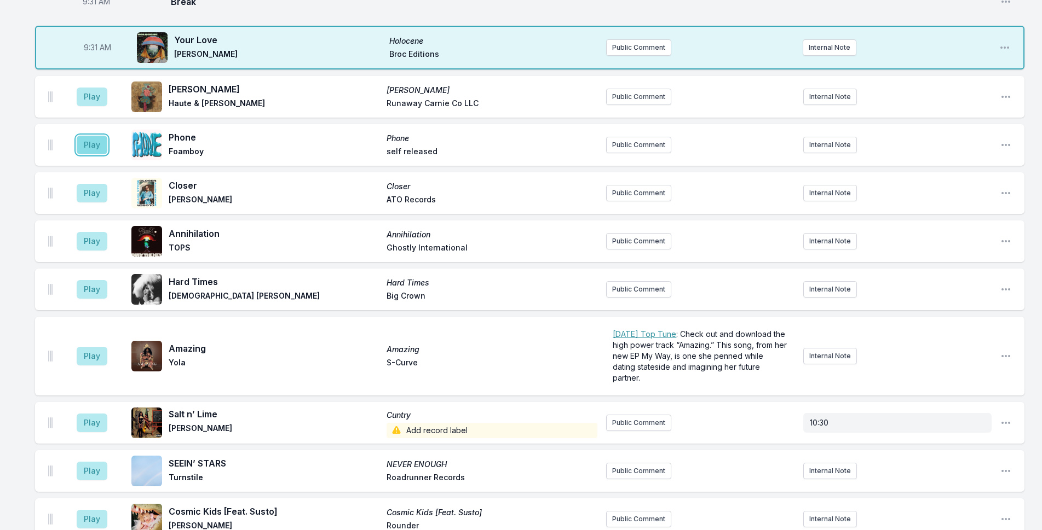
click at [90, 142] on button "Play" at bounding box center [92, 145] width 31 height 19
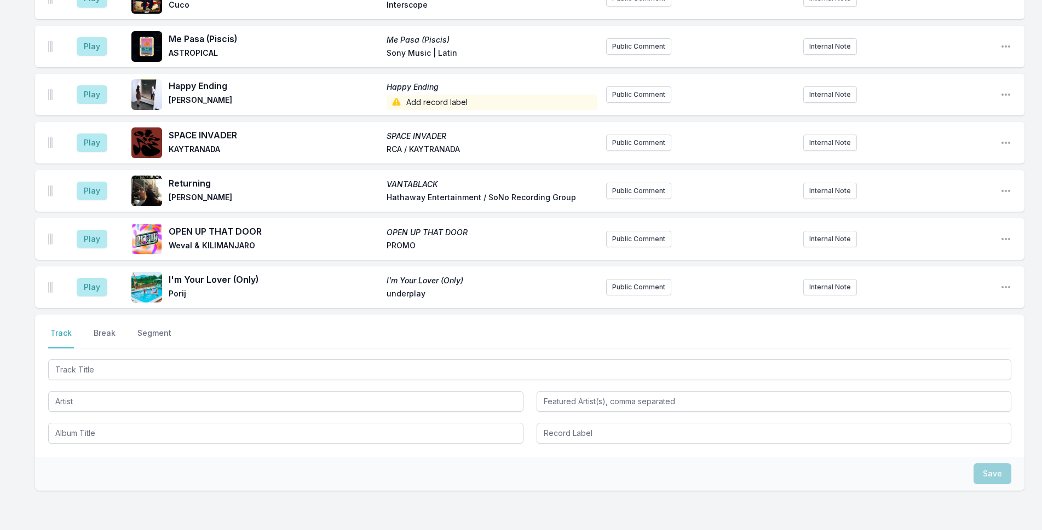
scroll to position [1877, 0]
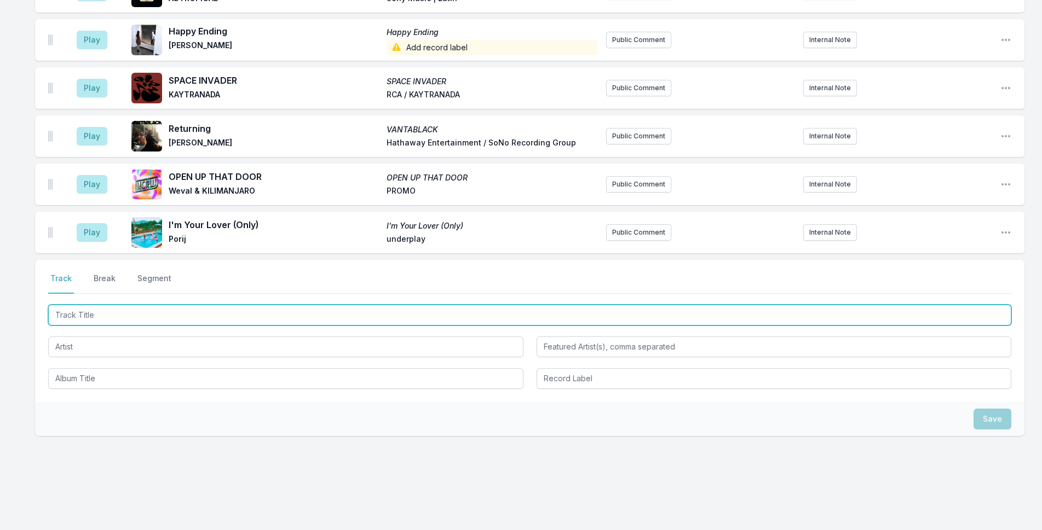
click at [159, 308] on input "Track Title" at bounding box center [529, 315] width 963 height 21
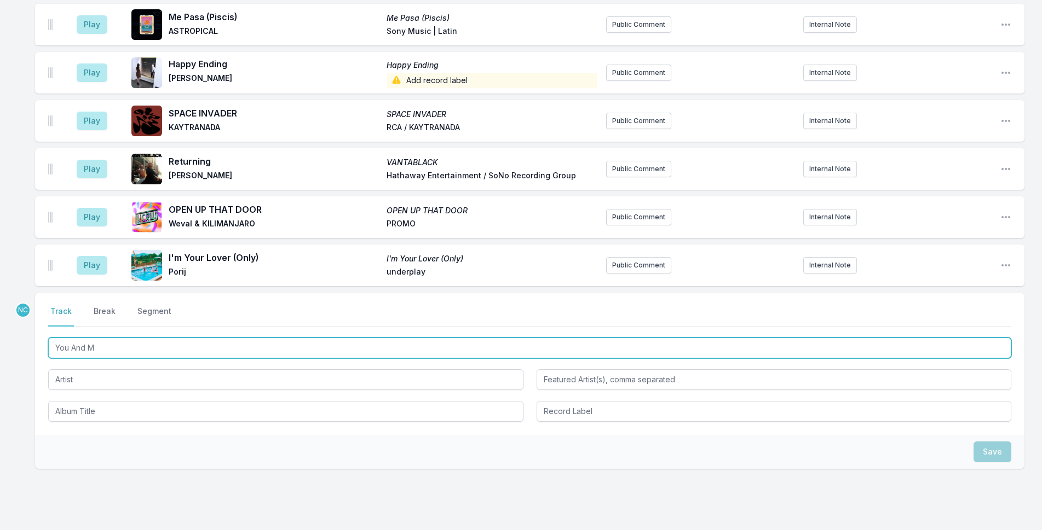
type input "You And Me"
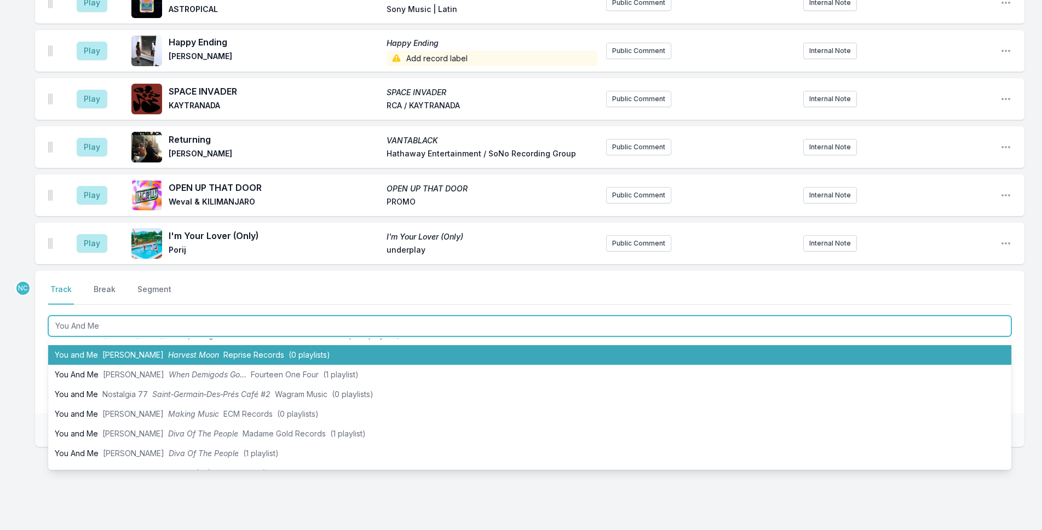
scroll to position [0, 0]
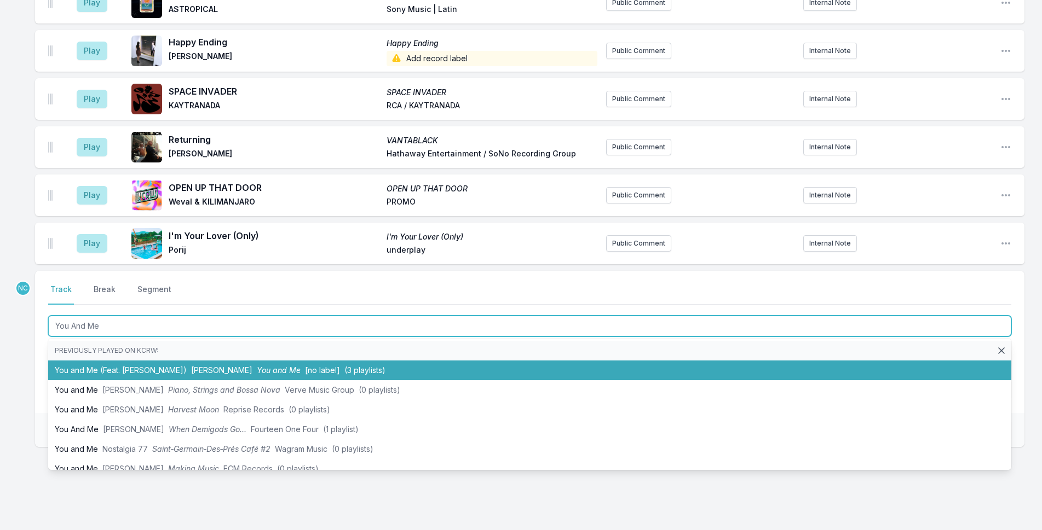
click at [257, 366] on span "You and Me" at bounding box center [279, 370] width 44 height 9
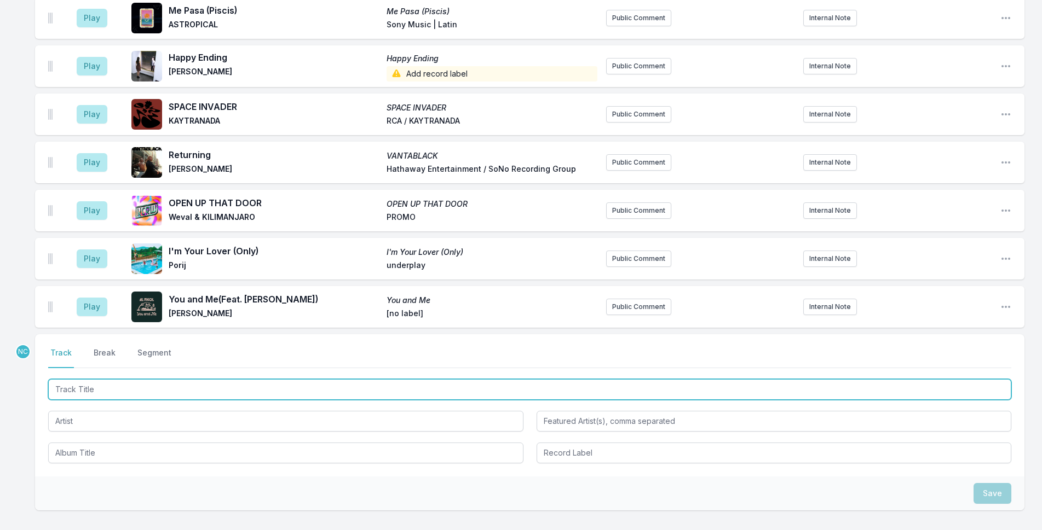
scroll to position [2057, 0]
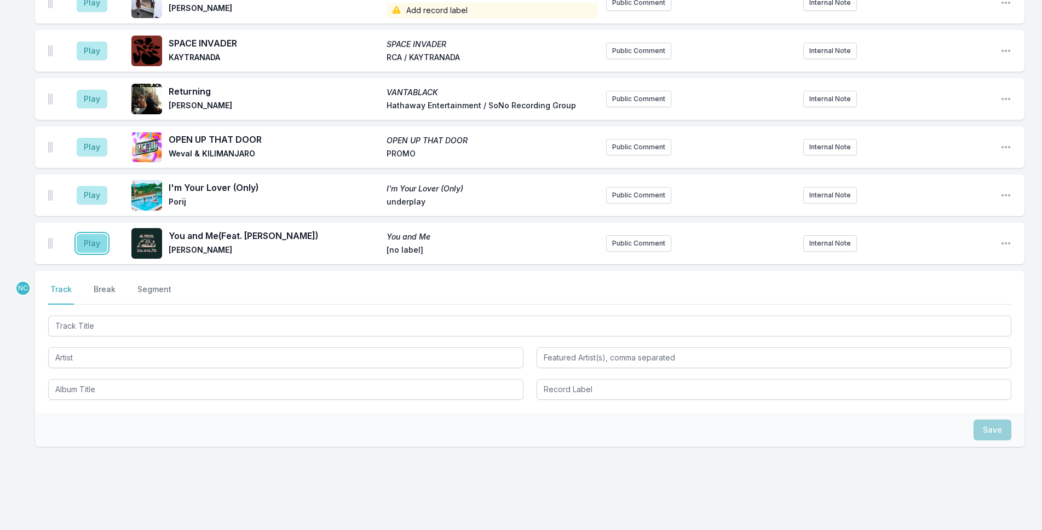
click at [103, 234] on button "Play" at bounding box center [92, 243] width 31 height 19
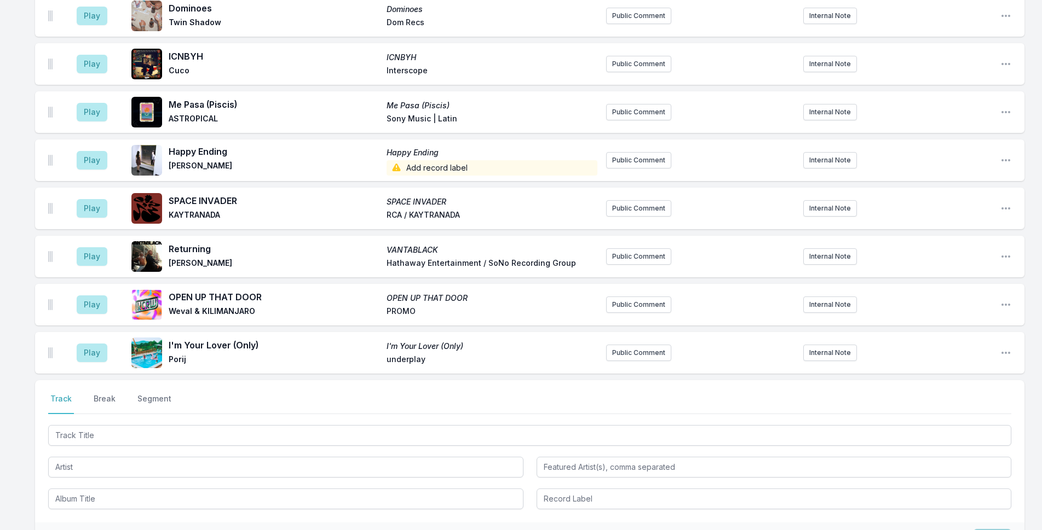
scroll to position [1989, 0]
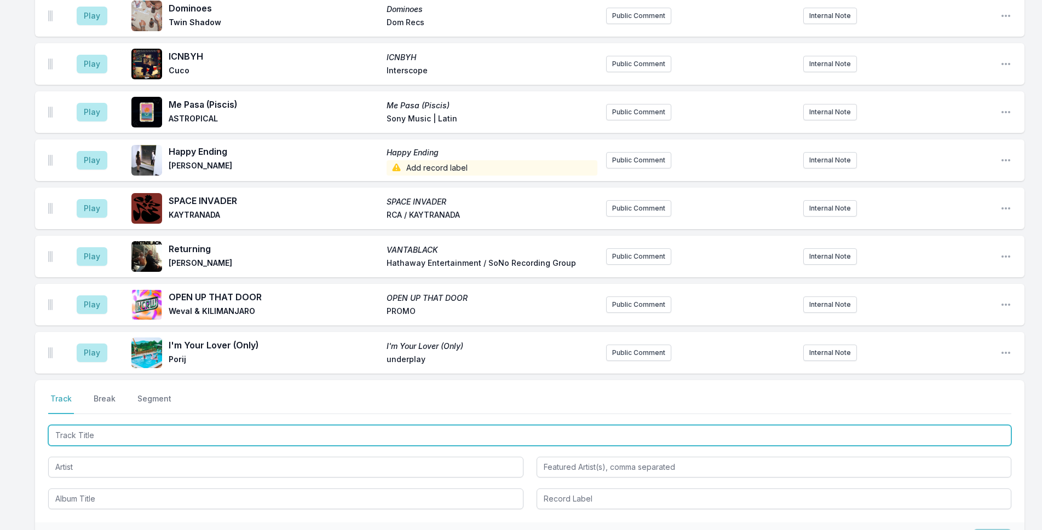
click at [290, 425] on input "Track Title" at bounding box center [529, 435] width 963 height 21
type input "Lonesome Traveler"
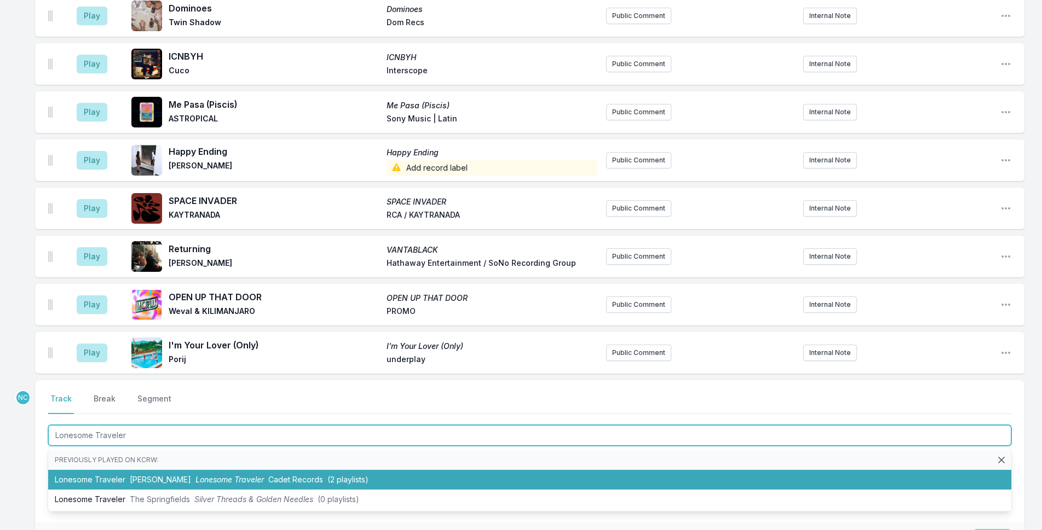
click at [287, 475] on span "Cadet Records" at bounding box center [295, 479] width 55 height 9
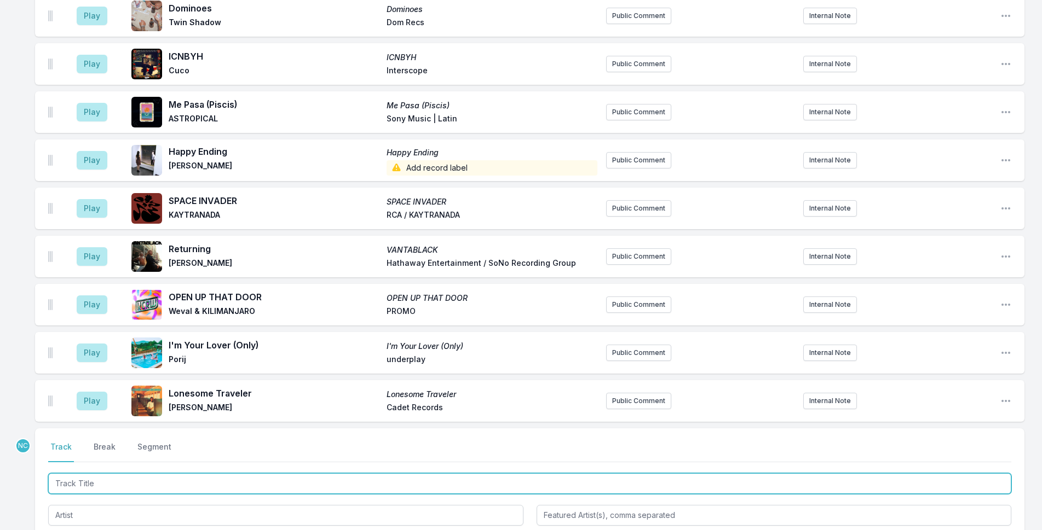
scroll to position [2037, 0]
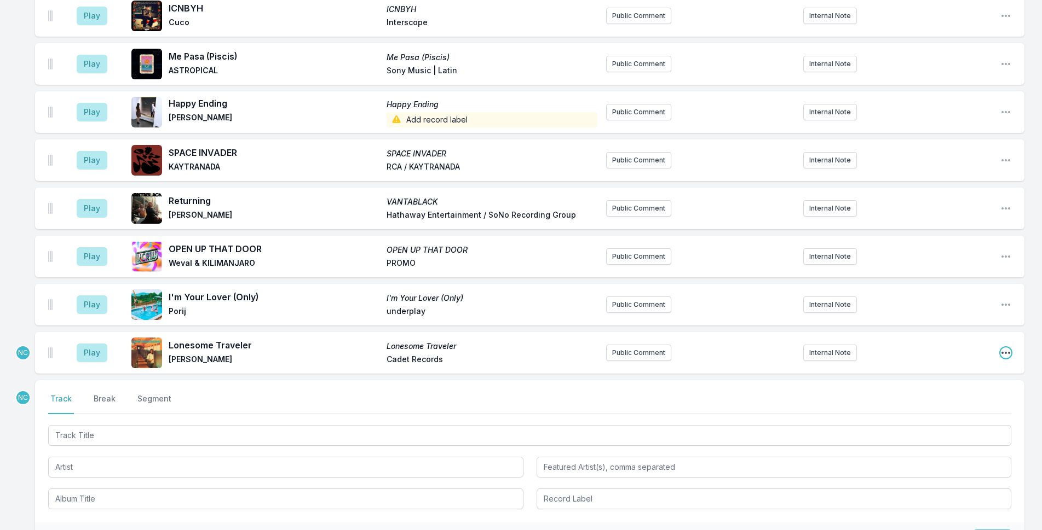
click at [1006, 348] on icon "Open playlist item options" at bounding box center [1005, 353] width 11 height 11
click at [990, 365] on button "Edit Timestamp" at bounding box center [949, 375] width 123 height 20
type input "09:43"
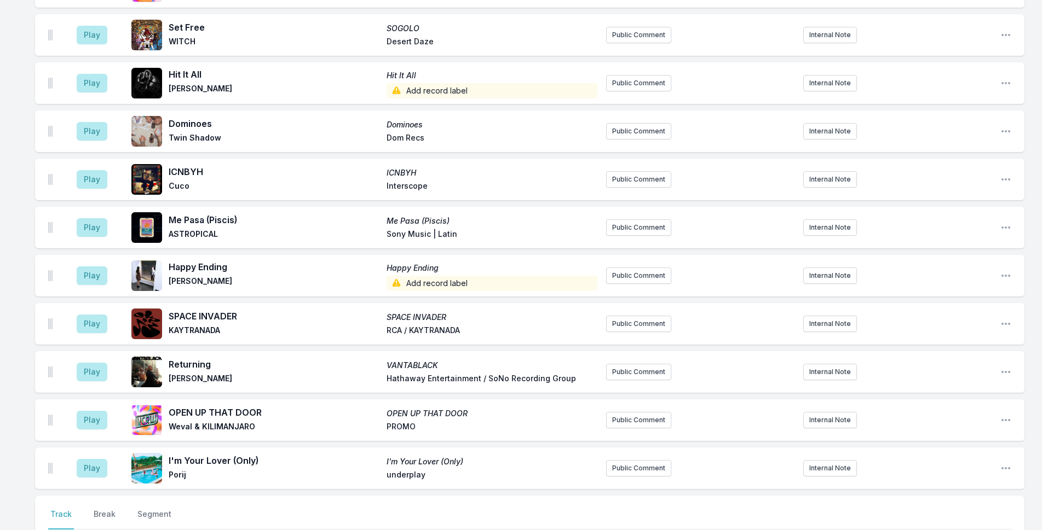
scroll to position [1873, 0]
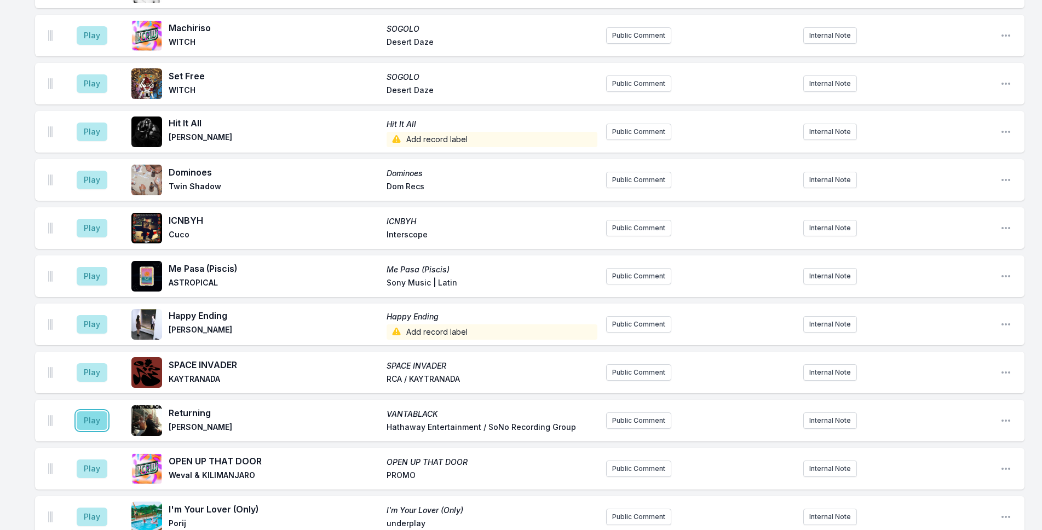
click at [97, 412] on button "Play" at bounding box center [92, 421] width 31 height 19
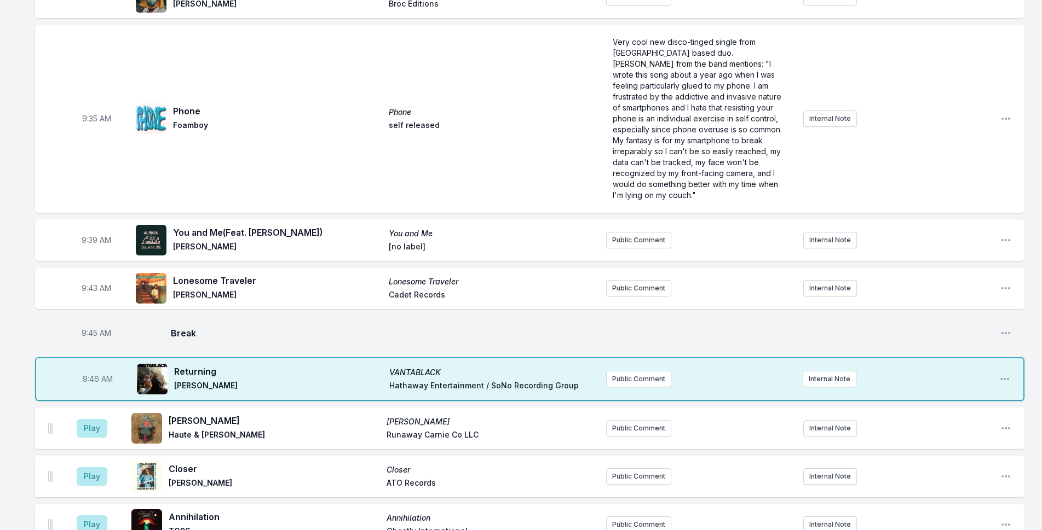
scroll to position [614, 0]
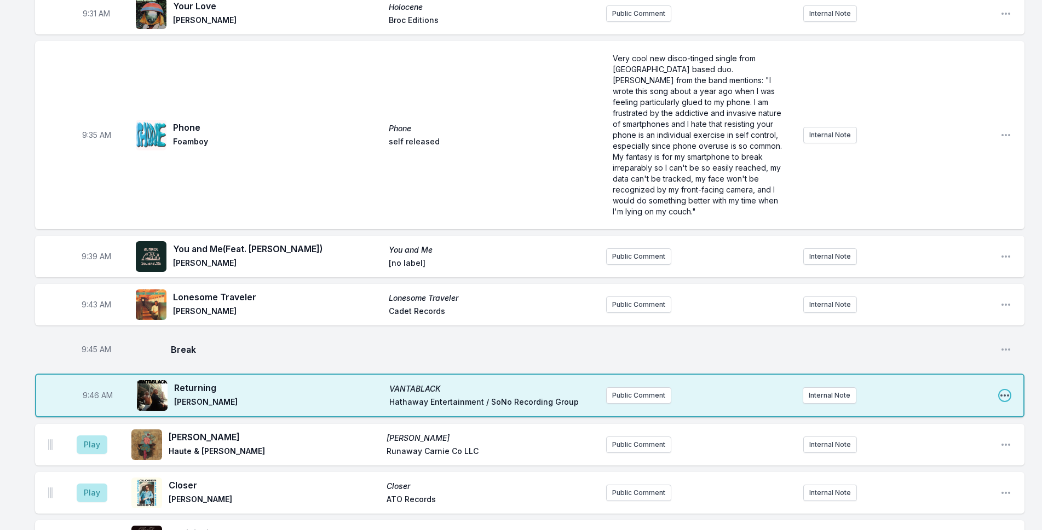
click at [1006, 390] on icon "Open playlist item options" at bounding box center [1004, 395] width 11 height 11
click at [989, 428] on button "Edit Track Details" at bounding box center [948, 438] width 123 height 20
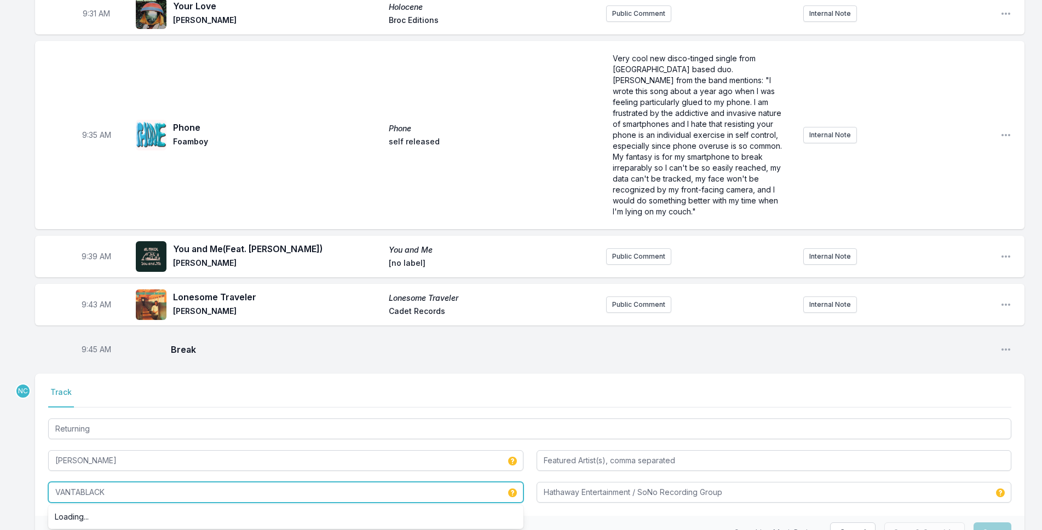
click at [139, 482] on input "VANTABLACK" at bounding box center [285, 492] width 475 height 21
type input "VANTABLACK:"
type input "Hathaway Entertainment, SoNo Recording Group"
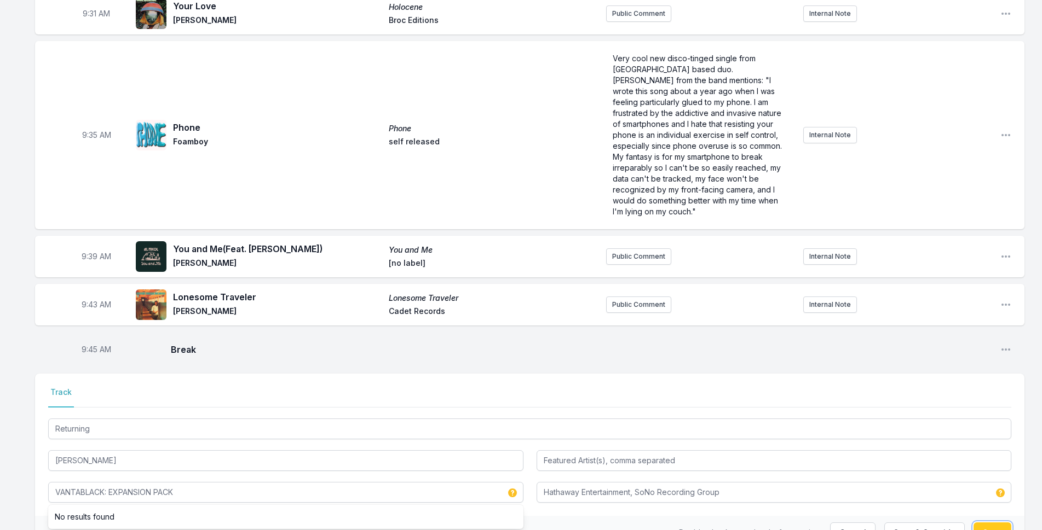
click at [986, 523] on button "Save" at bounding box center [992, 533] width 38 height 21
type input "VANTABLACK"
type input "Hathaway Entertainment / SoNo Recording Group"
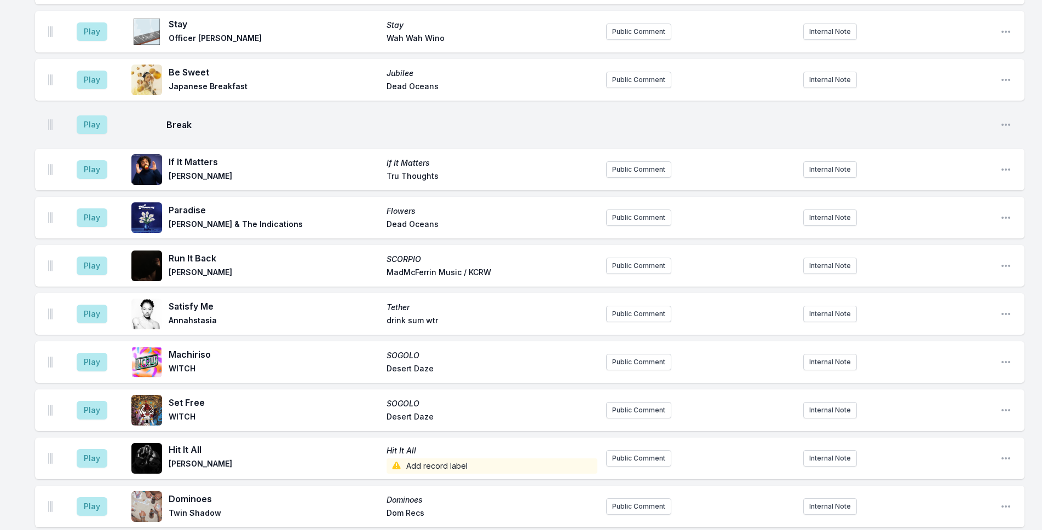
scroll to position [1599, 0]
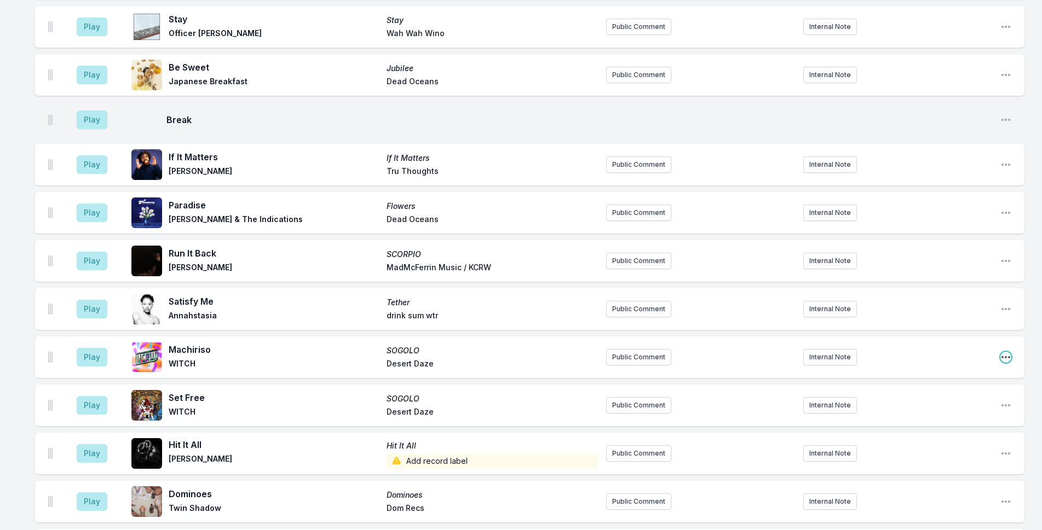
click at [1006, 356] on icon "Open playlist item options" at bounding box center [1005, 357] width 9 height 2
click at [968, 409] on button "Delete Entry" at bounding box center [949, 419] width 123 height 20
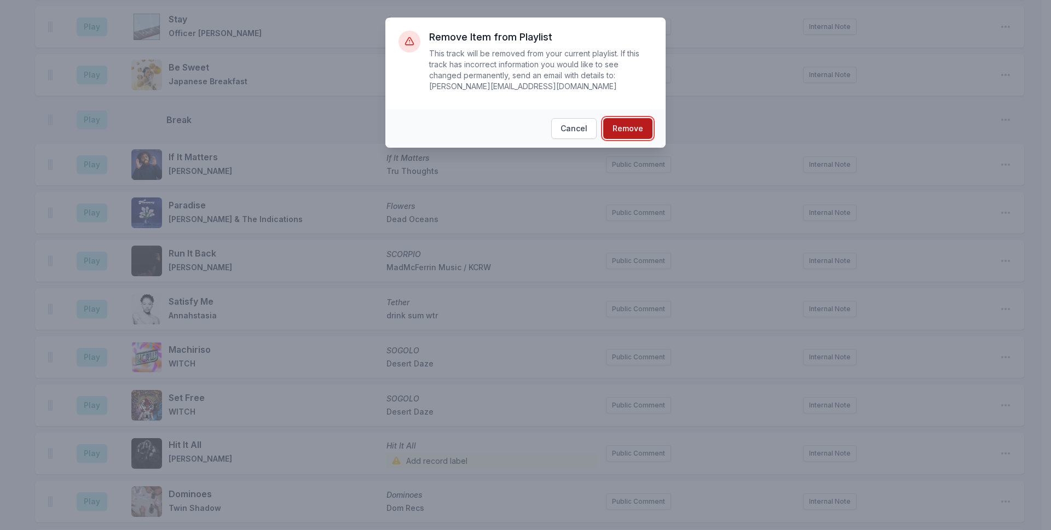
click at [639, 118] on button "Remove" at bounding box center [627, 128] width 49 height 21
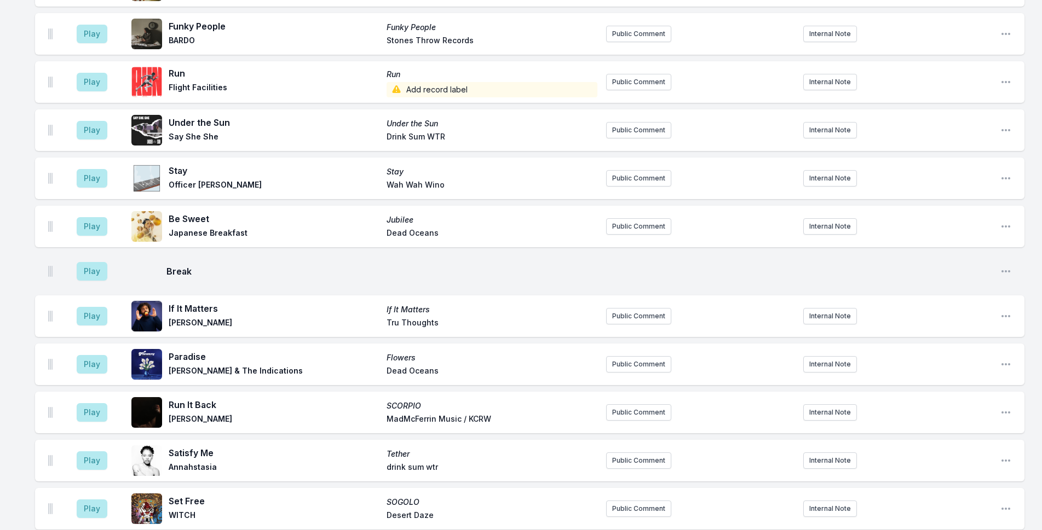
scroll to position [1551, 0]
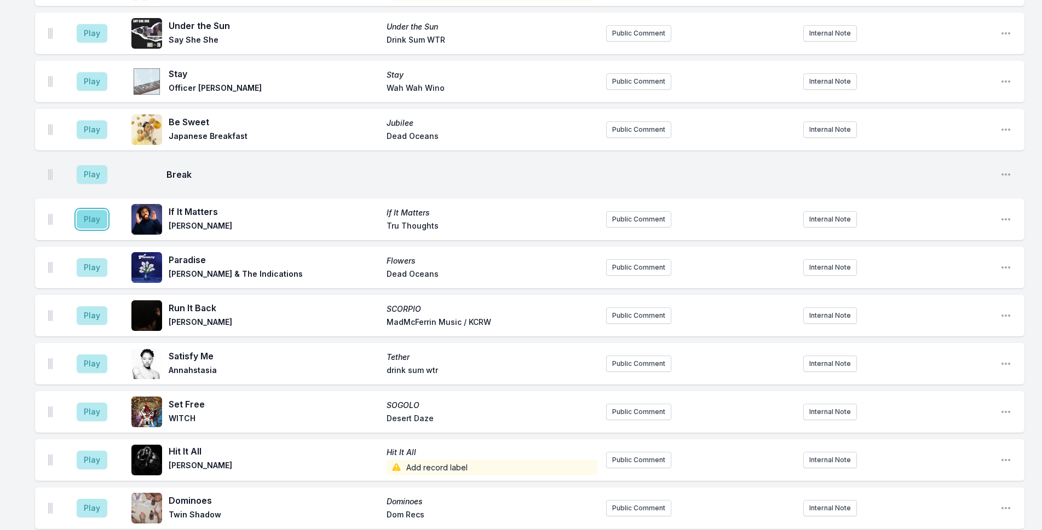
click at [91, 210] on button "Play" at bounding box center [92, 219] width 31 height 19
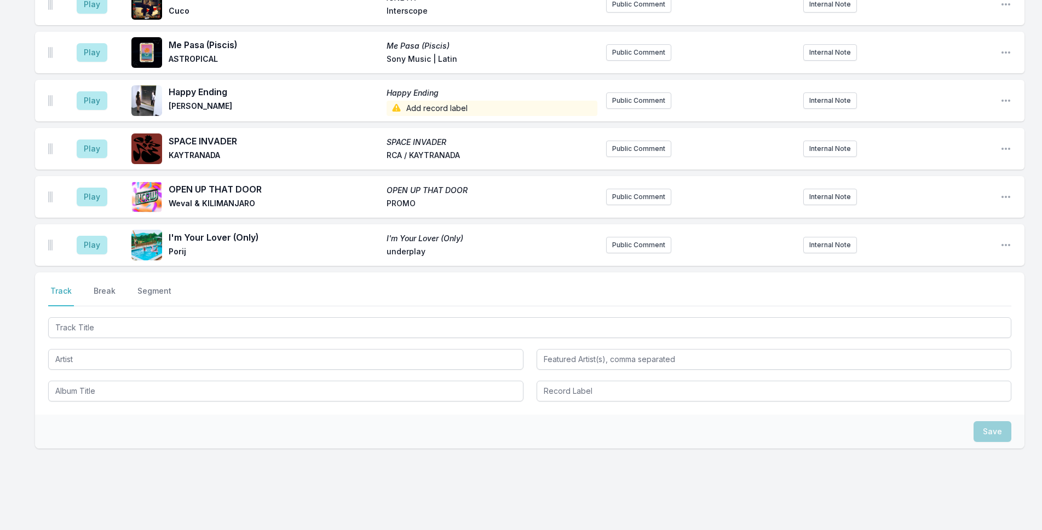
scroll to position [2105, 0]
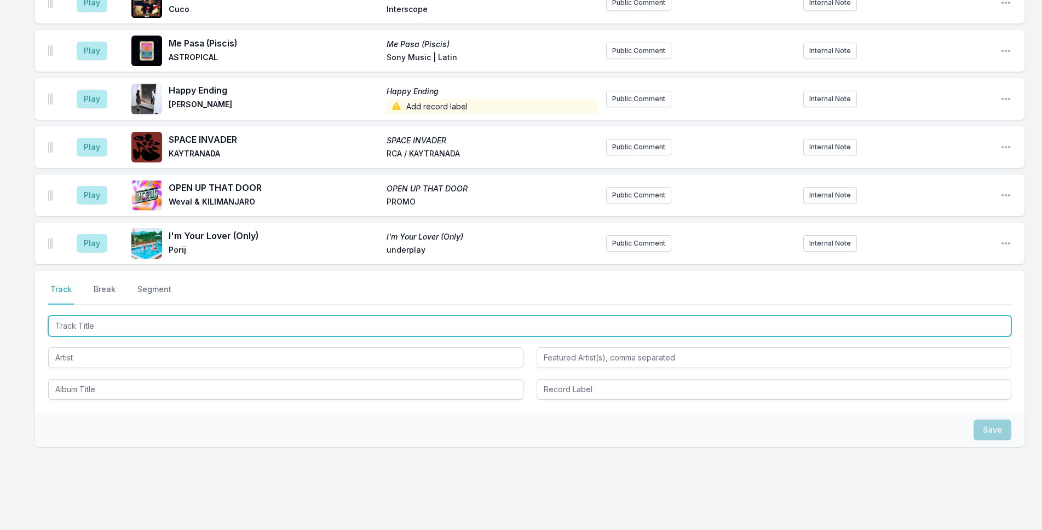
click at [363, 316] on input "Track Title" at bounding box center [529, 326] width 963 height 21
type input "h"
type input "Hardcore Workout Queen"
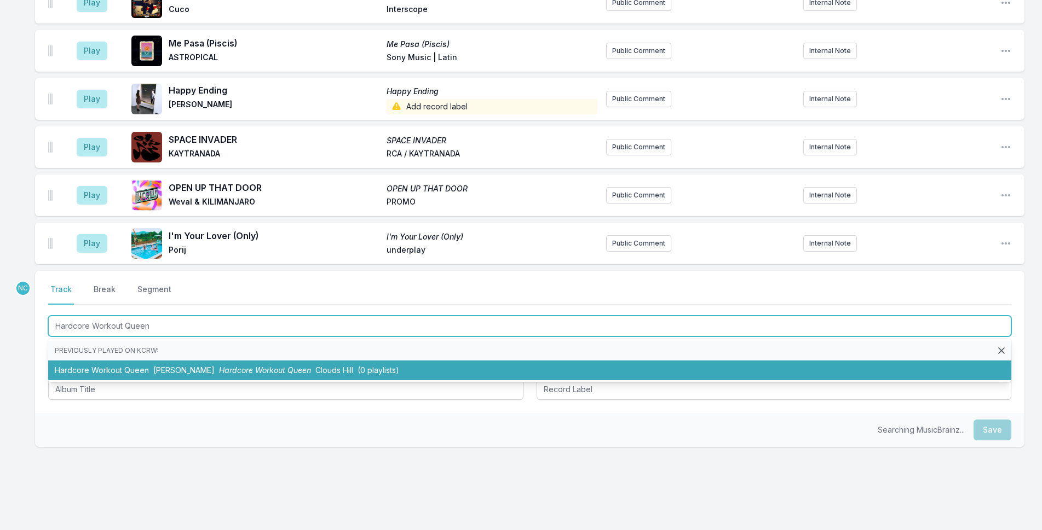
click at [361, 361] on li "Hardcore Workout Queen Friedberg Hardcore Workout Queen Clouds Hill (0 playlist…" at bounding box center [529, 371] width 963 height 20
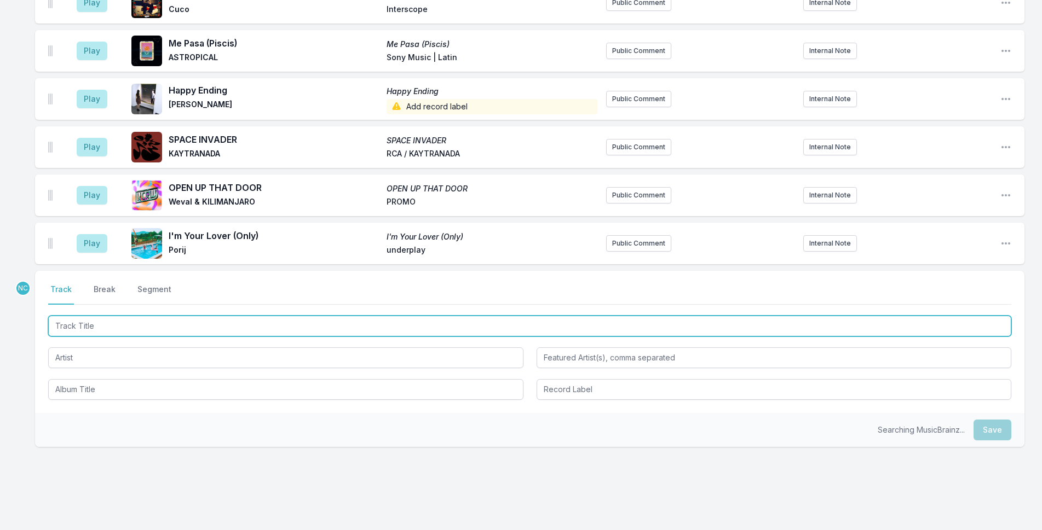
scroll to position [2153, 0]
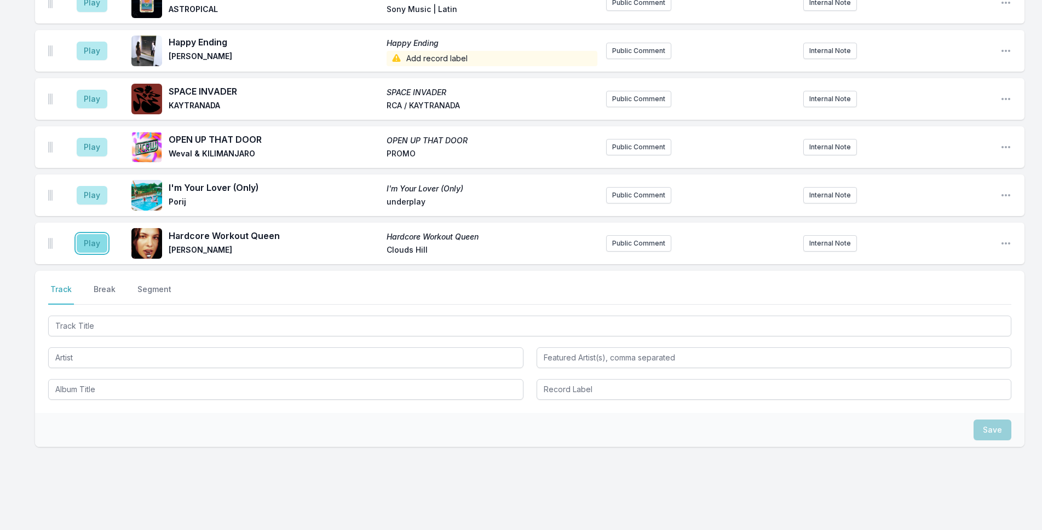
click at [99, 234] on button "Play" at bounding box center [92, 243] width 31 height 19
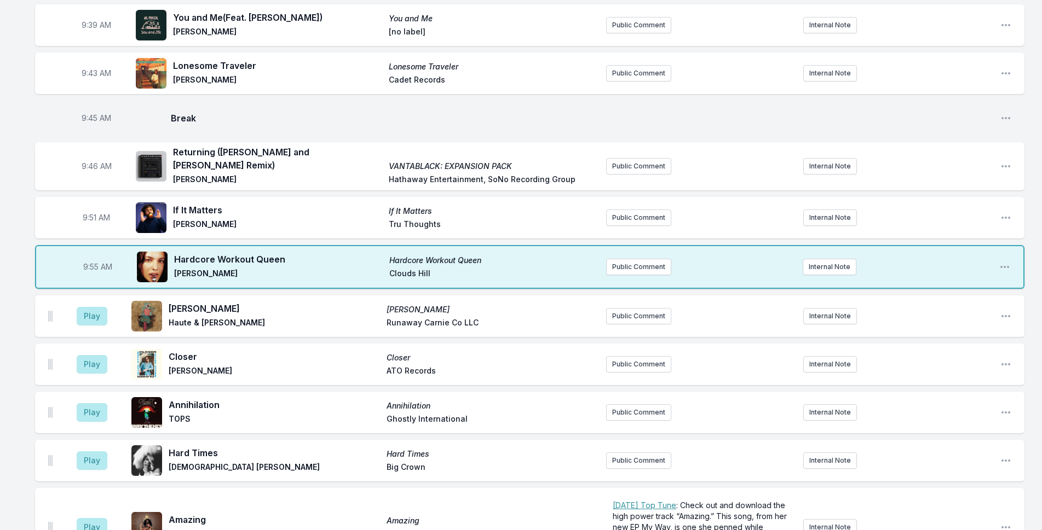
scroll to position [839, 0]
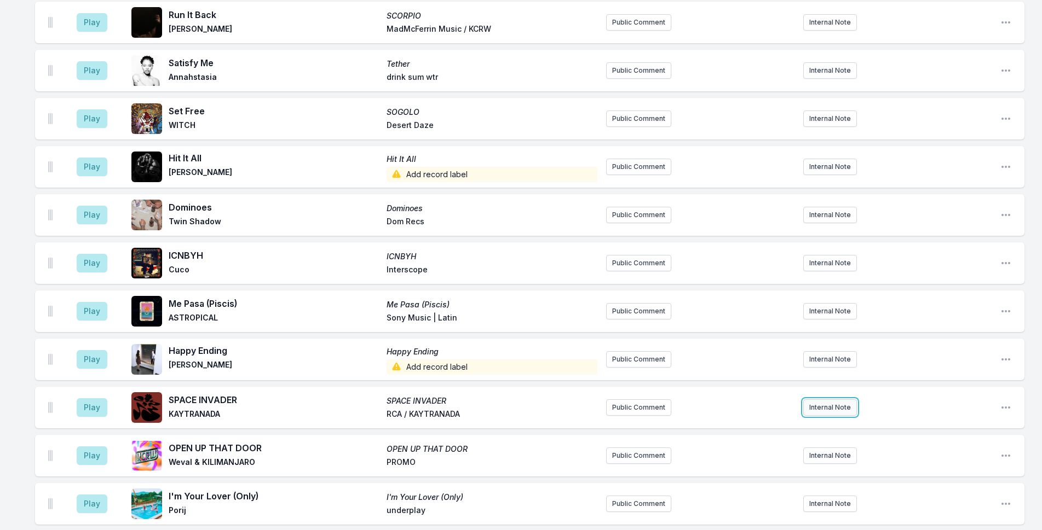
click at [834, 400] on button "Internal Note" at bounding box center [830, 408] width 54 height 16
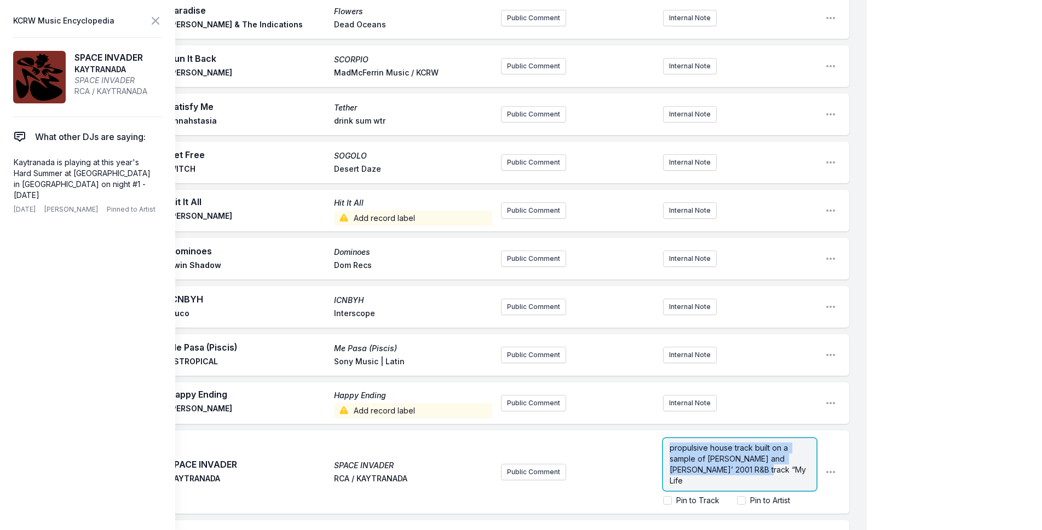
drag, startPoint x: 751, startPoint y: 446, endPoint x: 670, endPoint y: 422, distance: 84.2
click at [670, 443] on p "propulsive house track built on a sample of [PERSON_NAME] and [PERSON_NAME]’ 20…" at bounding box center [739, 465] width 140 height 44
copy span "propulsive house track built on a sample of [PERSON_NAME] and [PERSON_NAME]’ 20…"
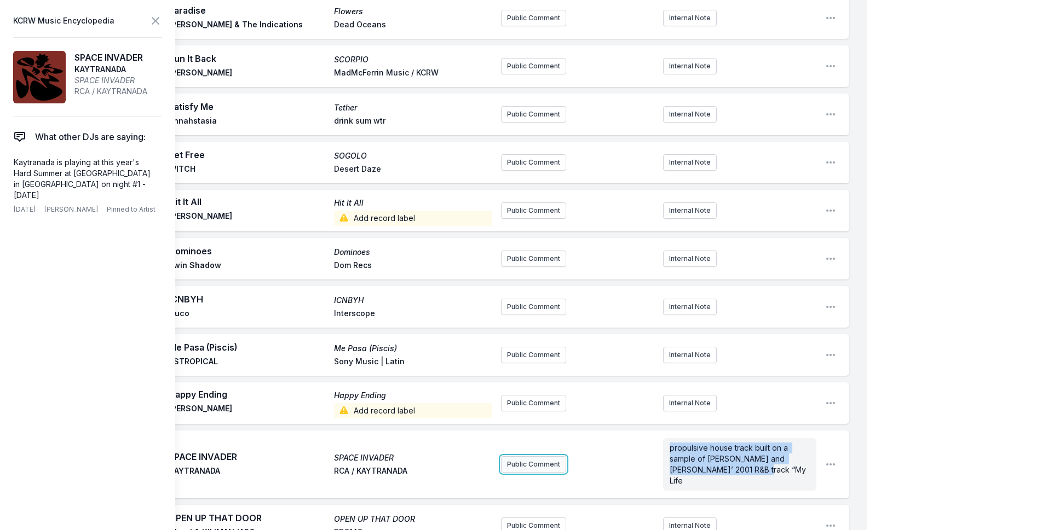
click at [543, 457] on button "Public Comment" at bounding box center [533, 465] width 65 height 16
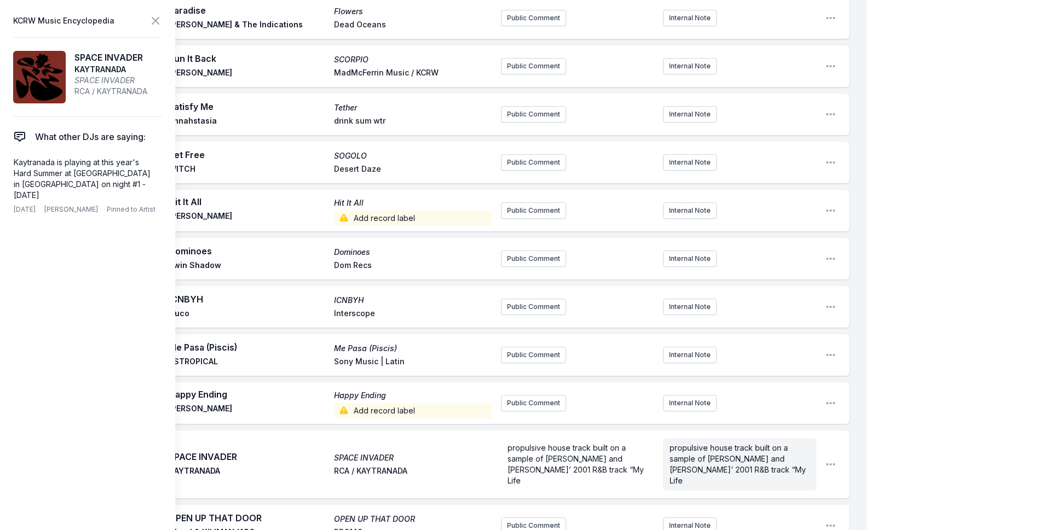
click at [691, 443] on span "propulsive house track built on a sample of [PERSON_NAME] and [PERSON_NAME]’ 20…" at bounding box center [738, 464] width 138 height 42
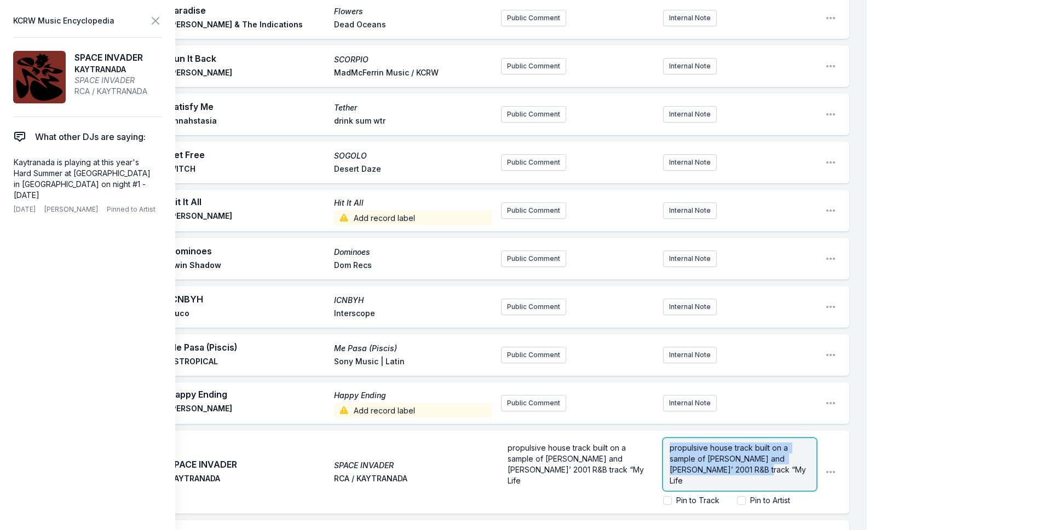
drag, startPoint x: 729, startPoint y: 449, endPoint x: 671, endPoint y: 418, distance: 66.1
click at [671, 438] on div "propulsive house track built on a sample of [PERSON_NAME] and [PERSON_NAME]’ 20…" at bounding box center [739, 464] width 153 height 53
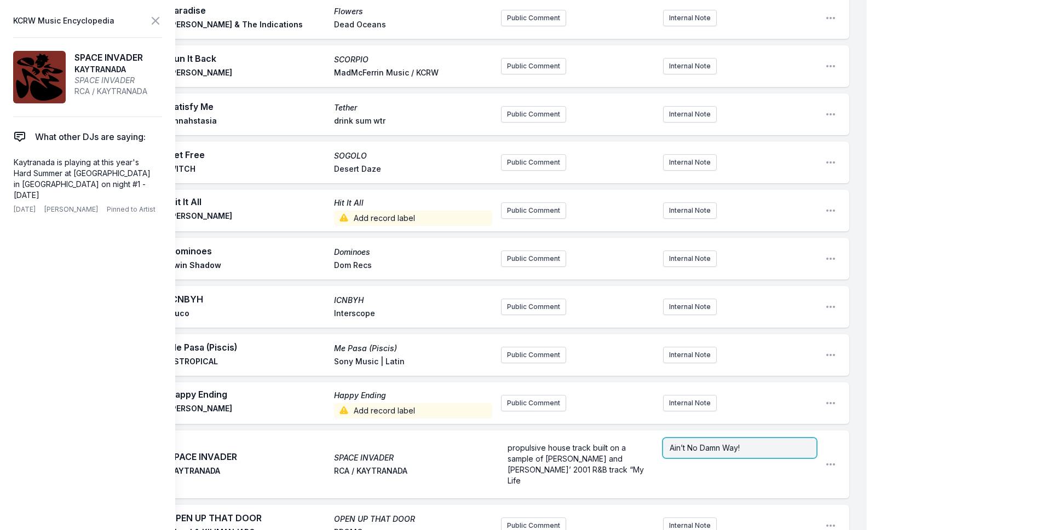
click at [773, 443] on p "Ain’t No Damn Way!" at bounding box center [739, 448] width 140 height 11
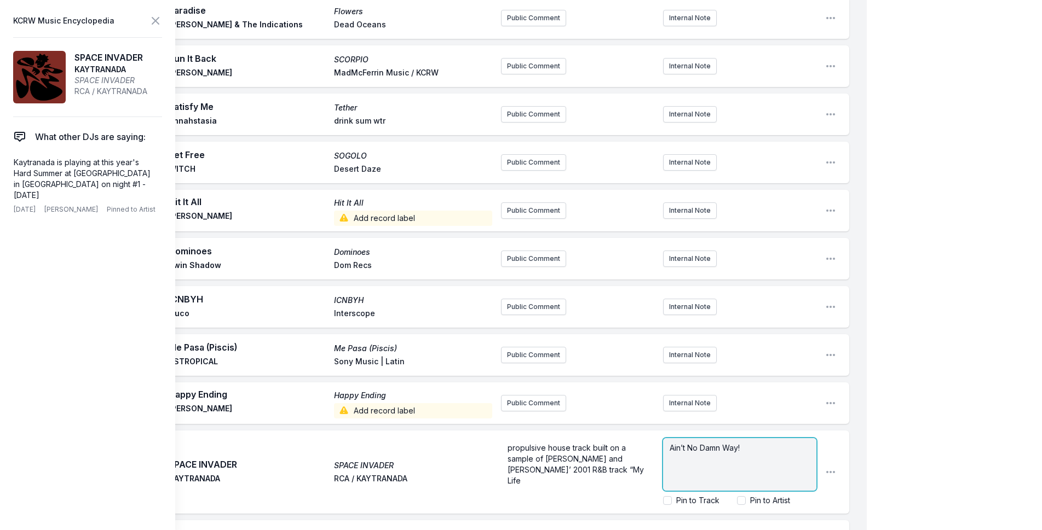
click at [773, 443] on p "Ain’t No Damn Way!" at bounding box center [739, 448] width 140 height 11
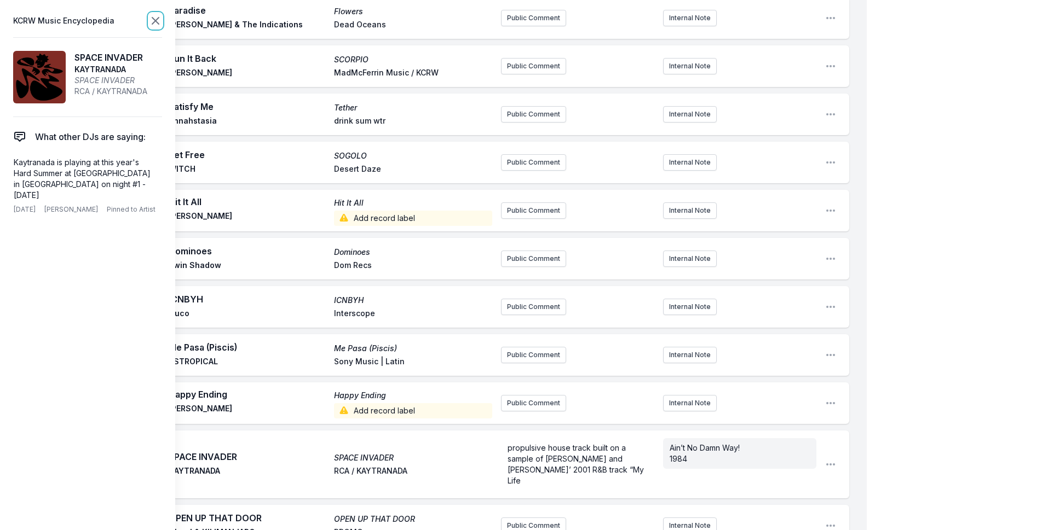
click at [152, 16] on icon at bounding box center [155, 20] width 13 height 13
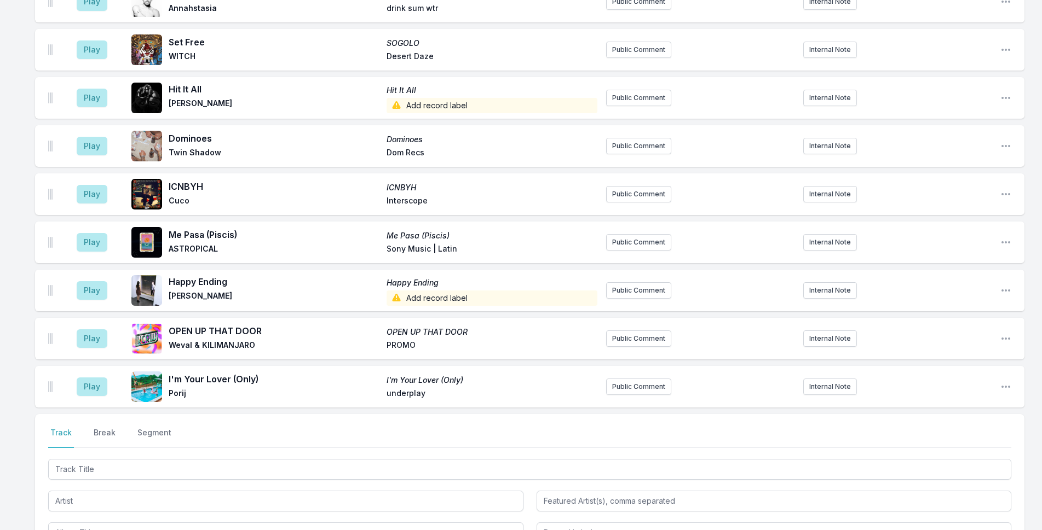
scroll to position [2199, 0]
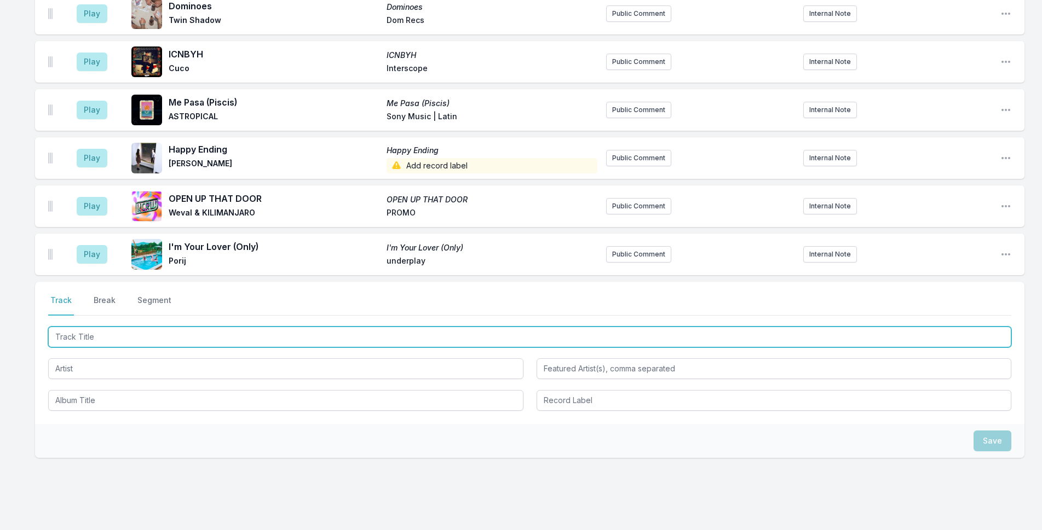
click at [140, 327] on input "Track Title" at bounding box center [529, 337] width 963 height 21
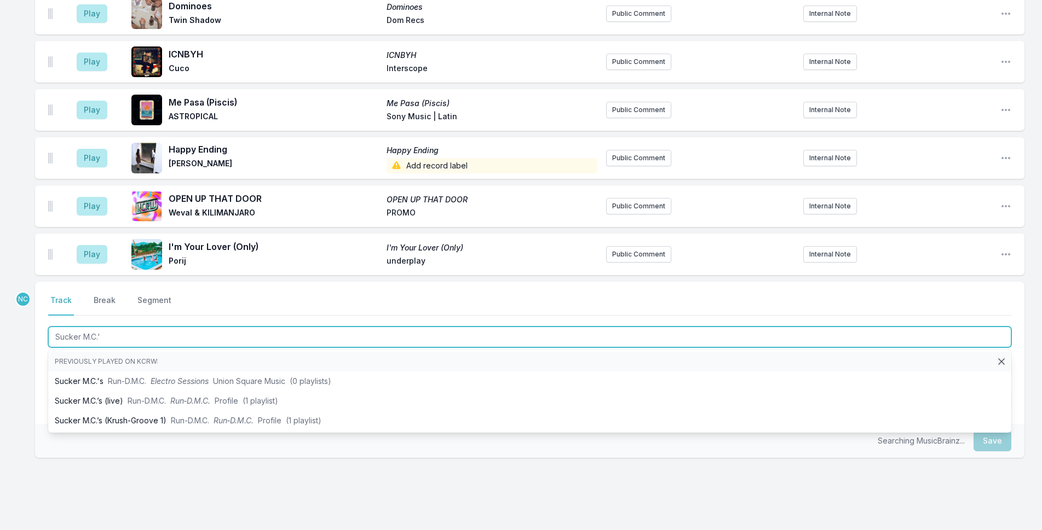
type input "Sucker M.C.'s"
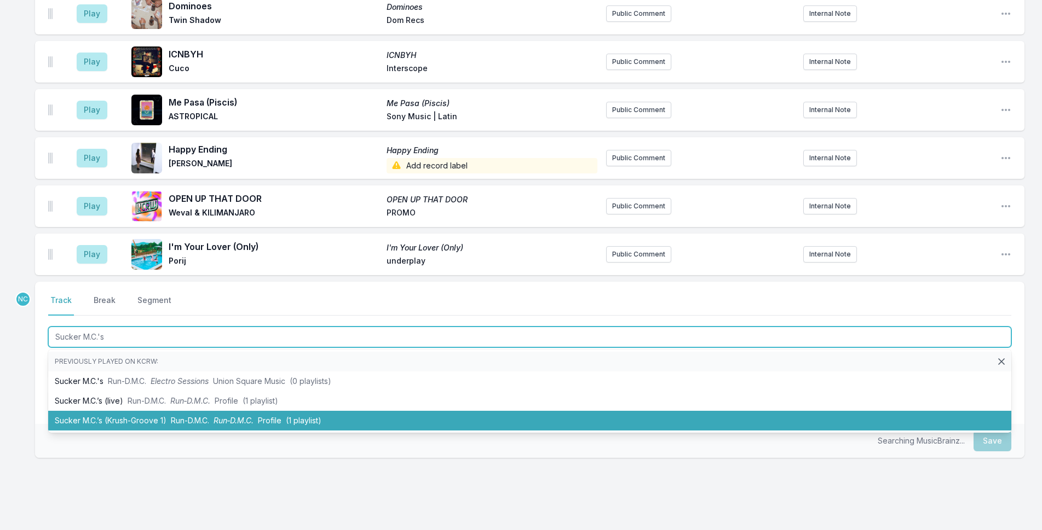
click at [292, 416] on span "(1 playlist)" at bounding box center [304, 420] width 36 height 9
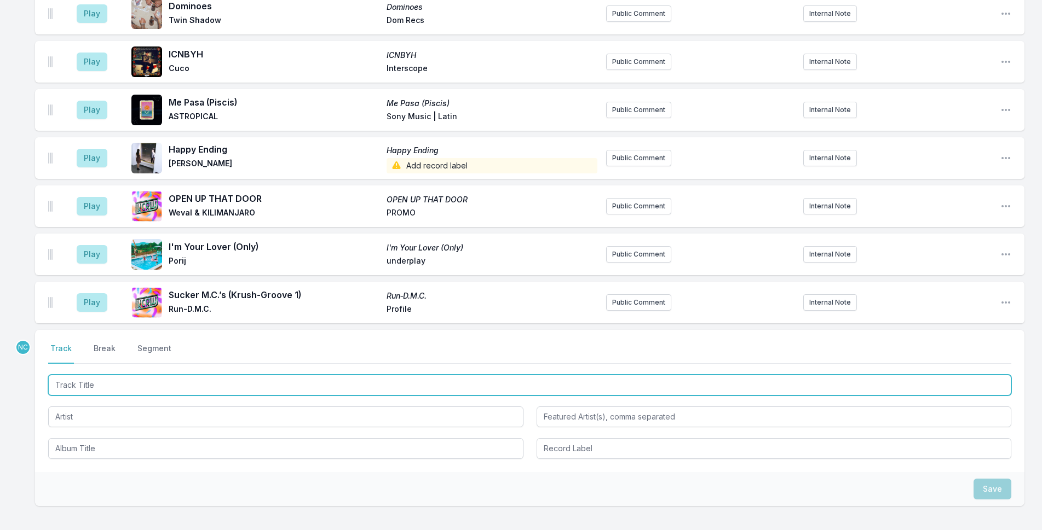
scroll to position [2247, 0]
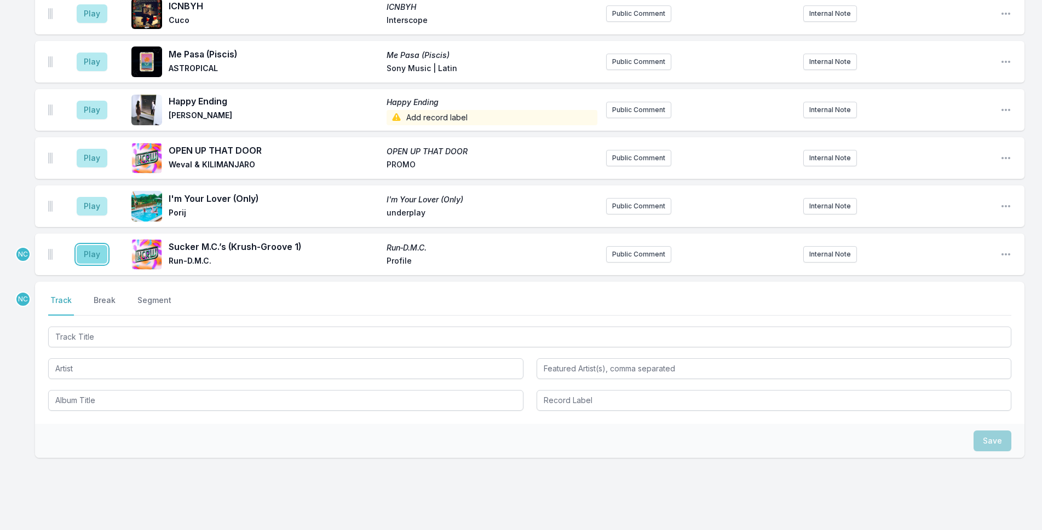
click at [91, 245] on button "Play" at bounding box center [92, 254] width 31 height 19
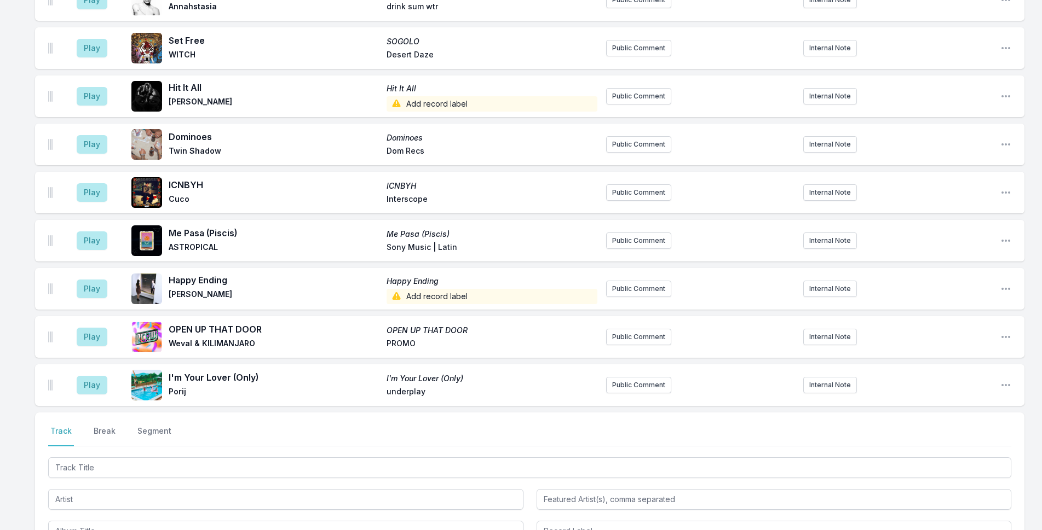
scroll to position [2131, 0]
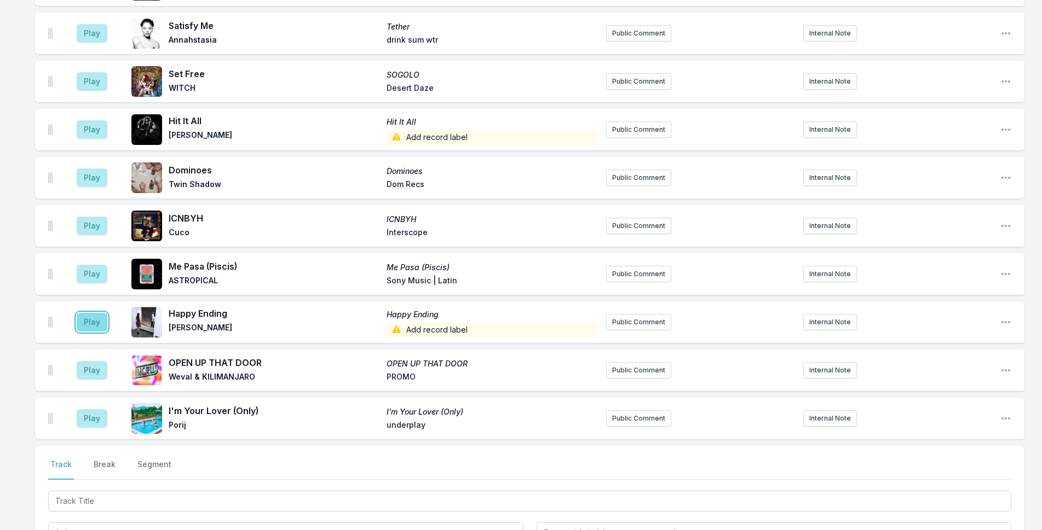
click at [96, 313] on button "Play" at bounding box center [92, 322] width 31 height 19
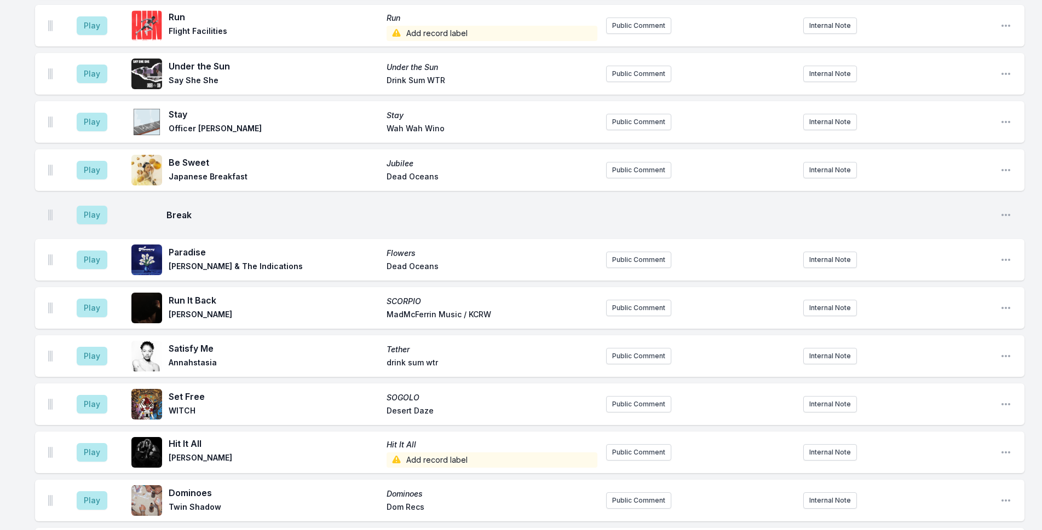
scroll to position [2022, 0]
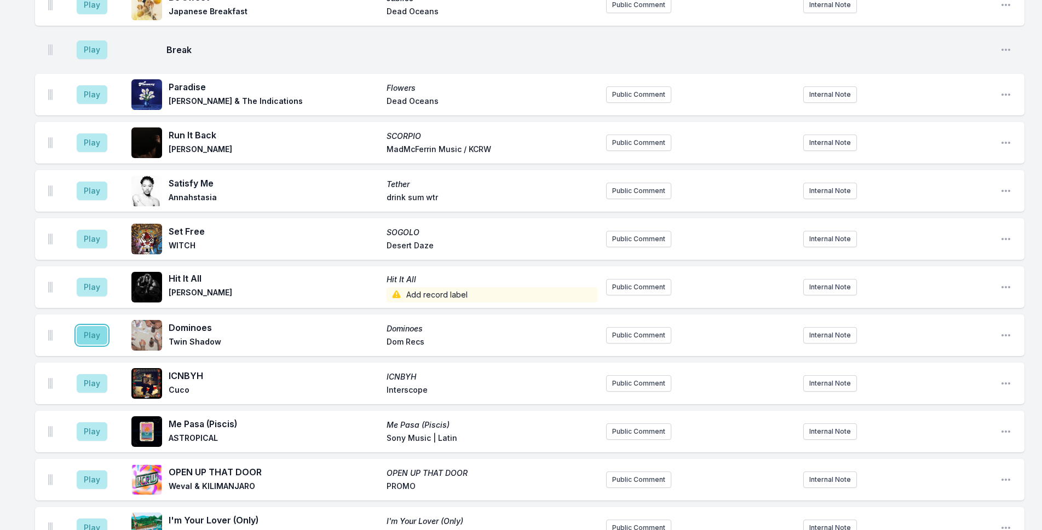
click at [95, 326] on button "Play" at bounding box center [92, 335] width 31 height 19
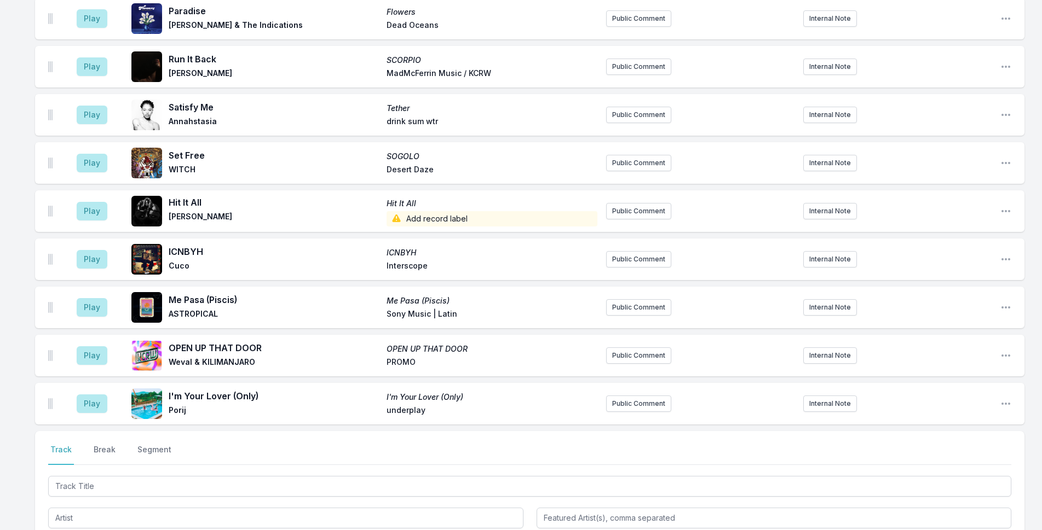
scroll to position [2295, 0]
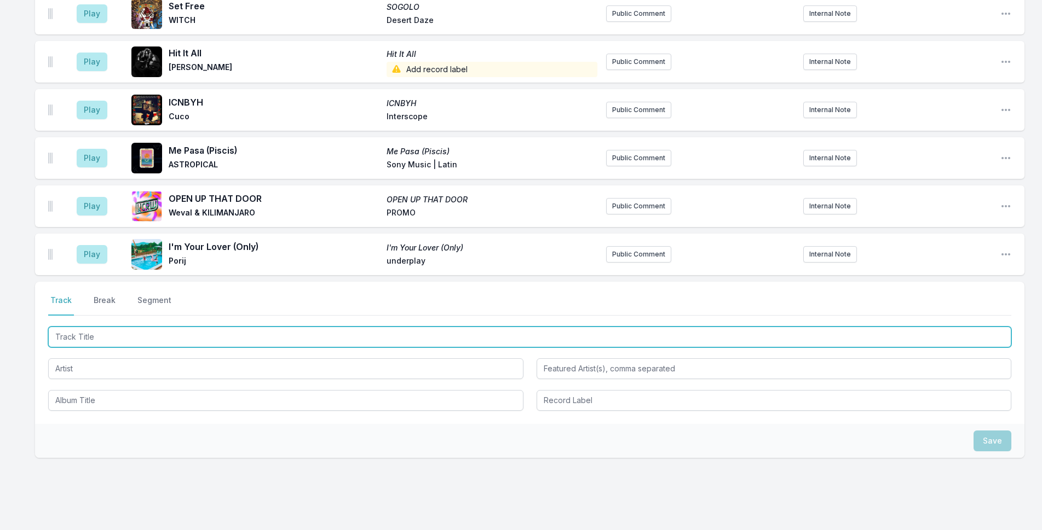
click at [228, 327] on input "Track Title" at bounding box center [529, 337] width 963 height 21
type input "[DEMOGRAPHIC_DATA] Gave Me Feet For Dancing"
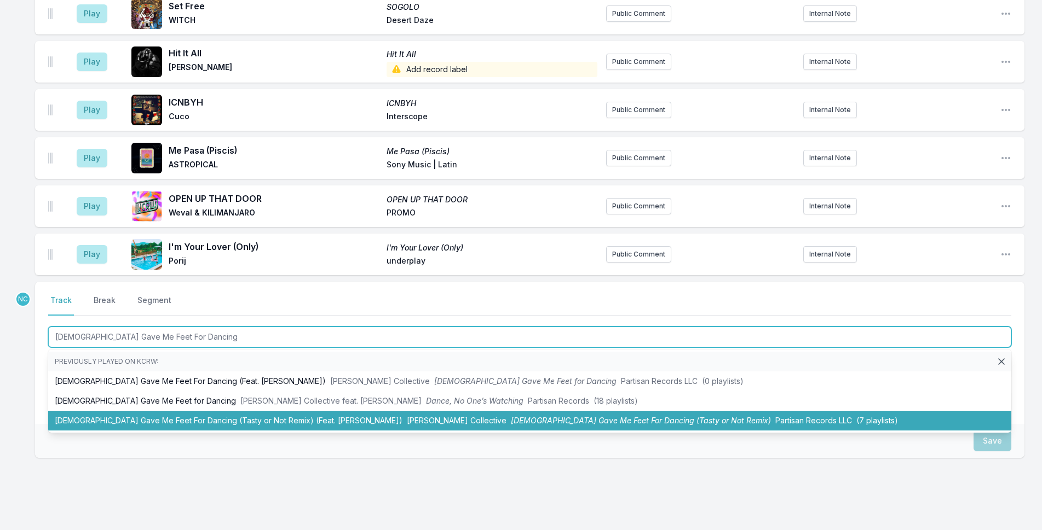
click at [240, 411] on li "[DEMOGRAPHIC_DATA] Gave Me Feet For Dancing (Tasty or Not Remix) (Feat. [PERSON…" at bounding box center [529, 421] width 963 height 20
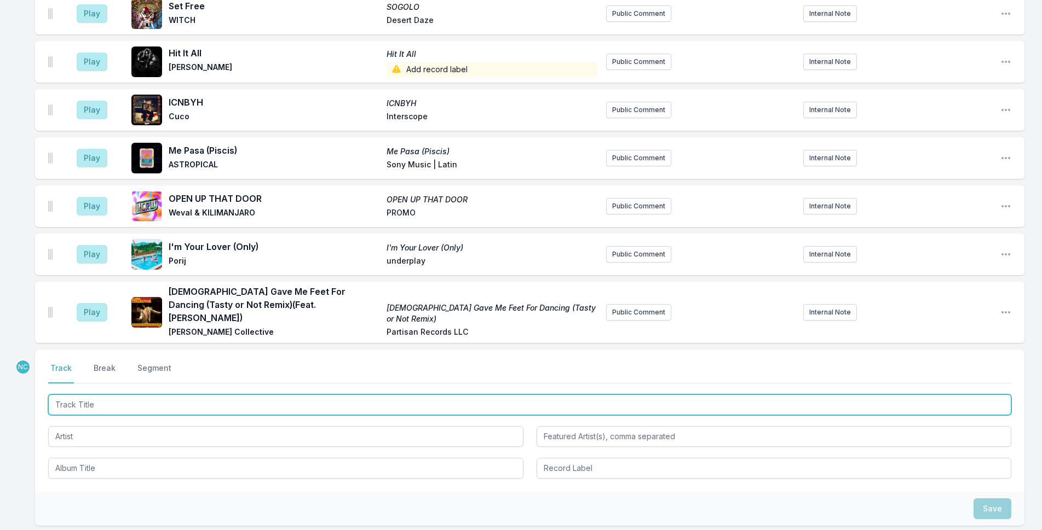
scroll to position [2350, 0]
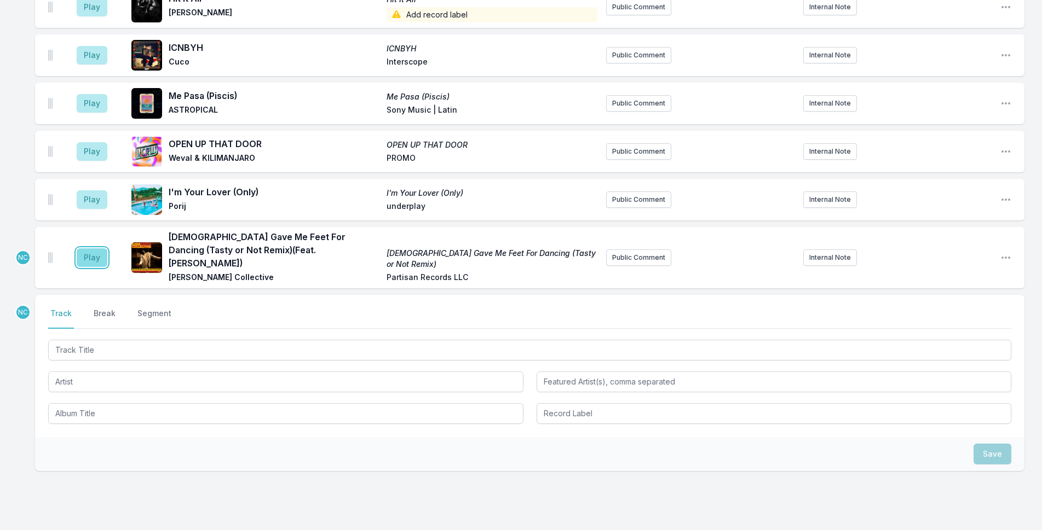
click at [85, 249] on button "Play" at bounding box center [92, 258] width 31 height 19
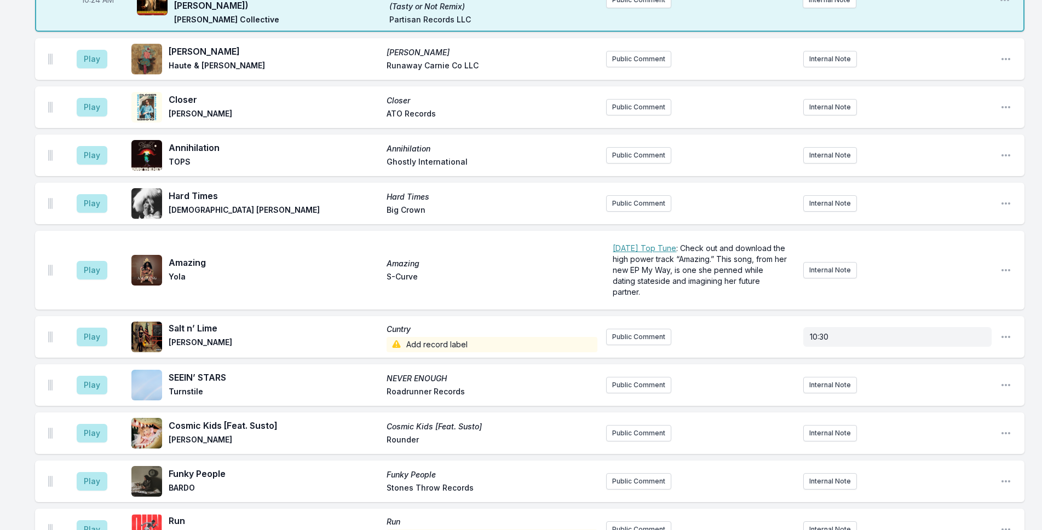
scroll to position [1474, 0]
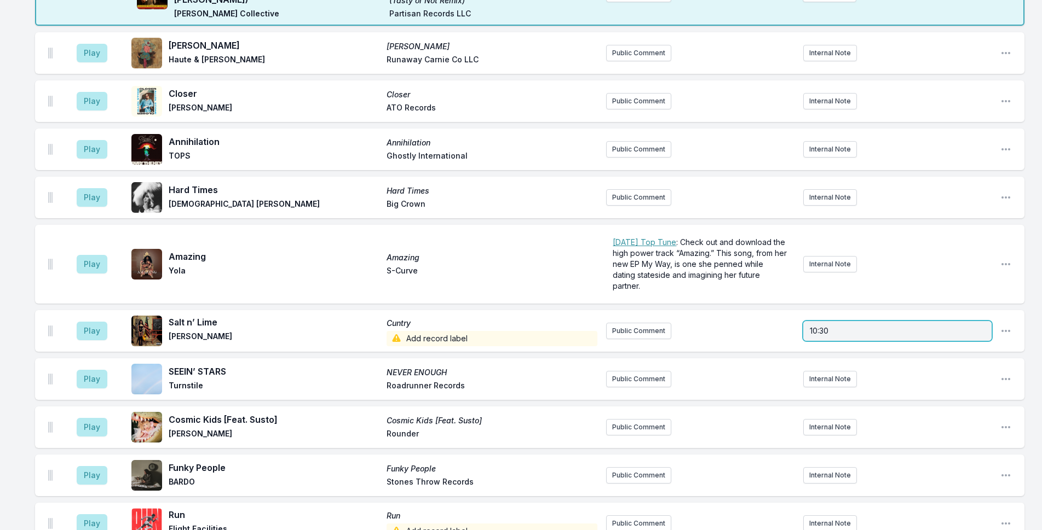
click at [874, 321] on div "10:30" at bounding box center [897, 331] width 188 height 20
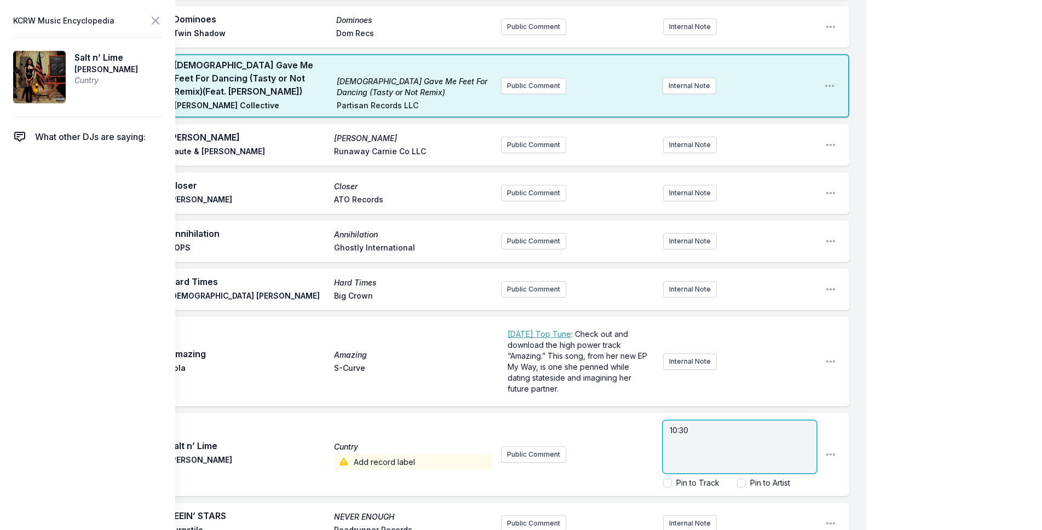
click at [702, 425] on p "10:30" at bounding box center [739, 430] width 140 height 11
click at [885, 248] on div "My Playlist KCRW Playlist Directory Reports NC NN User Guide Report Bug Sign ou…" at bounding box center [521, 61] width 1042 height 3071
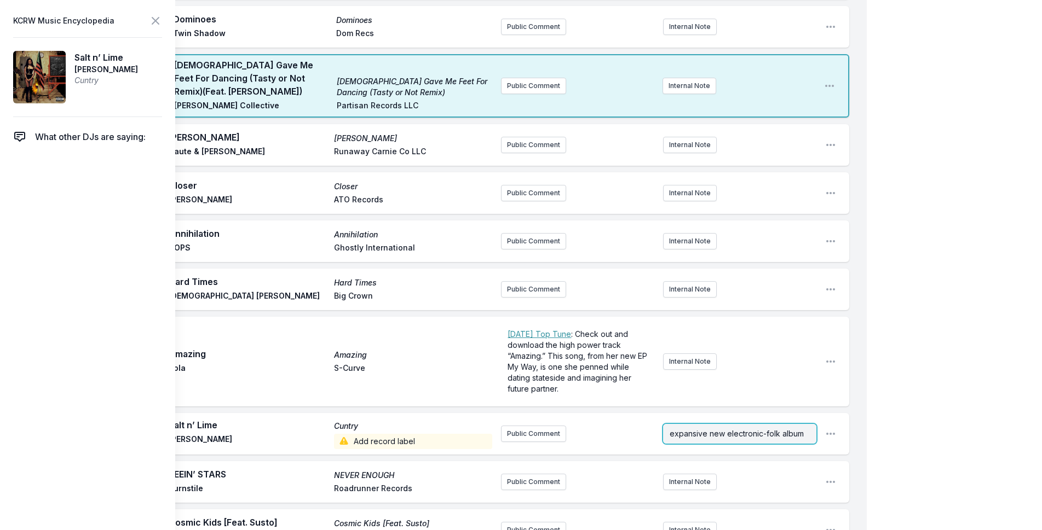
click at [792, 429] on p "expansive new electronic-folk album" at bounding box center [739, 434] width 140 height 11
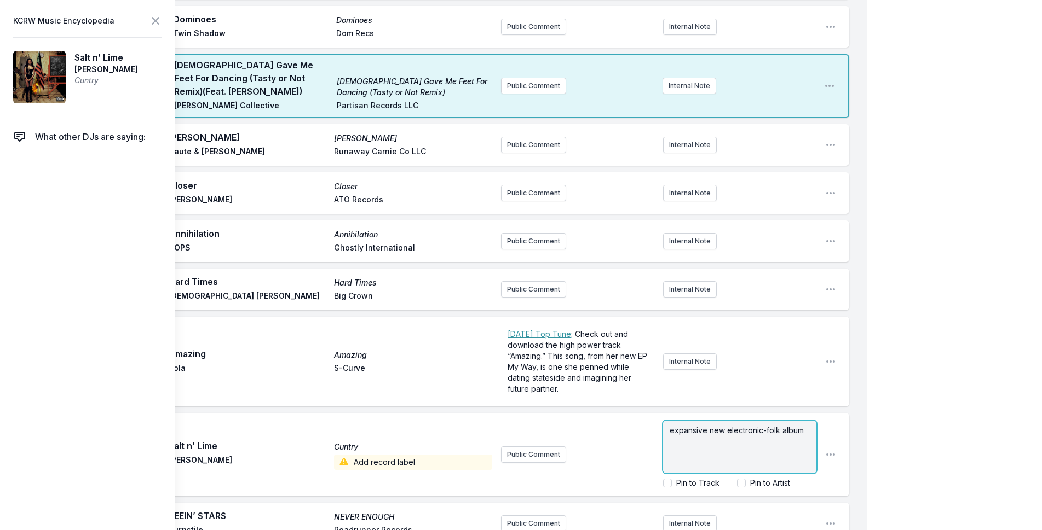
click at [803, 425] on p "expansive new electronic-folk album" at bounding box center [739, 430] width 140 height 11
click at [979, 279] on div "My Playlist KCRW Playlist Directory Reports NC NN User Guide Report Bug Sign ou…" at bounding box center [521, 61] width 1042 height 3071
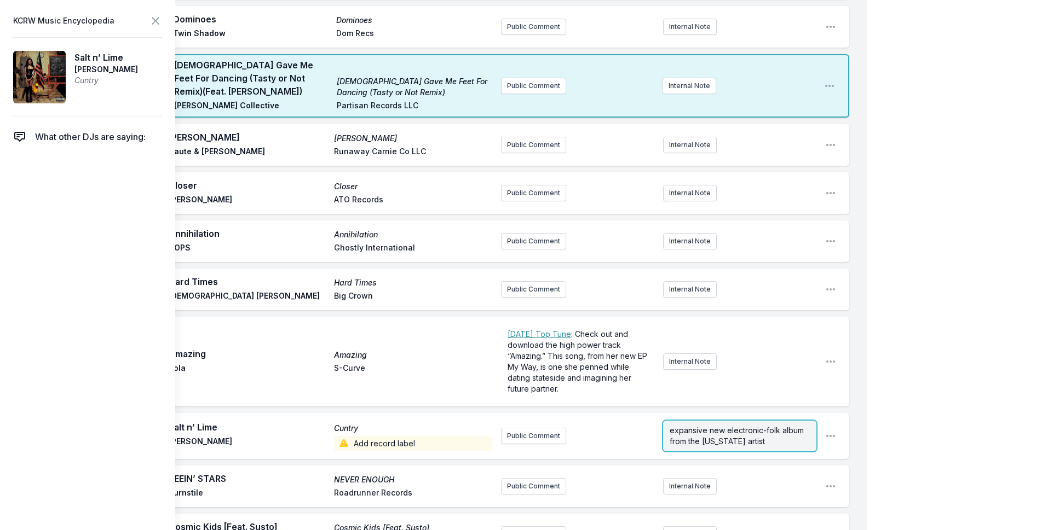
click at [741, 426] on span "expansive new electronic-folk album from the [US_STATE] artist" at bounding box center [737, 436] width 136 height 20
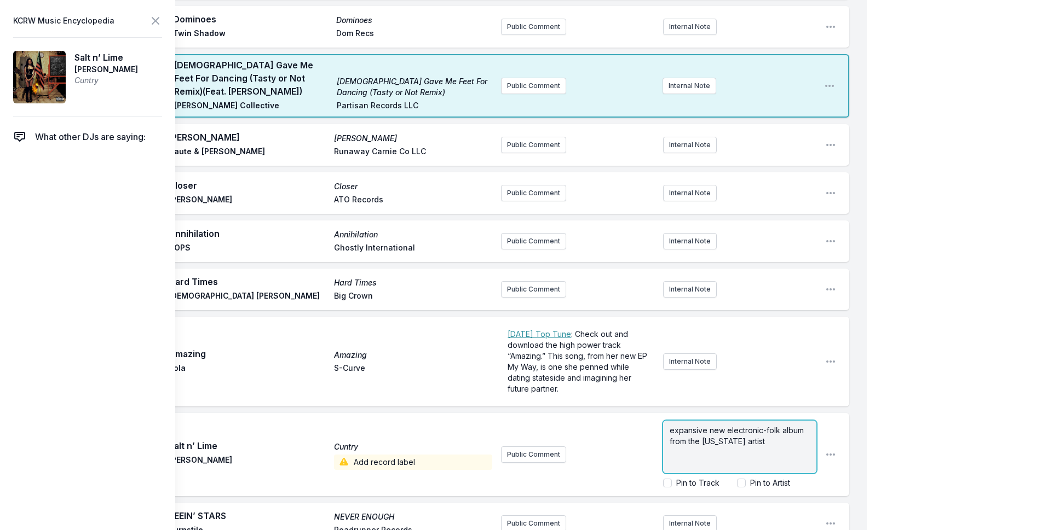
click at [781, 425] on p "expansive new electronic-folk album from the [US_STATE] artist" at bounding box center [739, 436] width 140 height 22
click at [925, 357] on div "My Playlist KCRW Playlist Directory Reports NC NN User Guide Report Bug Sign ou…" at bounding box center [521, 61] width 1042 height 3071
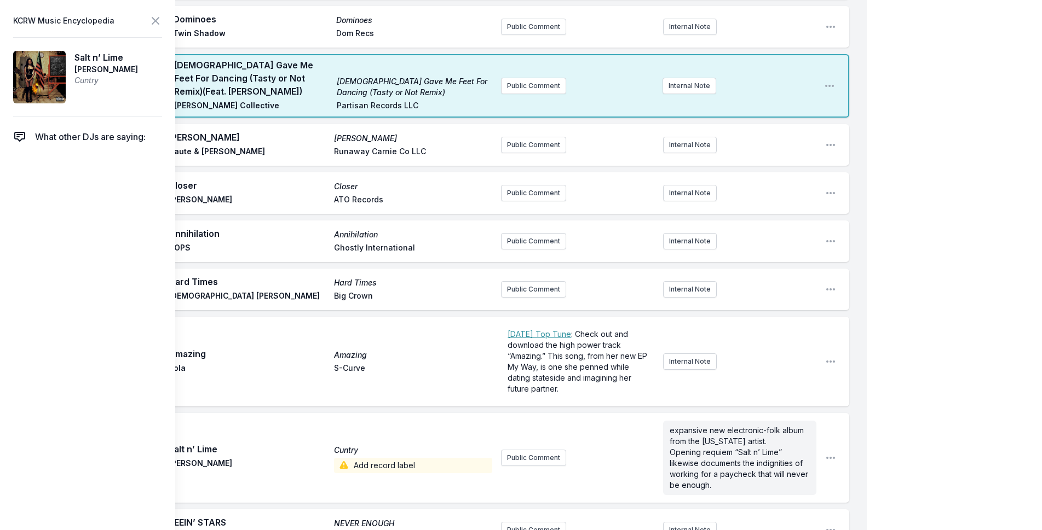
scroll to position [0, 0]
click at [153, 19] on icon at bounding box center [155, 21] width 7 height 7
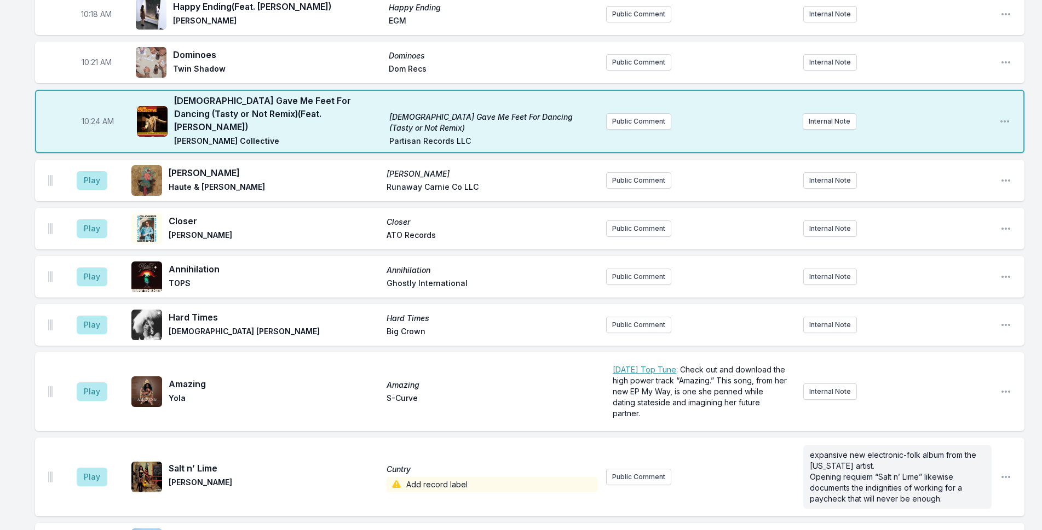
scroll to position [1365, 0]
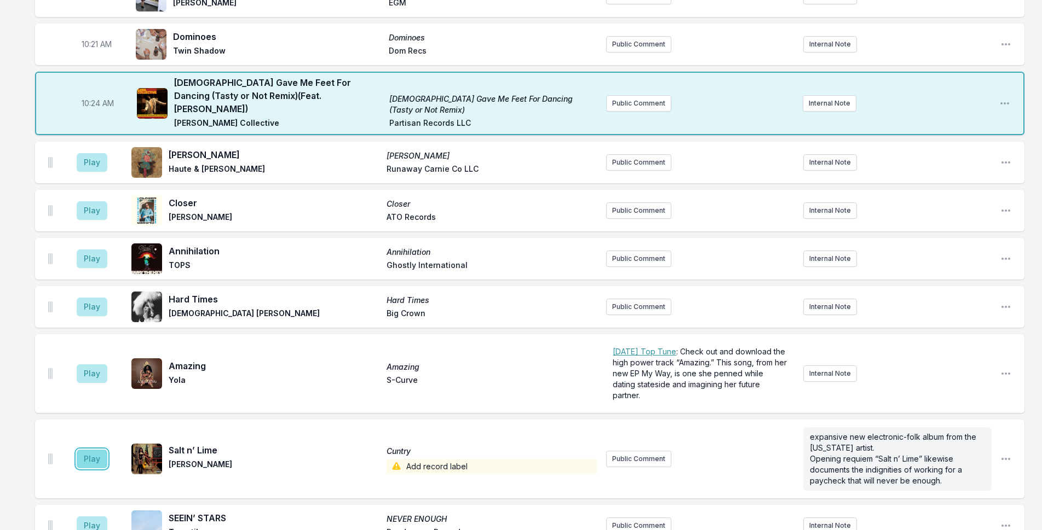
click at [91, 450] on button "Play" at bounding box center [92, 459] width 31 height 19
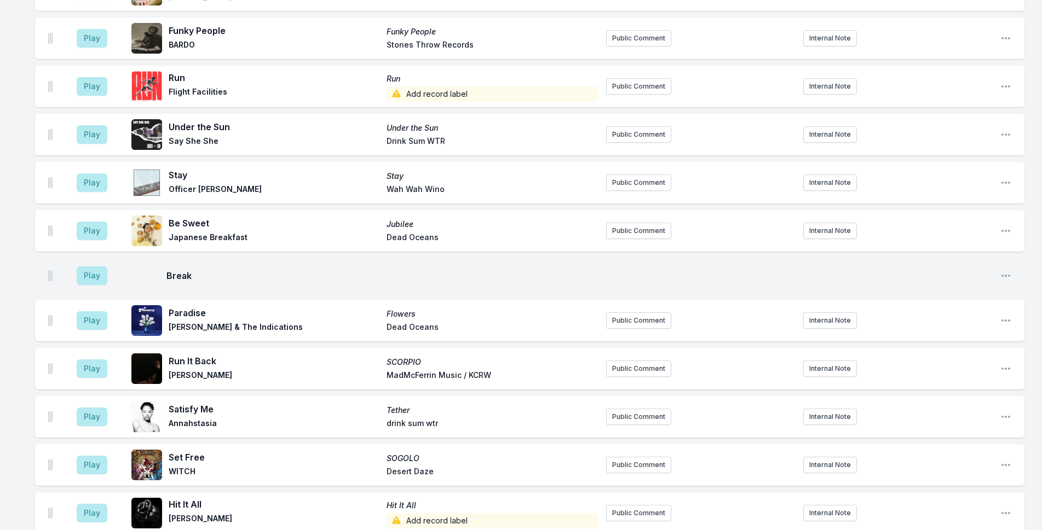
scroll to position [2076, 0]
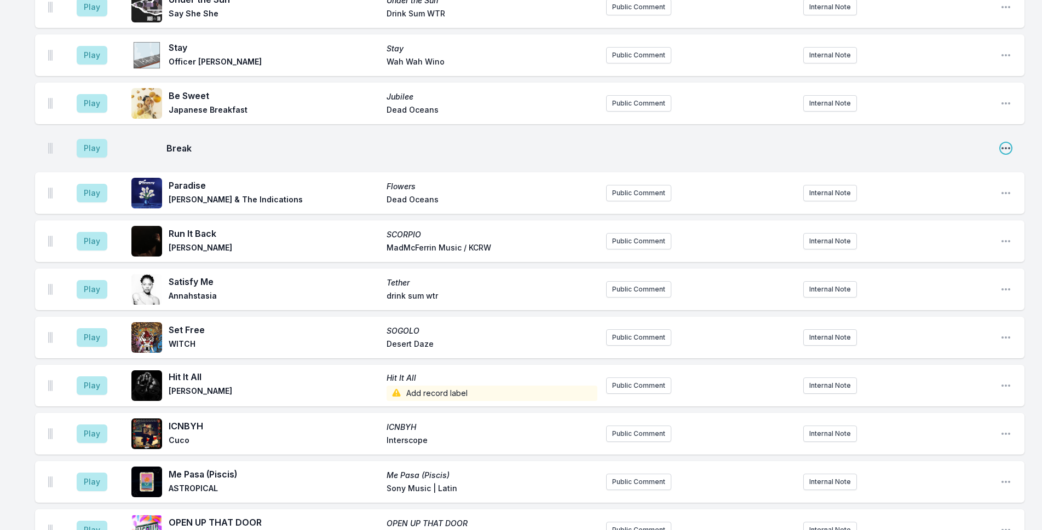
click at [1004, 143] on icon "Open playlist item options" at bounding box center [1005, 148] width 11 height 11
click at [998, 160] on button "Edit Timestamp" at bounding box center [949, 170] width 123 height 20
type input "10:30"
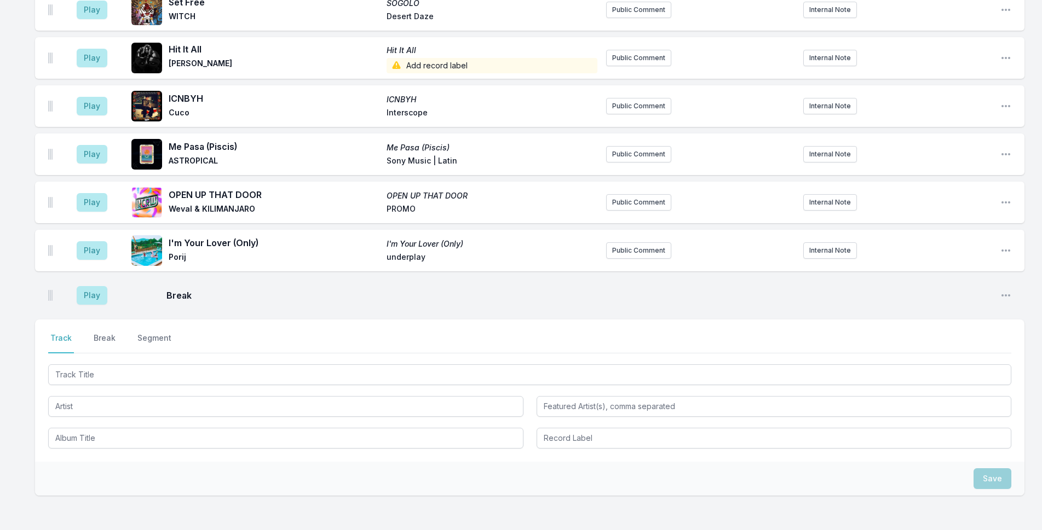
scroll to position [2429, 0]
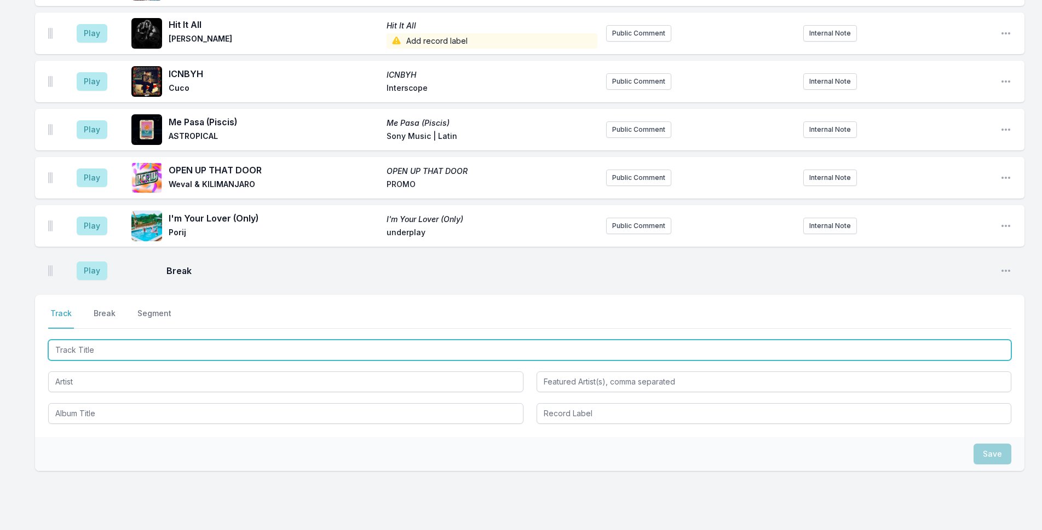
click at [212, 340] on input "Track Title" at bounding box center [529, 350] width 963 height 21
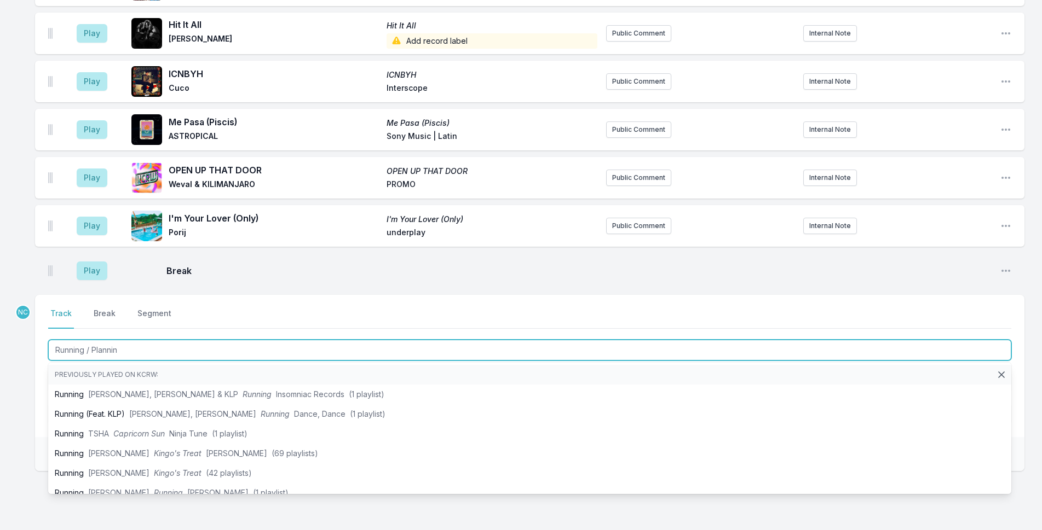
type input "Running / Planning"
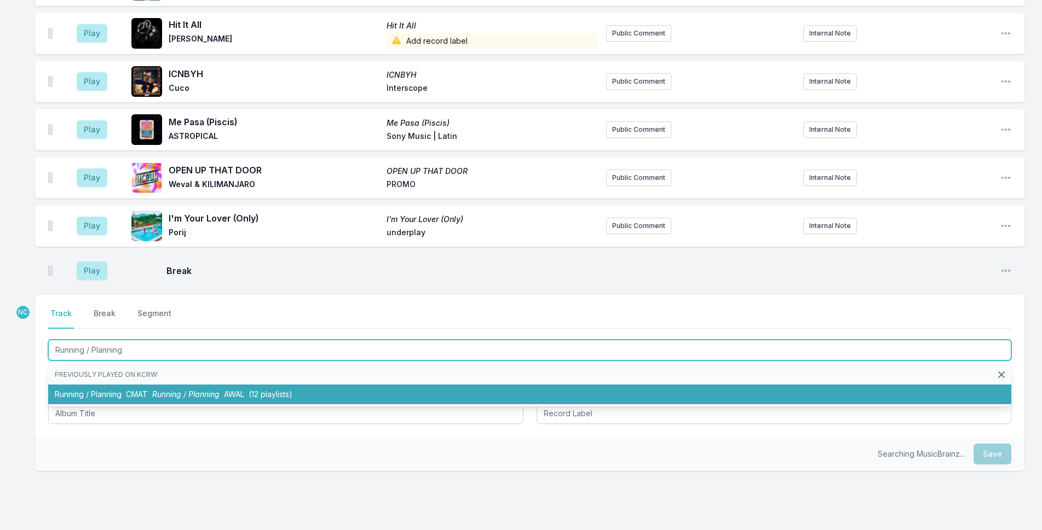
click at [356, 385] on li "Running / Planning CMAT Running / Planning AWAL (12 playlists)" at bounding box center [529, 395] width 963 height 20
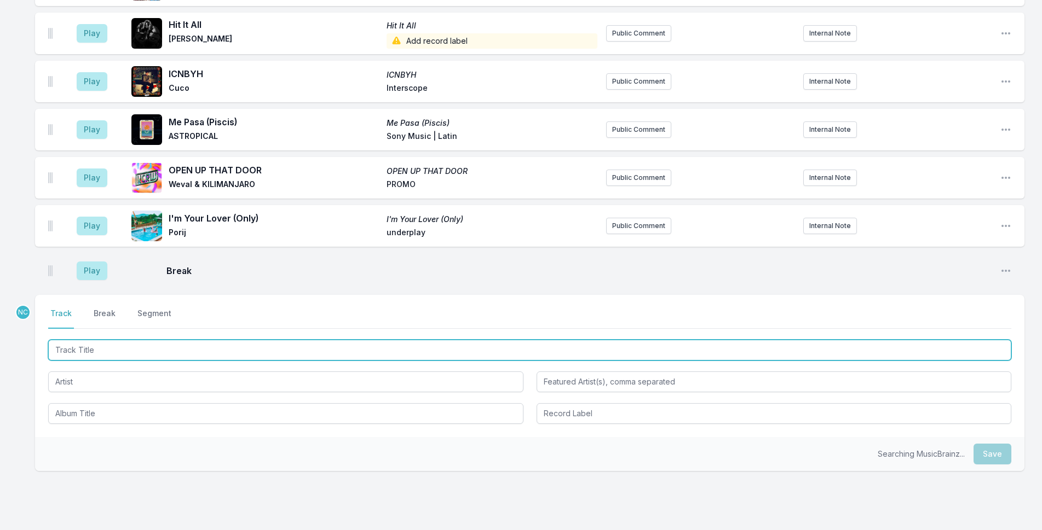
scroll to position [2477, 0]
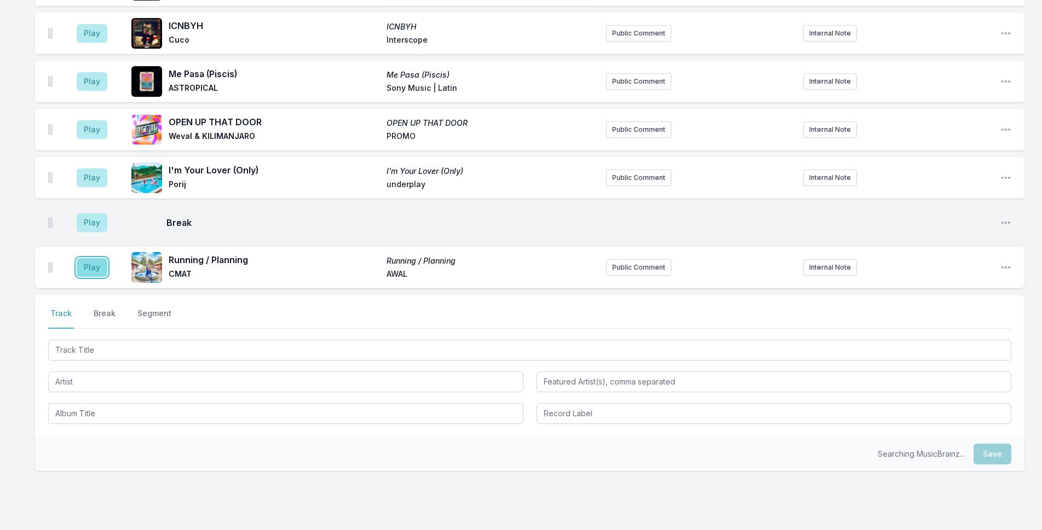
click at [88, 258] on button "Play" at bounding box center [92, 267] width 31 height 19
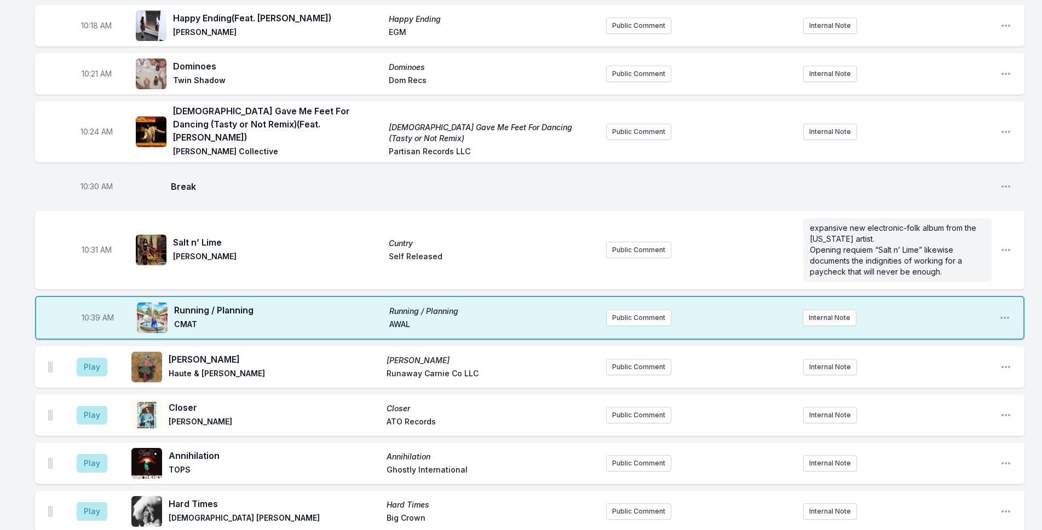
scroll to position [1327, 0]
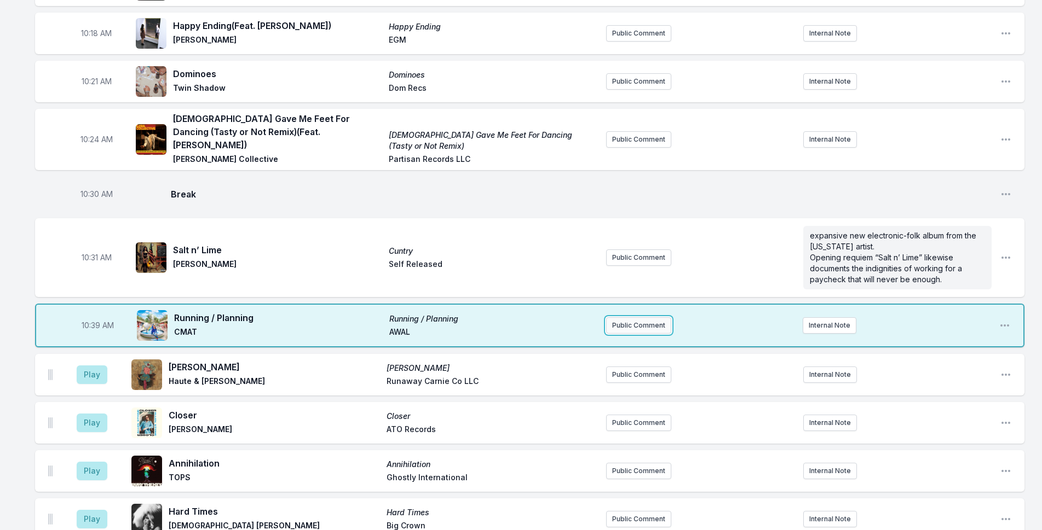
click at [629, 317] on button "Public Comment" at bounding box center [638, 325] width 65 height 16
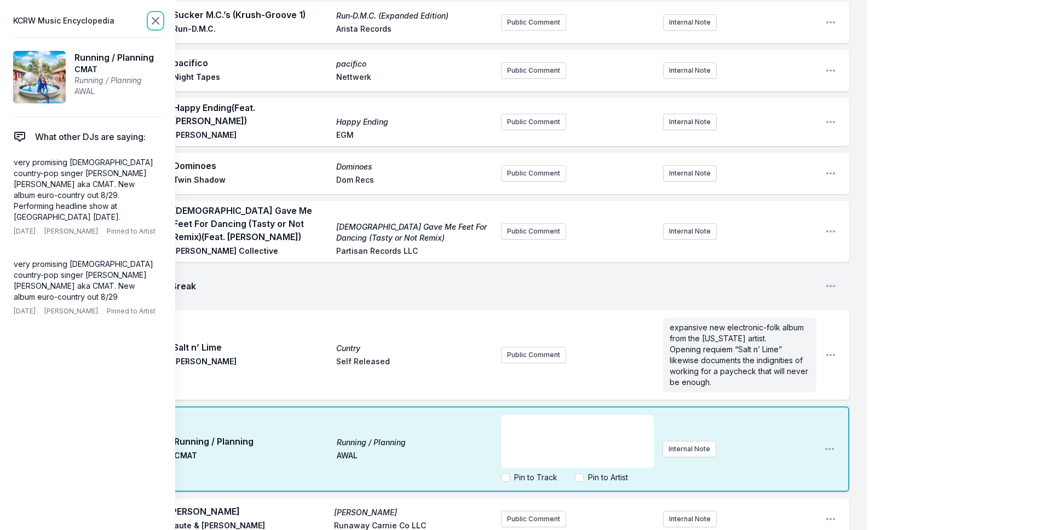
click at [151, 19] on icon at bounding box center [155, 20] width 13 height 13
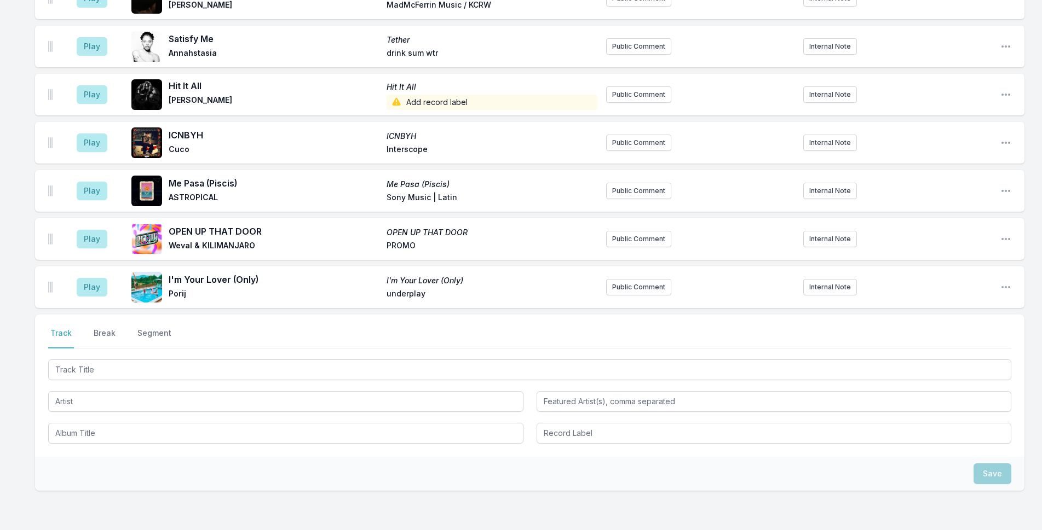
scroll to position [2477, 0]
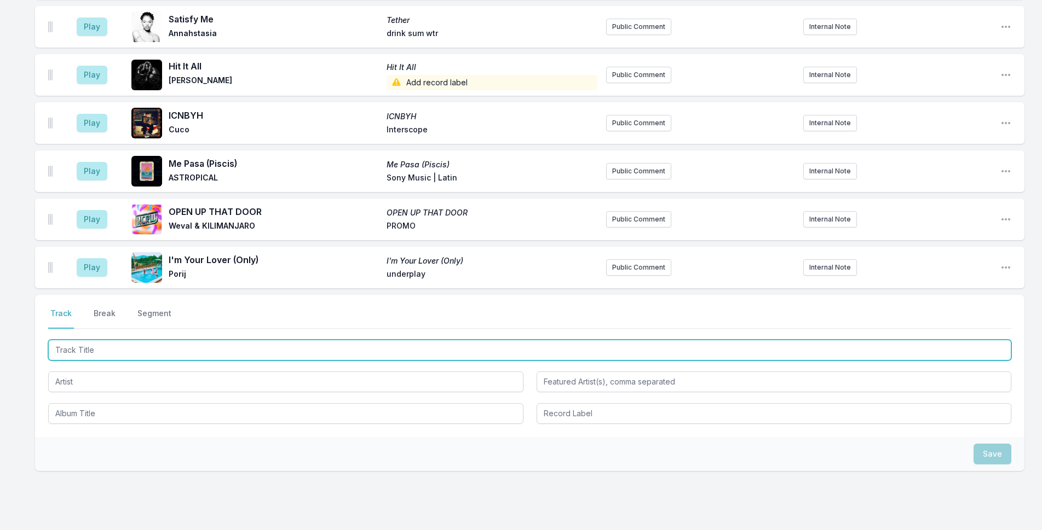
click at [174, 340] on input "Track Title" at bounding box center [529, 350] width 963 height 21
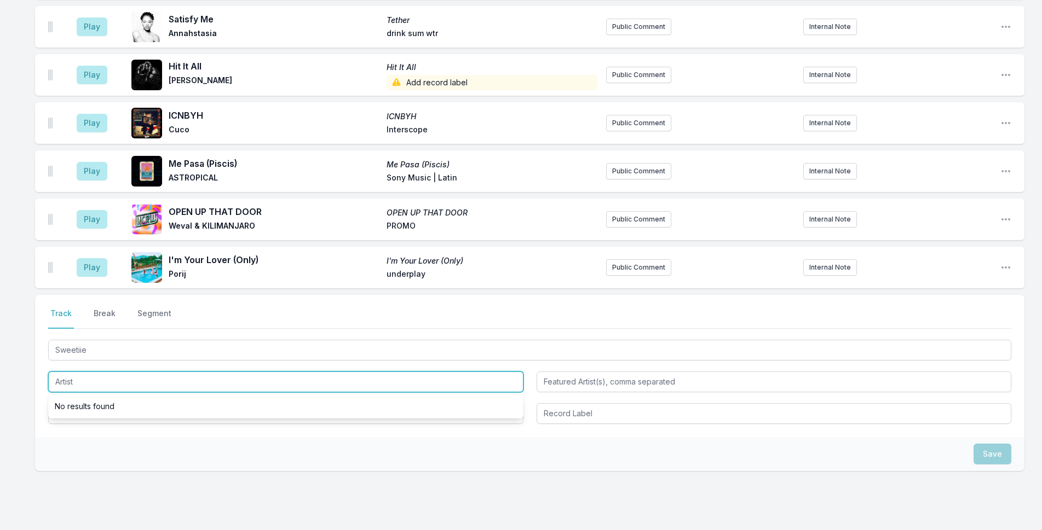
click at [186, 372] on input "Artist" at bounding box center [285, 382] width 475 height 21
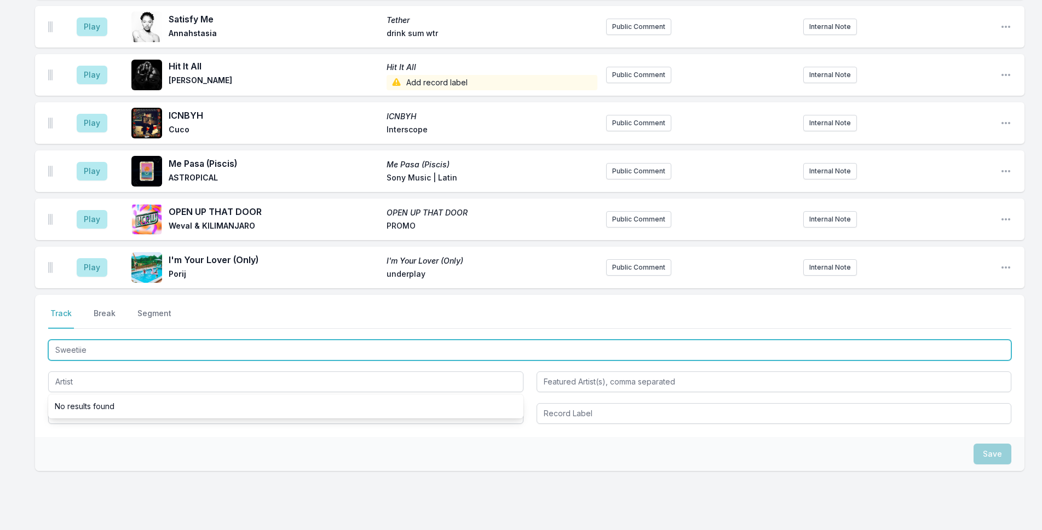
click at [81, 340] on input "Sweetiie" at bounding box center [529, 350] width 963 height 21
type input "Sweetie"
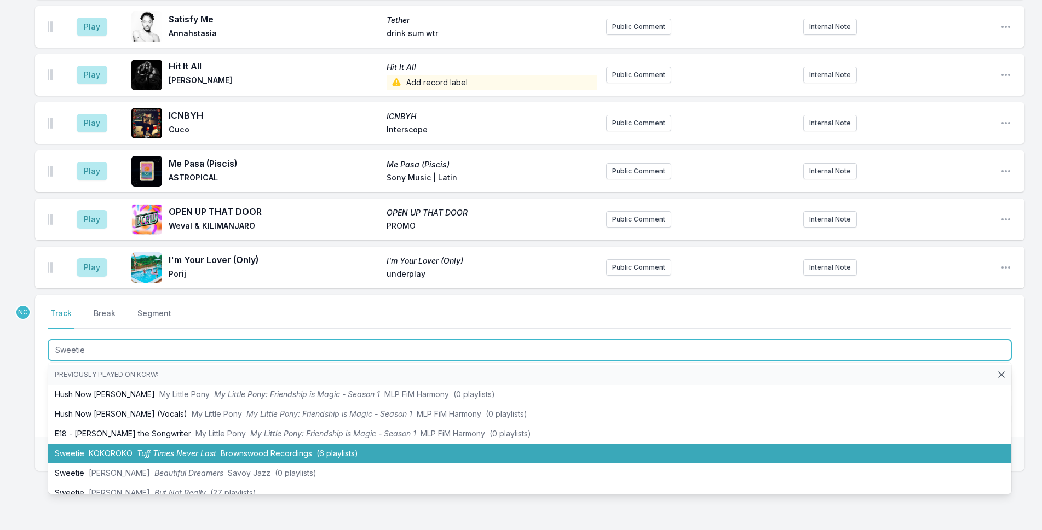
click at [88, 444] on li "[PERSON_NAME] Tuff Times Never Last Brownswood Recordings (6 playlists)" at bounding box center [529, 454] width 963 height 20
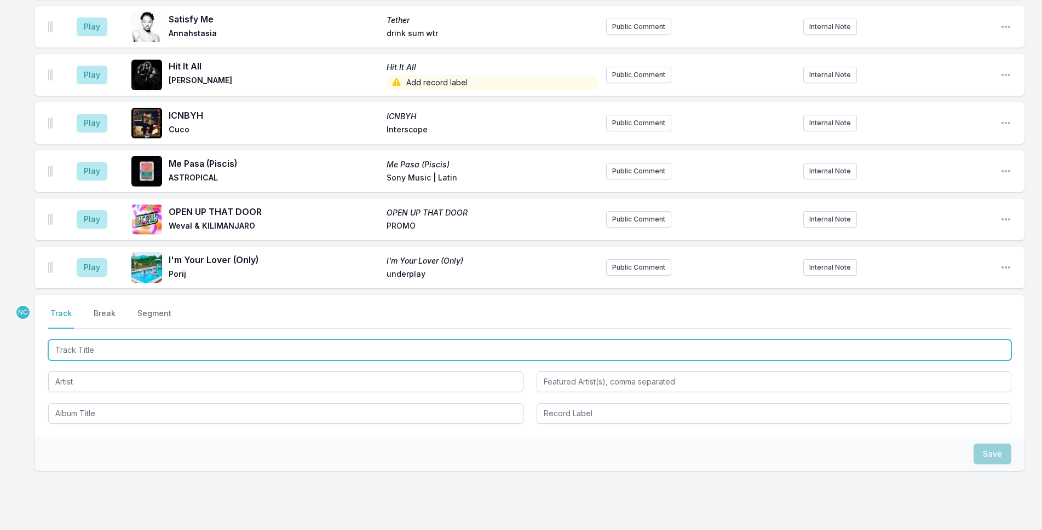
scroll to position [2525, 0]
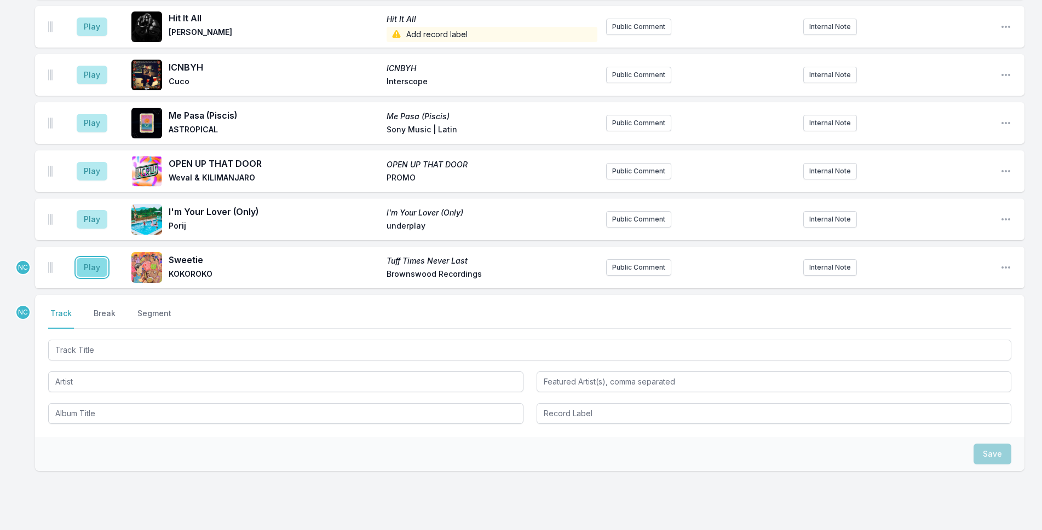
click at [96, 258] on button "Play" at bounding box center [92, 267] width 31 height 19
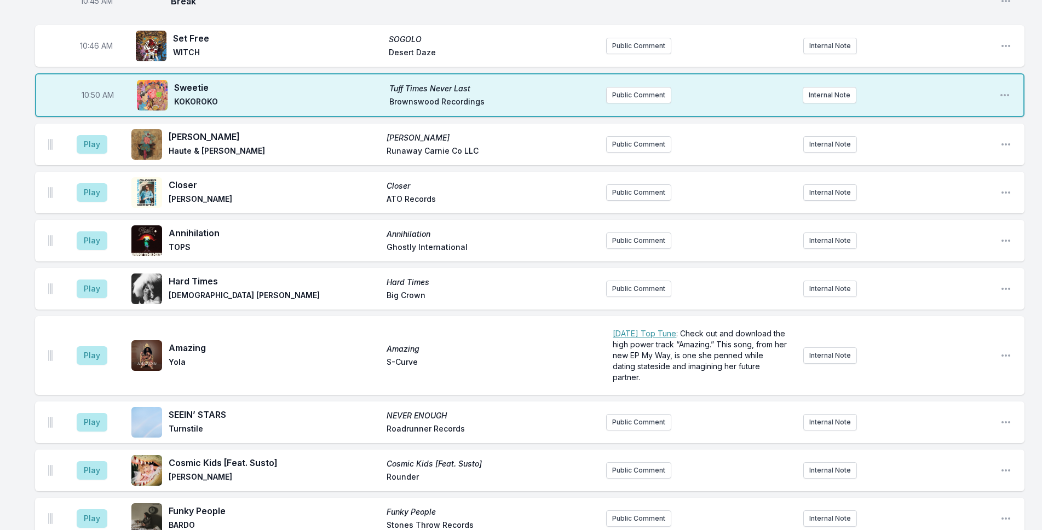
scroll to position [1595, 0]
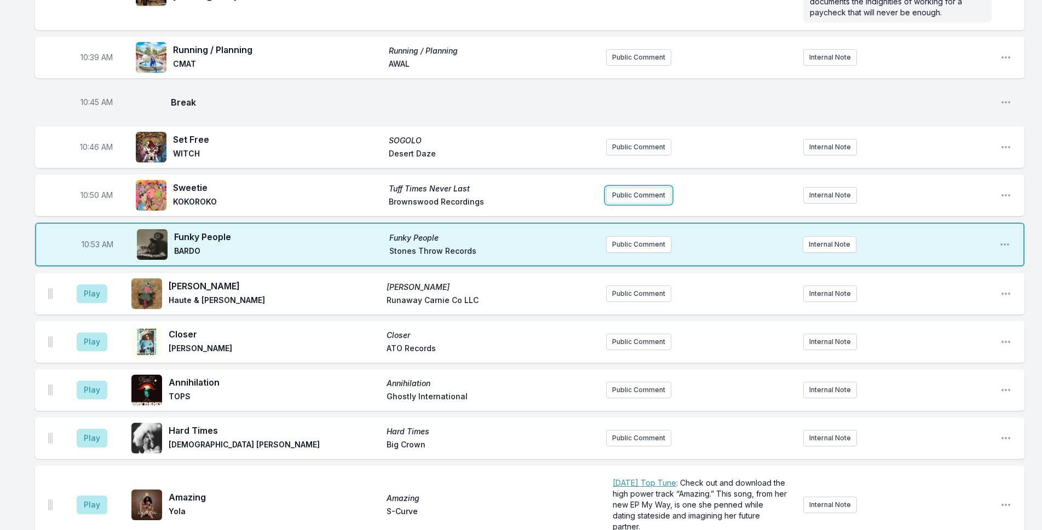
click at [659, 187] on button "Public Comment" at bounding box center [638, 195] width 65 height 16
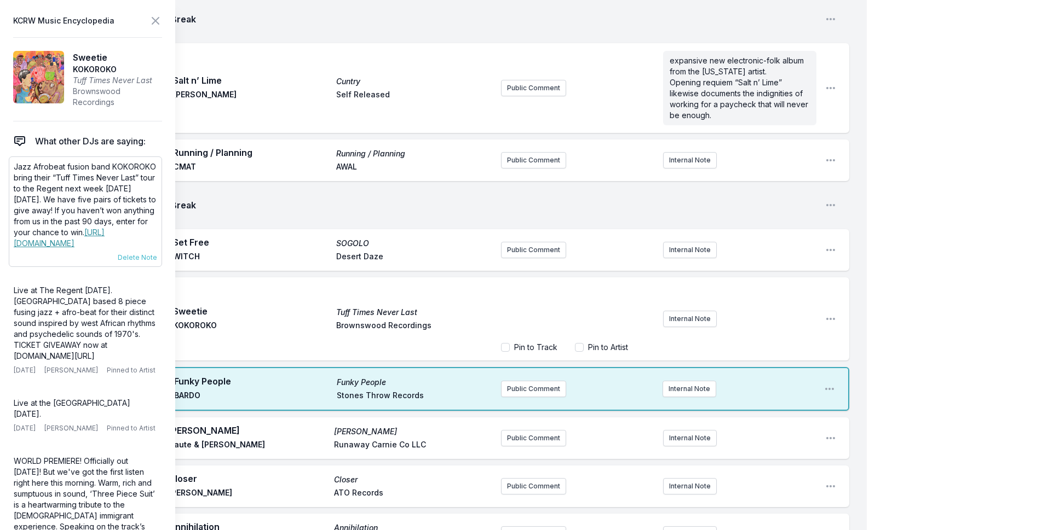
click at [76, 204] on p "Jazz Afrobeat fusion band KOKOROKO bring their “Tuff Times Never Last” tour to …" at bounding box center [85, 205] width 143 height 88
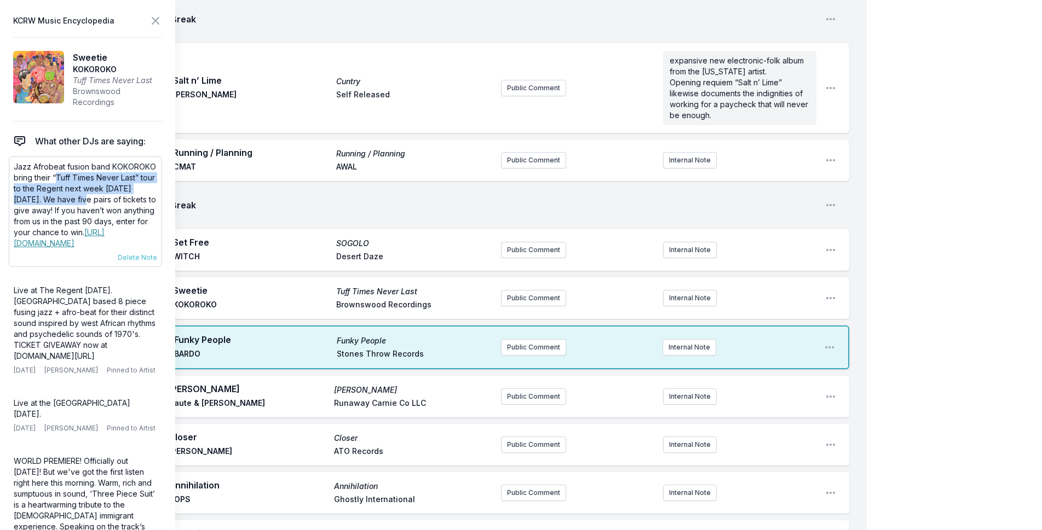
drag, startPoint x: 99, startPoint y: 199, endPoint x: 55, endPoint y: 180, distance: 48.1
click at [55, 180] on p "Jazz Afrobeat fusion band KOKOROKO bring their “Tuff Times Never Last” tour to …" at bounding box center [85, 205] width 143 height 88
click at [92, 182] on p "Jazz Afrobeat fusion band KOKOROKO bring their “Tuff Times Never Last” tour to …" at bounding box center [85, 205] width 143 height 88
click at [116, 207] on p "Jazz Afrobeat fusion band KOKOROKO bring their “Tuff Times Never Last” tour to …" at bounding box center [85, 205] width 143 height 88
drag, startPoint x: 96, startPoint y: 199, endPoint x: 96, endPoint y: 186, distance: 12.6
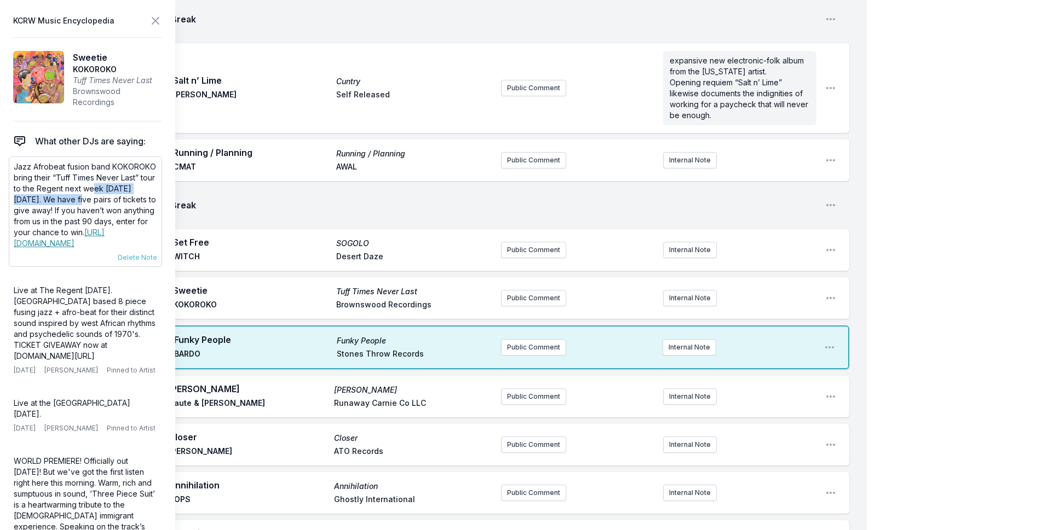
click at [96, 186] on p "Jazz Afrobeat fusion band KOKOROKO bring their “Tuff Times Never Last” tour to …" at bounding box center [85, 205] width 143 height 88
click at [507, 290] on button "Public Comment" at bounding box center [533, 298] width 65 height 16
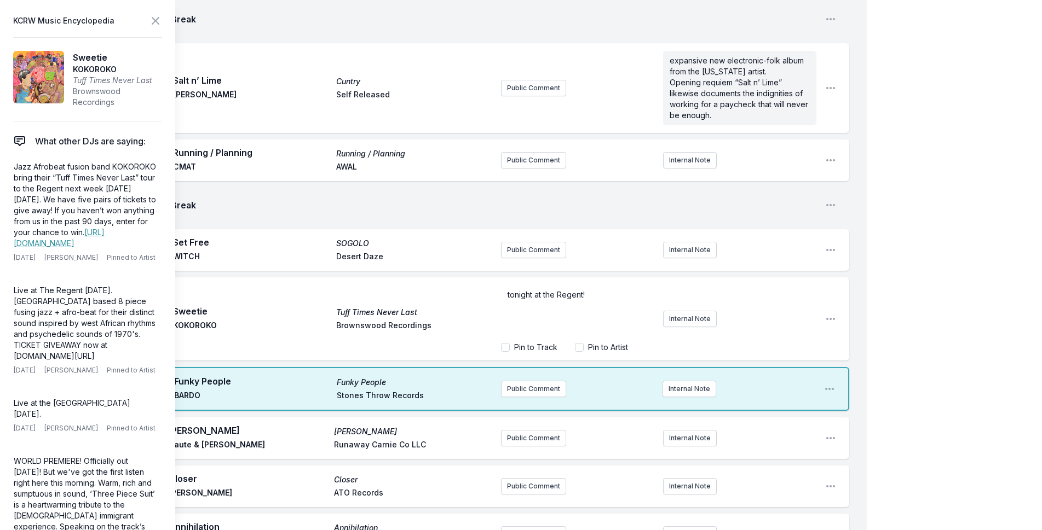
click at [902, 143] on div "My Playlist KCRW Playlist Directory Reports NC NN User Guide Report Bug Sign ou…" at bounding box center [521, 33] width 1042 height 3257
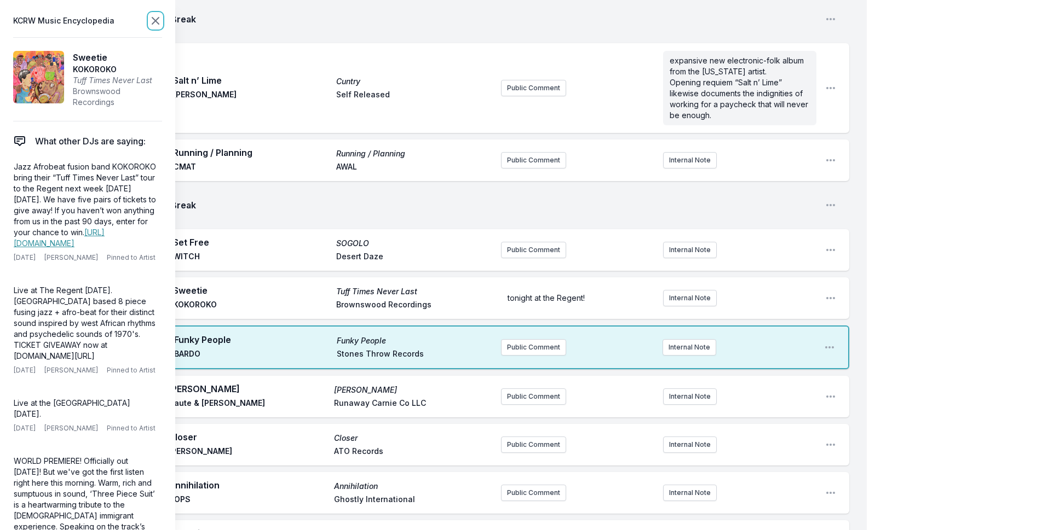
click at [154, 21] on icon at bounding box center [155, 20] width 13 height 13
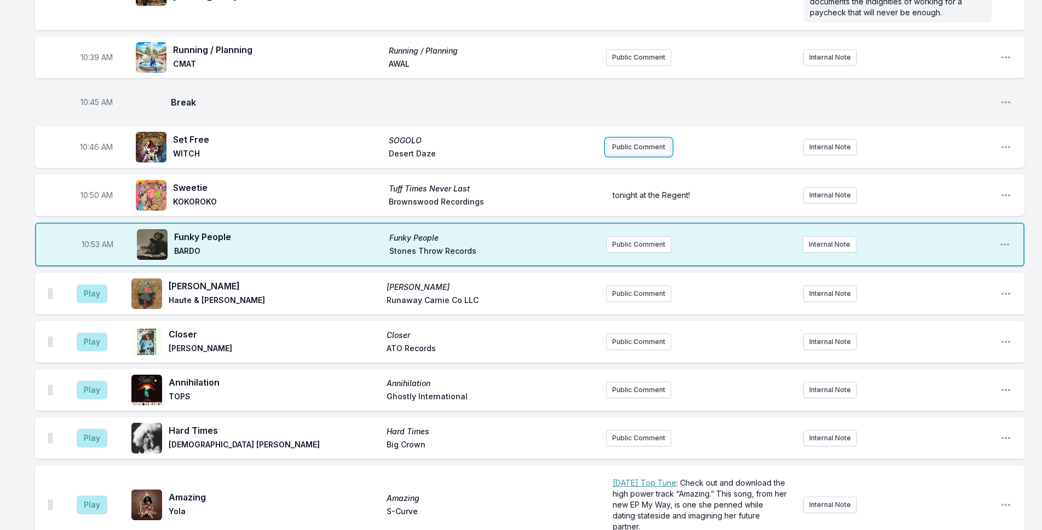
click at [656, 139] on button "Public Comment" at bounding box center [638, 147] width 65 height 16
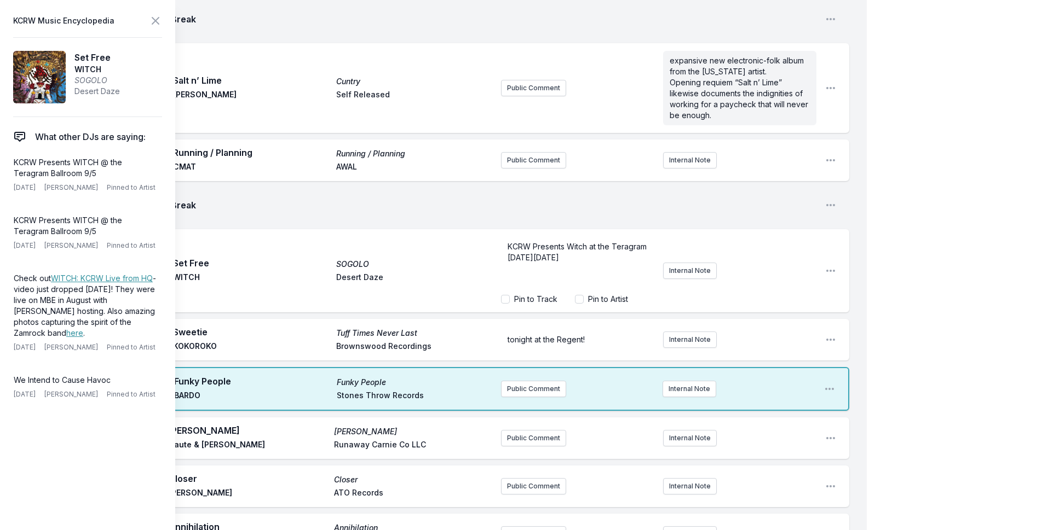
click at [916, 212] on div "My Playlist KCRW Playlist Directory Reports NC NN User Guide Report Bug Sign ou…" at bounding box center [521, 33] width 1042 height 3257
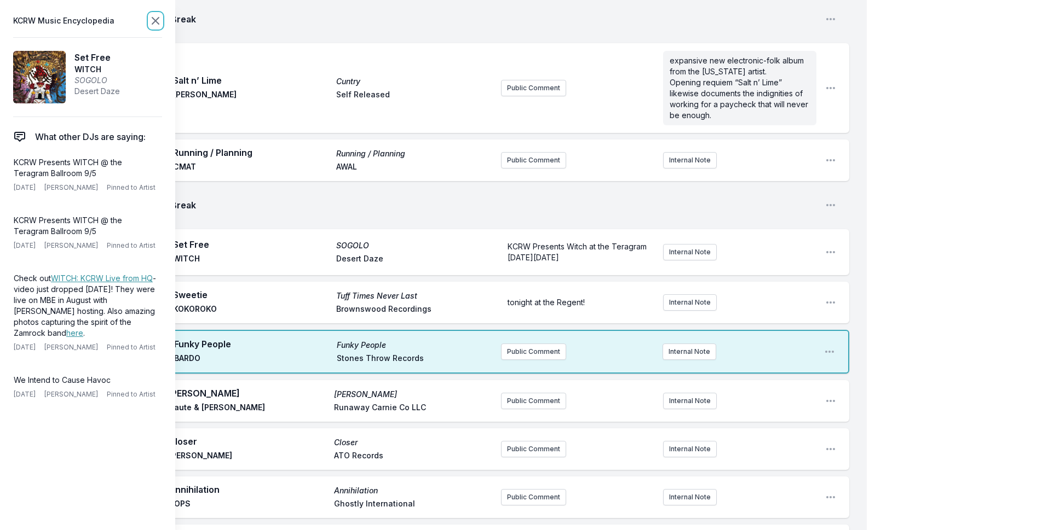
click at [160, 16] on icon at bounding box center [155, 20] width 13 height 13
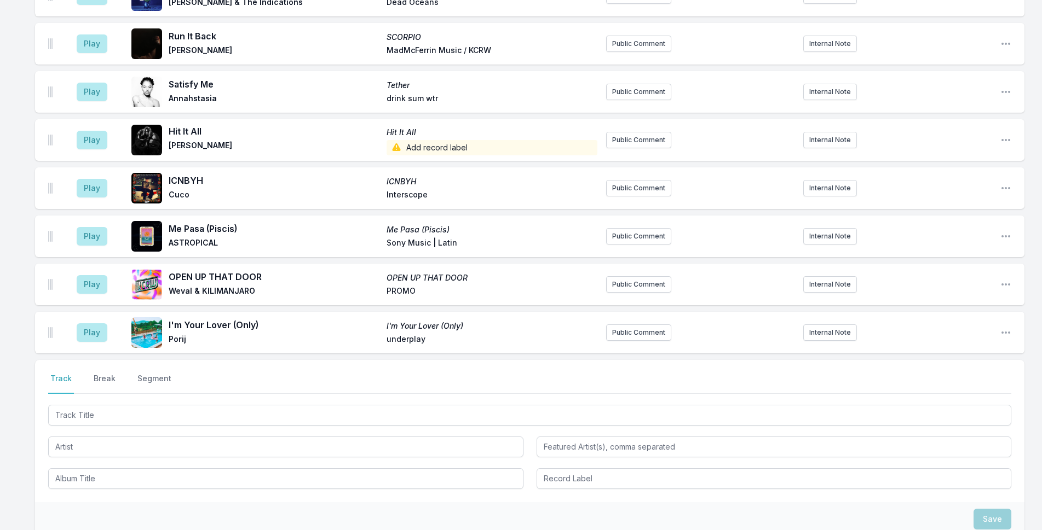
scroll to position [2530, 0]
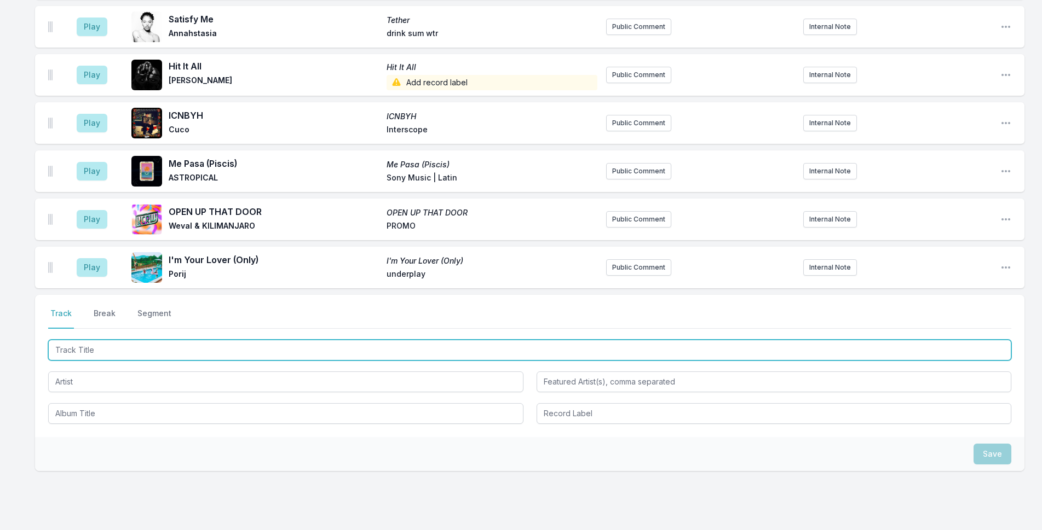
drag, startPoint x: 327, startPoint y: 302, endPoint x: 1050, endPoint y: 65, distance: 761.5
click at [342, 340] on input "Track Title" at bounding box center [529, 350] width 963 height 21
type input "Soul Bongo"
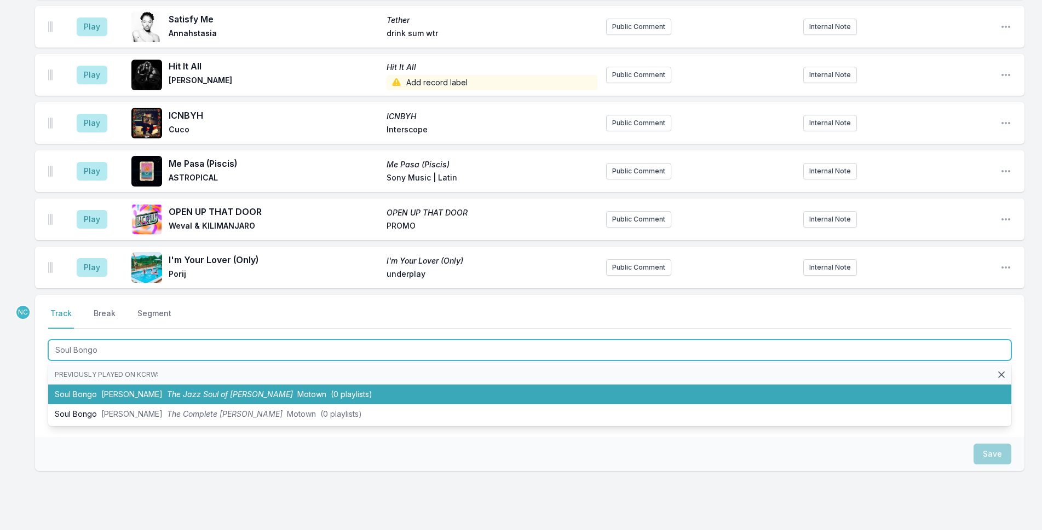
click at [387, 385] on li "Soul Bongo [PERSON_NAME] The Jazz Soul of Little Stevie Motown (0 playlists)" at bounding box center [529, 395] width 963 height 20
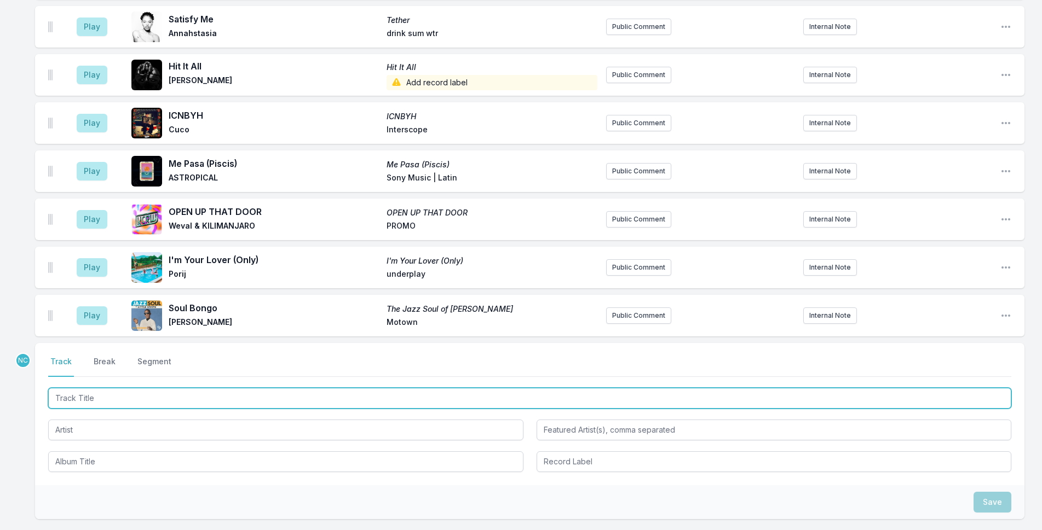
scroll to position [2578, 0]
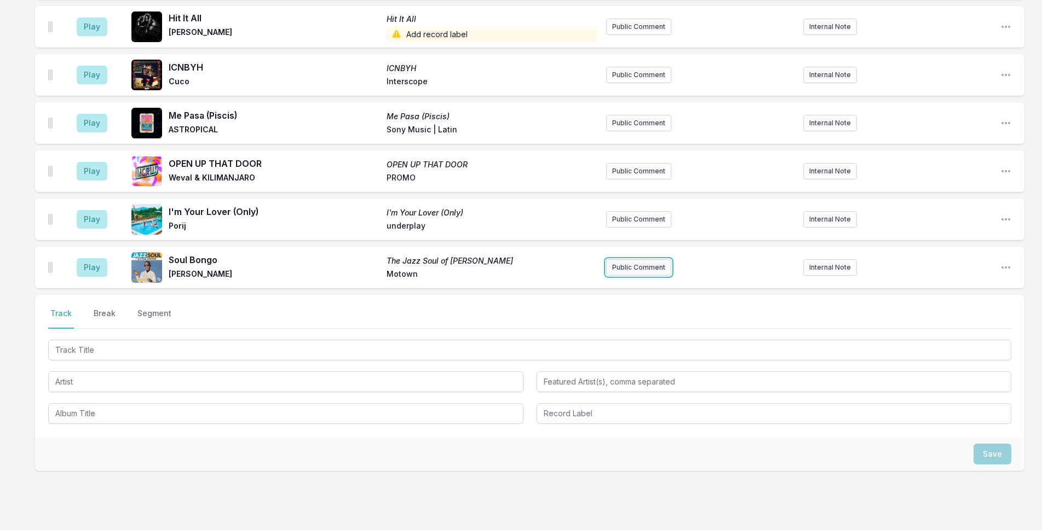
click at [625, 259] on button "Public Comment" at bounding box center [638, 267] width 65 height 16
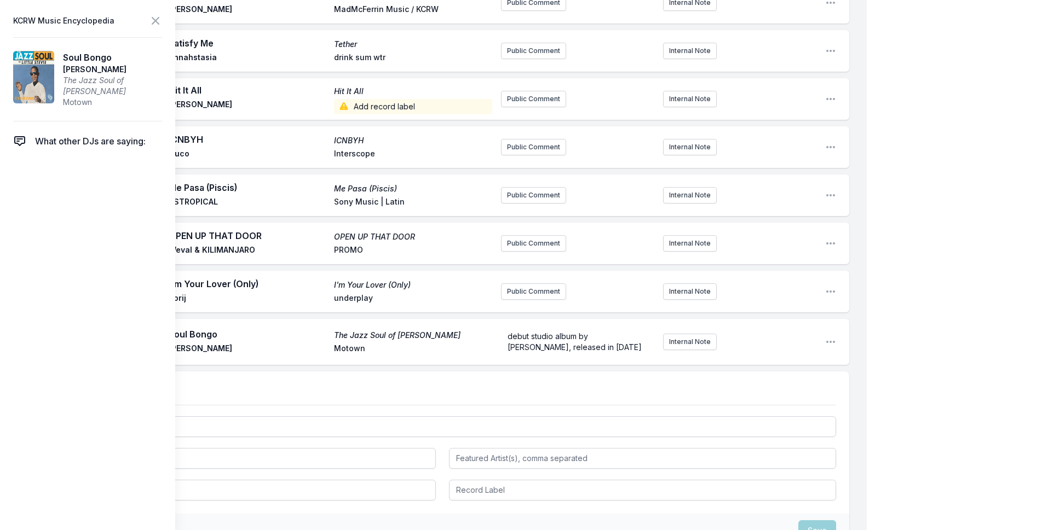
scroll to position [2582, 0]
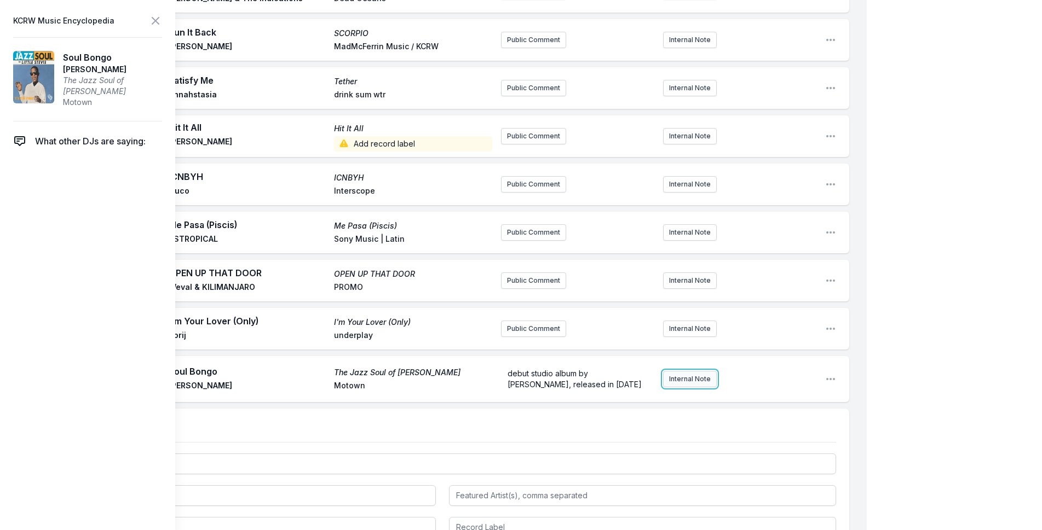
click at [695, 371] on button "Internal Note" at bounding box center [690, 379] width 54 height 16
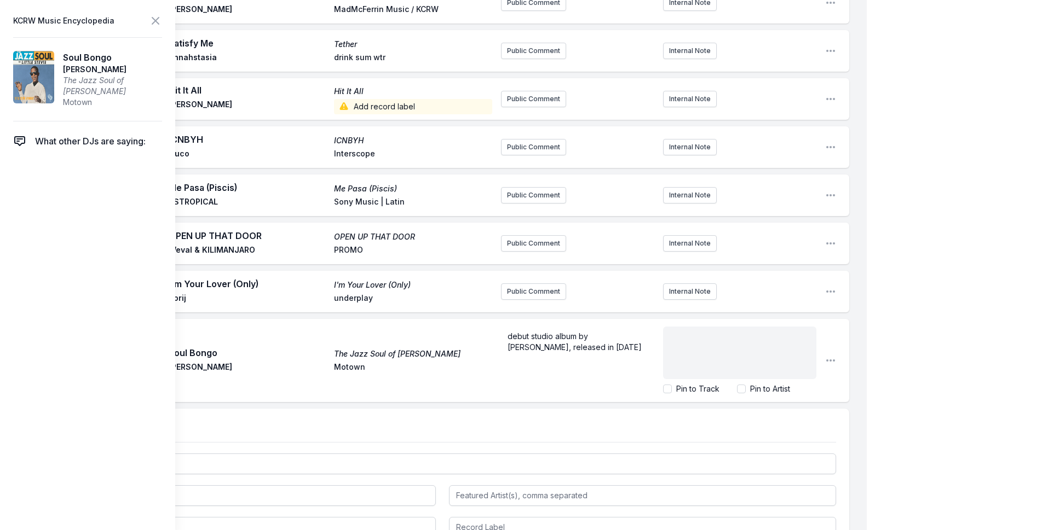
scroll to position [33, 0]
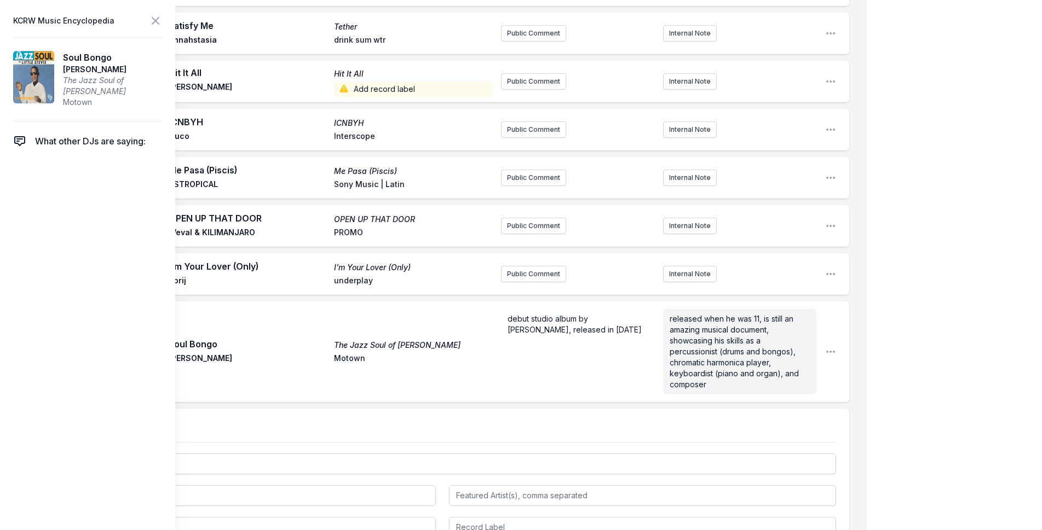
scroll to position [2685, 0]
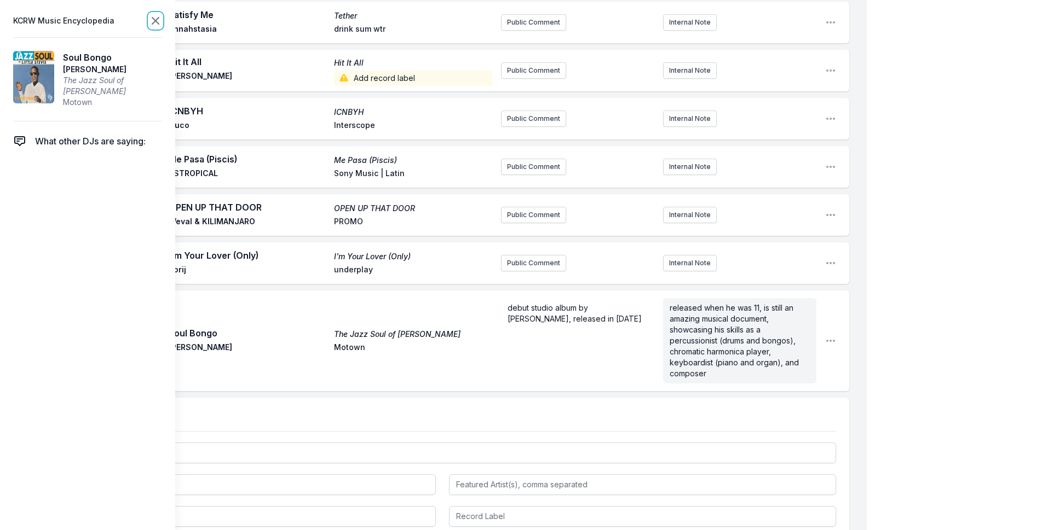
click at [151, 18] on icon at bounding box center [155, 20] width 13 height 13
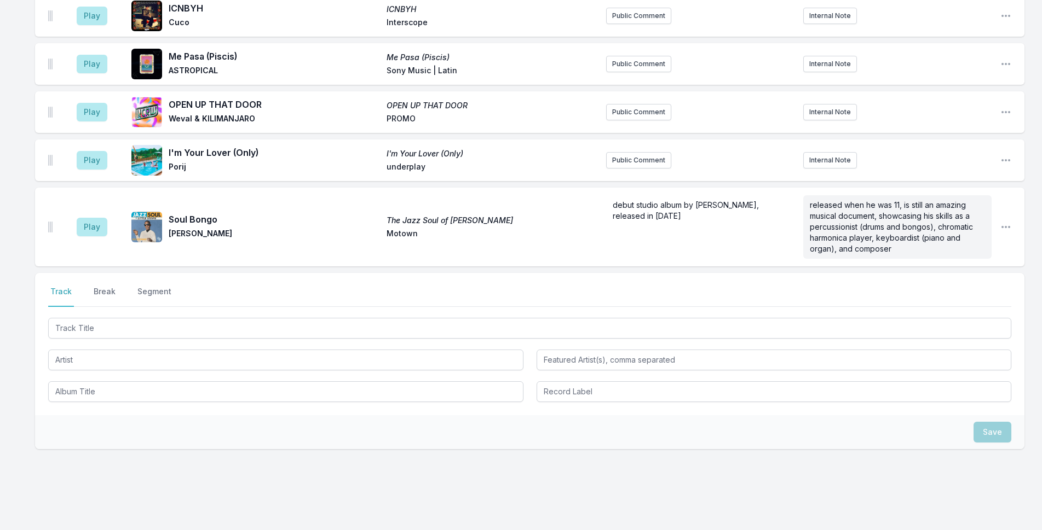
scroll to position [2652, 0]
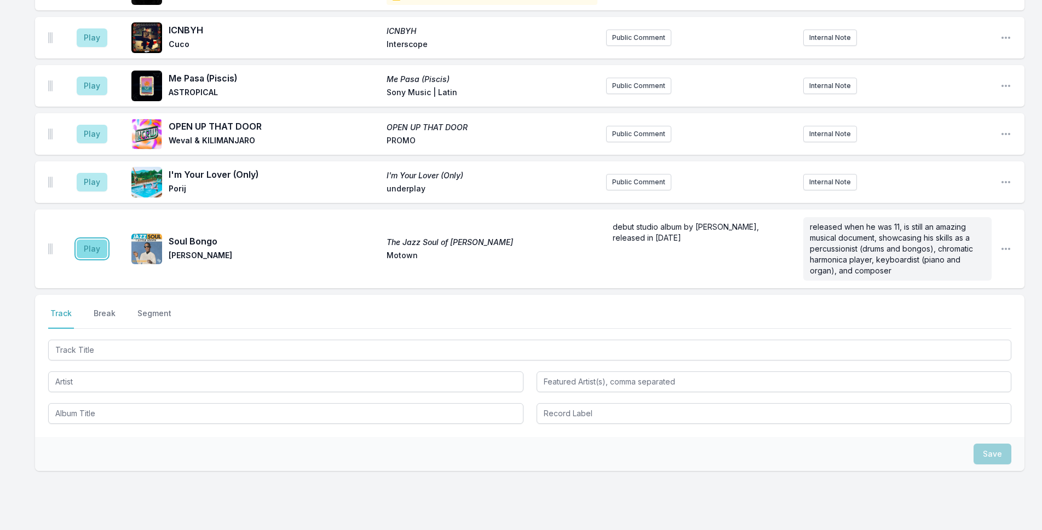
click at [102, 240] on button "Play" at bounding box center [92, 249] width 31 height 19
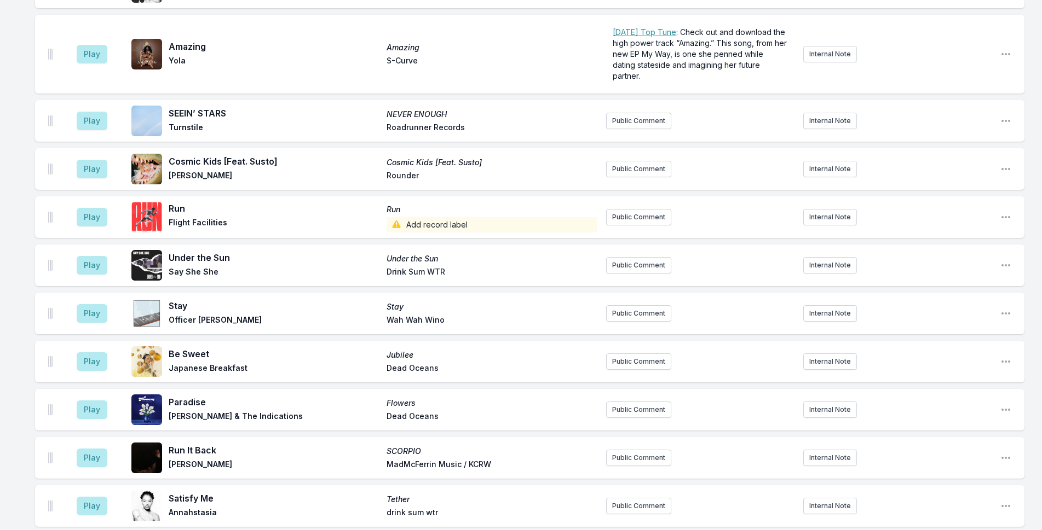
scroll to position [2543, 0]
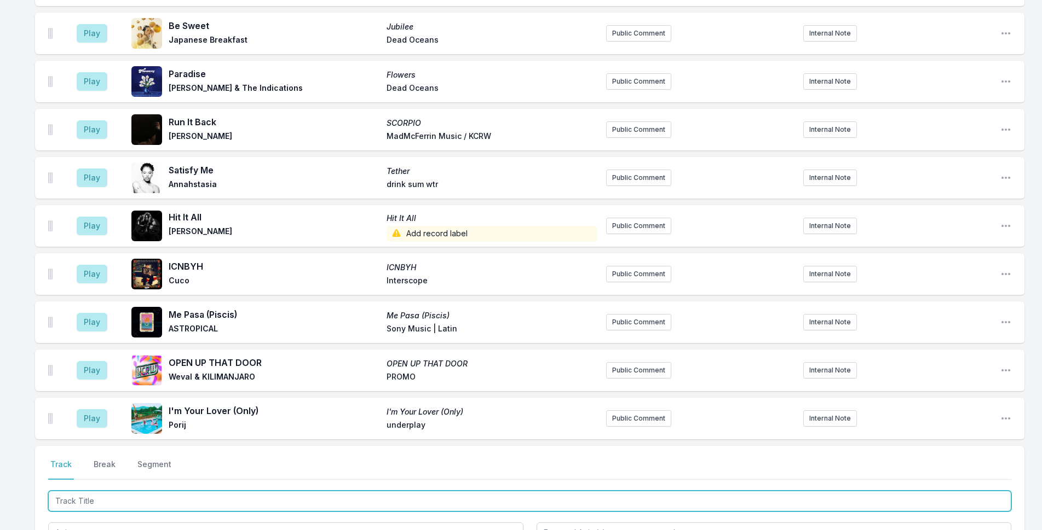
click at [186, 491] on input "Track Title" at bounding box center [529, 501] width 963 height 21
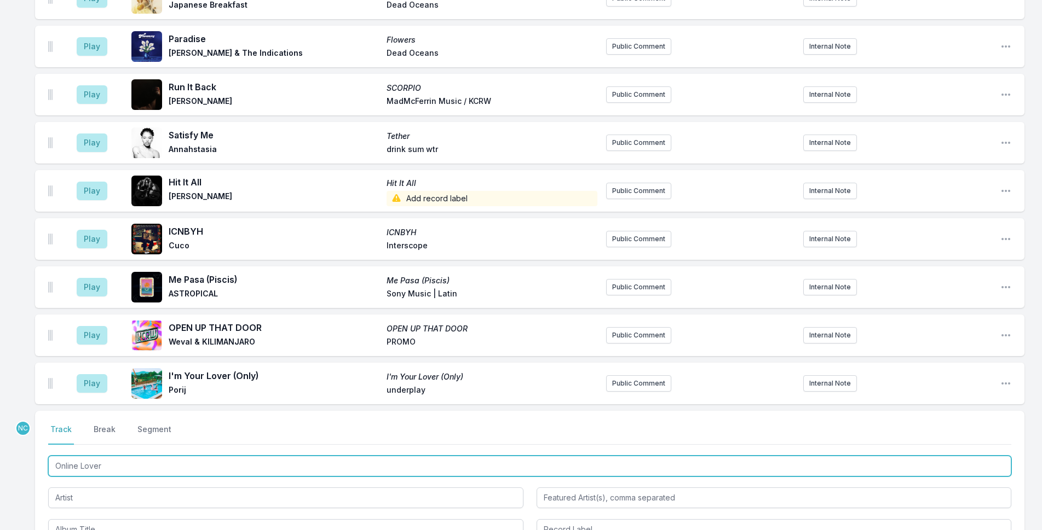
scroll to position [2597, 0]
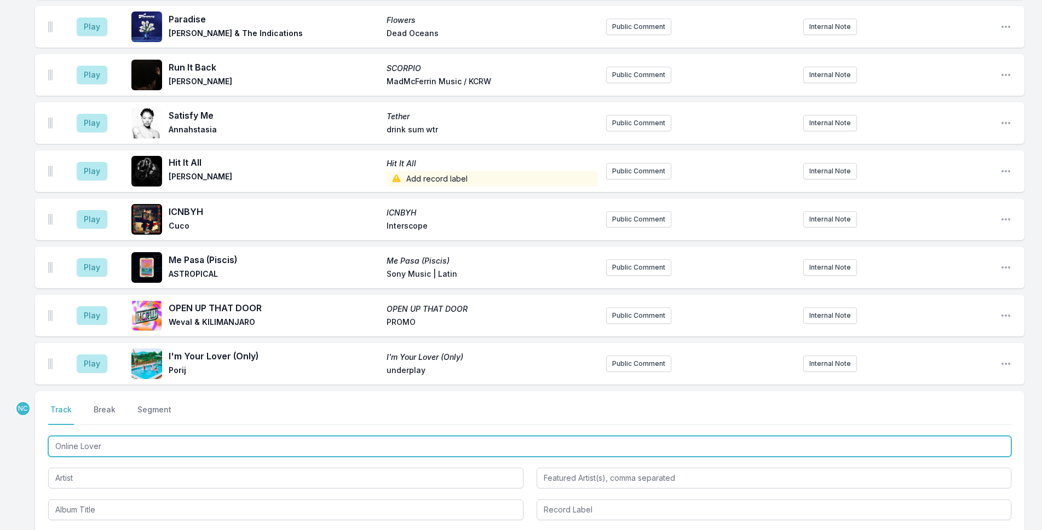
type input "Online Lover"
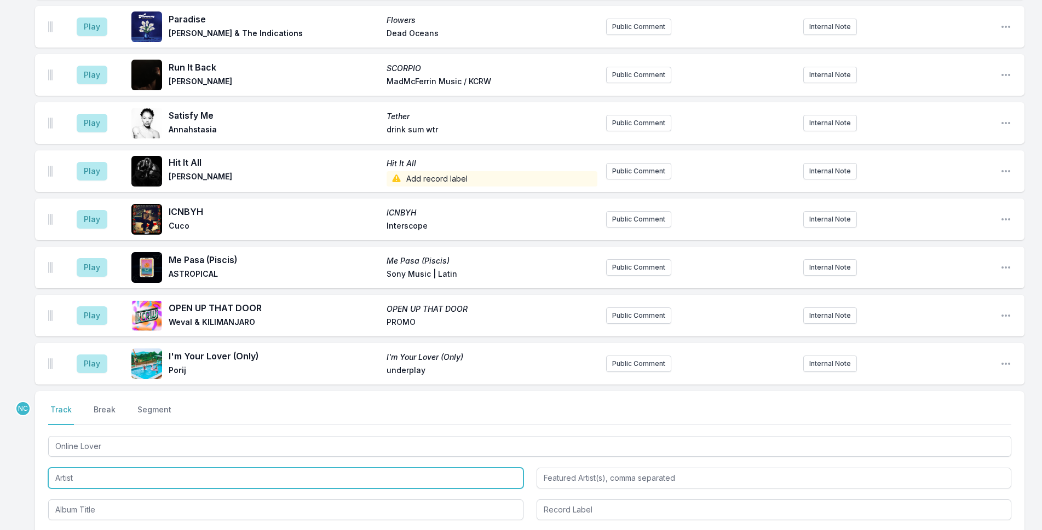
click at [217, 468] on input "Artist" at bounding box center [285, 478] width 475 height 21
type input "Valiant Vermin"
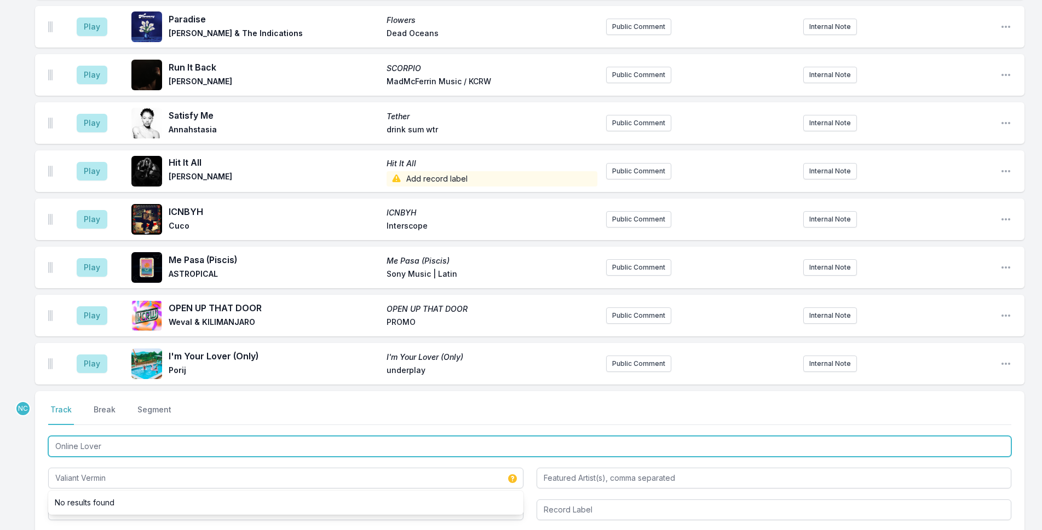
click at [177, 436] on input "Online Lover" at bounding box center [529, 446] width 963 height 21
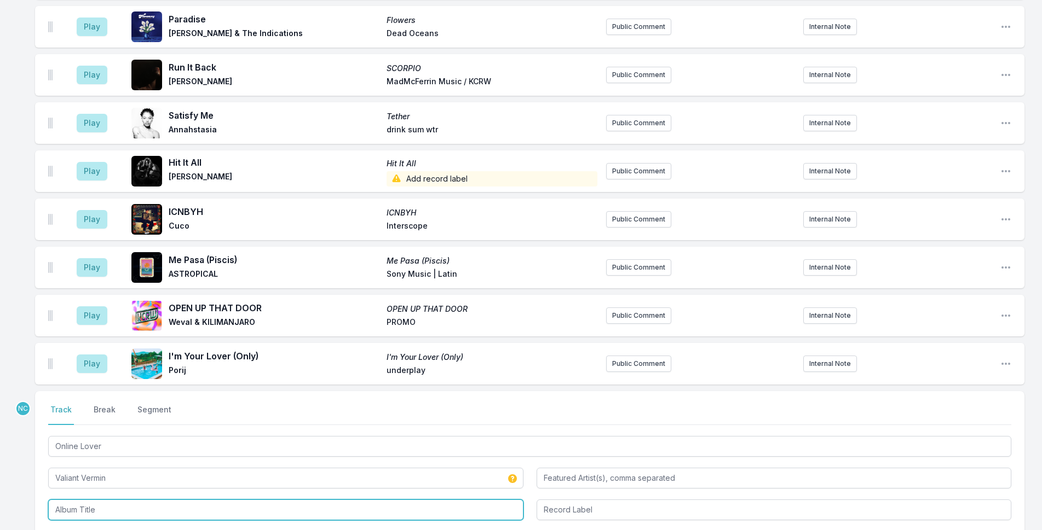
click at [112, 500] on input "Album Title" at bounding box center [285, 510] width 475 height 21
paste input "Online Lover"
type input "Online Lover"
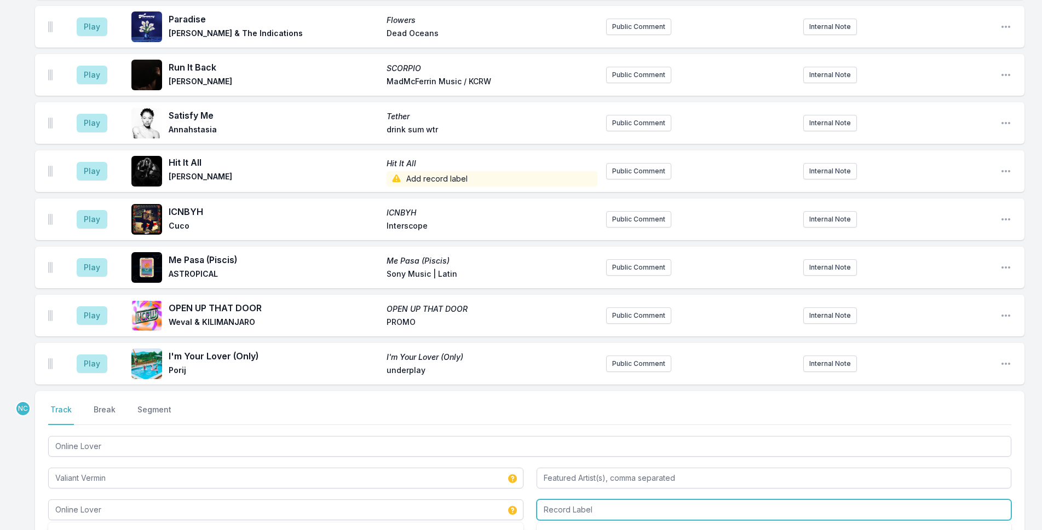
click at [585, 500] on input "Record Label" at bounding box center [773, 510] width 475 height 21
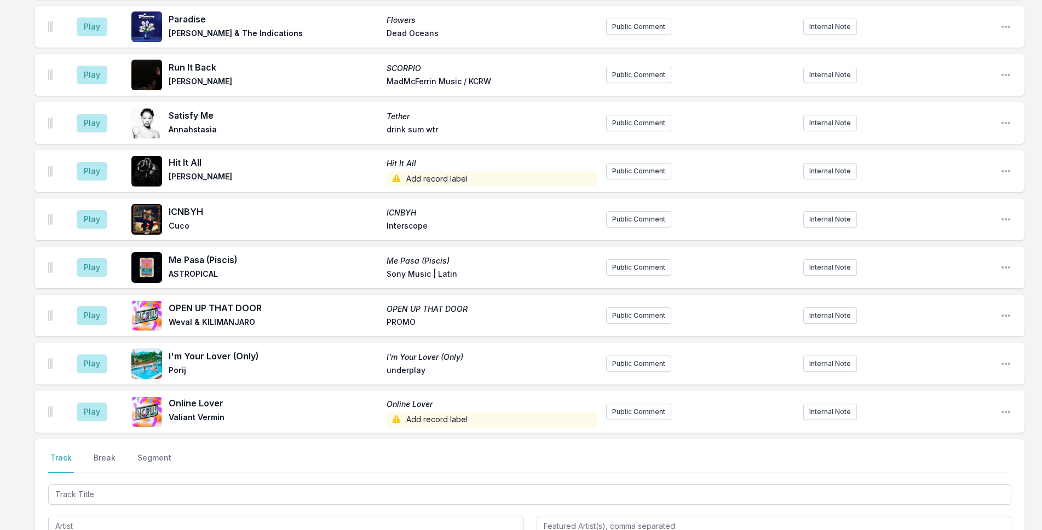
scroll to position [2646, 0]
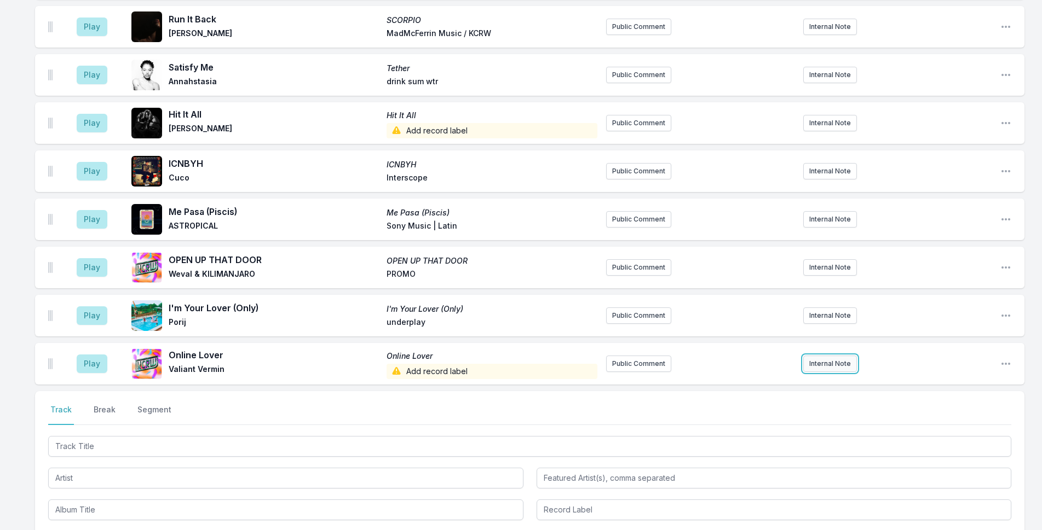
click at [824, 356] on button "Internal Note" at bounding box center [830, 364] width 54 height 16
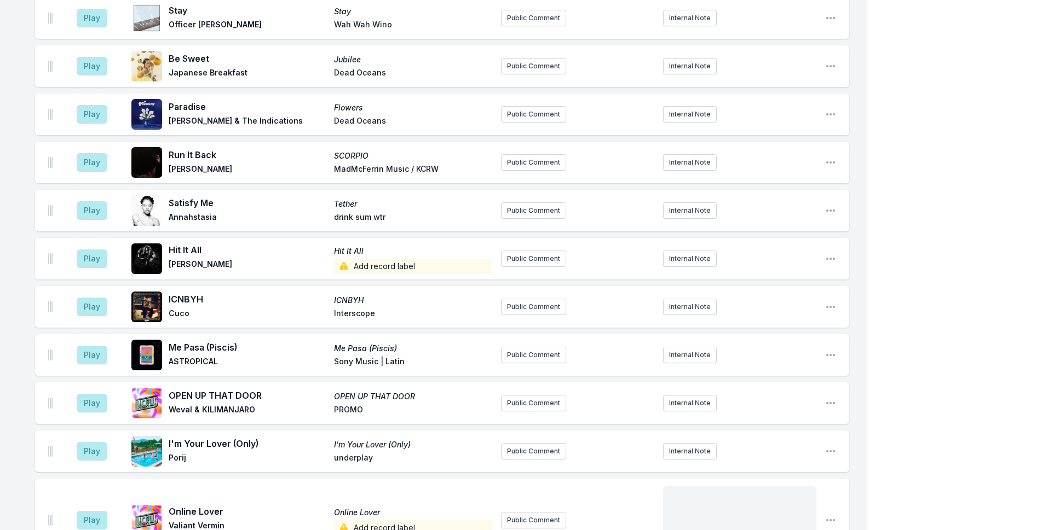
scroll to position [2687, 0]
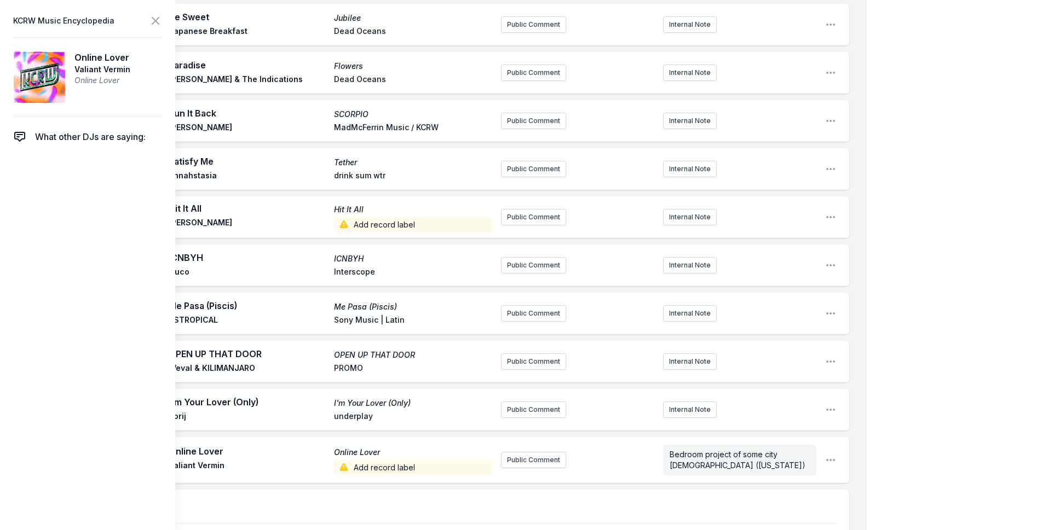
scroll to position [2650, 0]
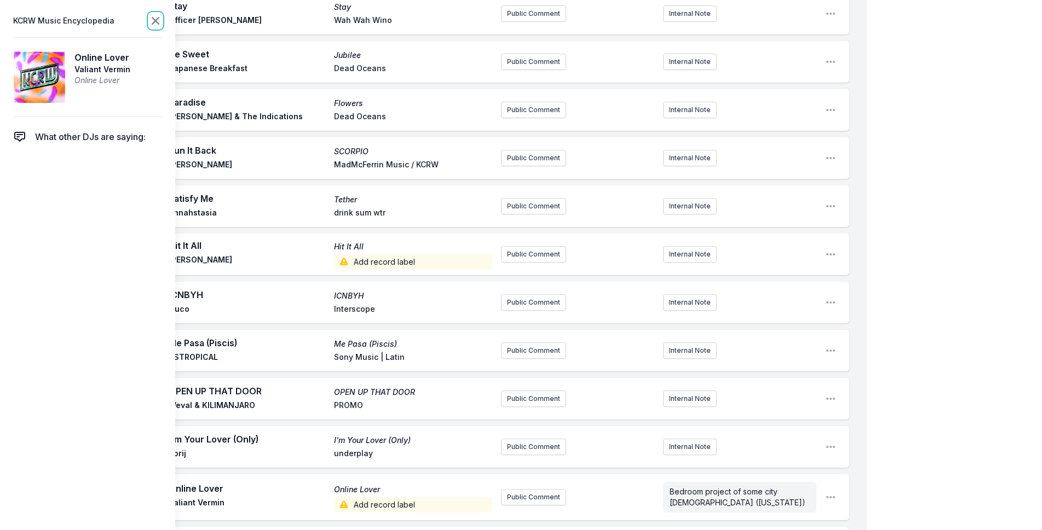
click at [154, 20] on icon at bounding box center [155, 21] width 7 height 7
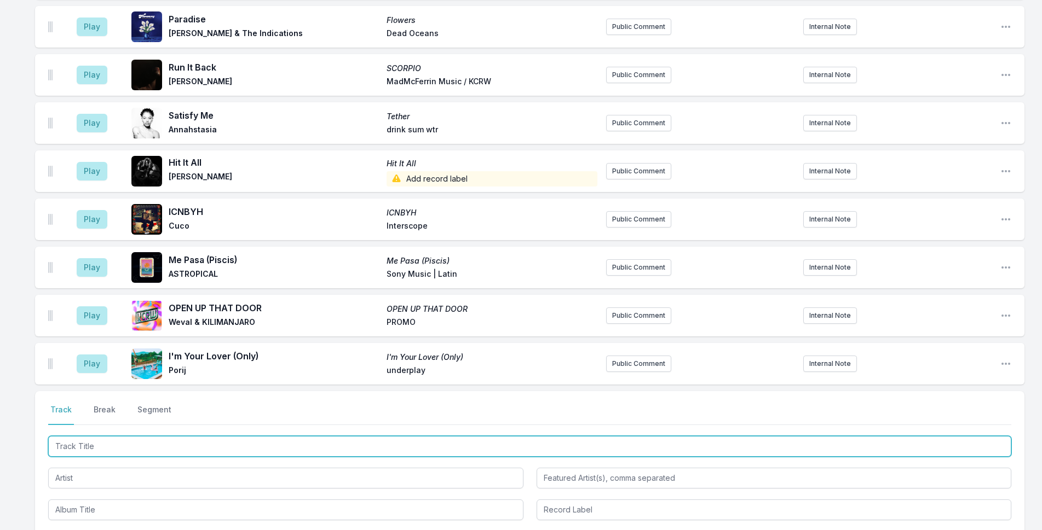
click at [285, 436] on input "Track Title" at bounding box center [529, 446] width 963 height 21
type input "Hypnotised"
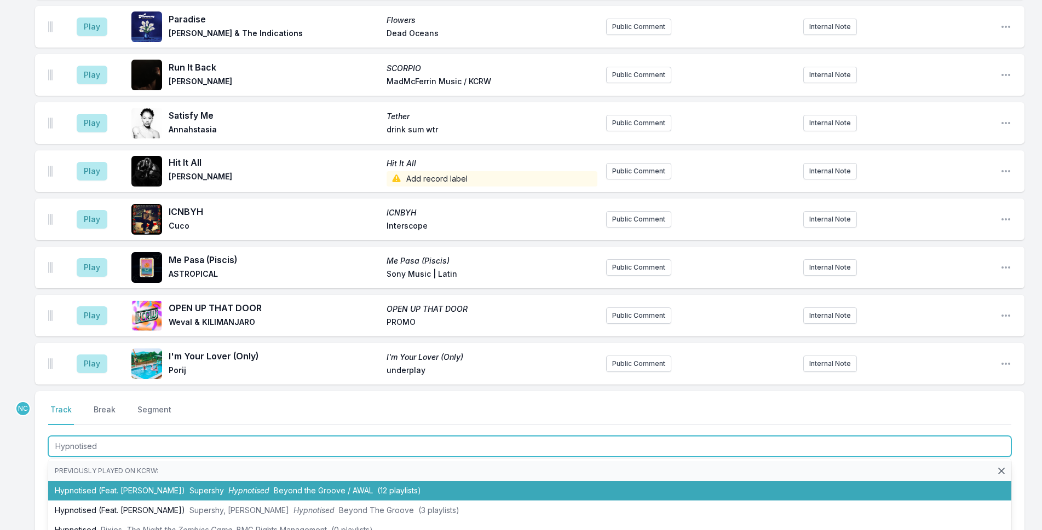
click at [398, 486] on span "(12 playlists)" at bounding box center [399, 490] width 44 height 9
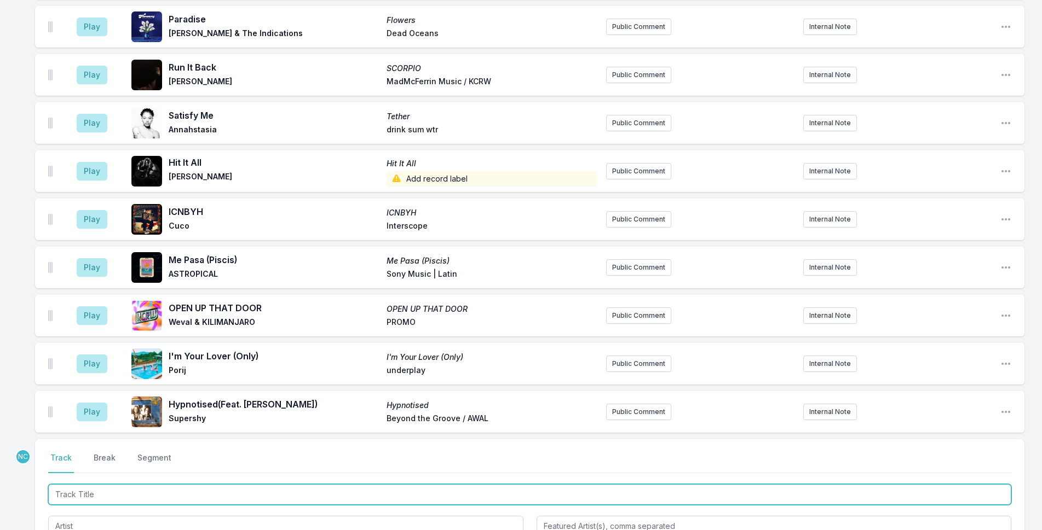
scroll to position [2698, 0]
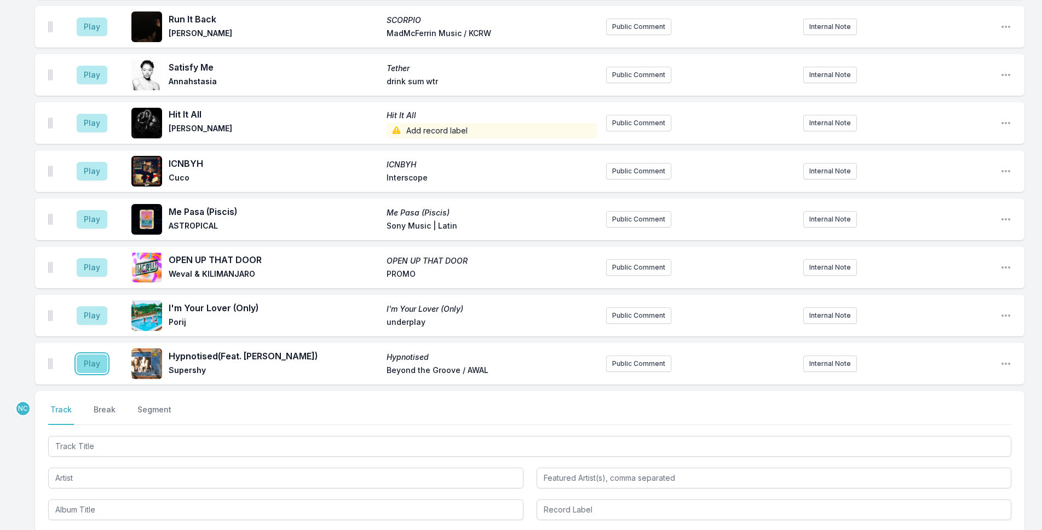
click at [79, 355] on button "Play" at bounding box center [92, 364] width 31 height 19
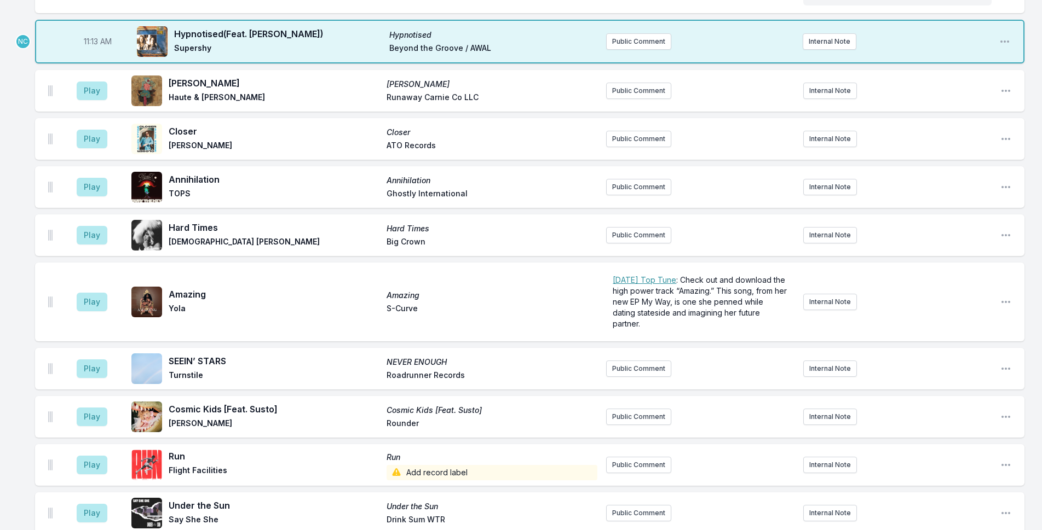
scroll to position [1877, 0]
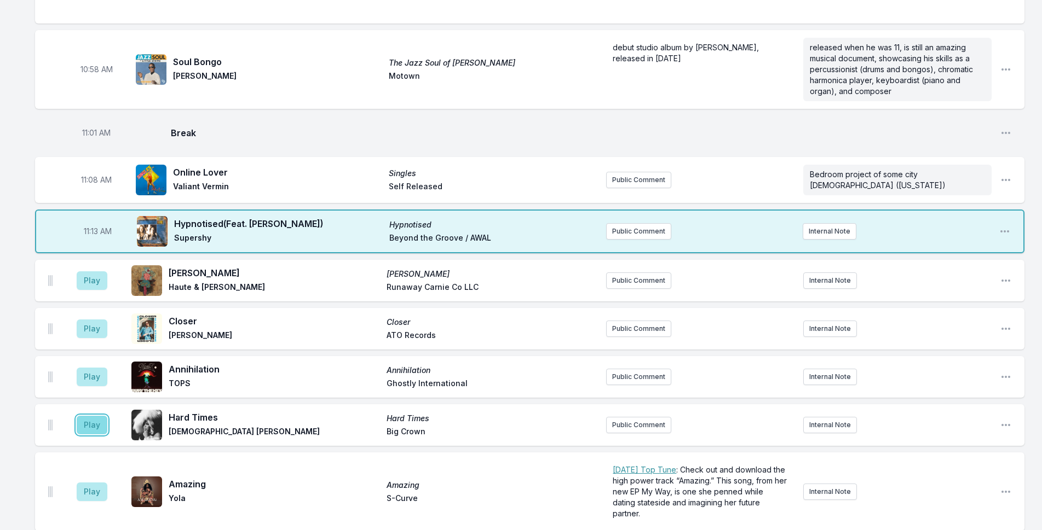
click at [91, 416] on button "Play" at bounding box center [92, 425] width 31 height 19
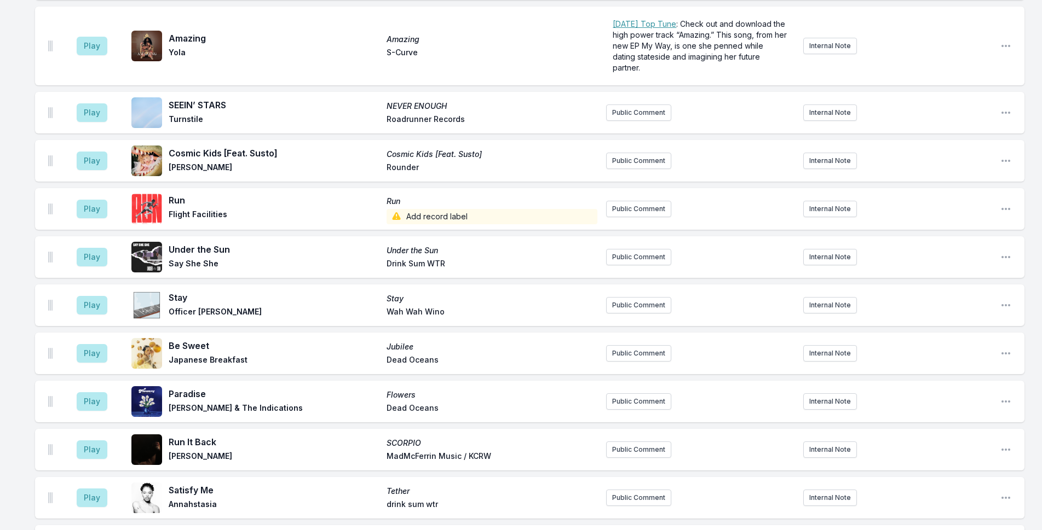
scroll to position [2790, 0]
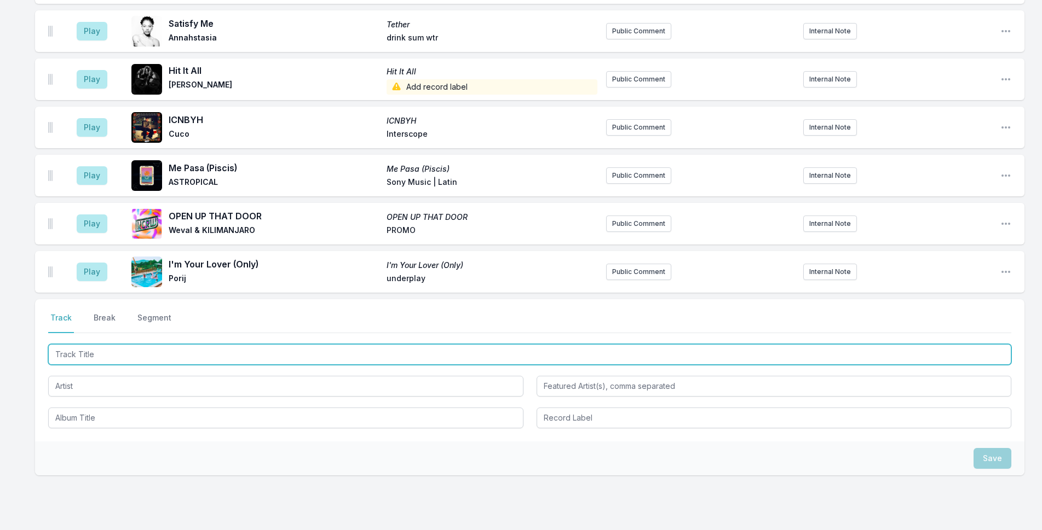
drag, startPoint x: 238, startPoint y: 309, endPoint x: 802, endPoint y: 301, distance: 564.5
click at [238, 344] on input "Track Title" at bounding box center [529, 354] width 963 height 21
type input "You Brought the Sunshine"
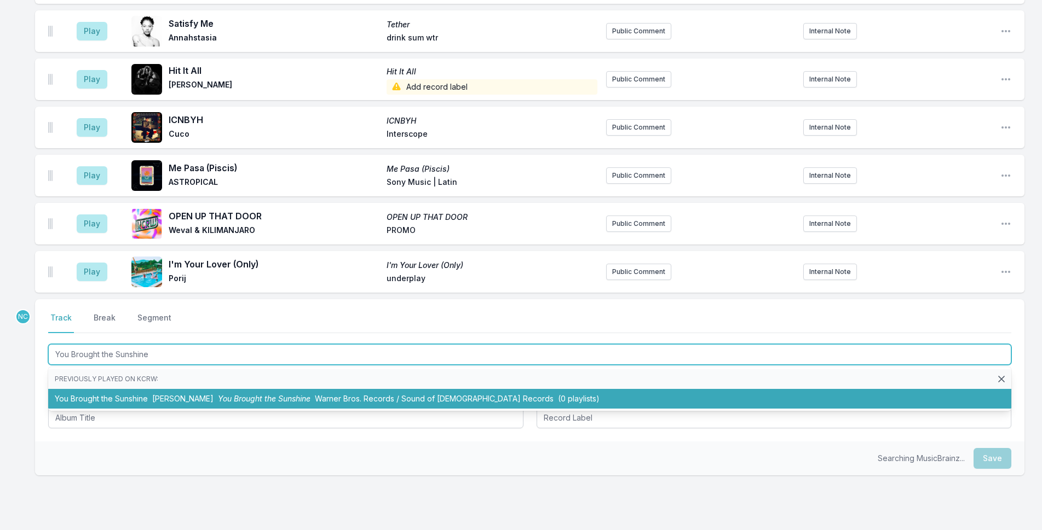
click at [325, 394] on span "Warner Bros. Records / Sound of [DEMOGRAPHIC_DATA] Records" at bounding box center [434, 398] width 239 height 9
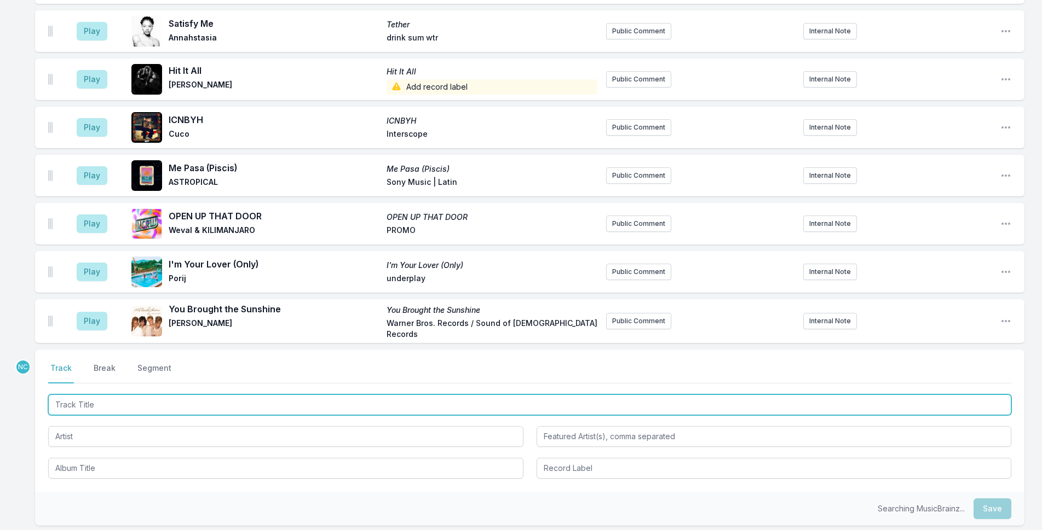
scroll to position [2838, 0]
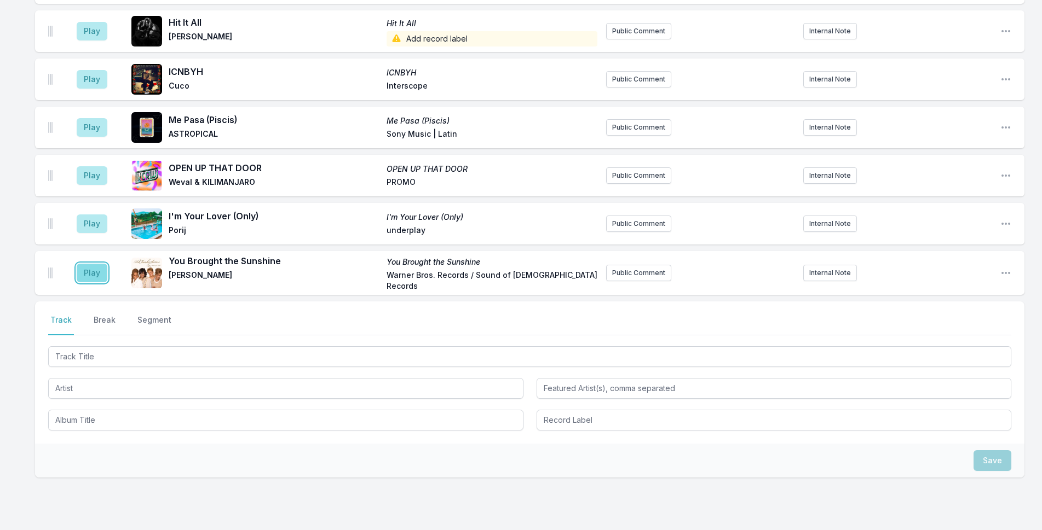
click at [94, 264] on button "Play" at bounding box center [92, 273] width 31 height 19
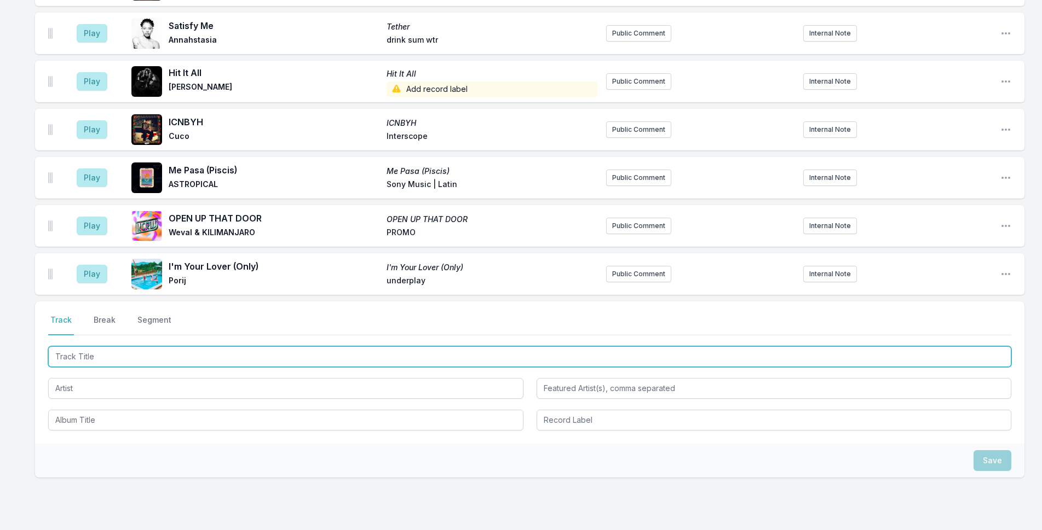
click at [226, 347] on input "Track Title" at bounding box center [529, 357] width 963 height 21
type input "Everybody Gets Down"
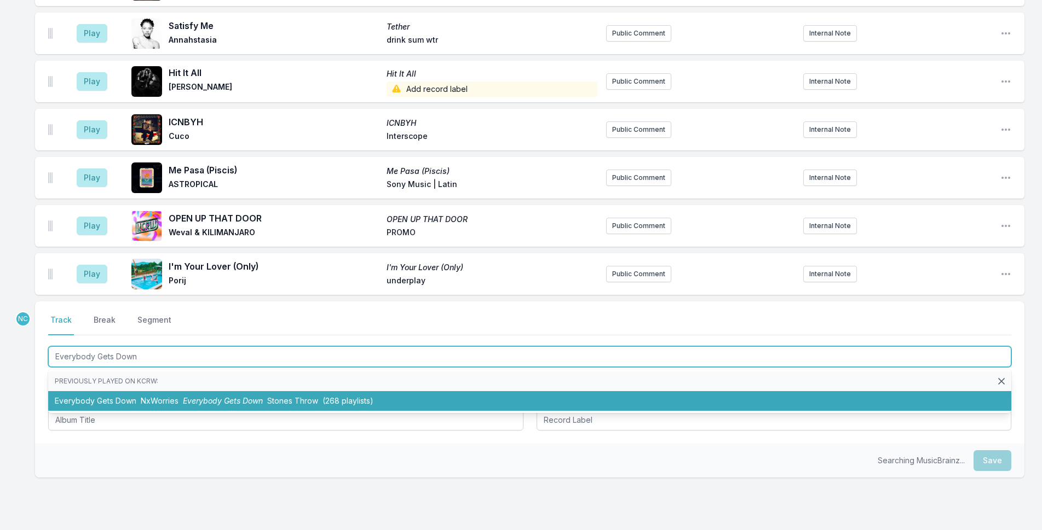
click at [273, 391] on li "Everybody Gets Down NxWorries Everybody Gets Down Stones Throw (268 playlists)" at bounding box center [529, 401] width 963 height 20
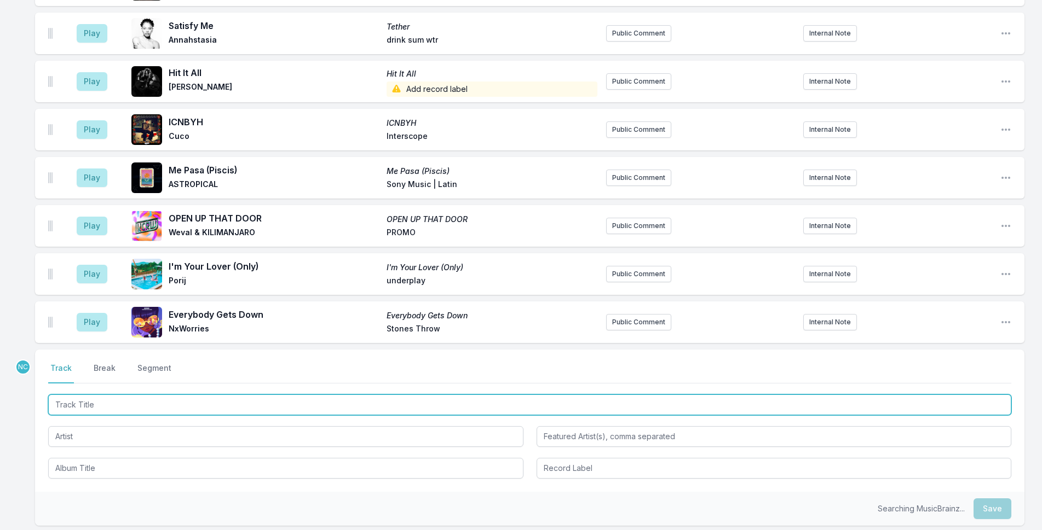
scroll to position [2887, 0]
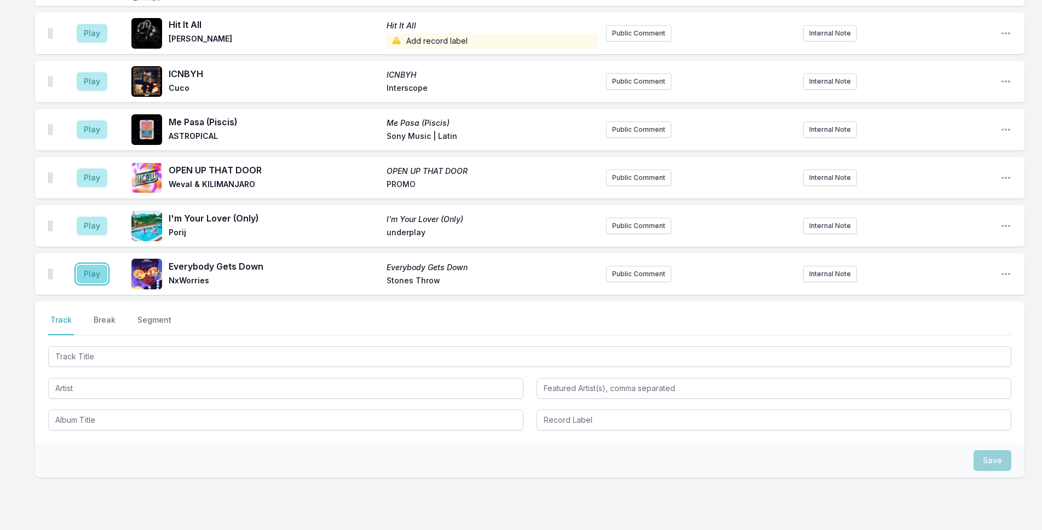
click at [96, 265] on button "Play" at bounding box center [92, 274] width 31 height 19
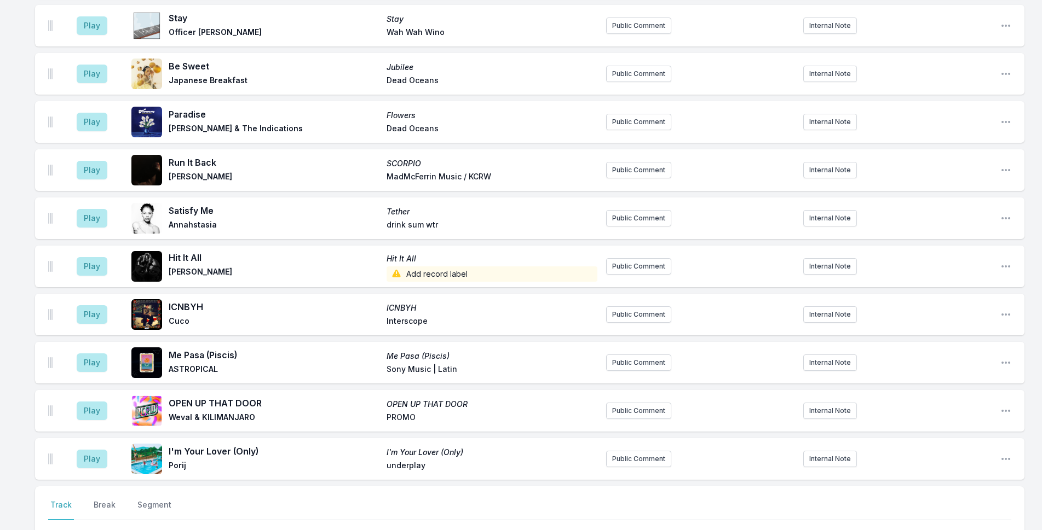
scroll to position [2777, 0]
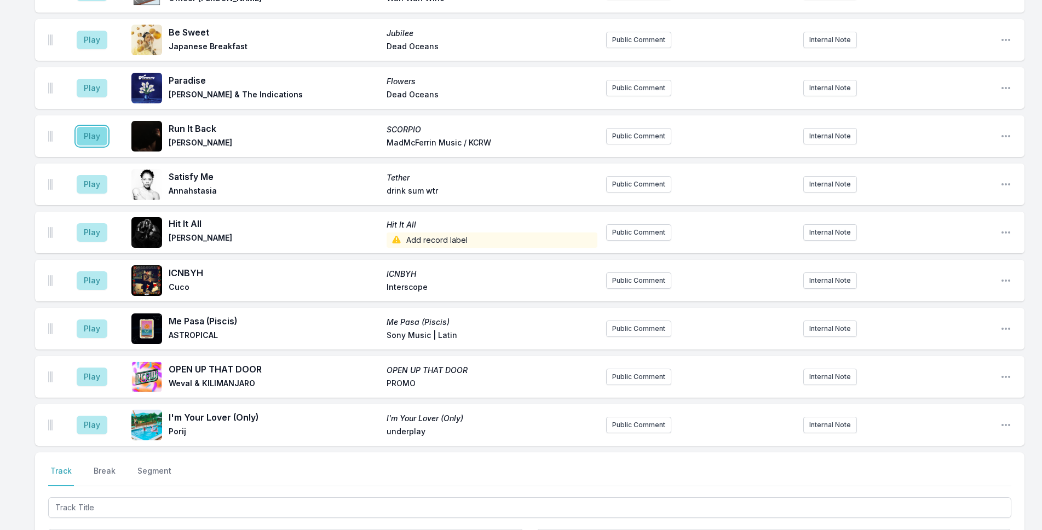
click at [88, 127] on button "Play" at bounding box center [92, 136] width 31 height 19
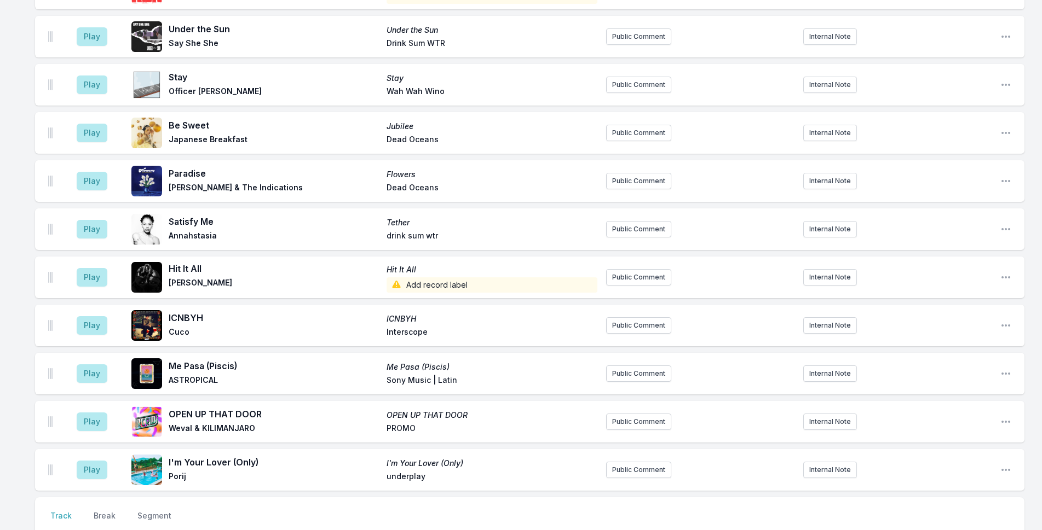
scroll to position [2928, 0]
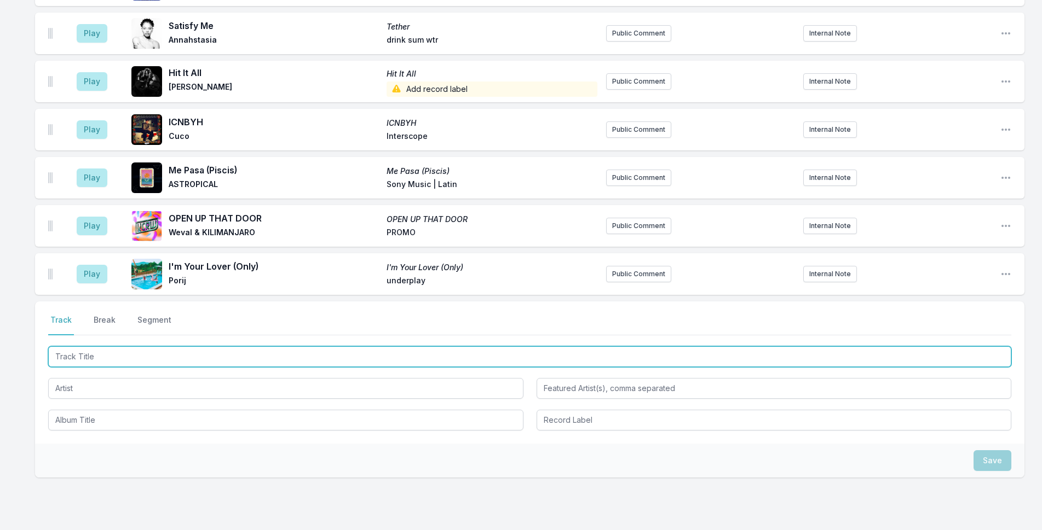
click at [77, 347] on input "Track Title" at bounding box center [529, 357] width 963 height 21
type input "Picture Window"
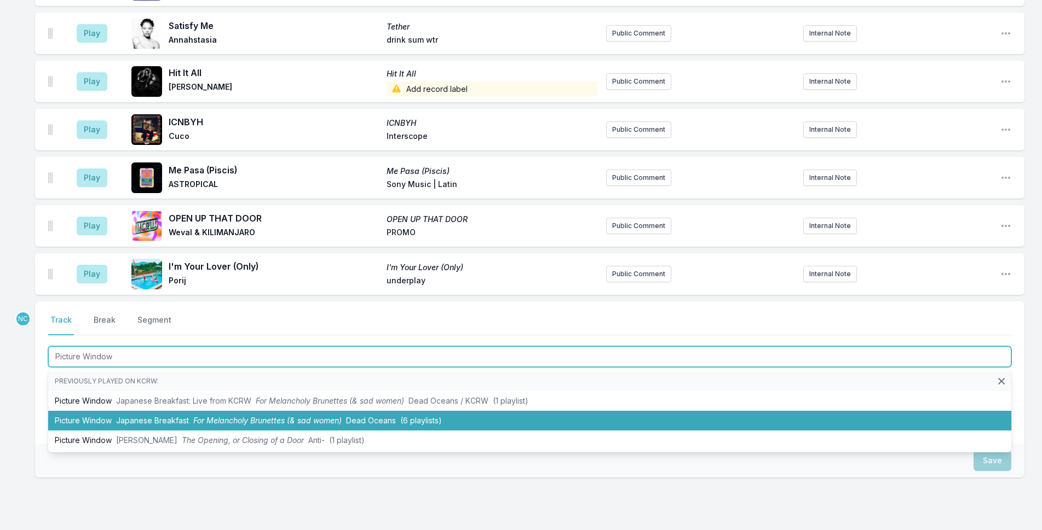
click at [282, 416] on span "For Melancholy Brunettes (& sad women)" at bounding box center [267, 420] width 148 height 9
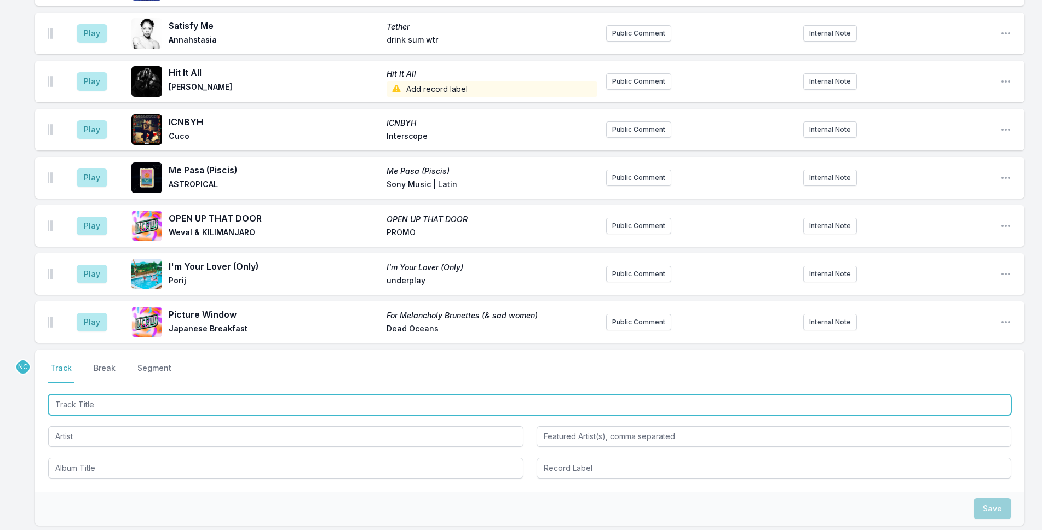
scroll to position [2976, 0]
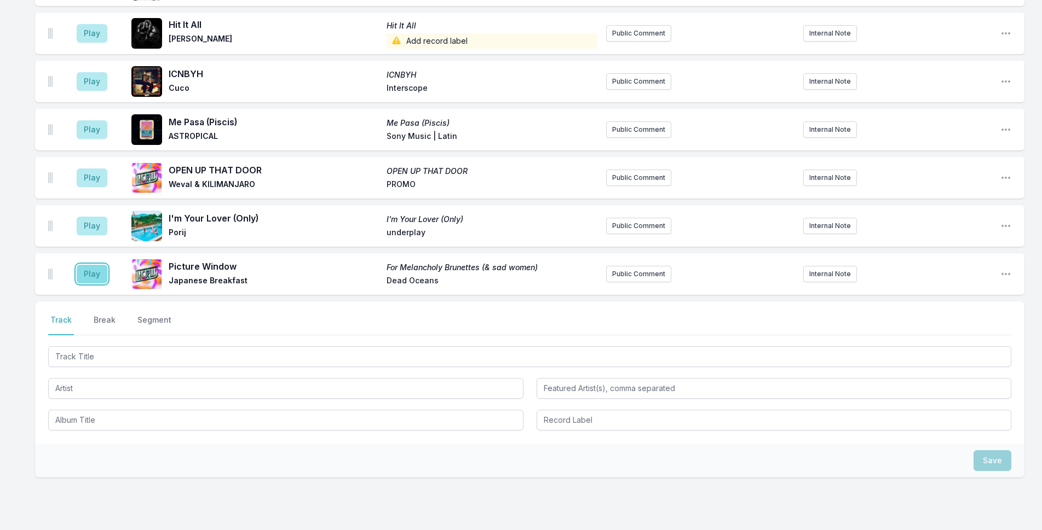
click at [85, 265] on button "Play" at bounding box center [92, 274] width 31 height 19
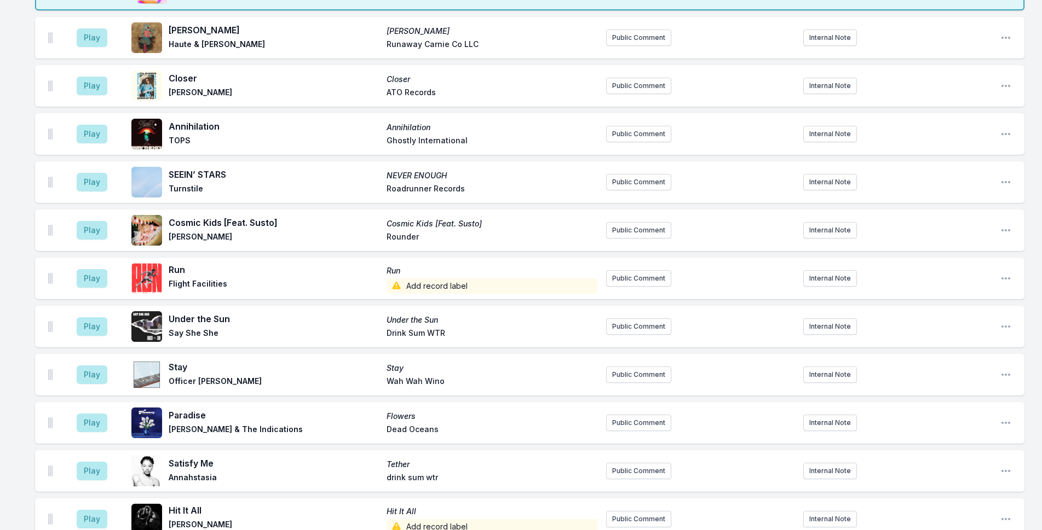
scroll to position [2593, 0]
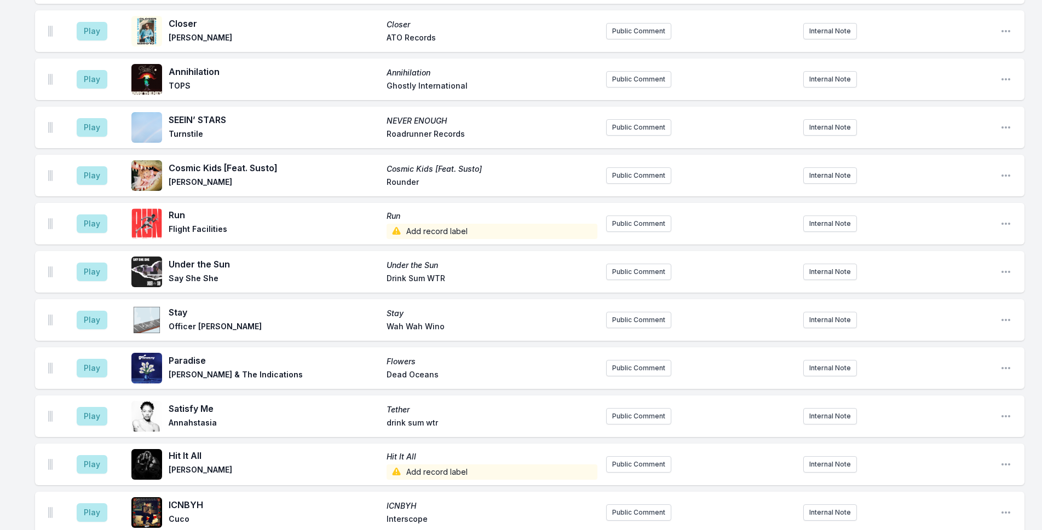
click at [605, 299] on div "Play Stay Stay Officer [PERSON_NAME] Public Comment Internal Note Open playlist…" at bounding box center [529, 320] width 989 height 42
click at [608, 312] on button "Public Comment" at bounding box center [638, 320] width 65 height 16
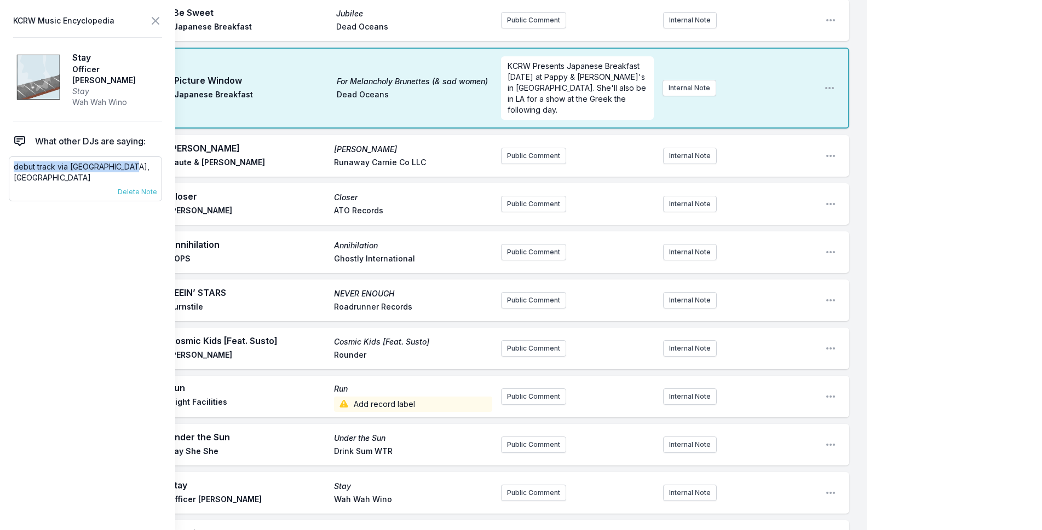
drag, startPoint x: 134, startPoint y: 162, endPoint x: 13, endPoint y: 157, distance: 120.5
click at [13, 157] on div "debut track via [GEOGRAPHIC_DATA], [GEOGRAPHIC_DATA] [DATE] Novena Carmel Pinne…" at bounding box center [85, 179] width 153 height 45
drag, startPoint x: 61, startPoint y: 152, endPoint x: 61, endPoint y: 158, distance: 5.5
copy p "debut track via [GEOGRAPHIC_DATA], [GEOGRAPHIC_DATA]"
click at [538, 472] on div "Play Stay Stay Officer [PERSON_NAME] Public Comment Internal Note Open playlist…" at bounding box center [442, 493] width 814 height 42
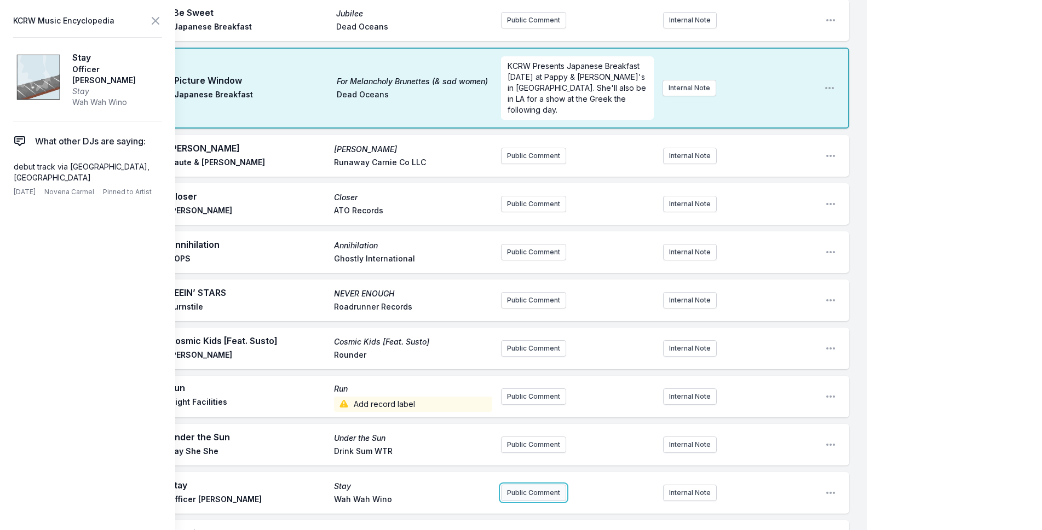
click at [537, 485] on button "Public Comment" at bounding box center [533, 493] width 65 height 16
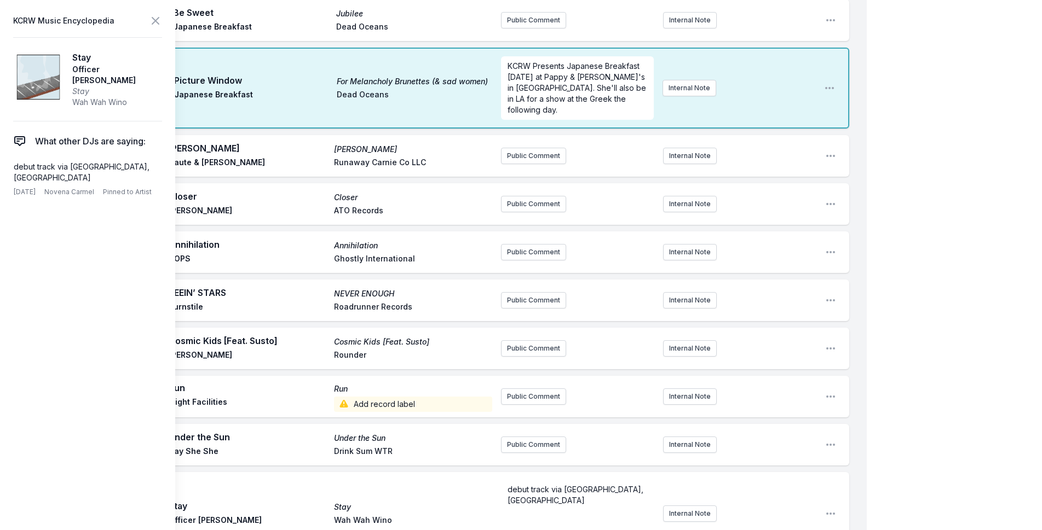
click at [157, 20] on icon at bounding box center [155, 21] width 7 height 7
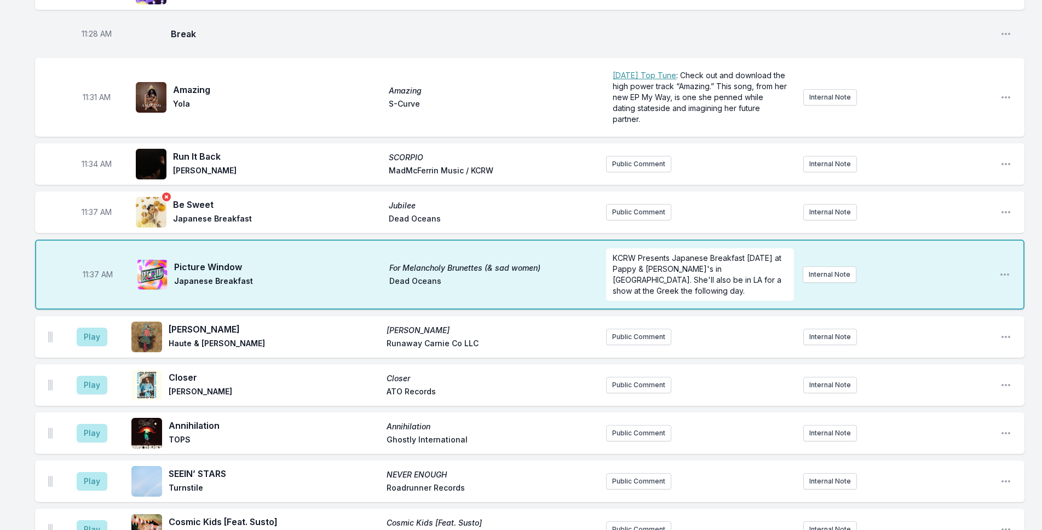
scroll to position [2265, 0]
click at [1003, 212] on icon "Open playlist item options" at bounding box center [1005, 213] width 9 height 2
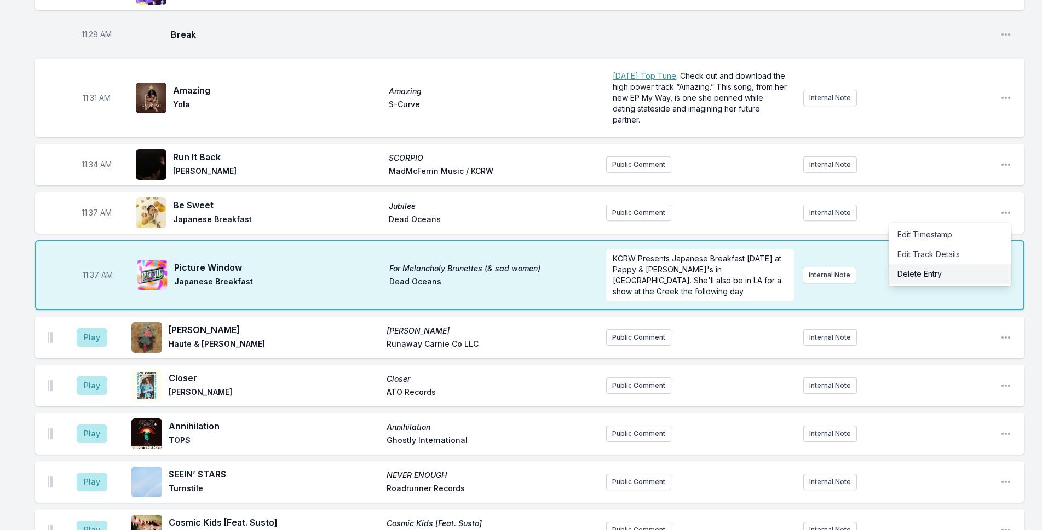
click at [923, 264] on button "Delete Entry" at bounding box center [949, 274] width 123 height 20
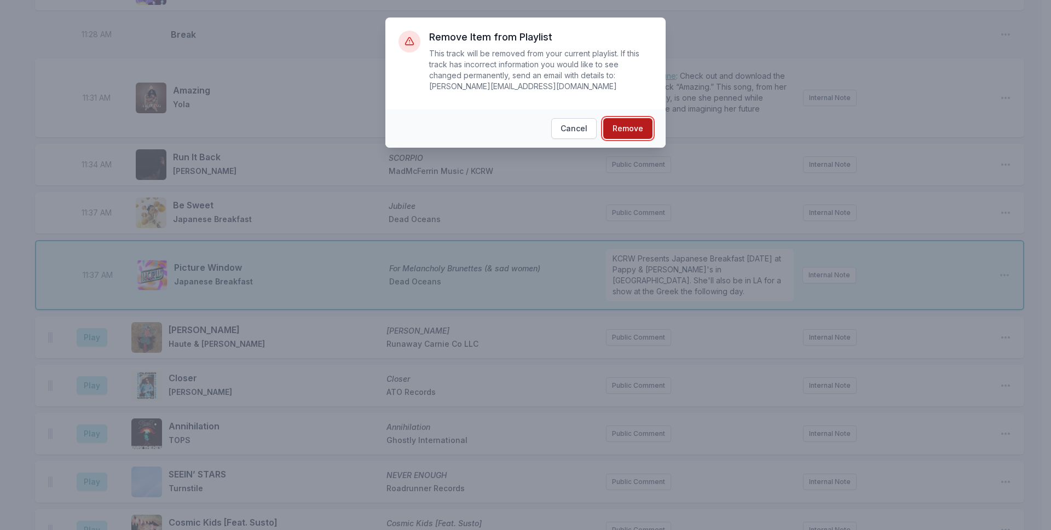
click at [631, 118] on button "Remove" at bounding box center [627, 128] width 49 height 21
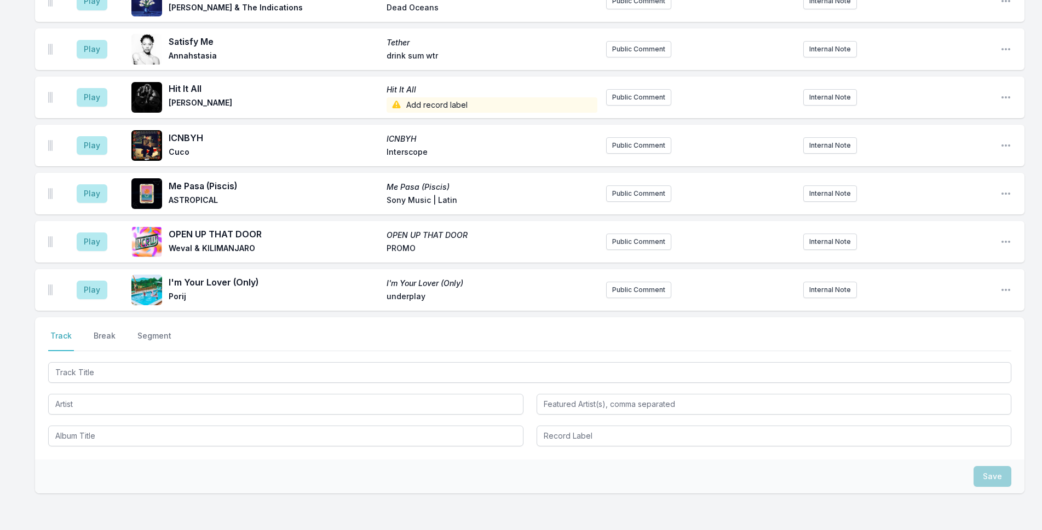
scroll to position [2954, 0]
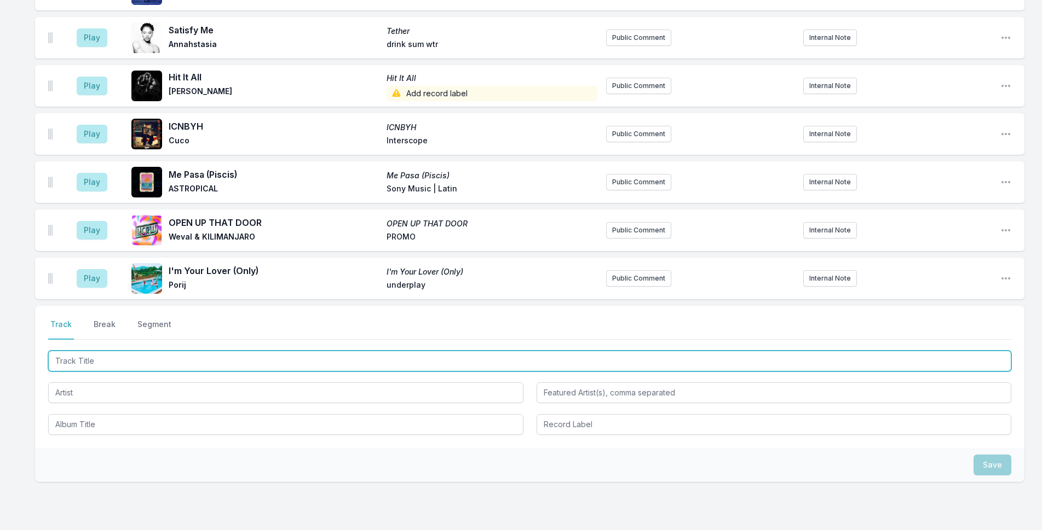
click at [417, 351] on input "Track Title" at bounding box center [529, 361] width 963 height 21
type input "[GEOGRAPHIC_DATA]"
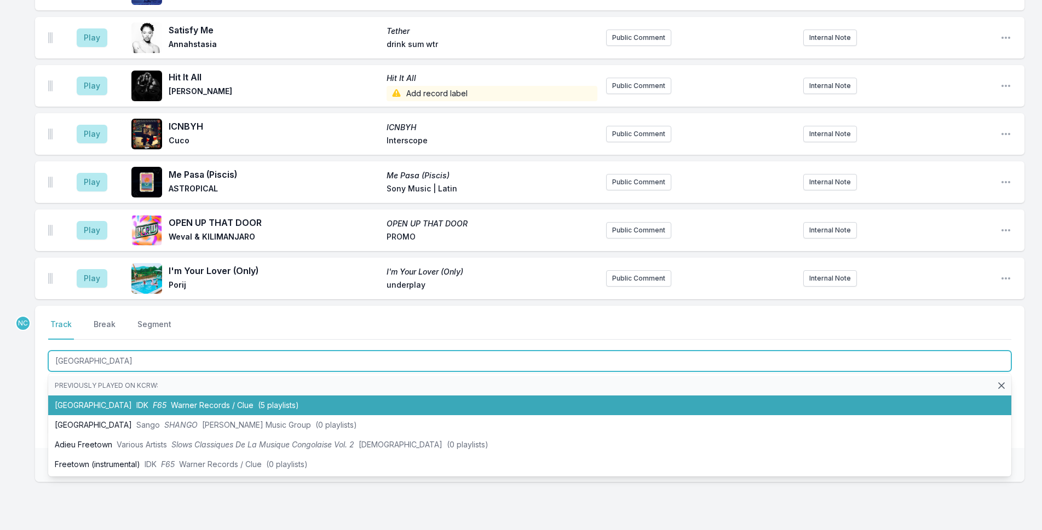
click at [333, 396] on li "Freetown IDK F65 Warner Records / Clue (5 playlists)" at bounding box center [529, 406] width 963 height 20
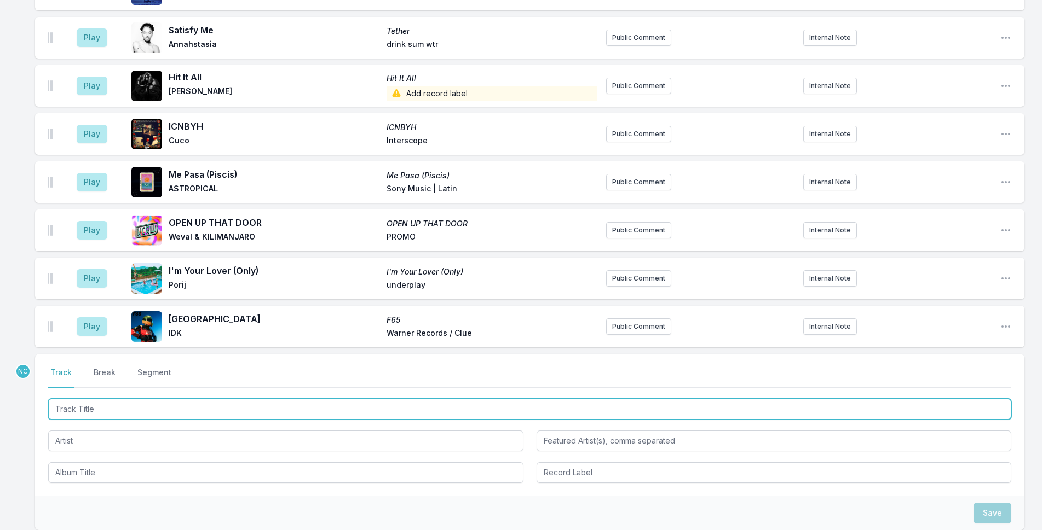
scroll to position [3003, 0]
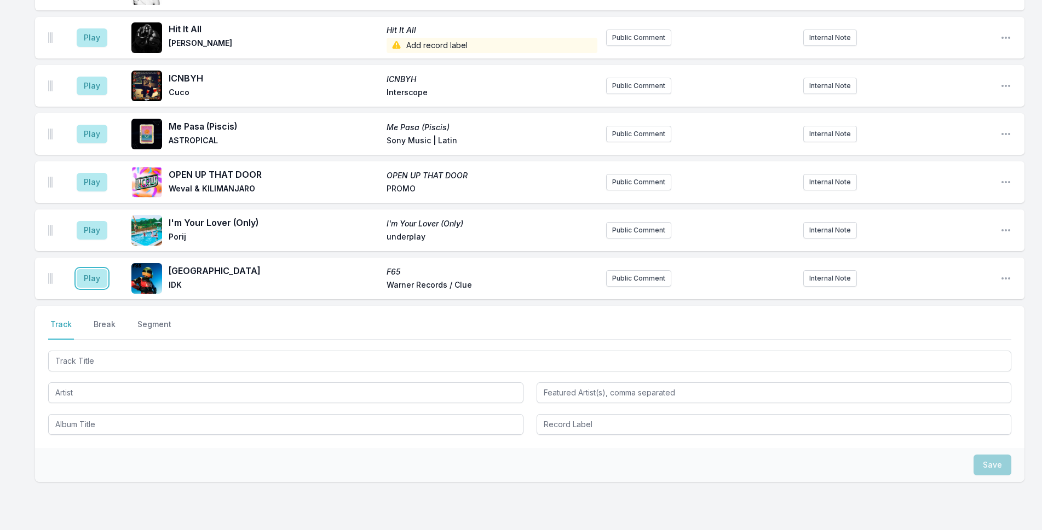
drag, startPoint x: 100, startPoint y: 224, endPoint x: 338, endPoint y: 286, distance: 246.6
click at [100, 269] on button "Play" at bounding box center [92, 278] width 31 height 19
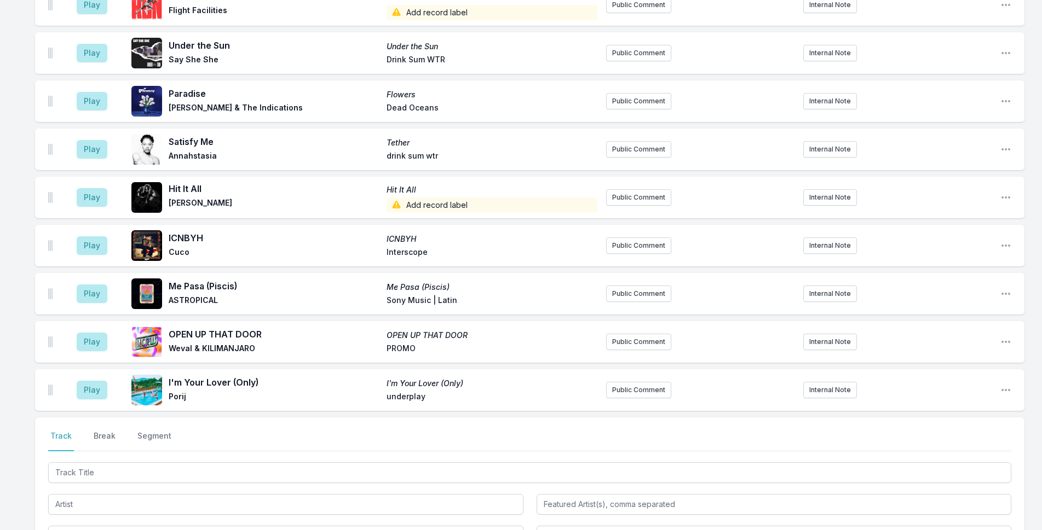
scroll to position [2948, 0]
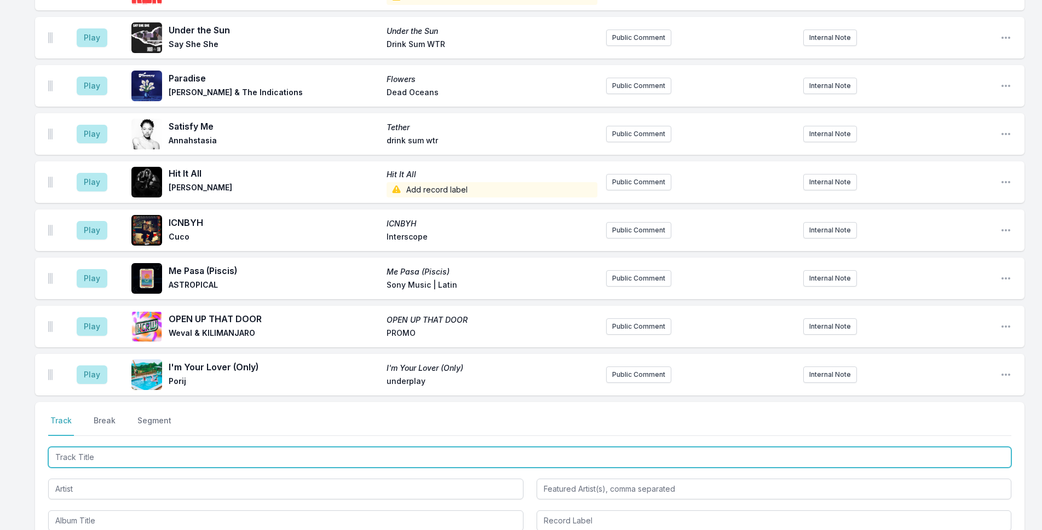
click at [216, 447] on input "Track Title" at bounding box center [529, 457] width 963 height 21
type input "Wild"
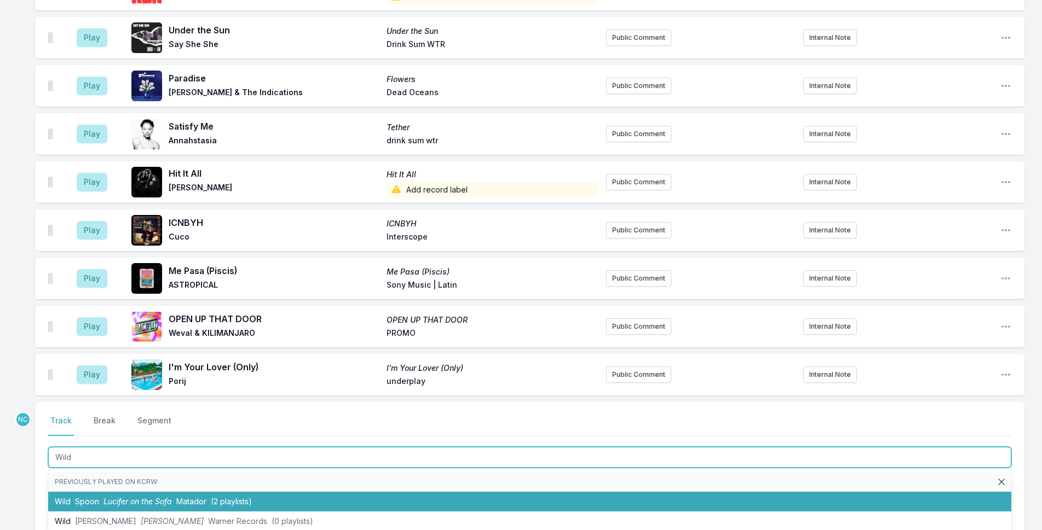
click at [230, 497] on span "(2 playlists)" at bounding box center [231, 501] width 41 height 9
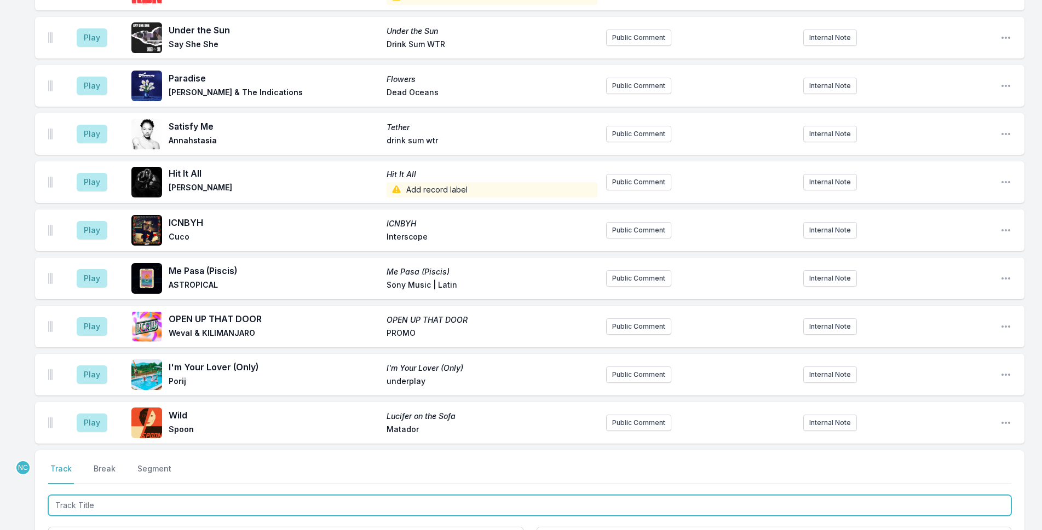
scroll to position [2996, 0]
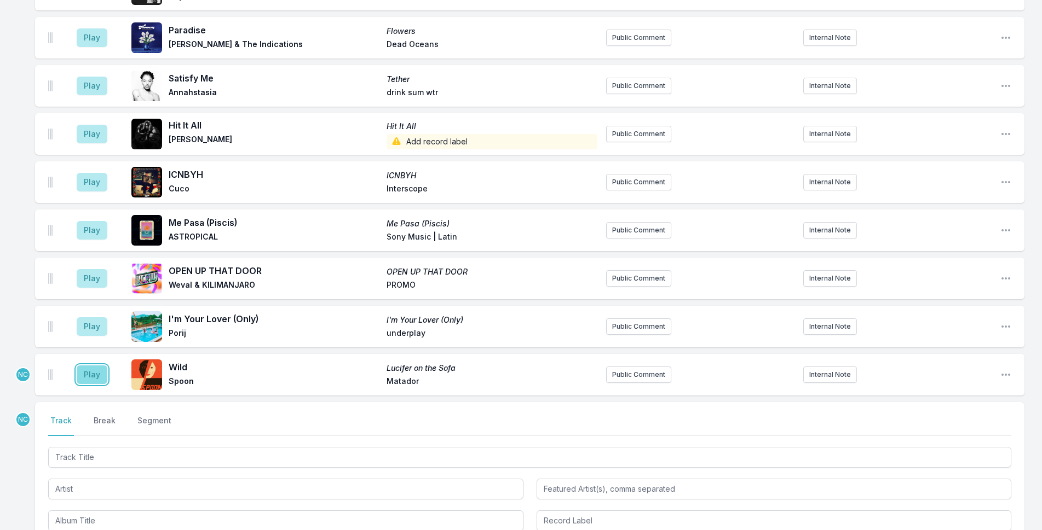
click at [97, 366] on button "Play" at bounding box center [92, 375] width 31 height 19
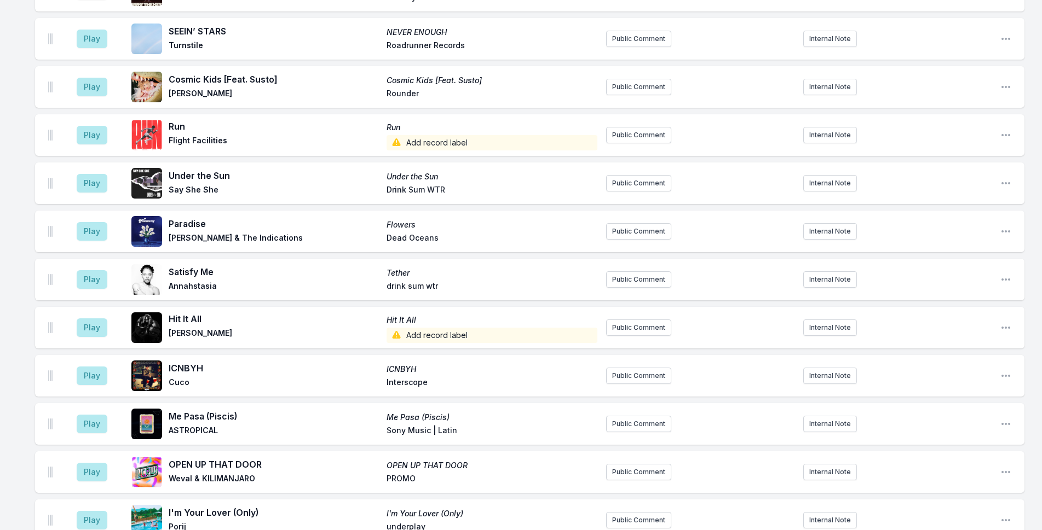
scroll to position [2832, 0]
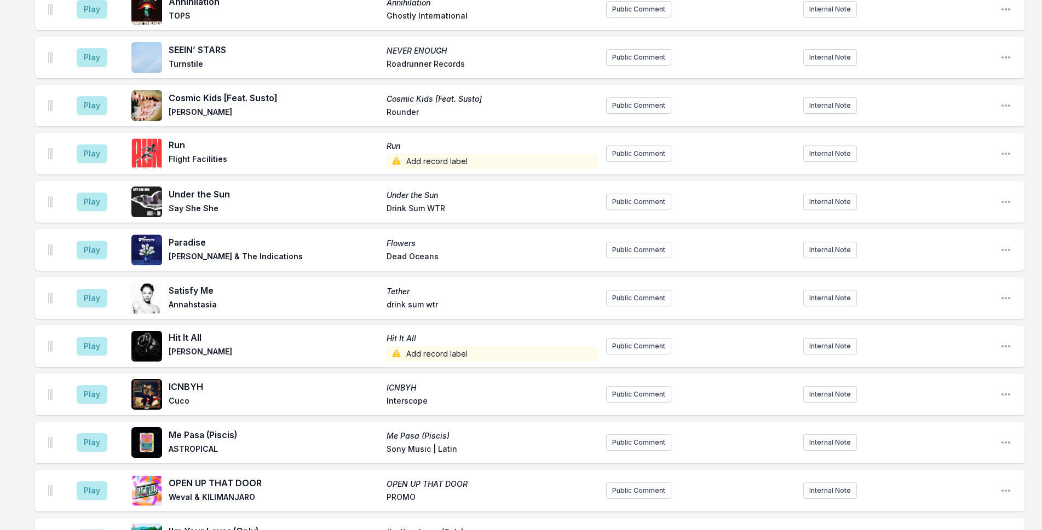
click at [109, 329] on aside "Play" at bounding box center [91, 346] width 61 height 35
click at [102, 337] on button "Play" at bounding box center [92, 346] width 31 height 19
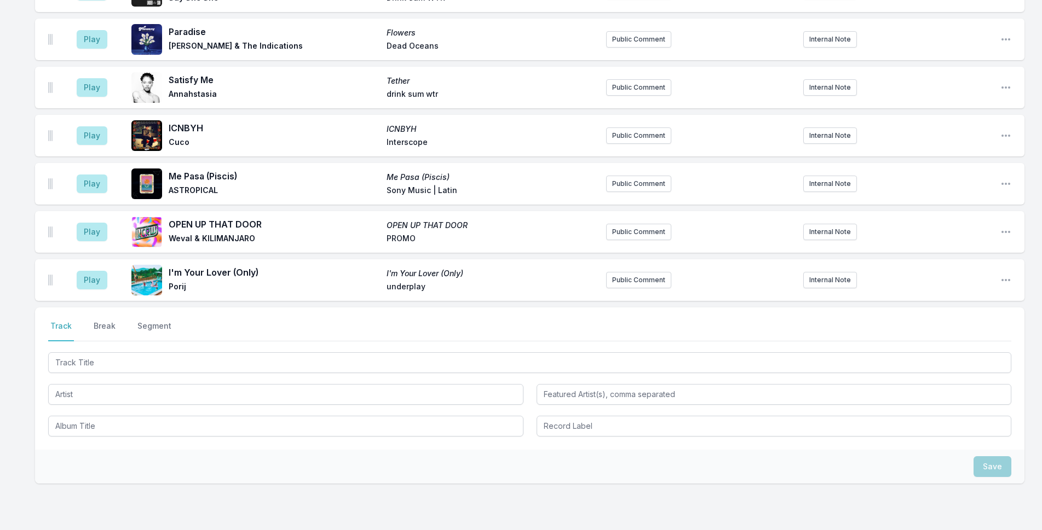
scroll to position [3092, 0]
click at [99, 269] on button "Play" at bounding box center [92, 278] width 31 height 19
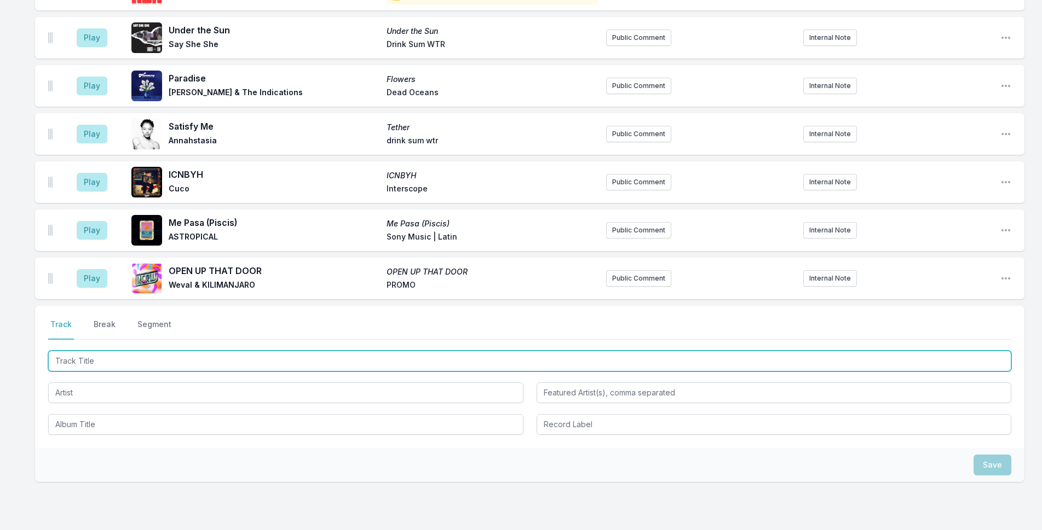
drag, startPoint x: 100, startPoint y: 298, endPoint x: 403, endPoint y: 281, distance: 303.2
click at [106, 306] on div "Select a tab Track Break Segment Track Break Segment" at bounding box center [529, 377] width 989 height 142
type input "Tempestuous"
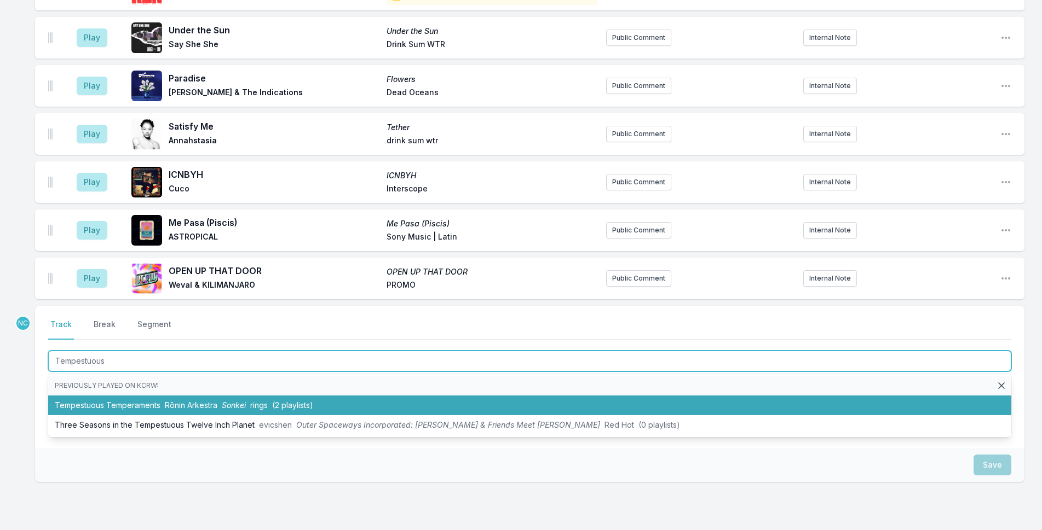
click at [355, 396] on li "Tempestuous Temperaments Rōnin Arkestra Sonkei rings (2 playlists)" at bounding box center [529, 406] width 963 height 20
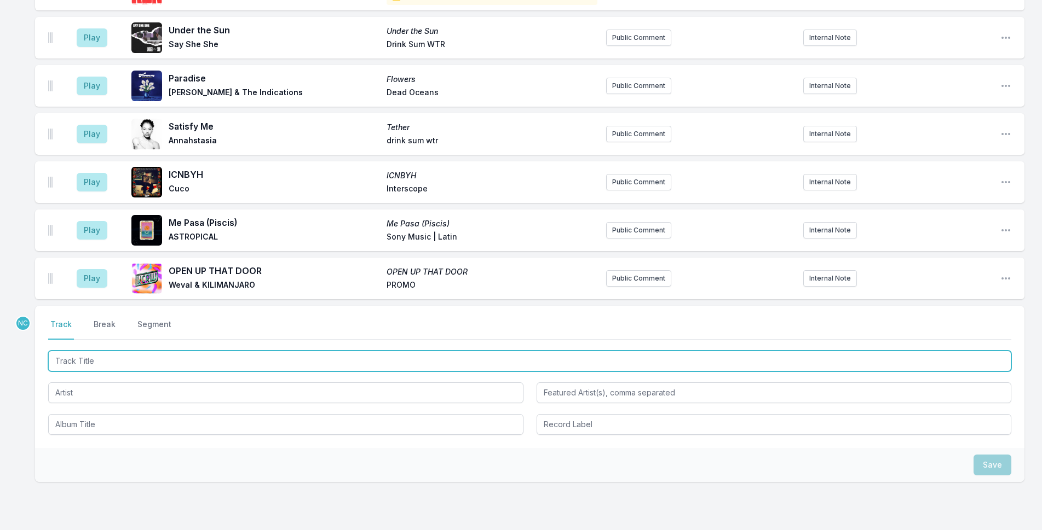
scroll to position [3141, 0]
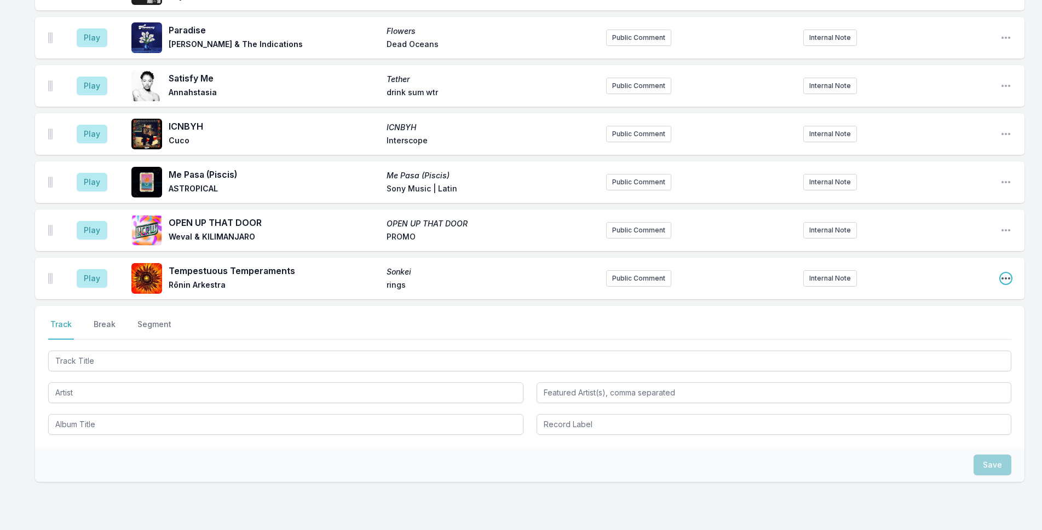
click at [1003, 278] on icon "Open playlist item options" at bounding box center [1005, 279] width 9 height 2
click at [962, 310] on button "Edit Track Details" at bounding box center [949, 320] width 123 height 20
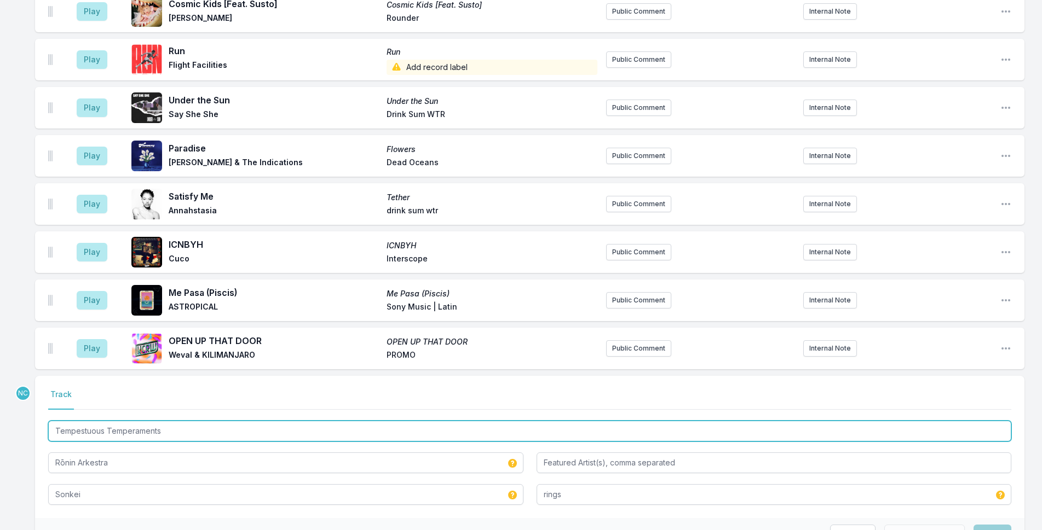
drag, startPoint x: 205, startPoint y: 368, endPoint x: 635, endPoint y: 379, distance: 430.4
click at [206, 421] on input "Tempestuous Temperaments" at bounding box center [529, 431] width 963 height 21
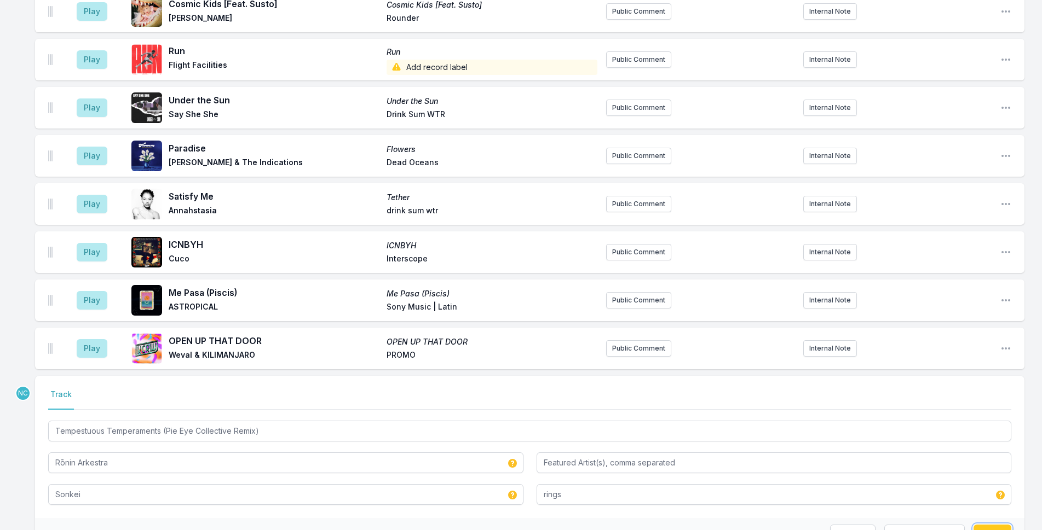
click at [997, 525] on button "Save" at bounding box center [992, 535] width 38 height 21
type input "Tempestuous Temperaments"
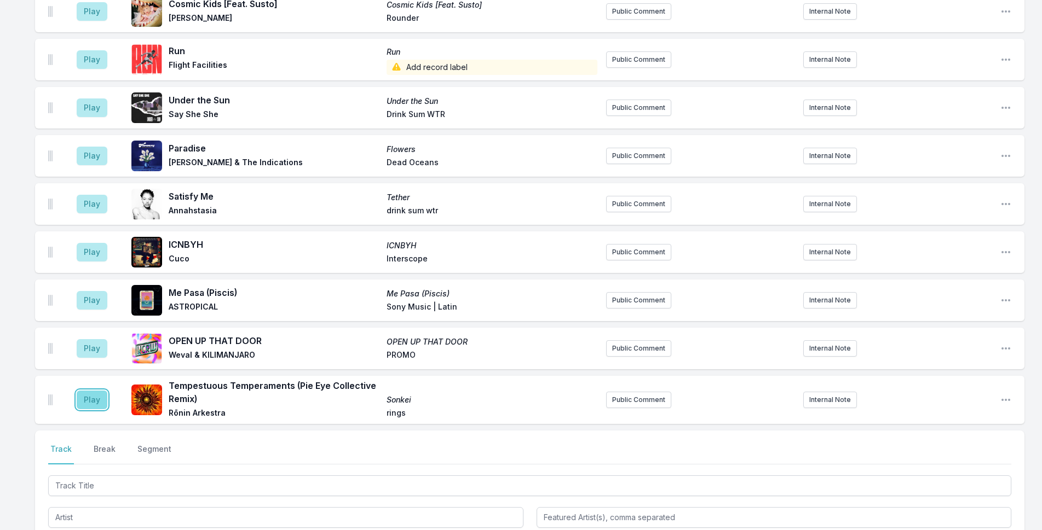
click at [88, 391] on button "Play" at bounding box center [92, 400] width 31 height 19
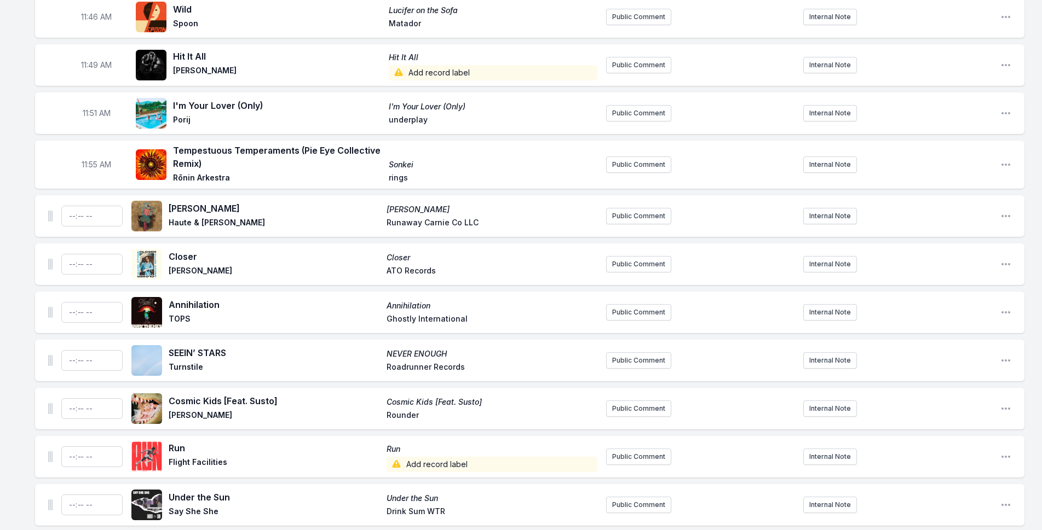
scroll to position [2694, 0]
